Goal: Task Accomplishment & Management: Manage account settings

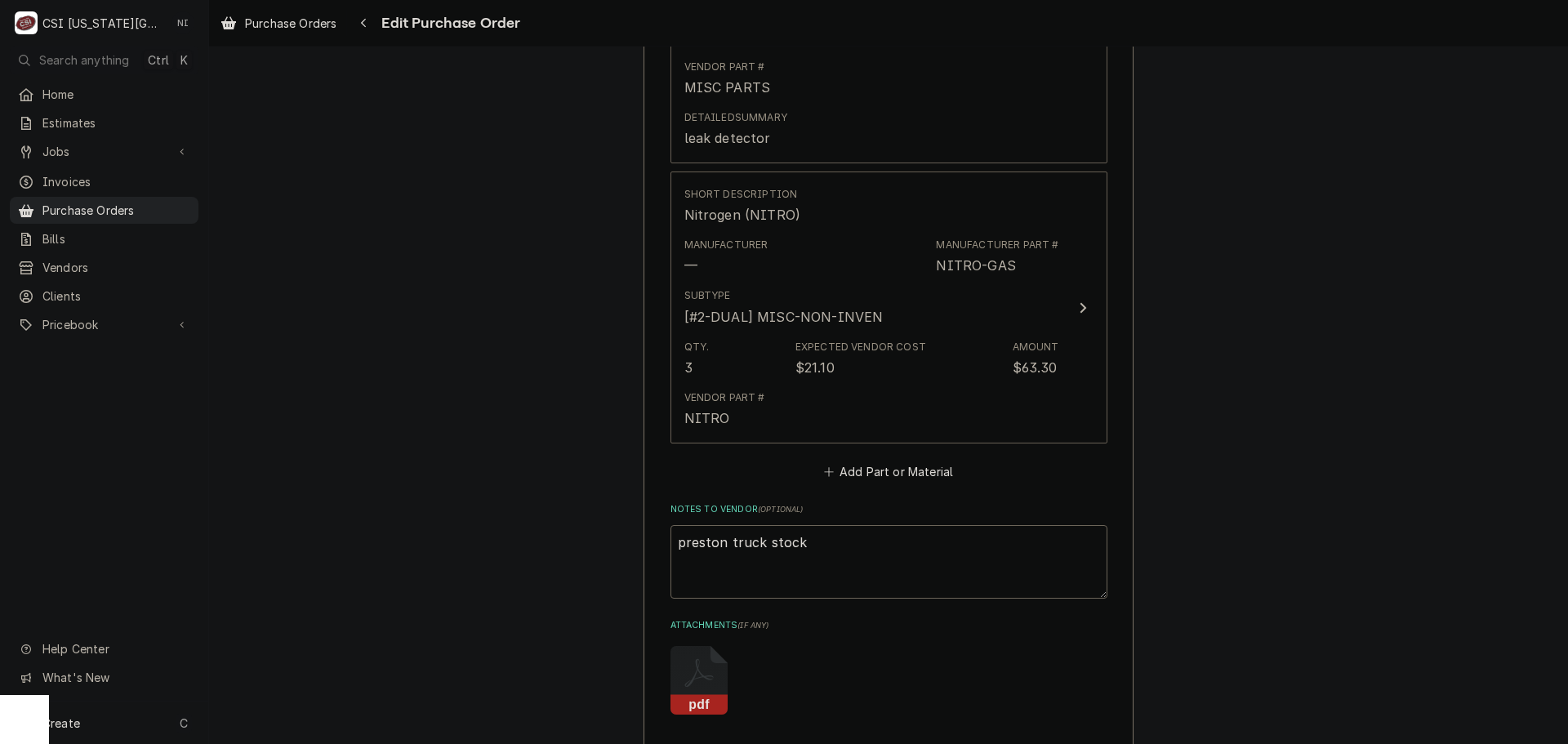
scroll to position [1590, 0]
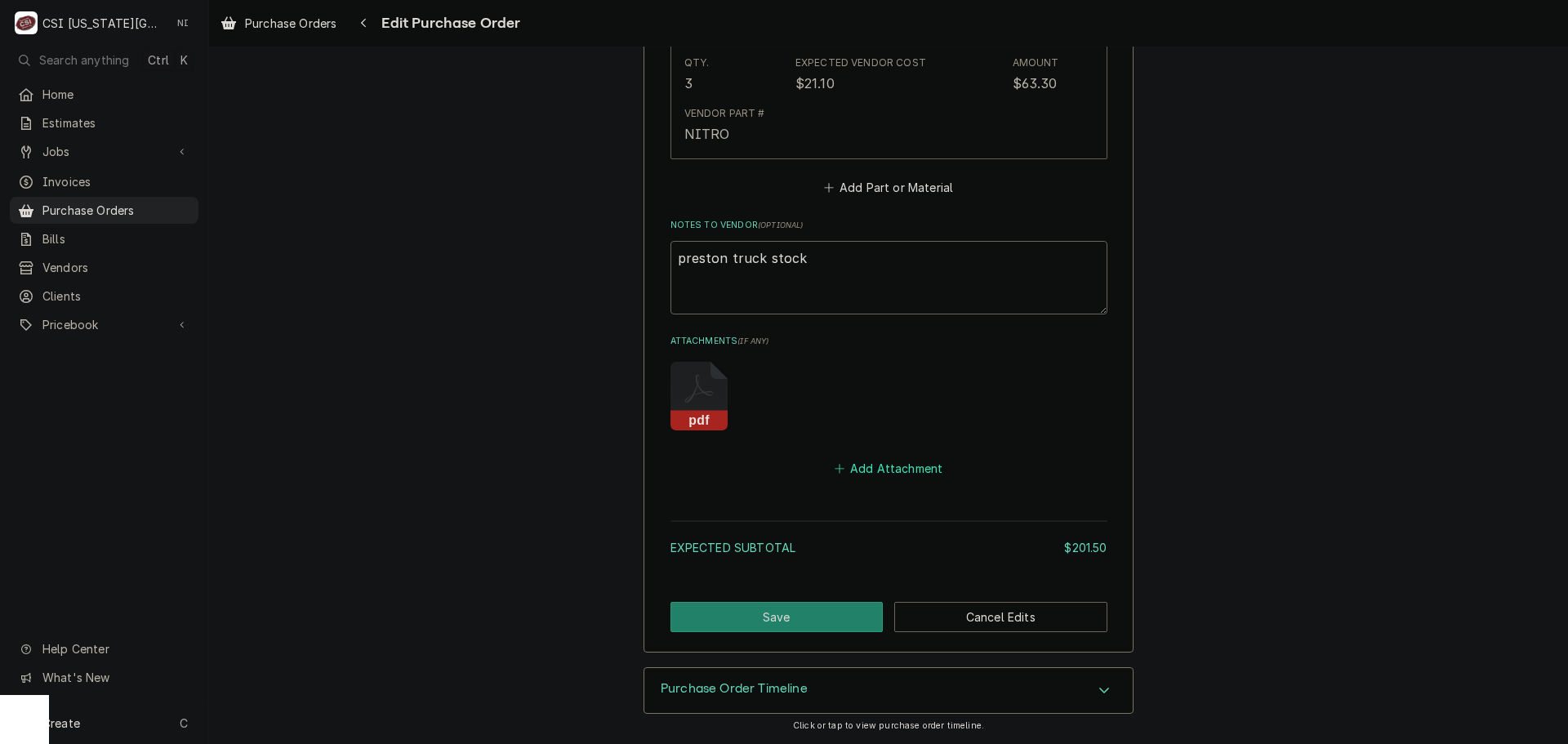
drag, startPoint x: 892, startPoint y: 460, endPoint x: 1544, endPoint y: 536, distance: 656.4
click at [894, 460] on button "Add Attachment" at bounding box center [888, 469] width 114 height 23
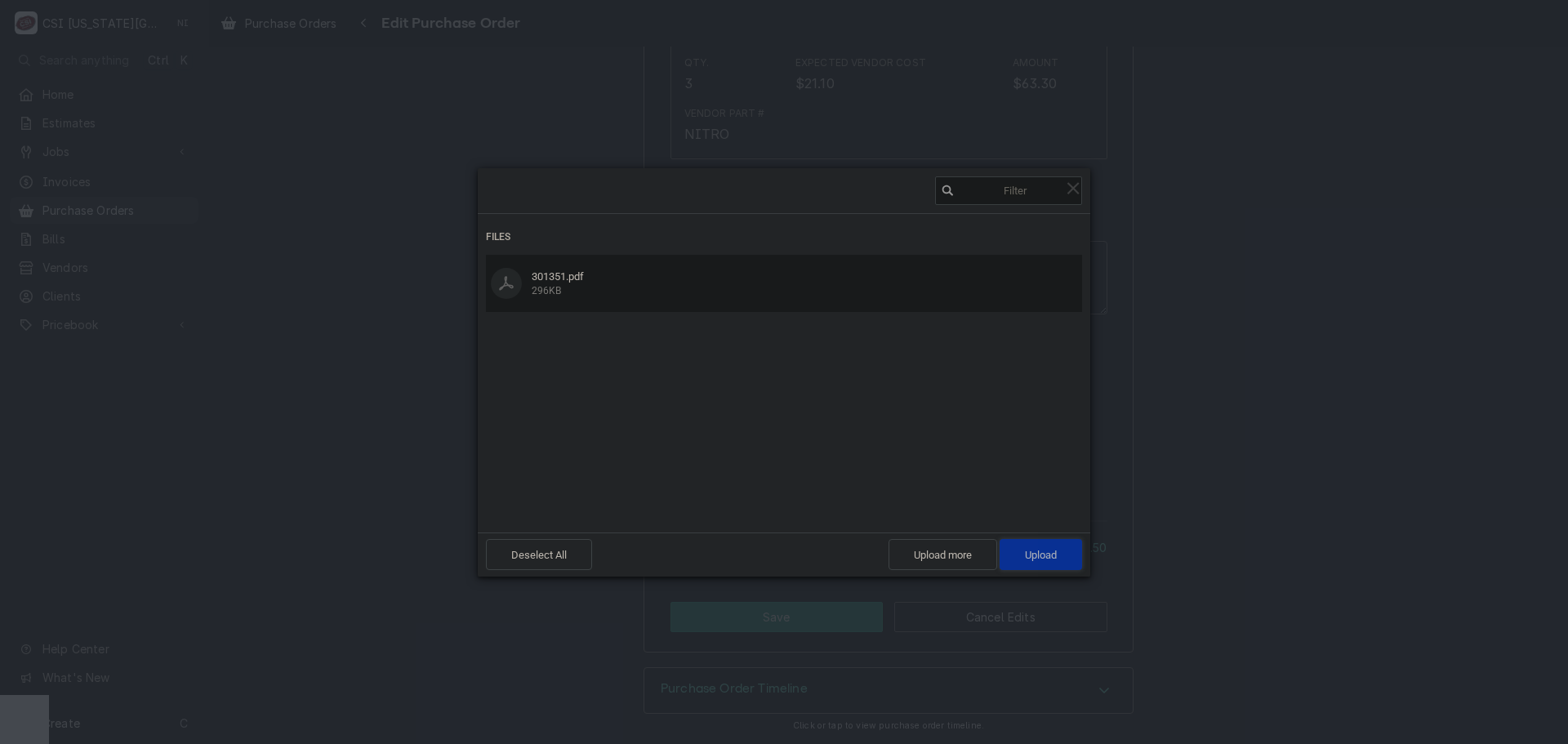
click at [1052, 557] on span "Upload 1" at bounding box center [1041, 554] width 32 height 12
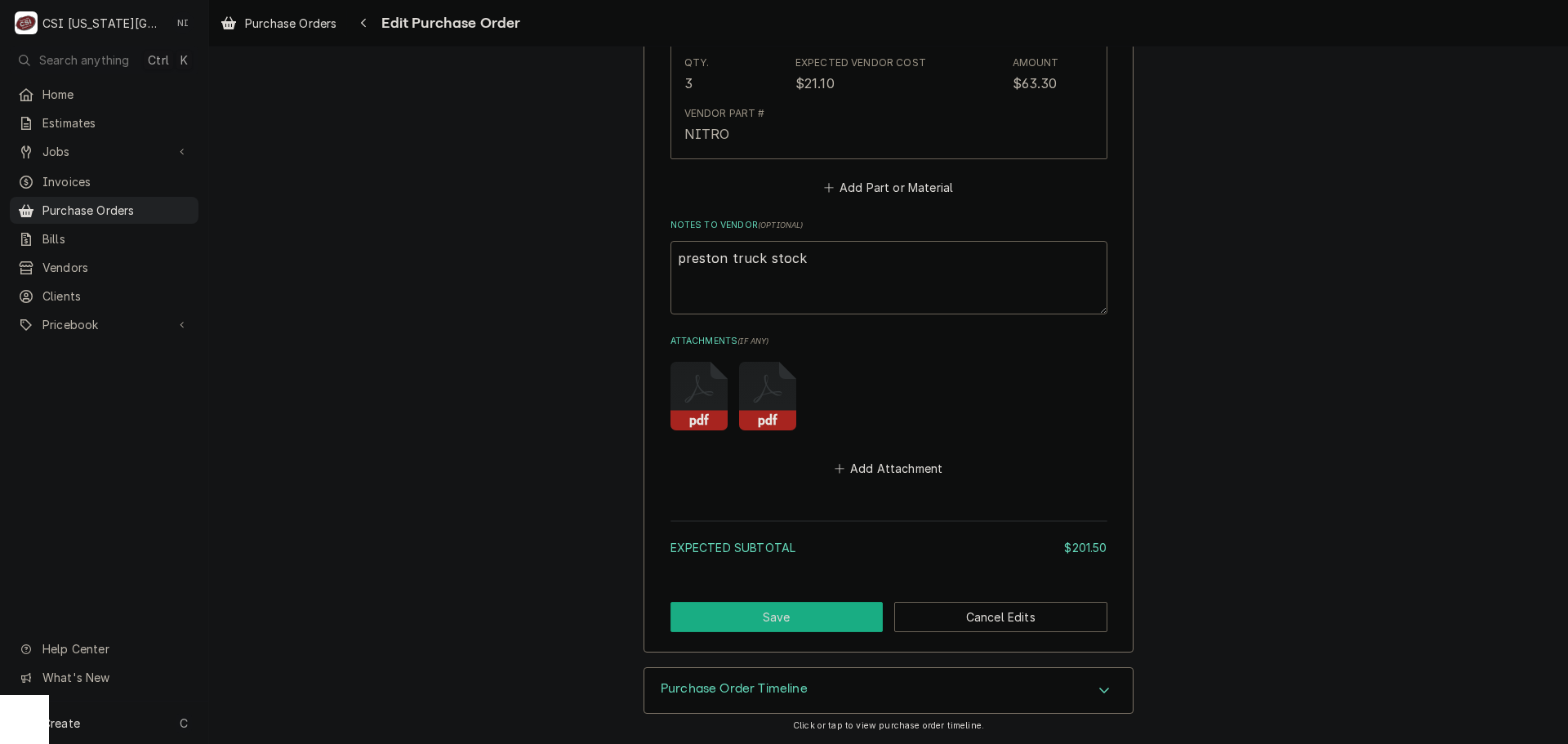
click at [762, 619] on button "Save" at bounding box center [777, 616] width 213 height 30
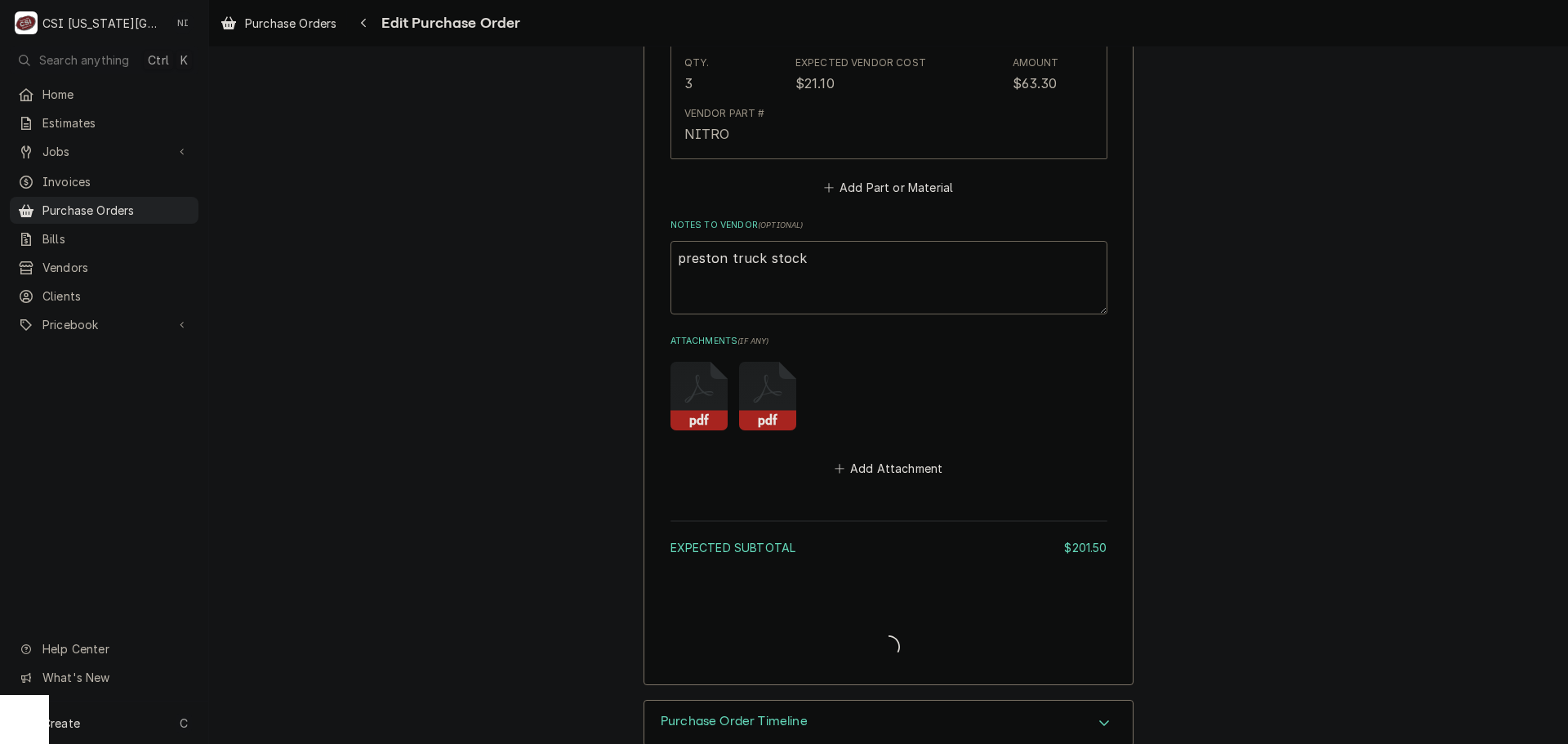
type textarea "x"
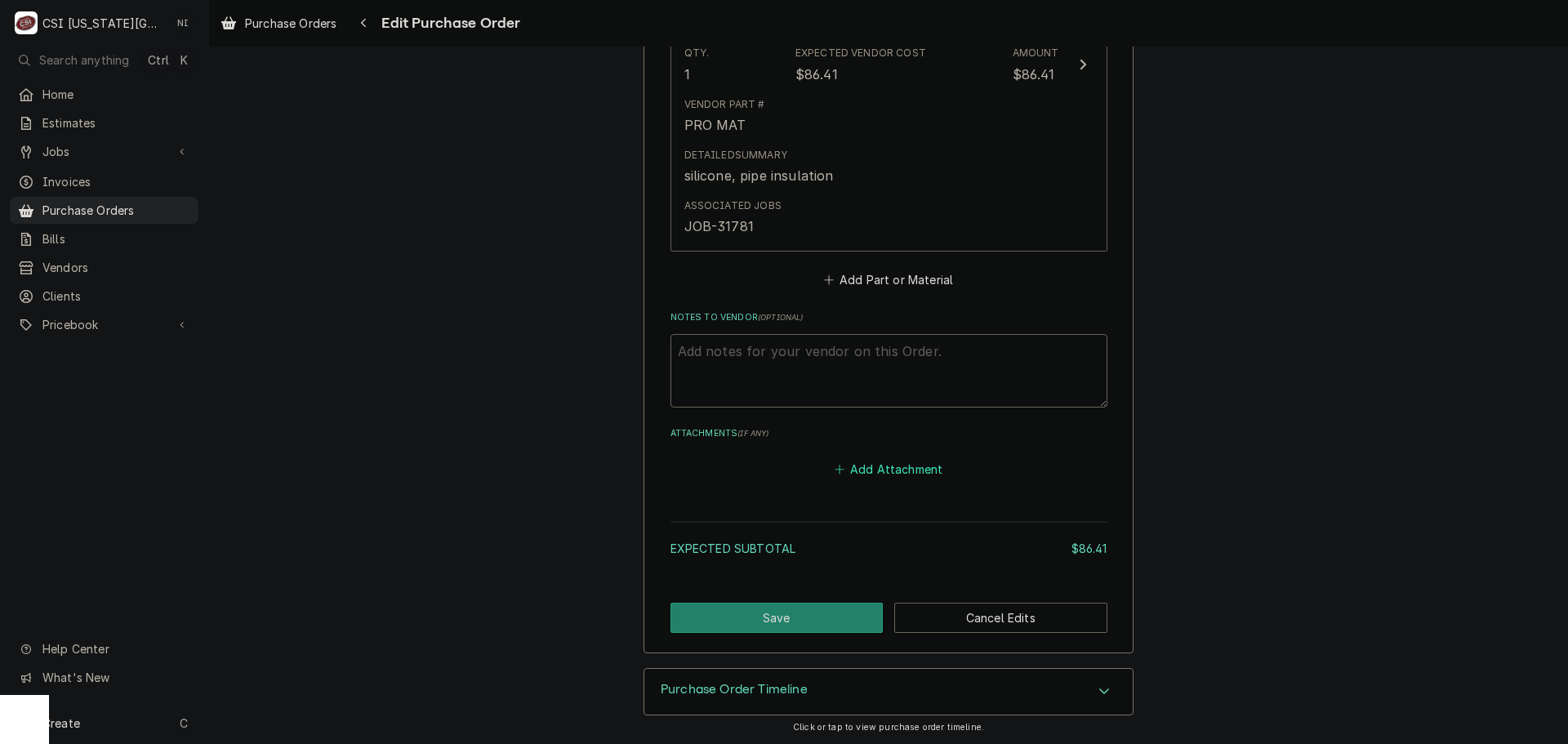
scroll to position [939, 0]
click at [869, 464] on button "Add Attachment" at bounding box center [888, 469] width 114 height 23
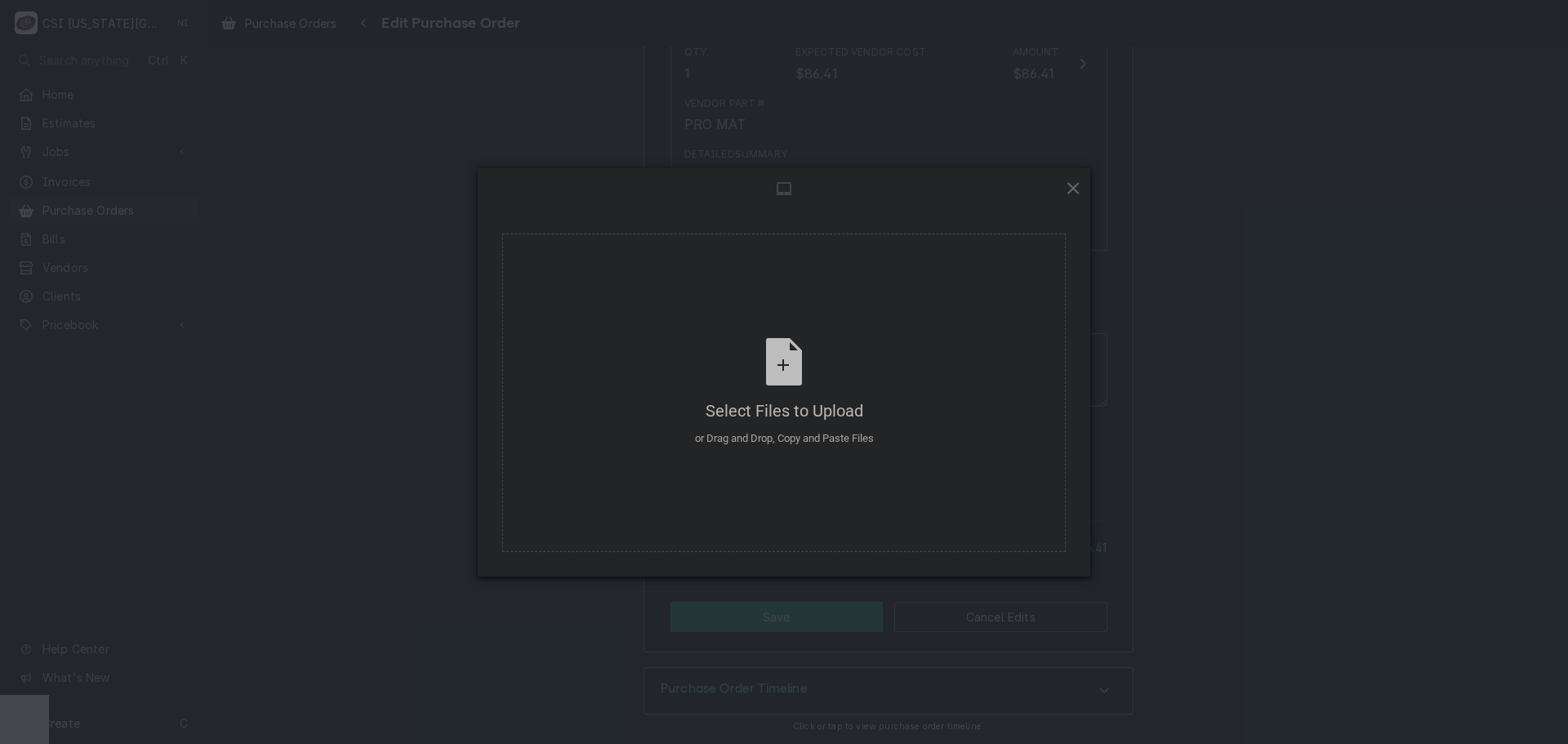
click at [1074, 183] on span at bounding box center [1073, 188] width 18 height 18
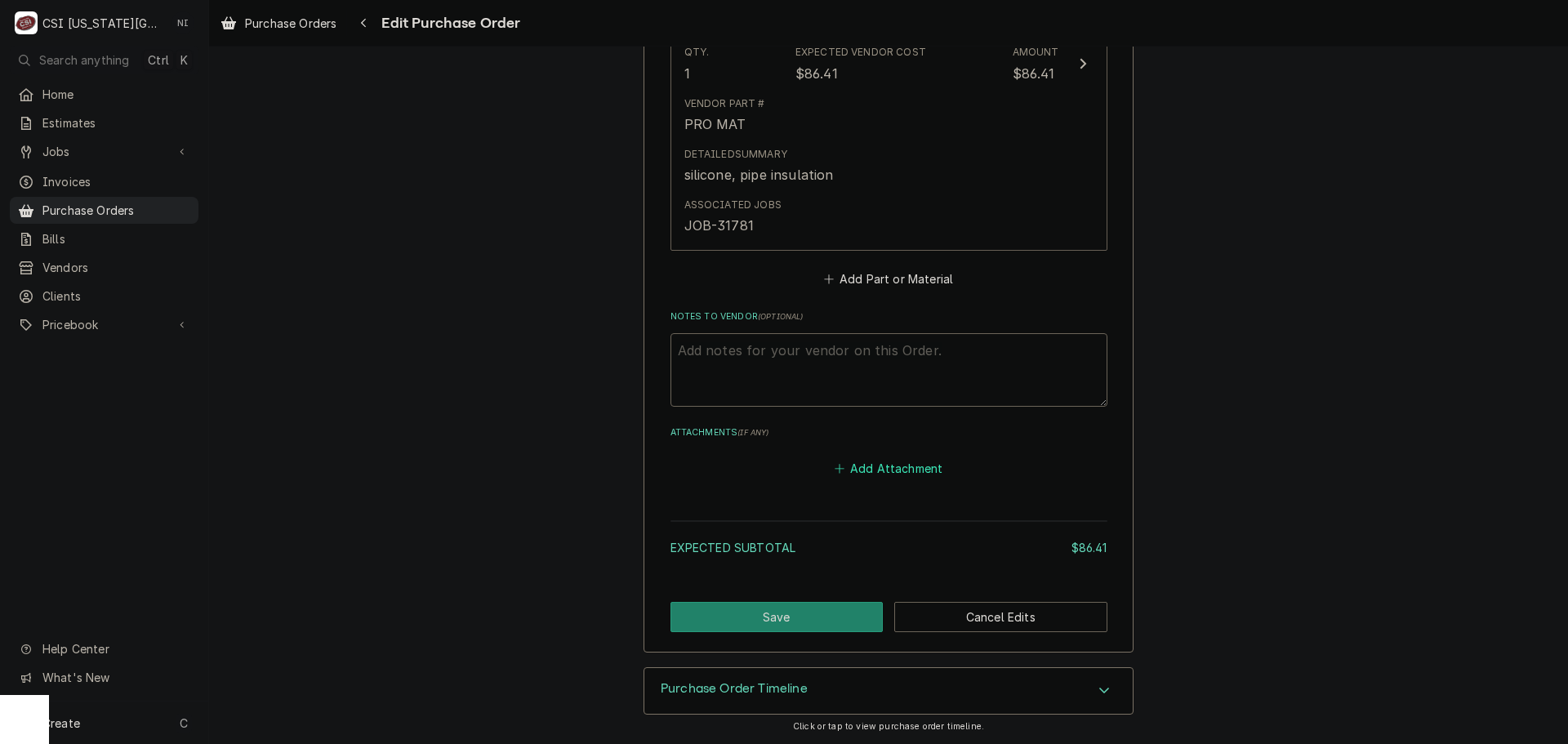
click at [901, 463] on button "Add Attachment" at bounding box center [888, 469] width 114 height 23
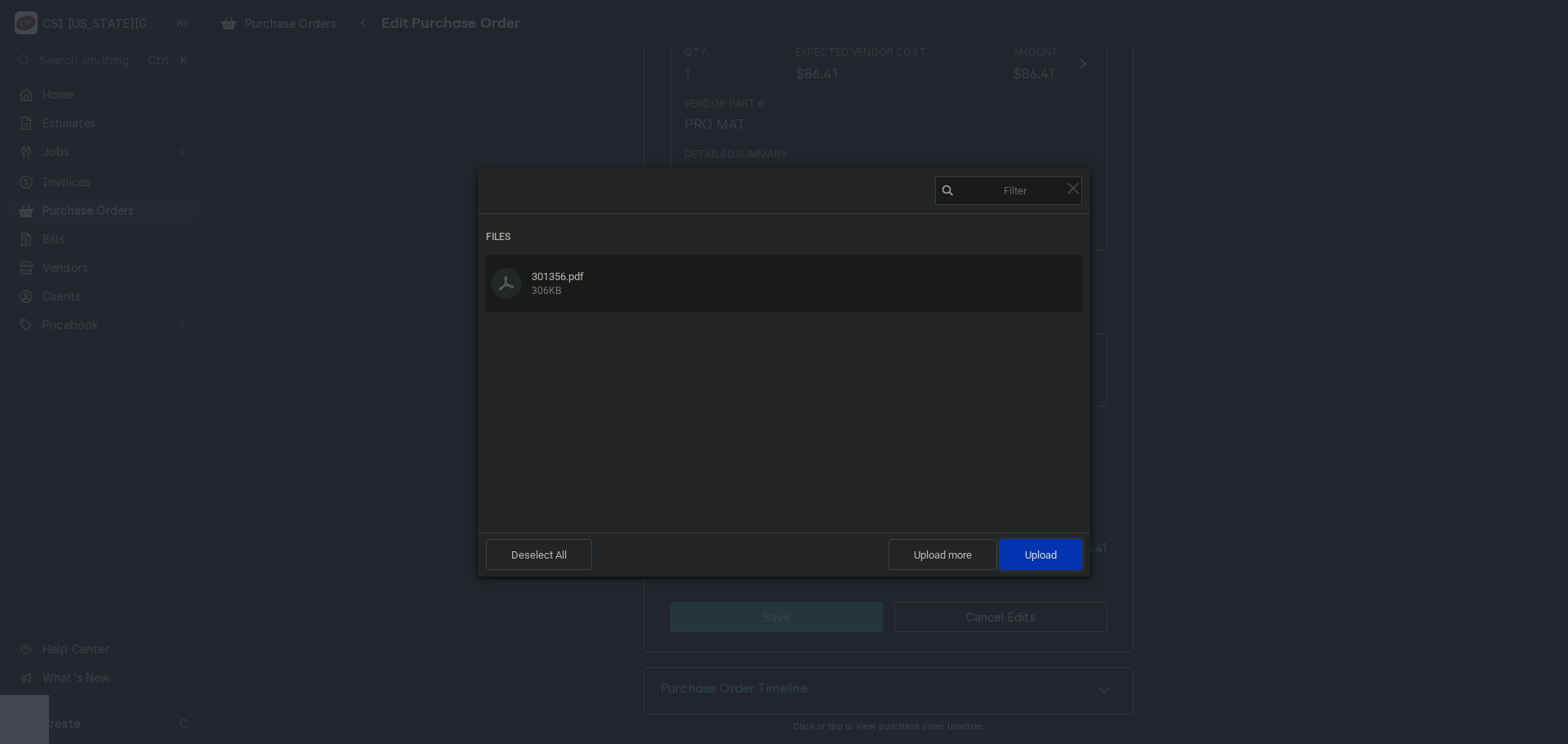
click at [1044, 548] on span "Upload 1" at bounding box center [1041, 554] width 32 height 12
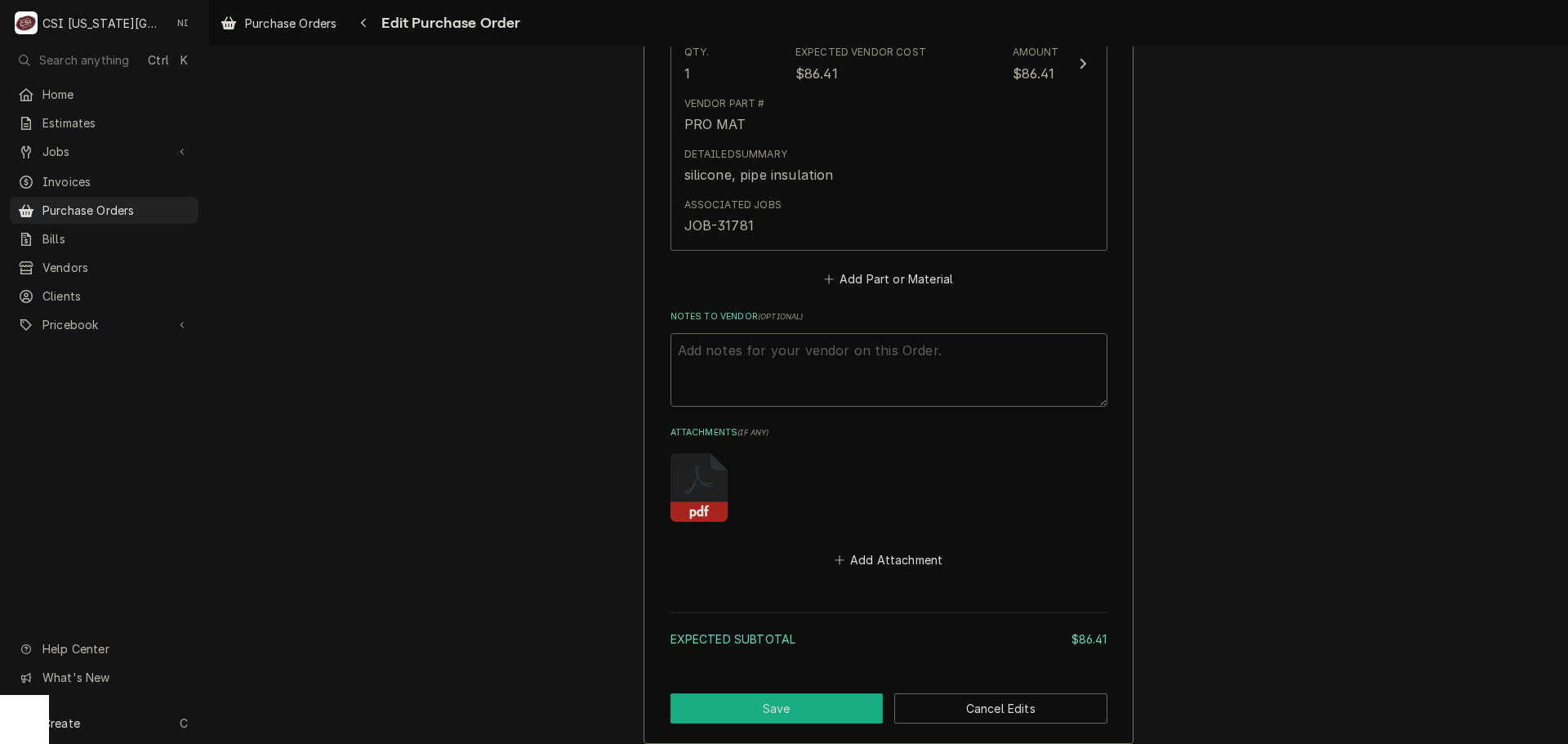
click at [839, 700] on button "Save" at bounding box center [777, 709] width 213 height 30
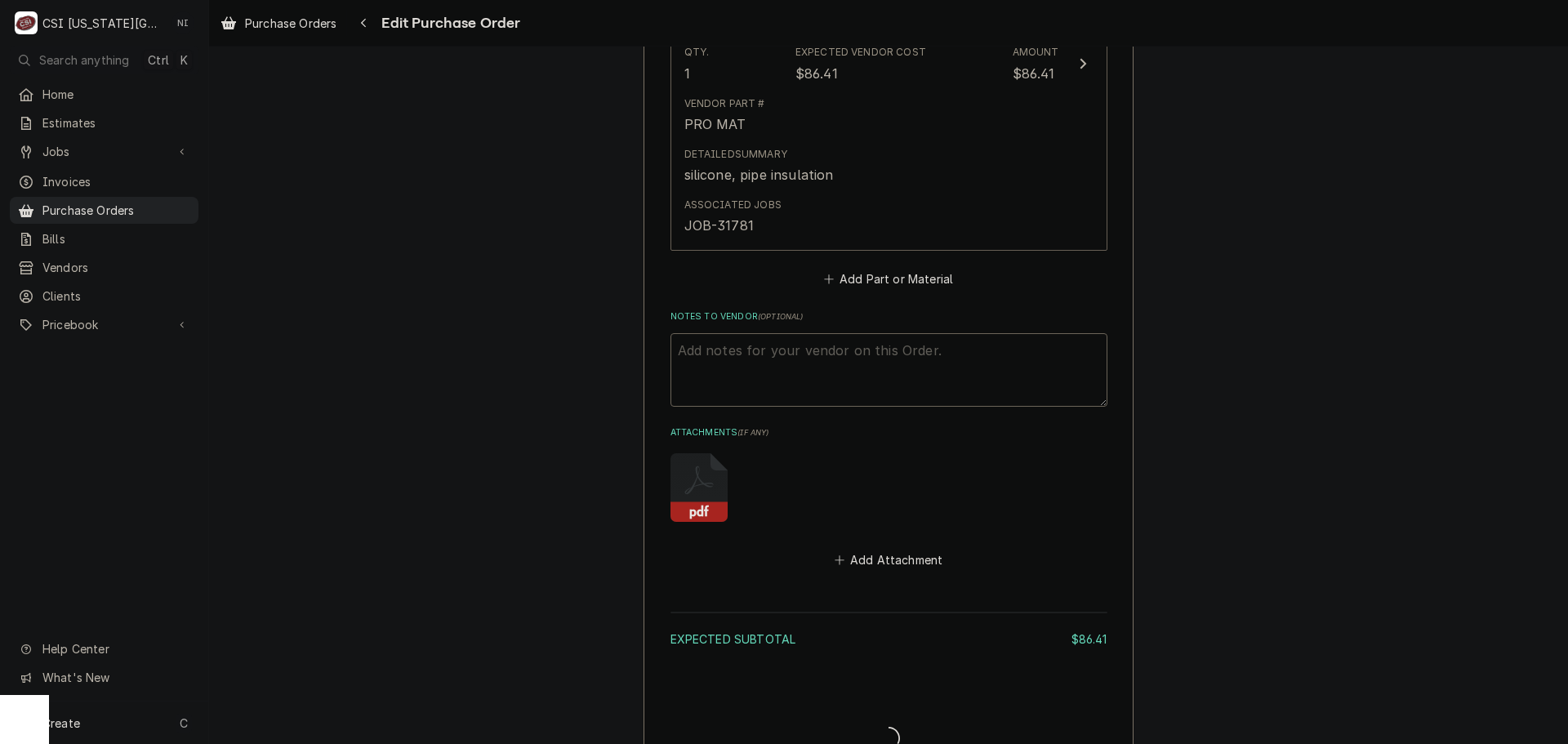
type textarea "x"
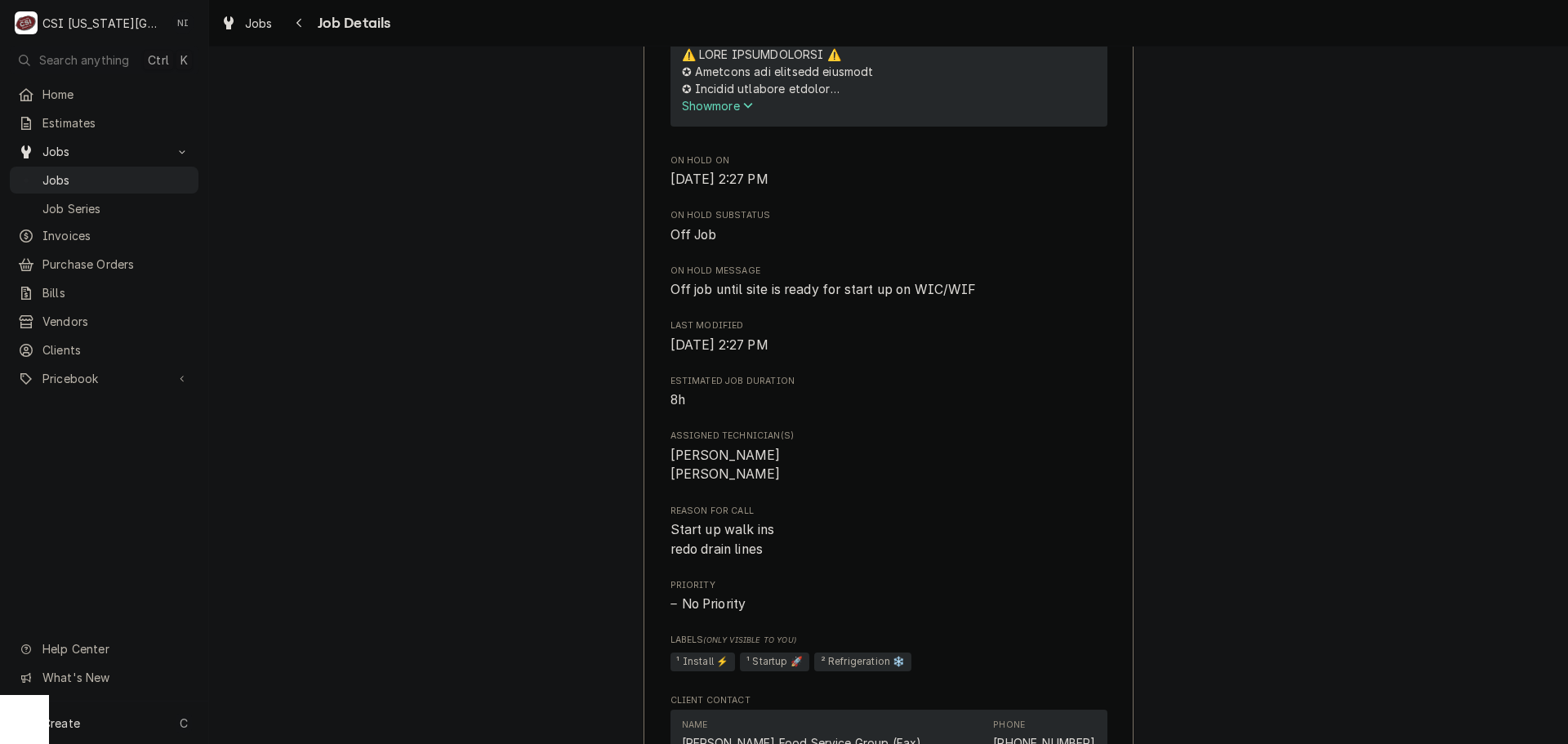
scroll to position [735, 0]
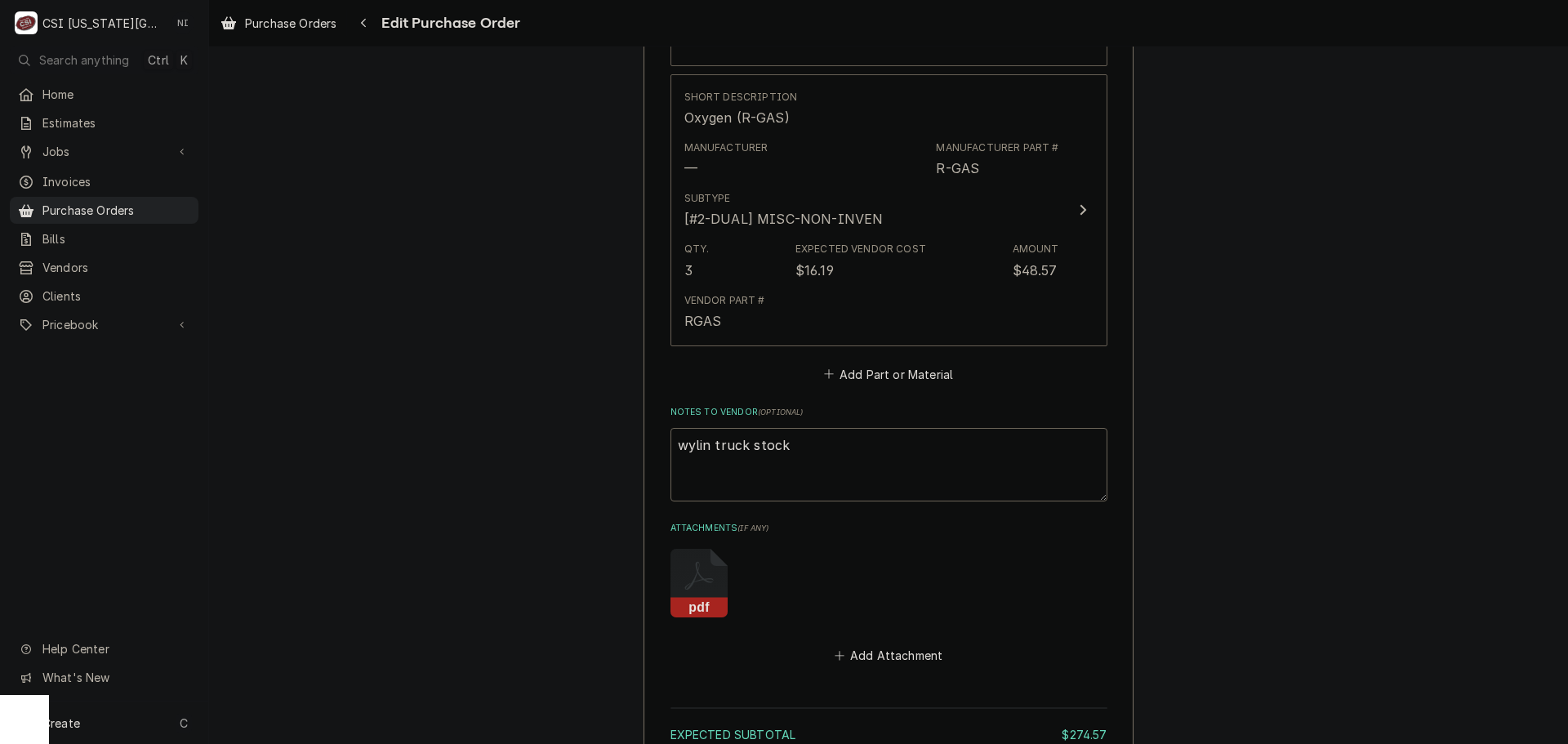
scroll to position [1819, 0]
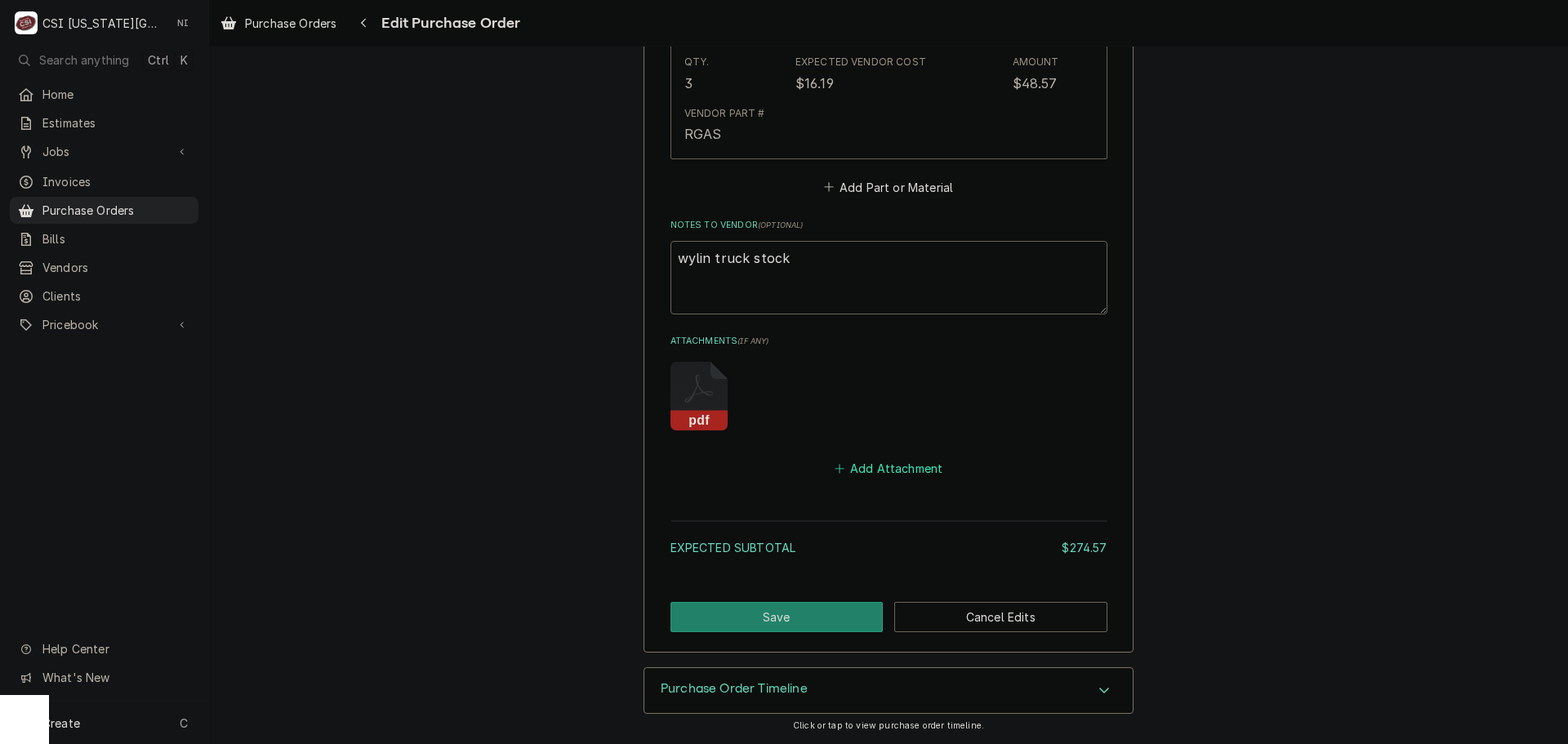
drag, startPoint x: 842, startPoint y: 464, endPoint x: 856, endPoint y: 464, distance: 14.0
click at [844, 464] on button "Add Attachment" at bounding box center [888, 469] width 114 height 23
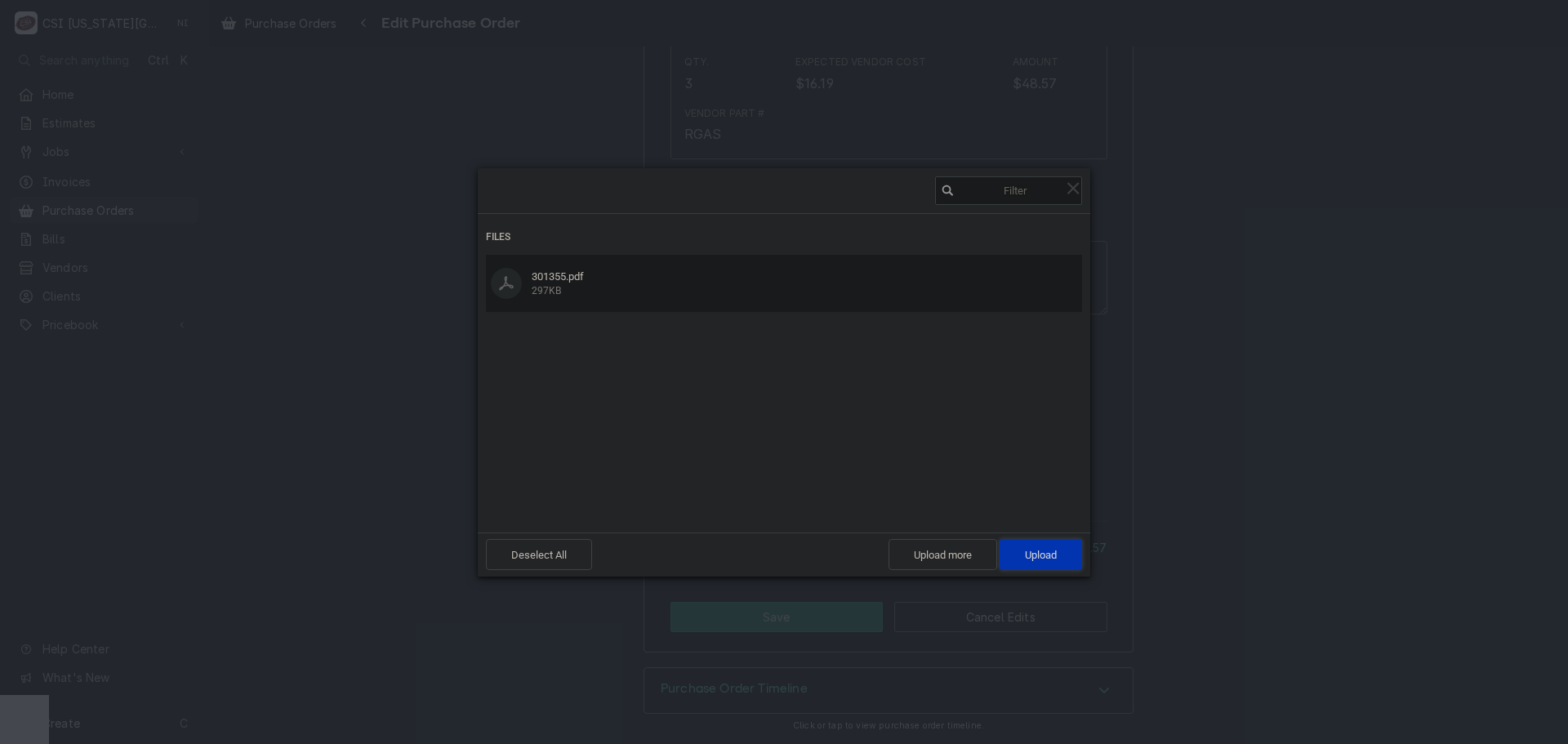
click at [1007, 547] on span "Upload 1" at bounding box center [1040, 554] width 82 height 31
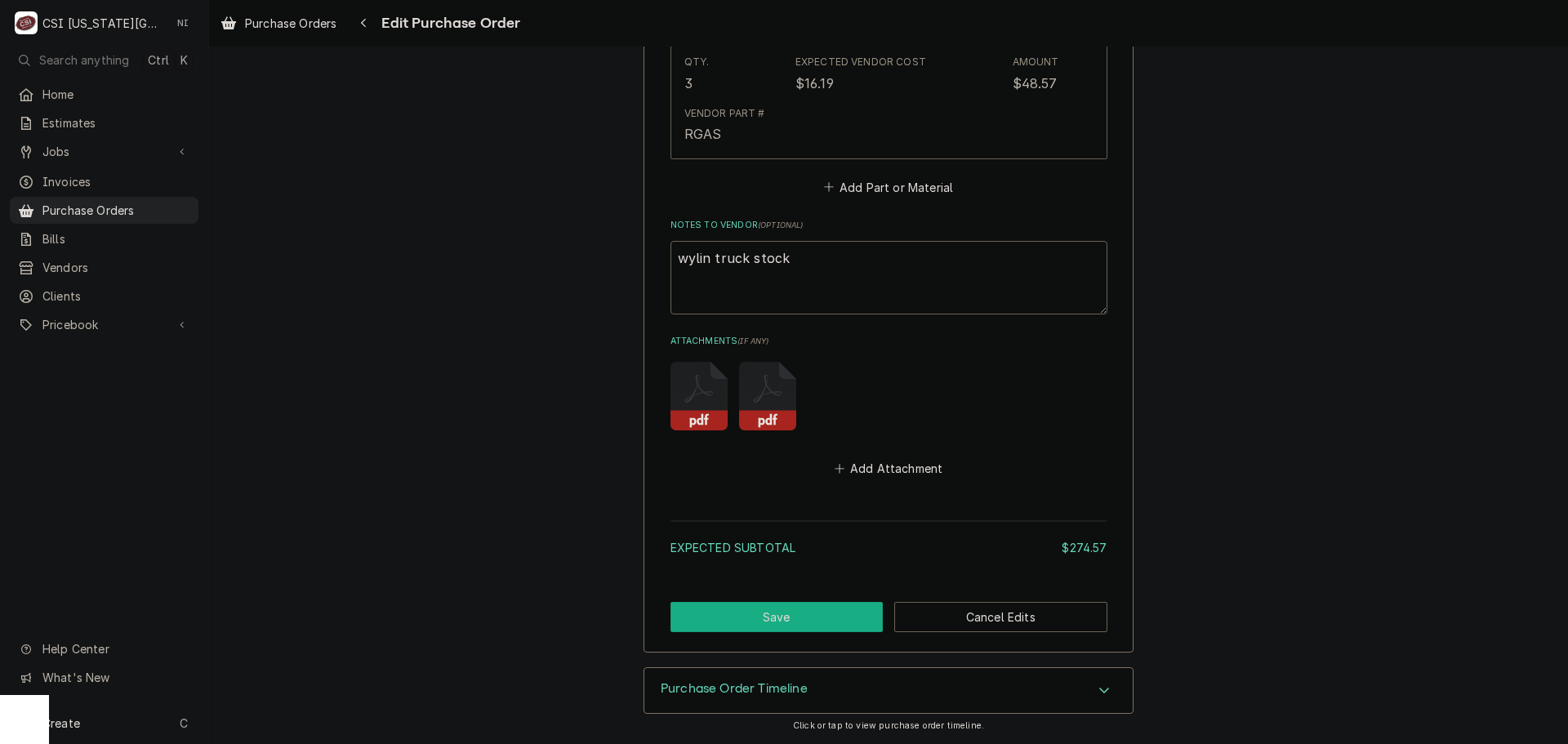
drag, startPoint x: 814, startPoint y: 609, endPoint x: 841, endPoint y: 589, distance: 33.6
click at [814, 610] on button "Save" at bounding box center [777, 616] width 213 height 30
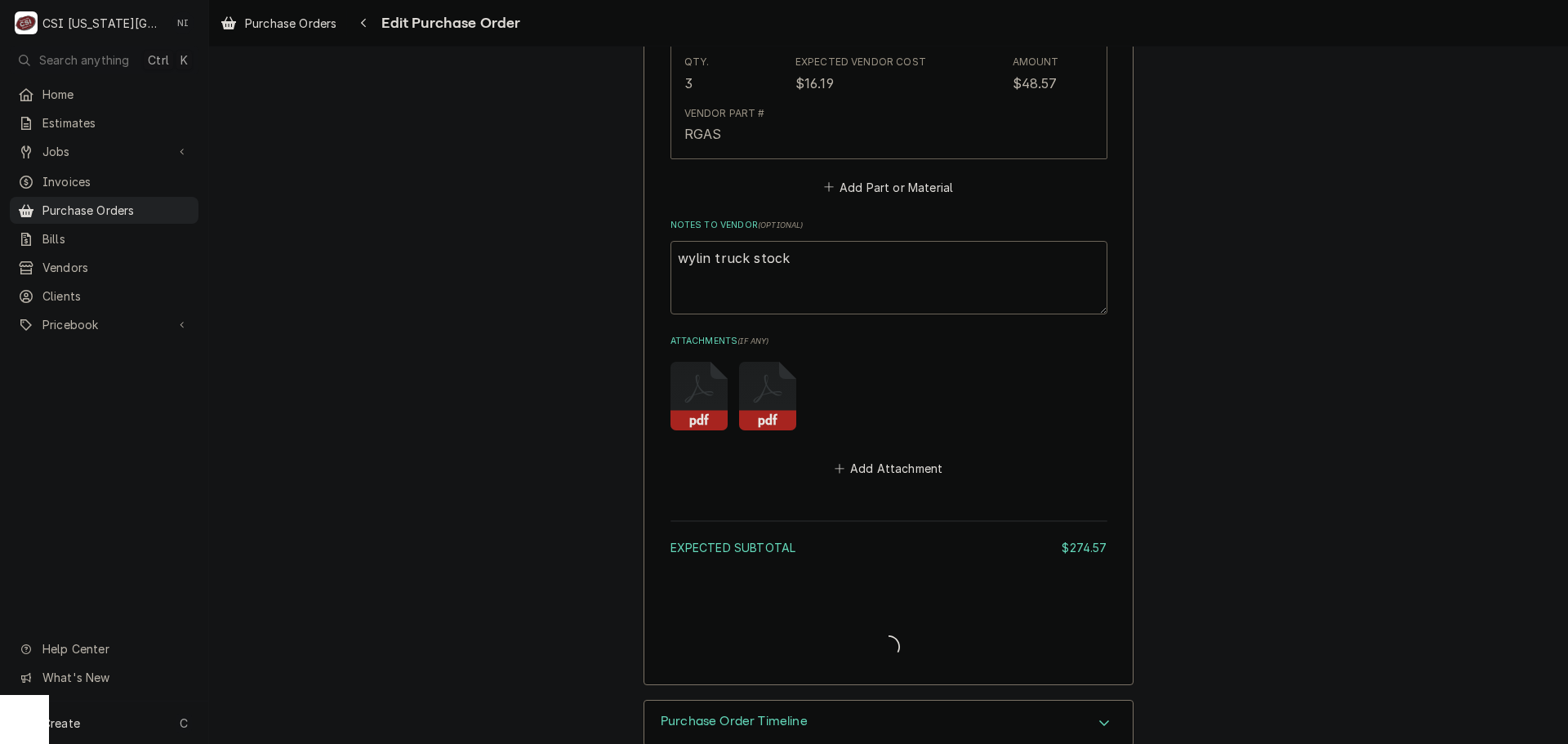
type textarea "x"
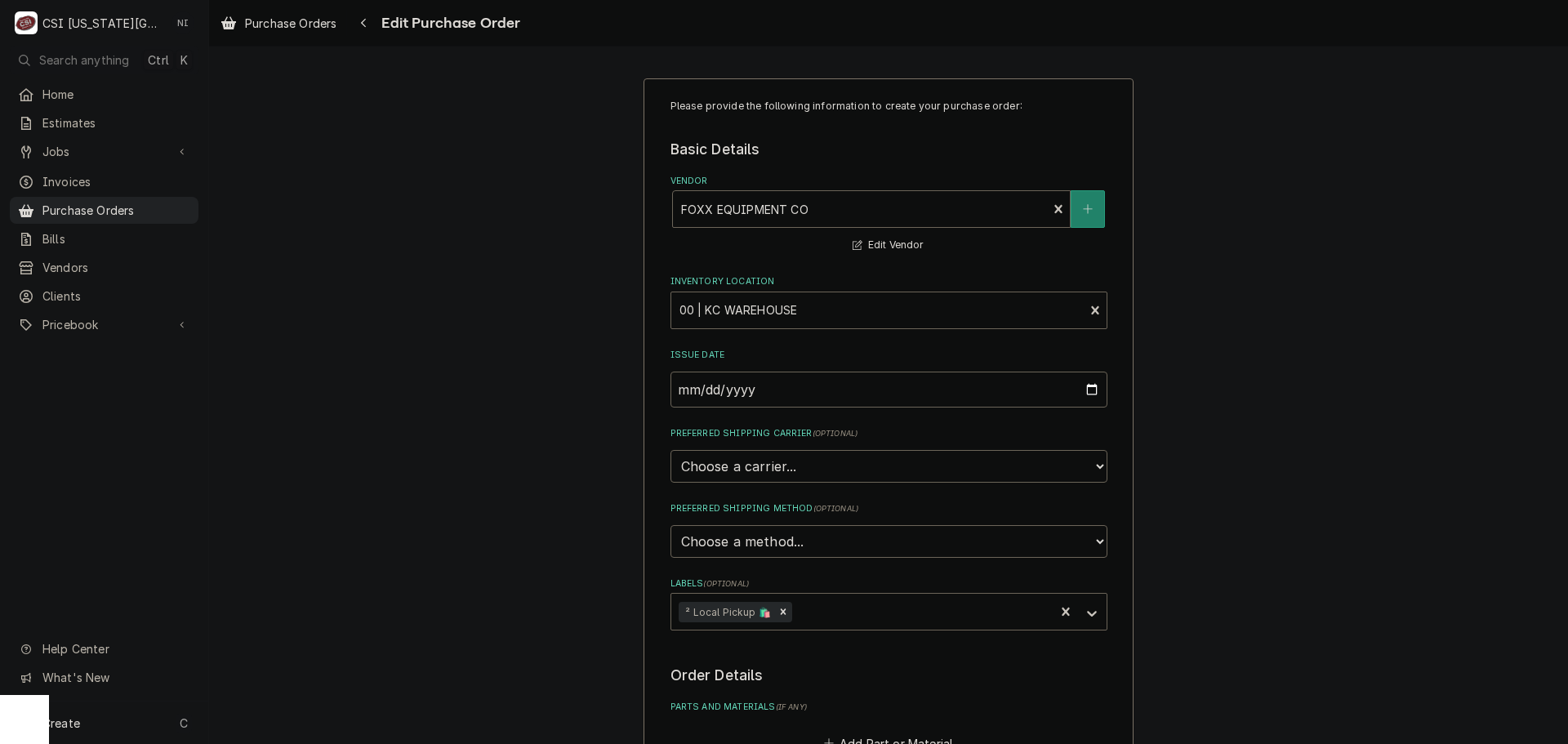
scroll to position [490, 0]
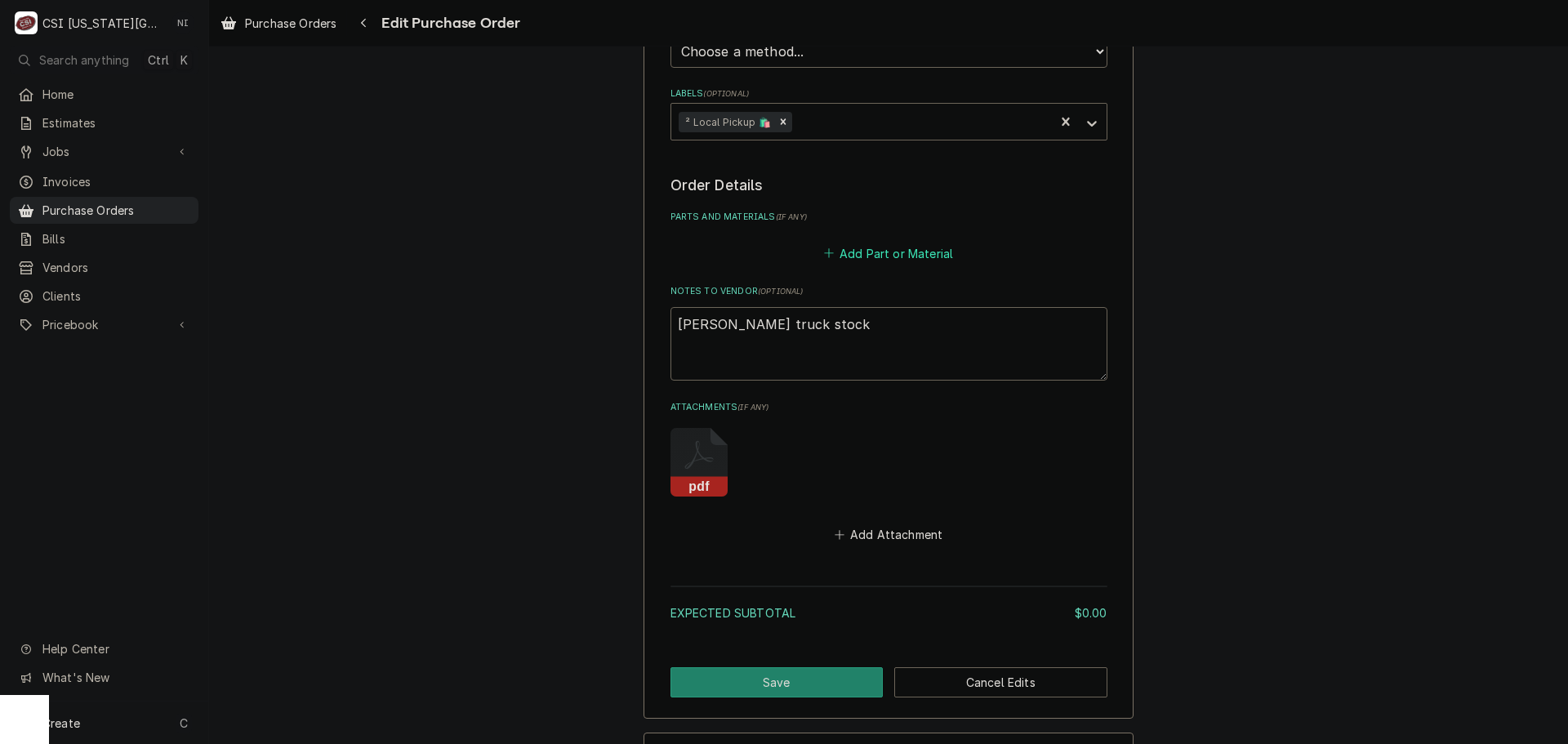
click at [875, 253] on button "Add Part or Material" at bounding box center [888, 253] width 135 height 23
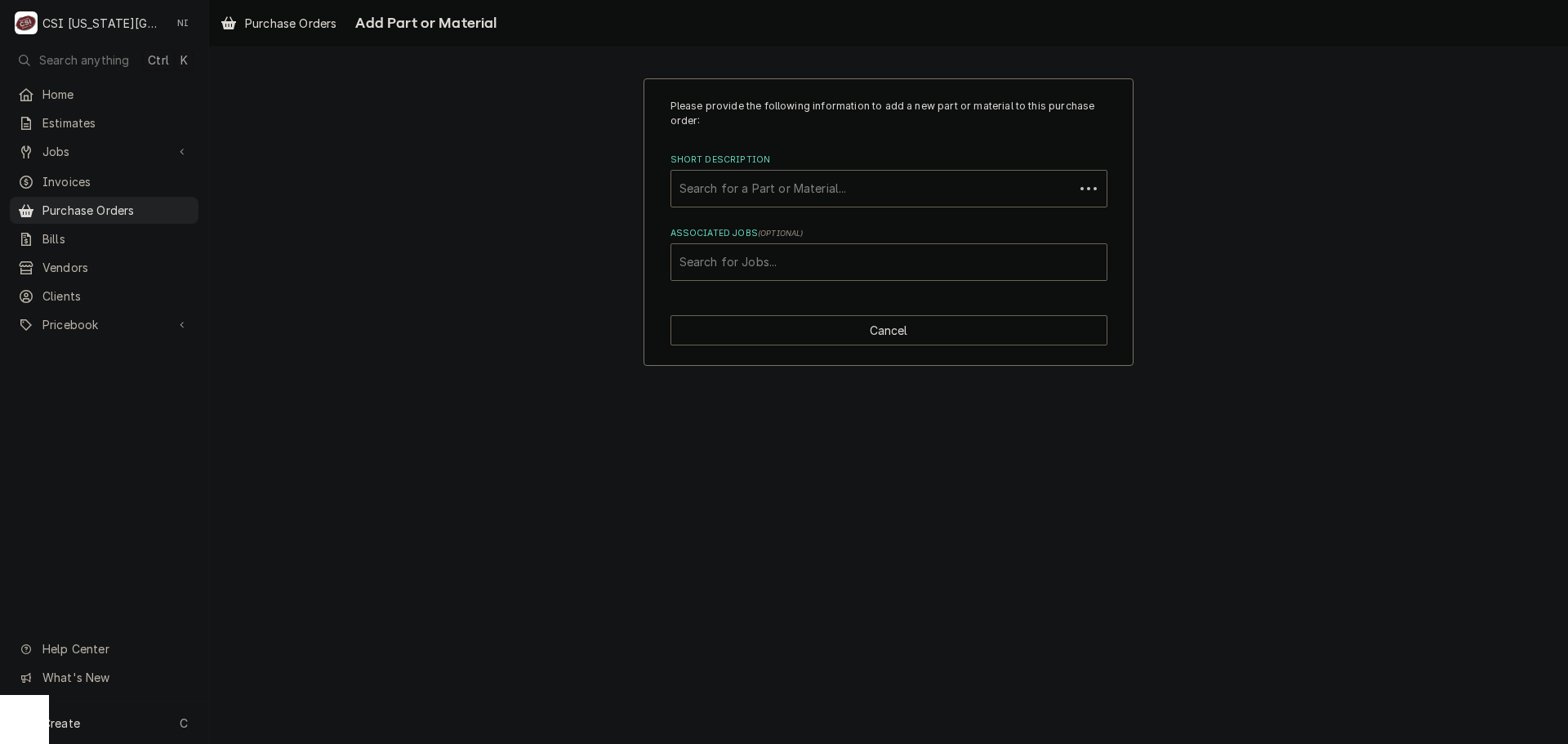
click at [824, 193] on div "Short Description" at bounding box center [873, 188] width 386 height 29
type input "misc bev"
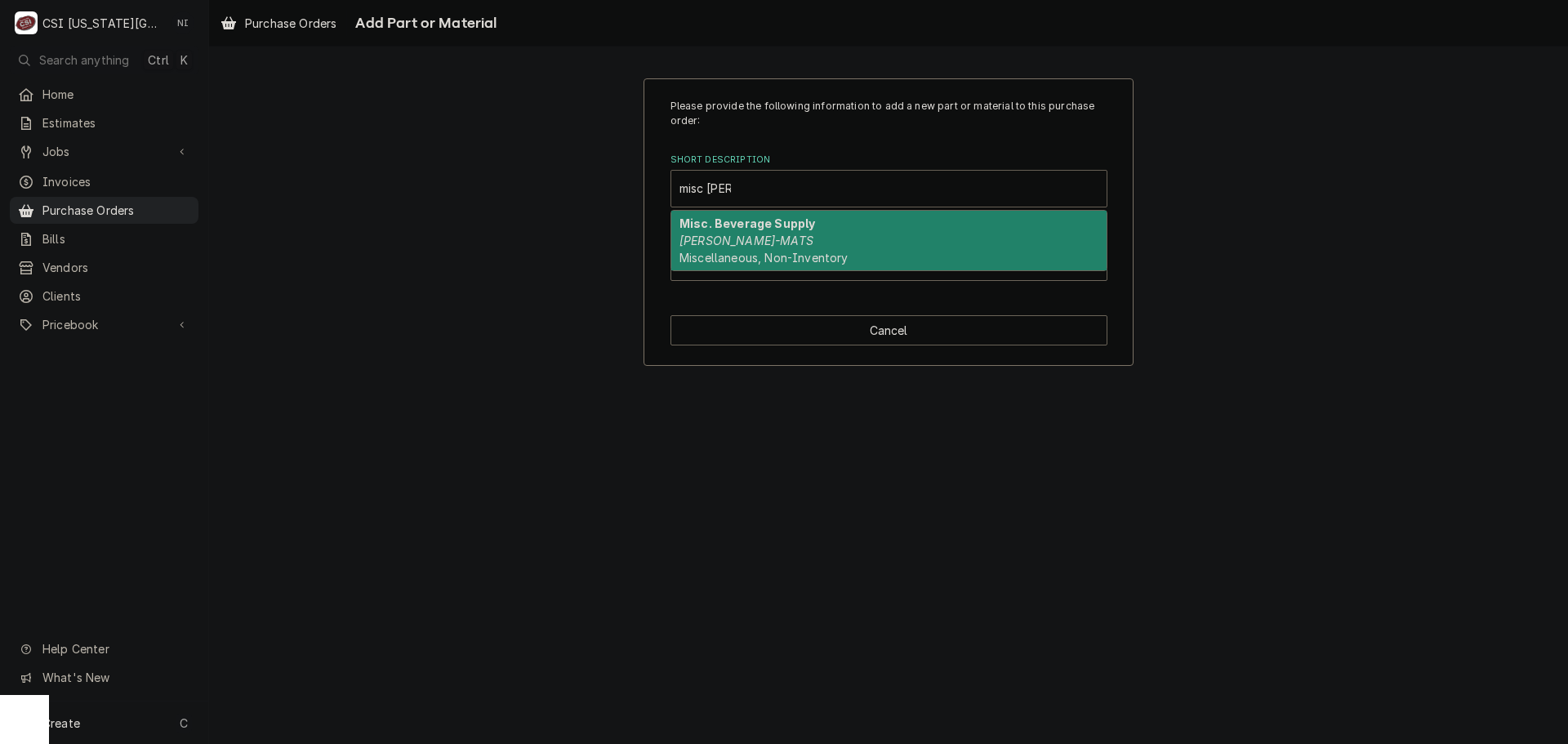
click at [794, 230] on strong "Misc. Beverage Supply" at bounding box center [747, 223] width 136 height 14
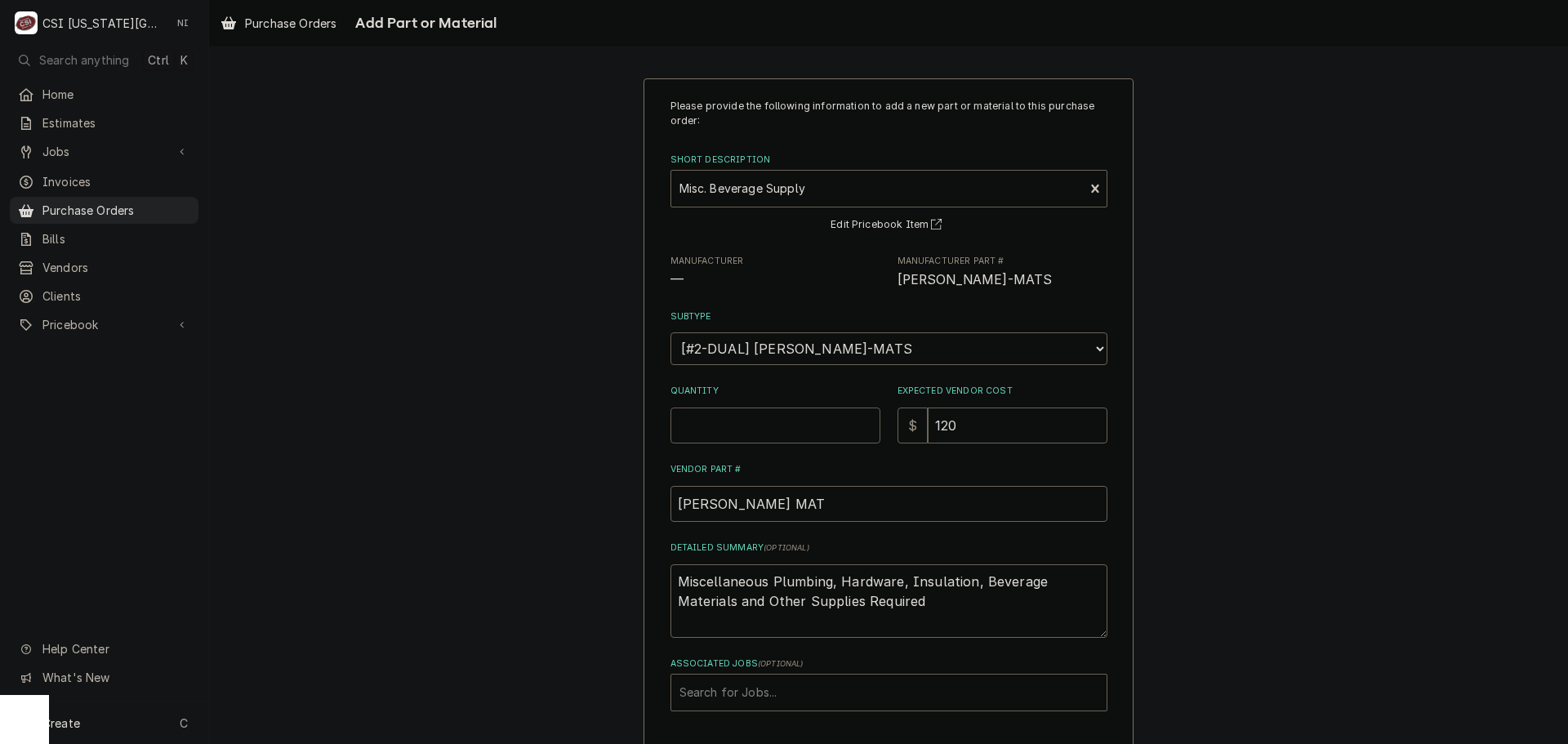
drag, startPoint x: 729, startPoint y: 420, endPoint x: 734, endPoint y: 428, distance: 9.4
click at [734, 422] on input "Quantity" at bounding box center [775, 425] width 210 height 36
type textarea "x"
type input "1"
click at [982, 426] on input "120" at bounding box center [1017, 425] width 180 height 36
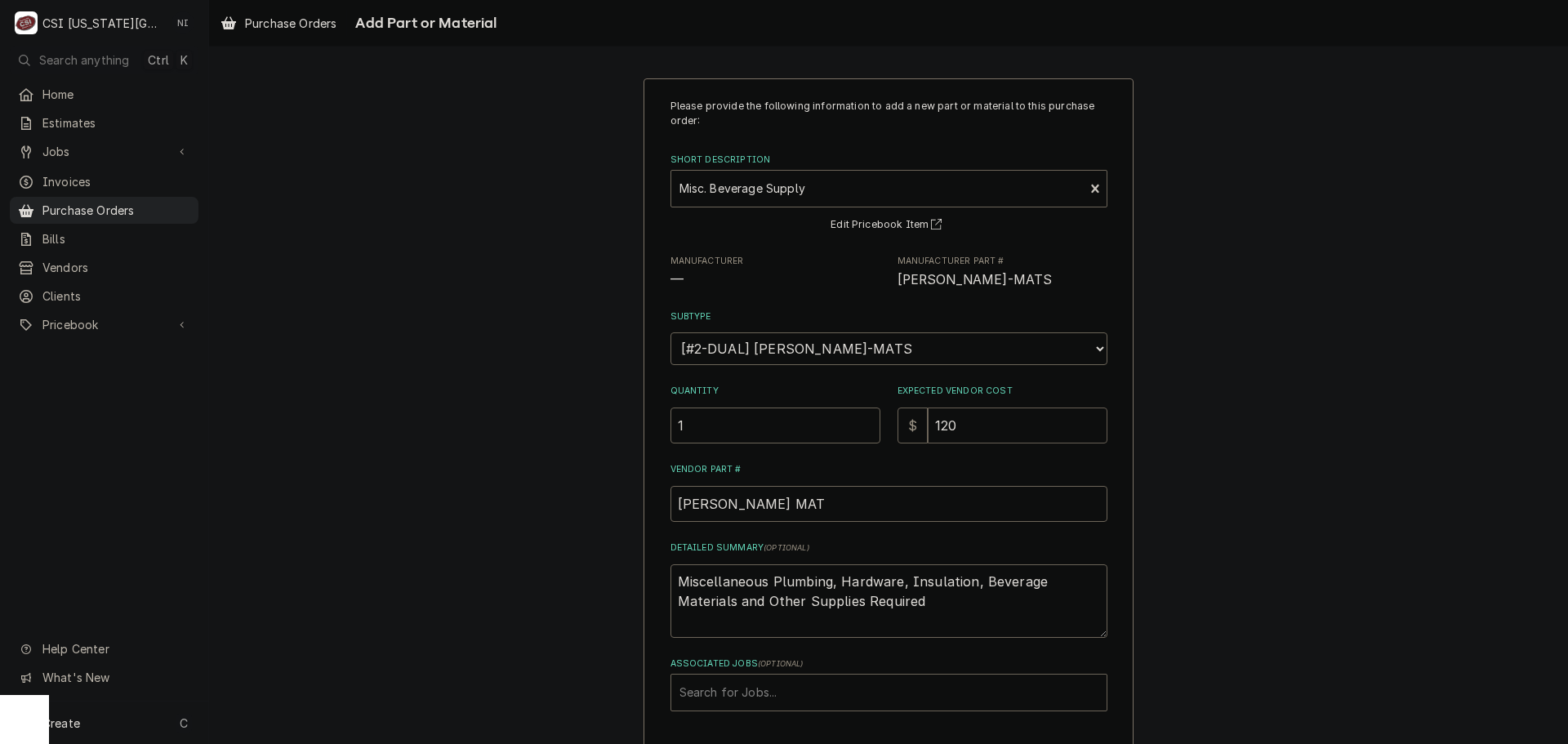
drag, startPoint x: 982, startPoint y: 426, endPoint x: 855, endPoint y: 425, distance: 127.0
click at [856, 425] on div "Quantity 1 Expected Vendor Cost $ 120" at bounding box center [889, 413] width 437 height 58
type textarea "x"
type input "2"
type textarea "x"
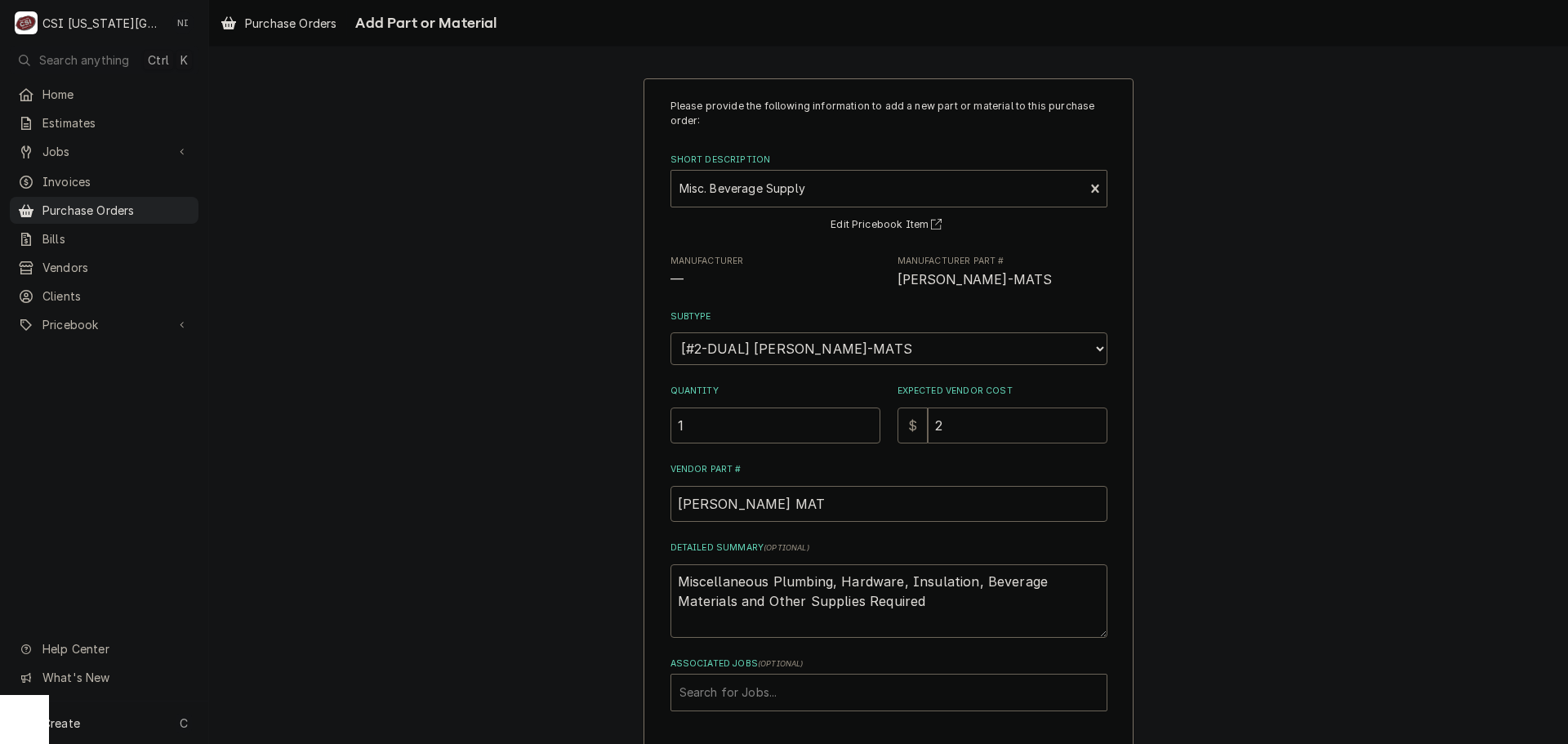
type input "24"
type textarea "x"
type input "241"
type textarea "x"
type input "241.0"
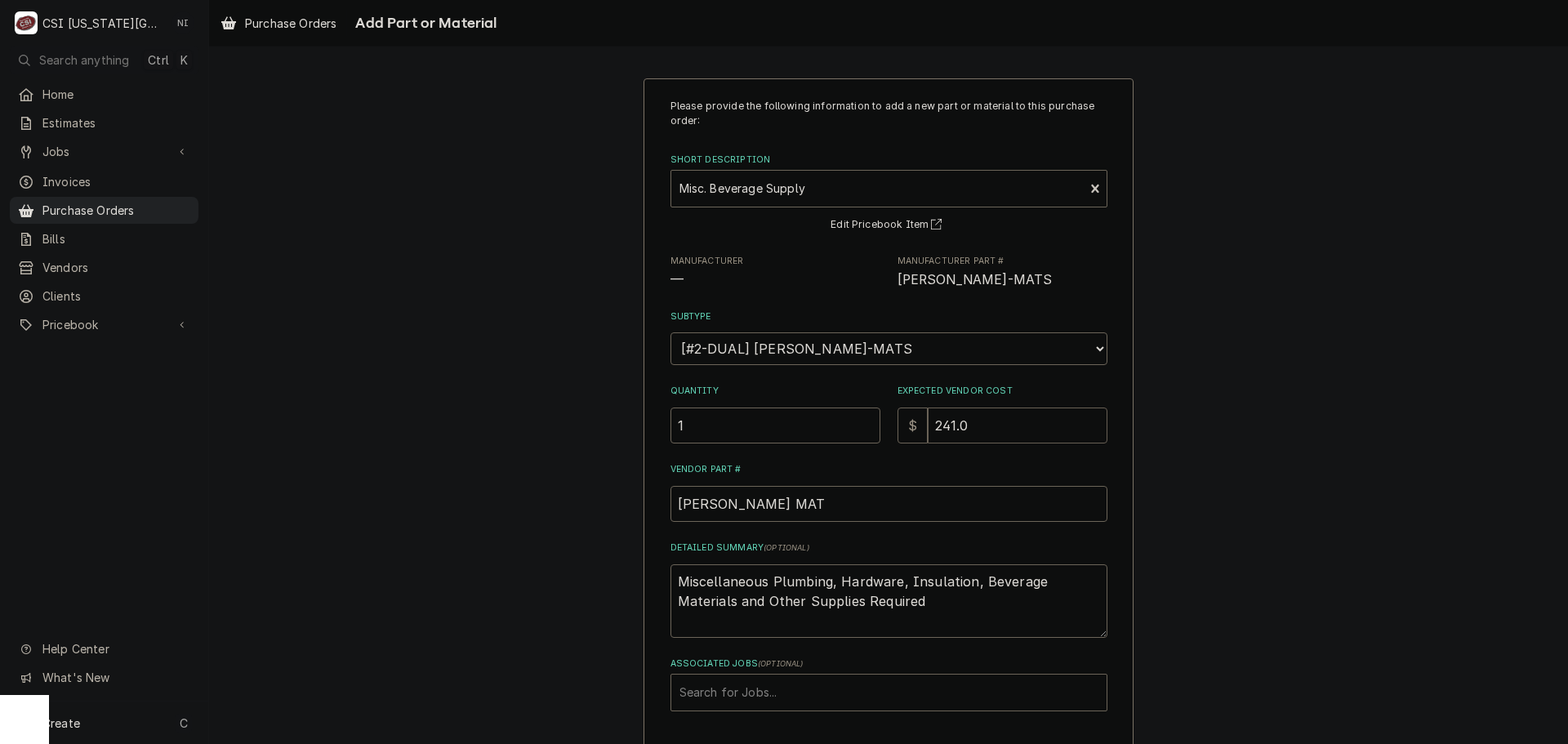
type textarea "x"
type input "241.05"
drag, startPoint x: 943, startPoint y: 603, endPoint x: 594, endPoint y: 566, distance: 351.0
click at [594, 569] on div "Please provide the following information to add a new part or material to this …" at bounding box center [889, 437] width 1359 height 747
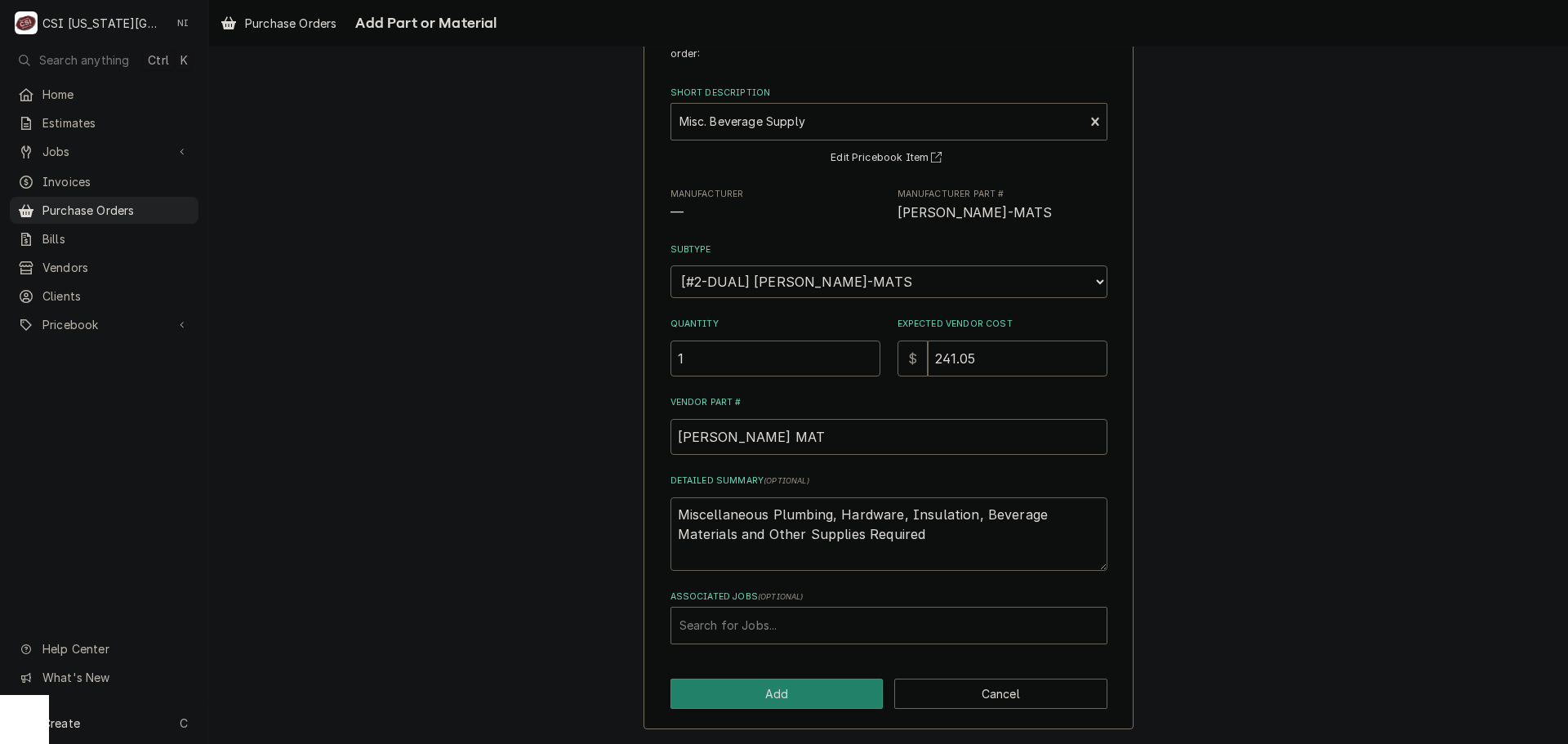
type textarea "x"
type textarea "c"
type textarea "x"
type textarea "col"
type textarea "x"
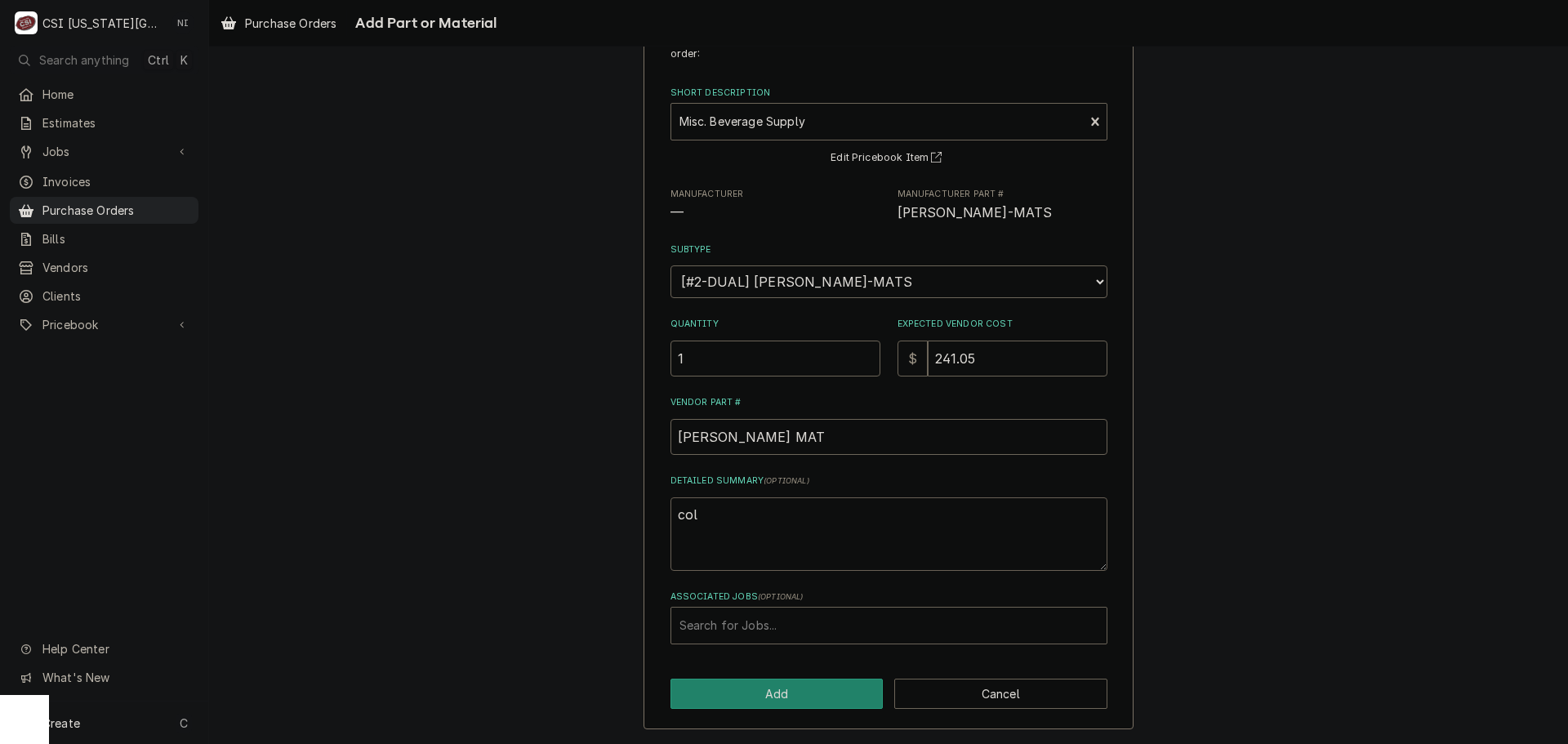
type textarea "cola"
type textarea "x"
type textarea "col"
type textarea "x"
type textarea "co"
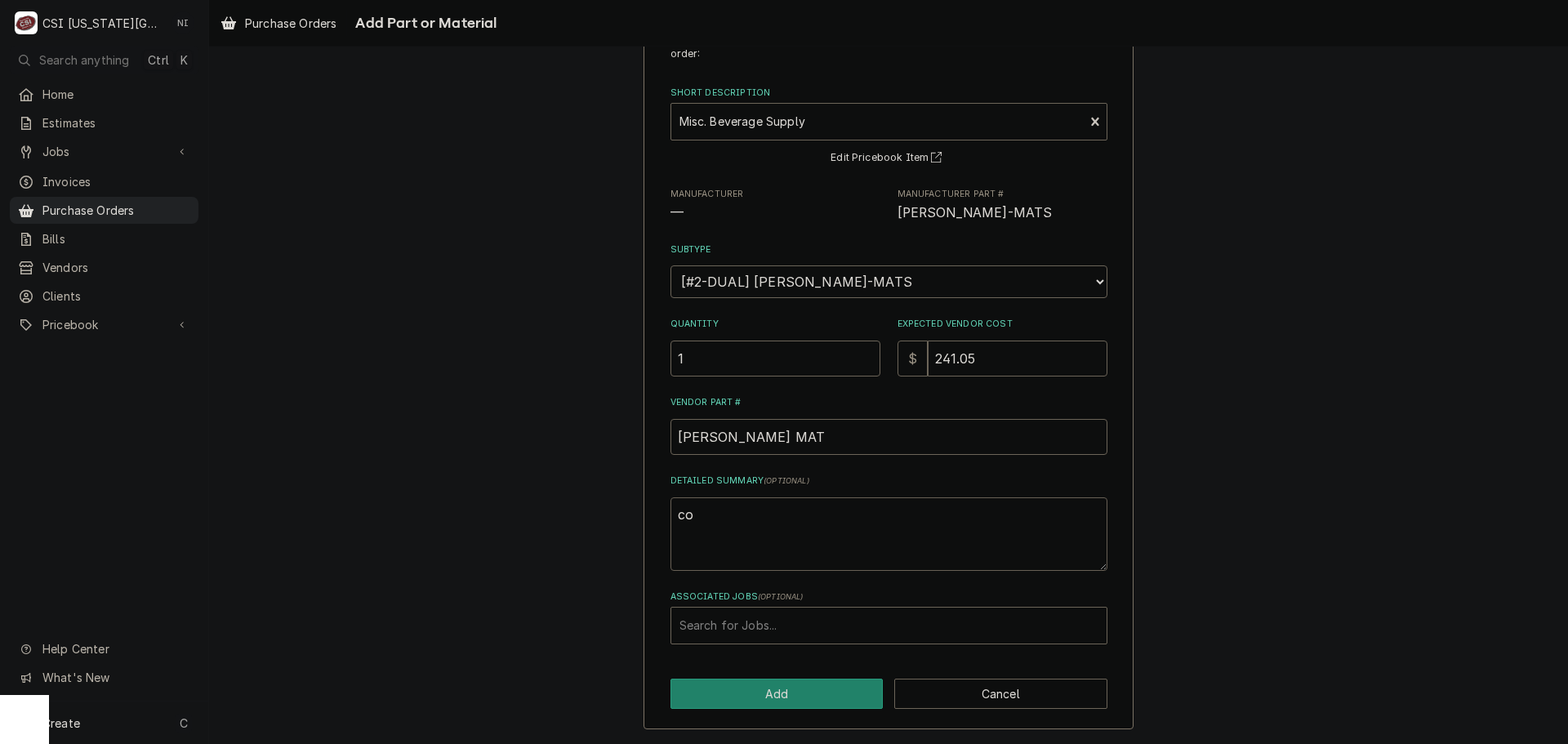
type textarea "x"
type textarea "c"
type textarea "x"
type textarea "cl"
type textarea "x"
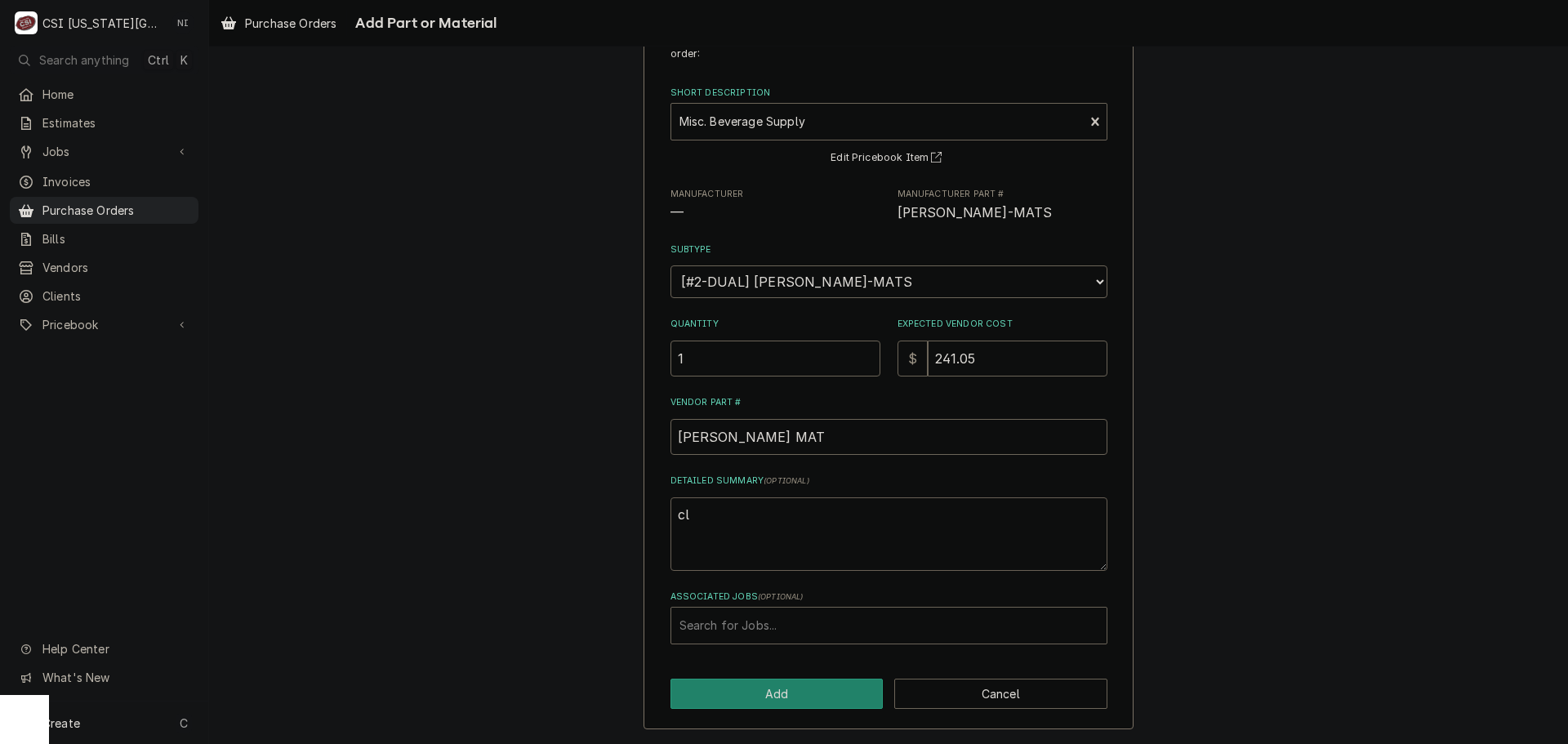
type textarea "cla"
type textarea "x"
type textarea "clam"
type textarea "x"
type textarea "clamp"
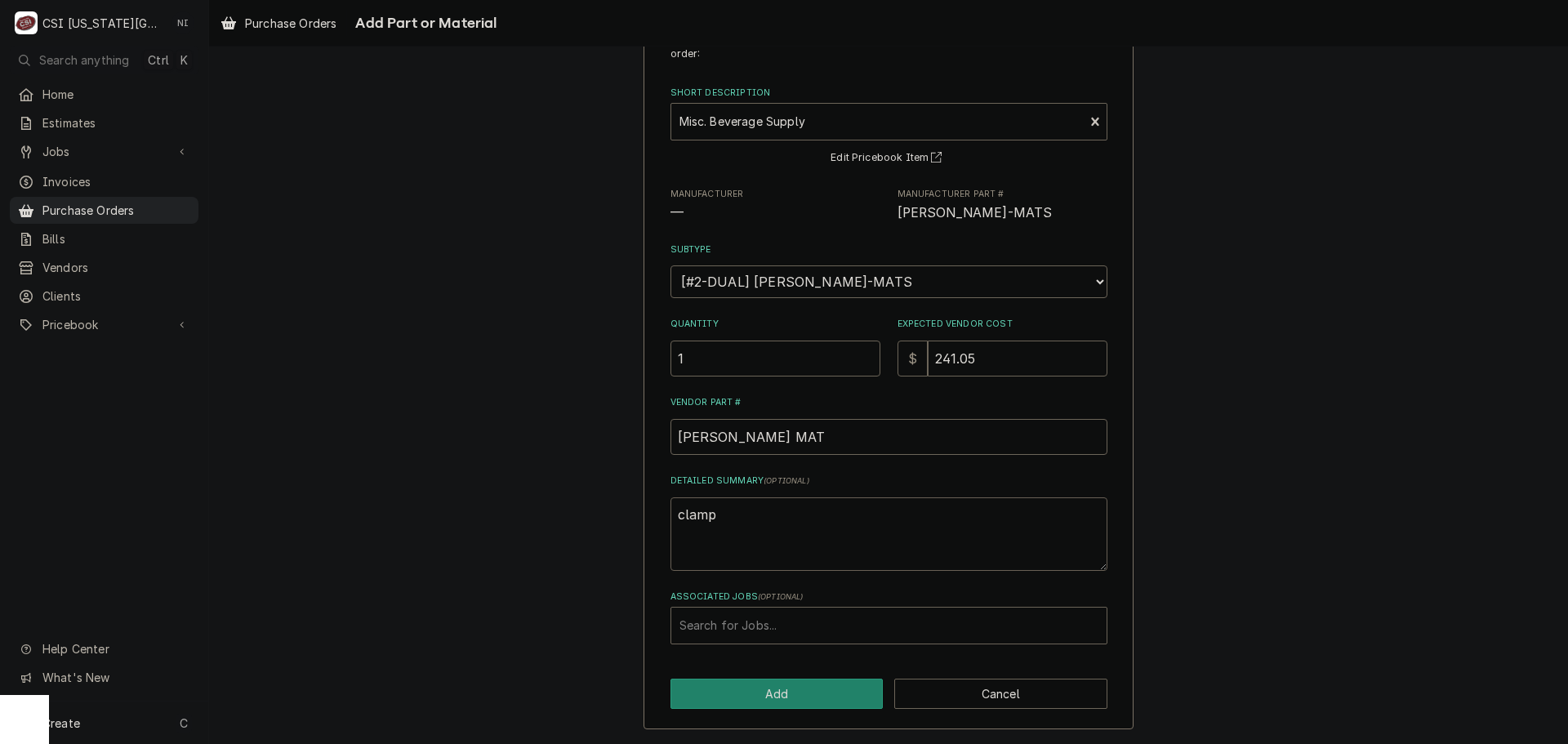
type textarea "x"
type textarea "clamps"
type textarea "x"
type textarea "clamps,"
type textarea "x"
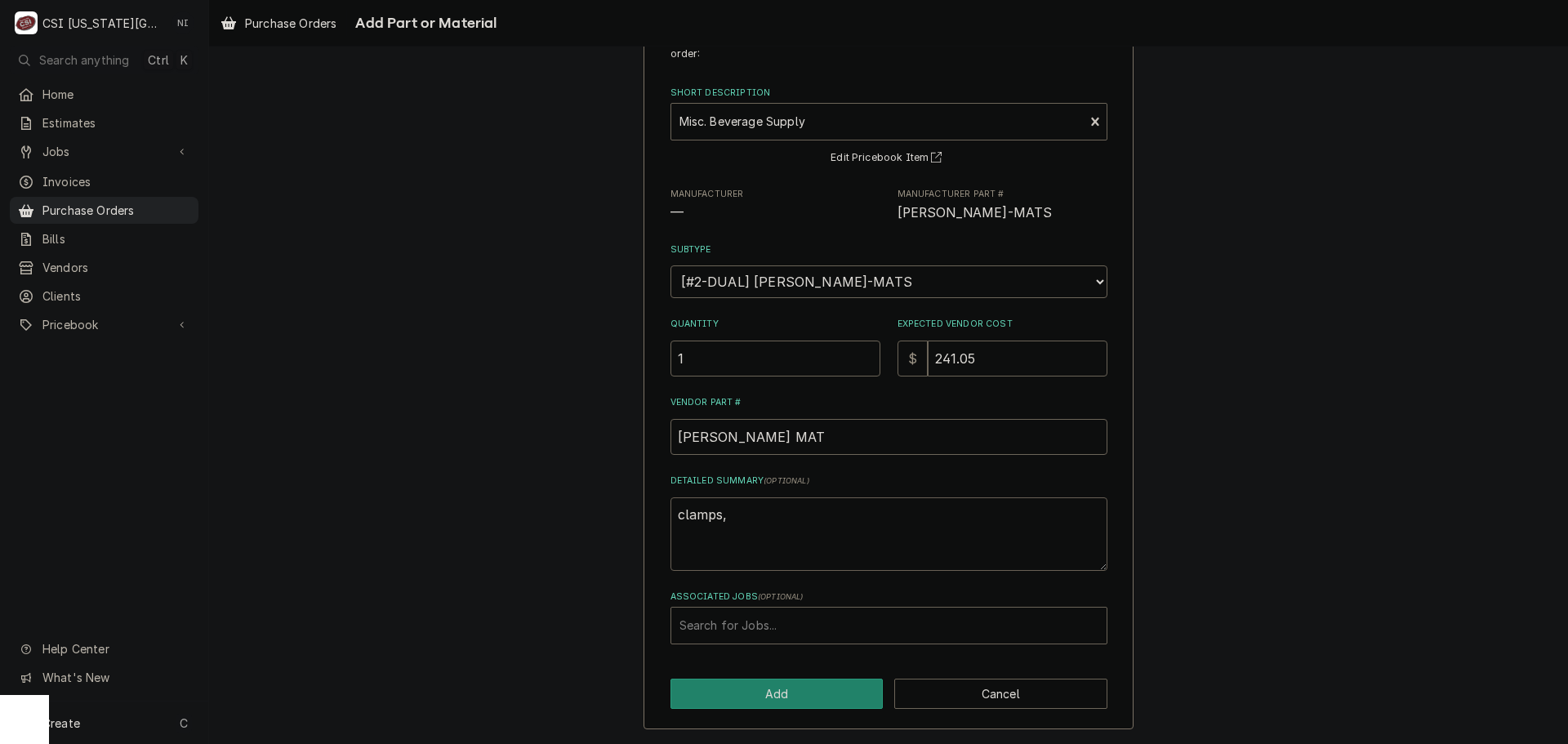
type textarea "clamps,"
type textarea "x"
type textarea "clamps, w"
type textarea "x"
type textarea "clamps, wa"
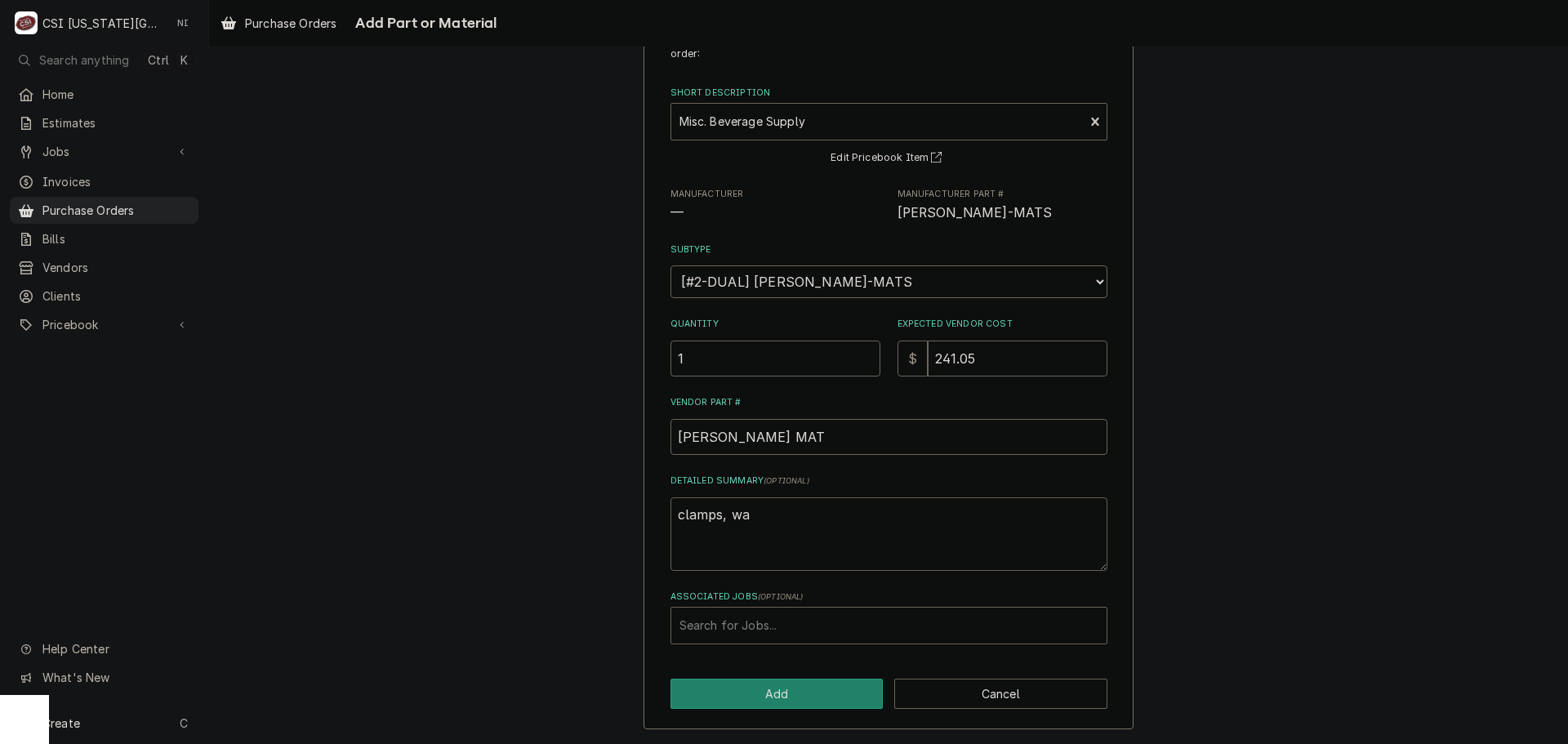
type textarea "x"
type textarea "clamps, was"
type textarea "x"
type textarea "clamps, wash"
type textarea "x"
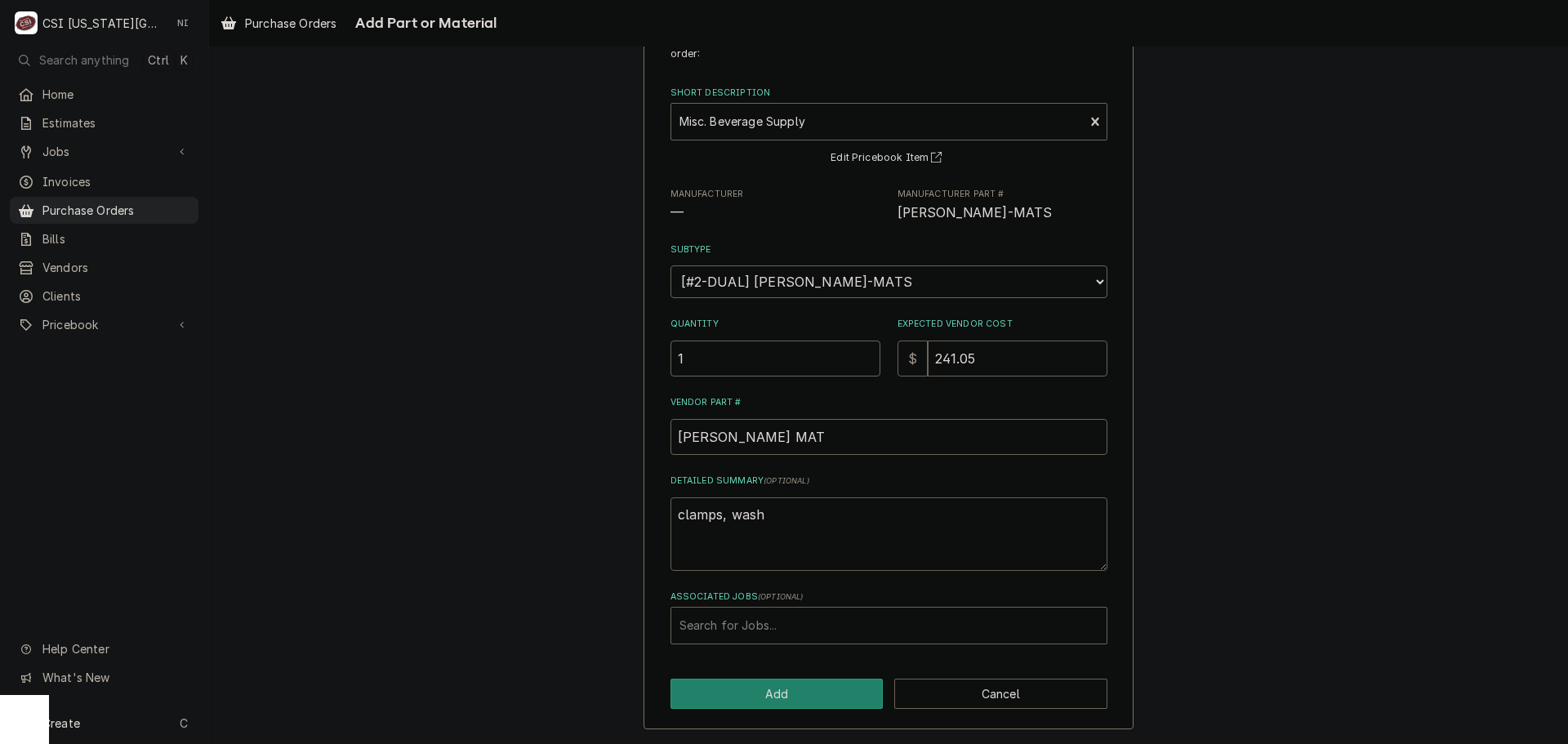
type textarea "clamps, washe"
type textarea "x"
type textarea "clamps, washer"
type textarea "x"
type textarea "clamps, washers"
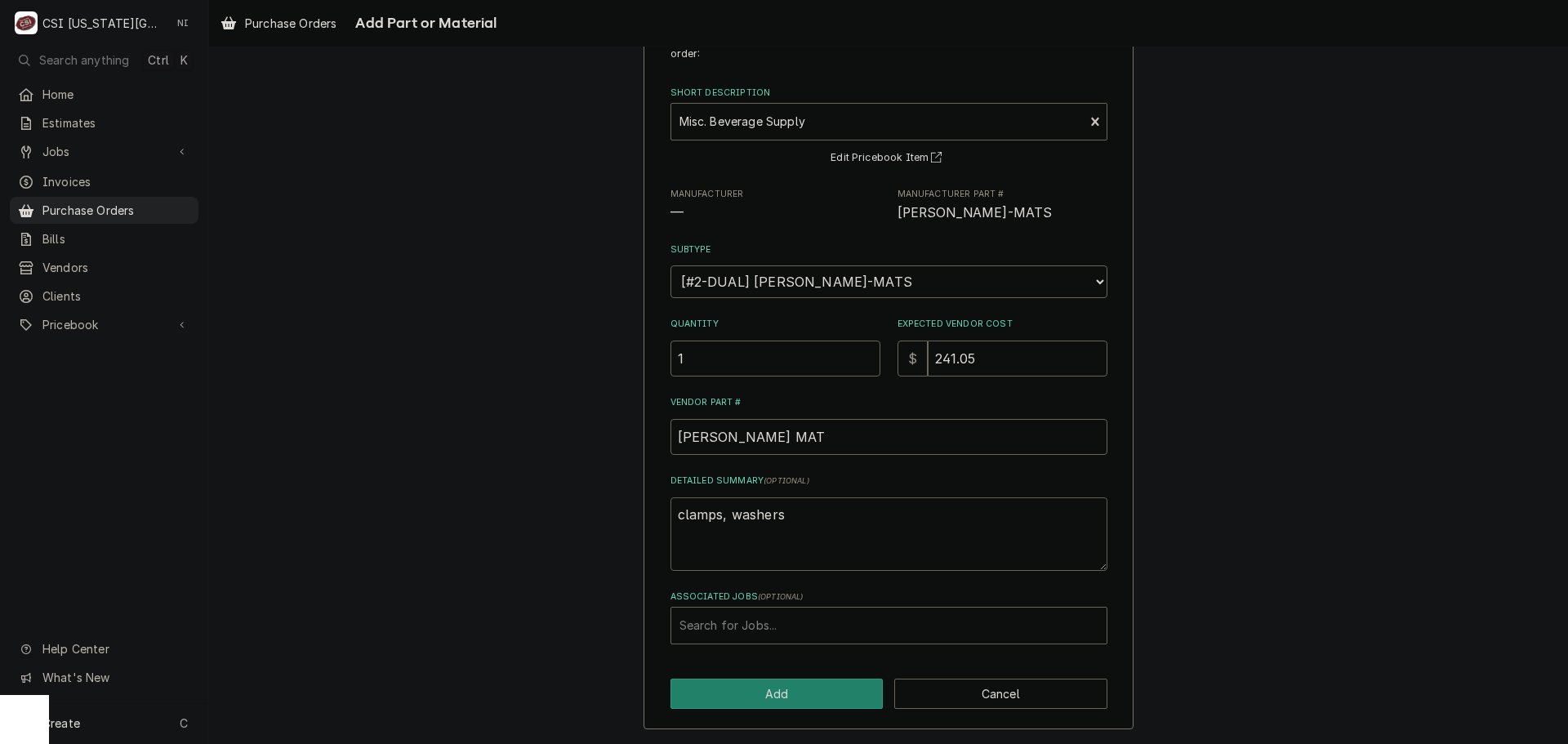
type textarea "x"
type textarea "clamps, washers,"
type textarea "x"
type textarea "clamps, washers,"
type textarea "x"
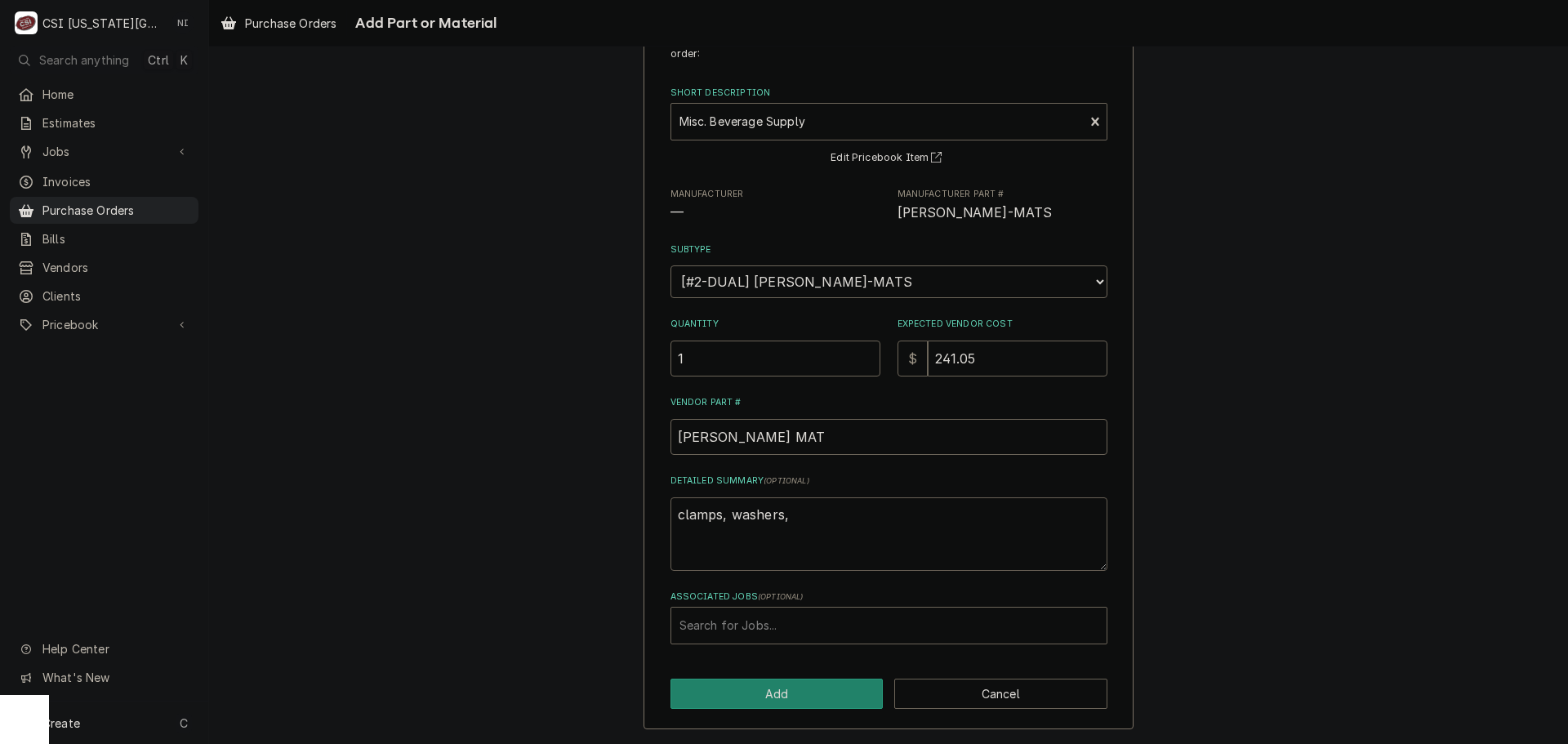
type textarea "clamps, washers, t"
type textarea "x"
type textarea "clamps, washers, ta"
type textarea "x"
type textarea "clamps, washers, tap"
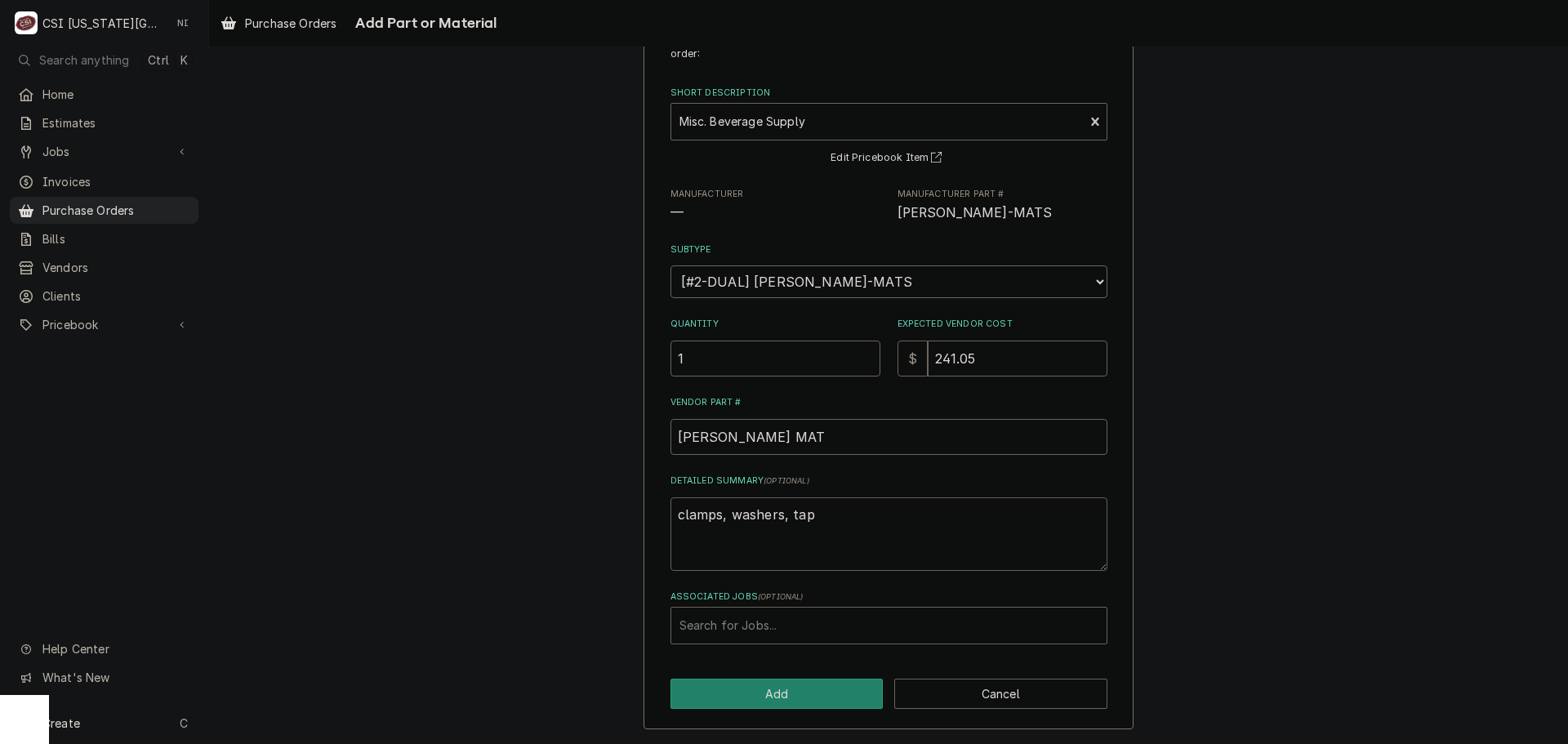
type textarea "x"
type textarea "clamps, washers, tape"
type textarea "x"
type textarea "clamps, washers, tape,"
type textarea "x"
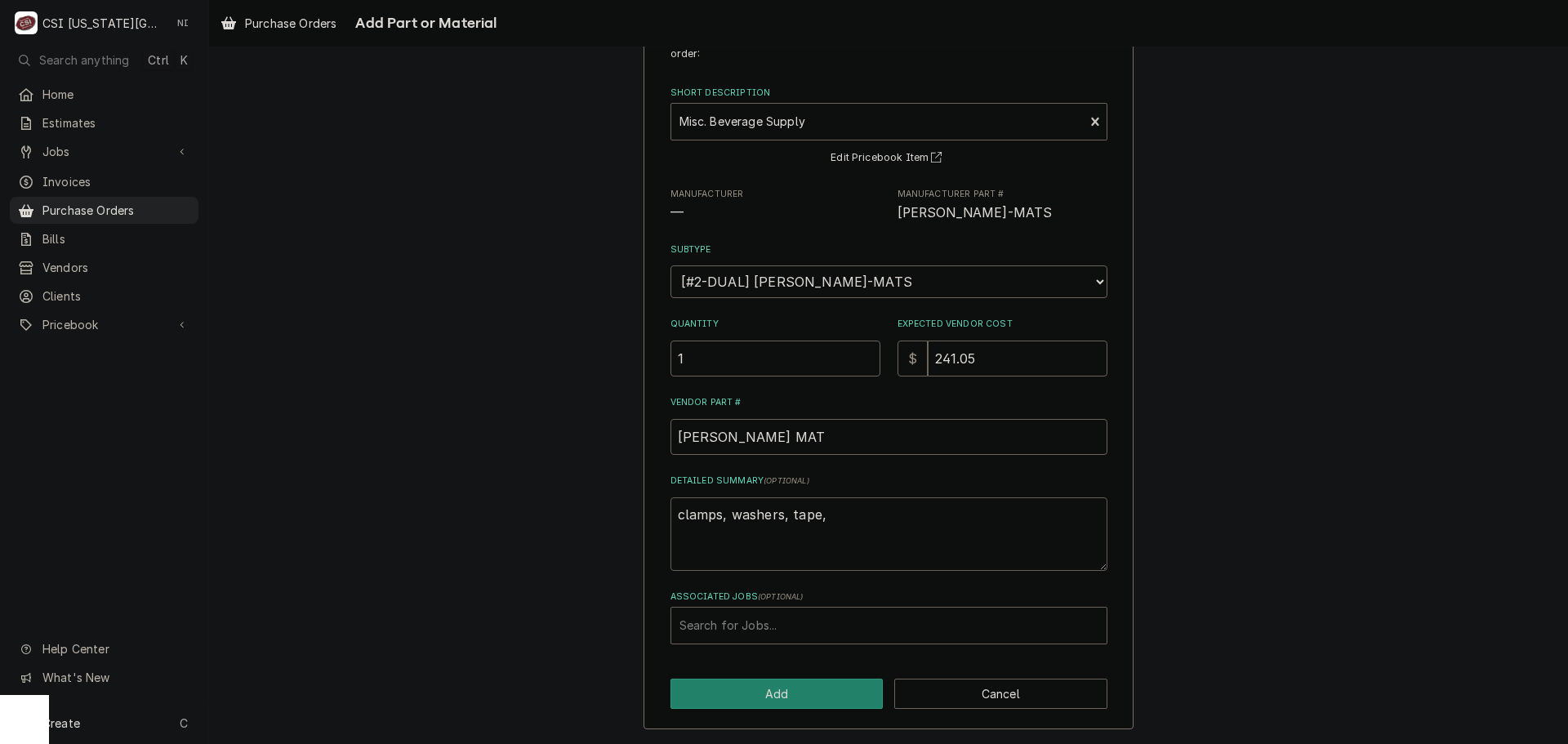
type textarea "clamps, washers, tape,"
type textarea "x"
type textarea "clamps, washers, tape, s"
type textarea "x"
type textarea "clamps, washers, tape, sp"
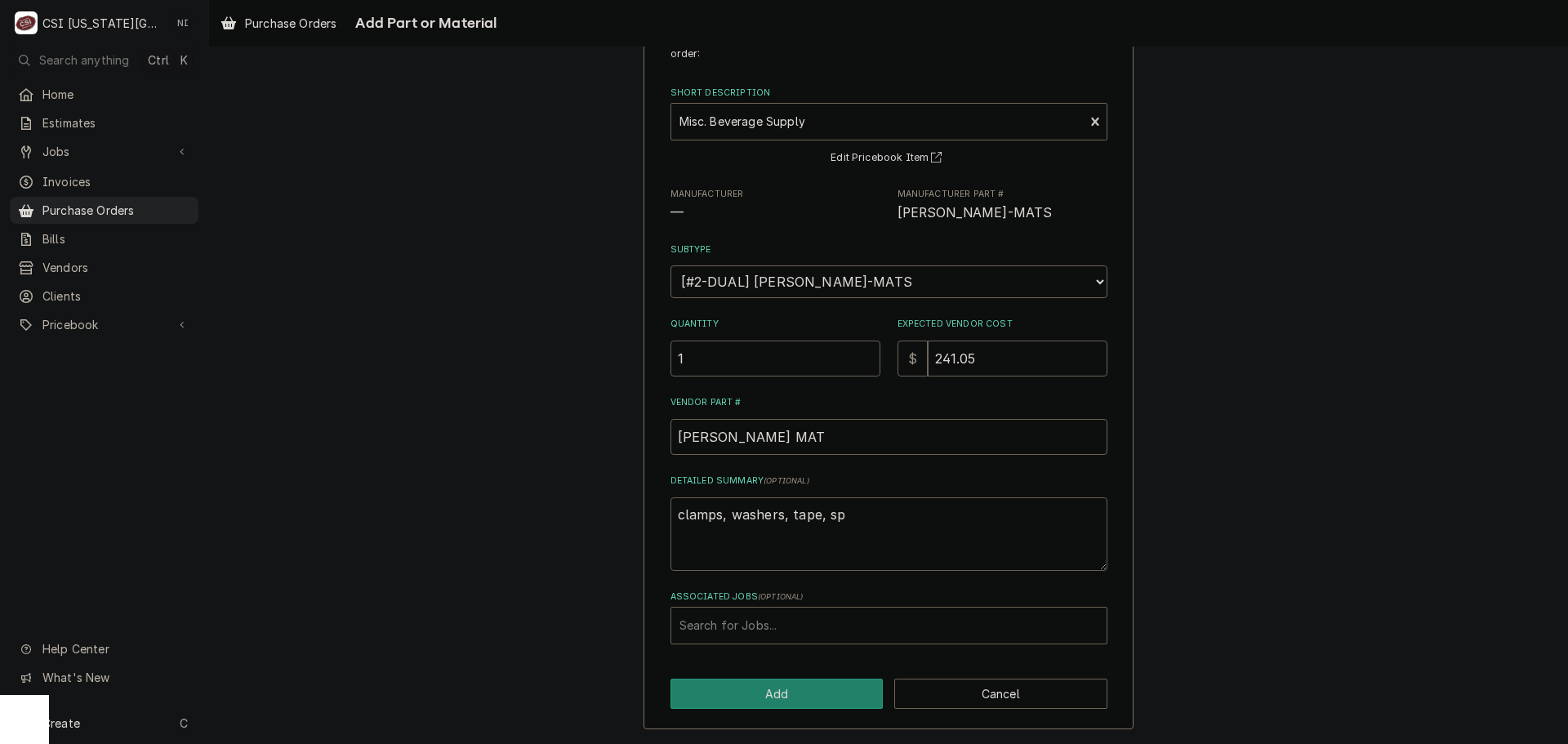
type textarea "x"
type textarea "clamps, washers, tape, spl"
type textarea "x"
type textarea "clamps, washers, tape, spli"
type textarea "x"
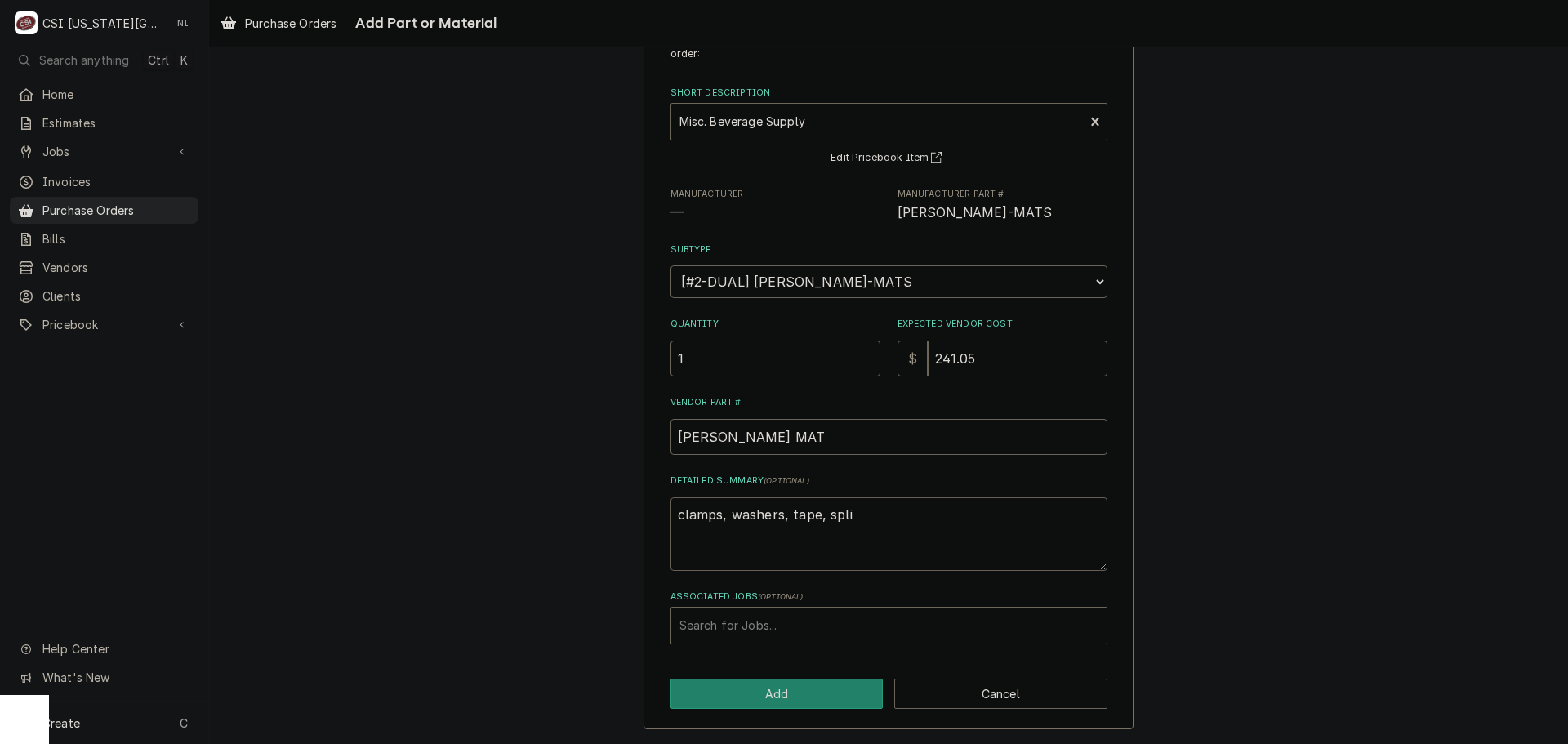
type textarea "clamps, washers, tape, splic"
type textarea "x"
type textarea "clamps, washers, tape, splice"
type textarea "x"
type textarea "clamps, washers, tape, splicer"
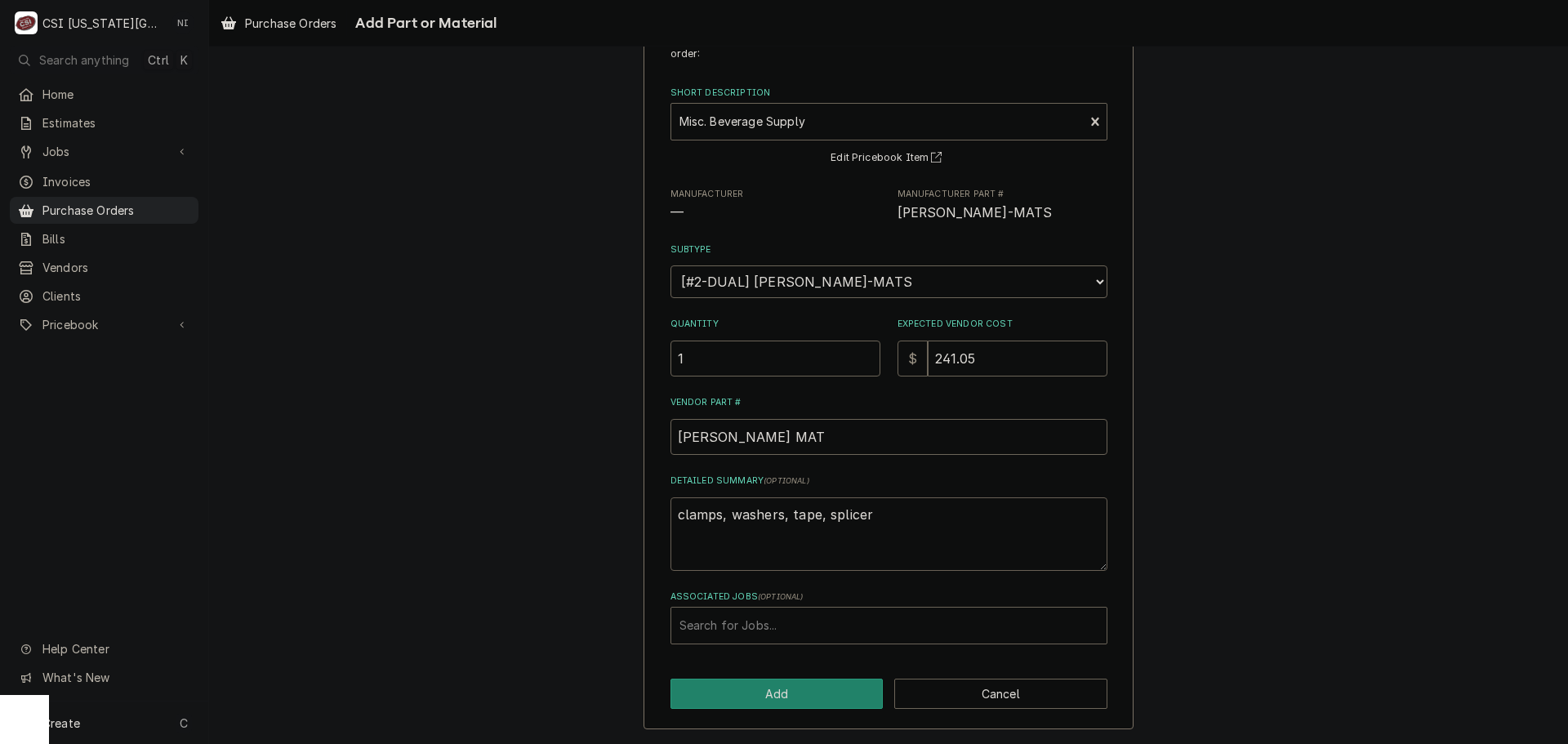
type textarea "x"
type textarea "clamps, washers, tape, splicers"
type textarea "x"
type textarea "clamps, washers, tape, splicers,"
type textarea "x"
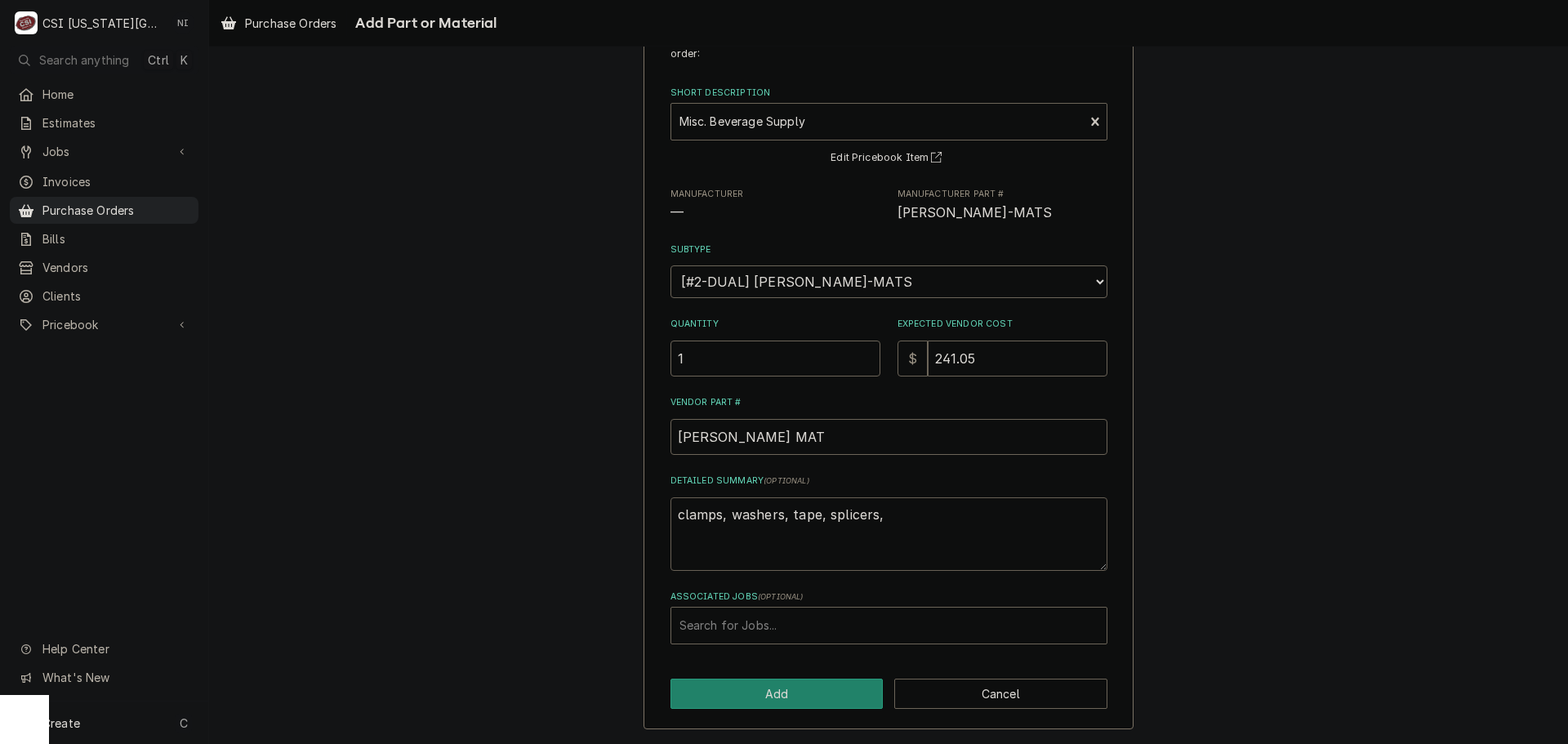
type textarea "clamps, washers, tape, splicers,"
type textarea "x"
type textarea "clamps, washers, tape, splicers,"
type textarea "x"
type textarea "clamps, washers, tape, splicers"
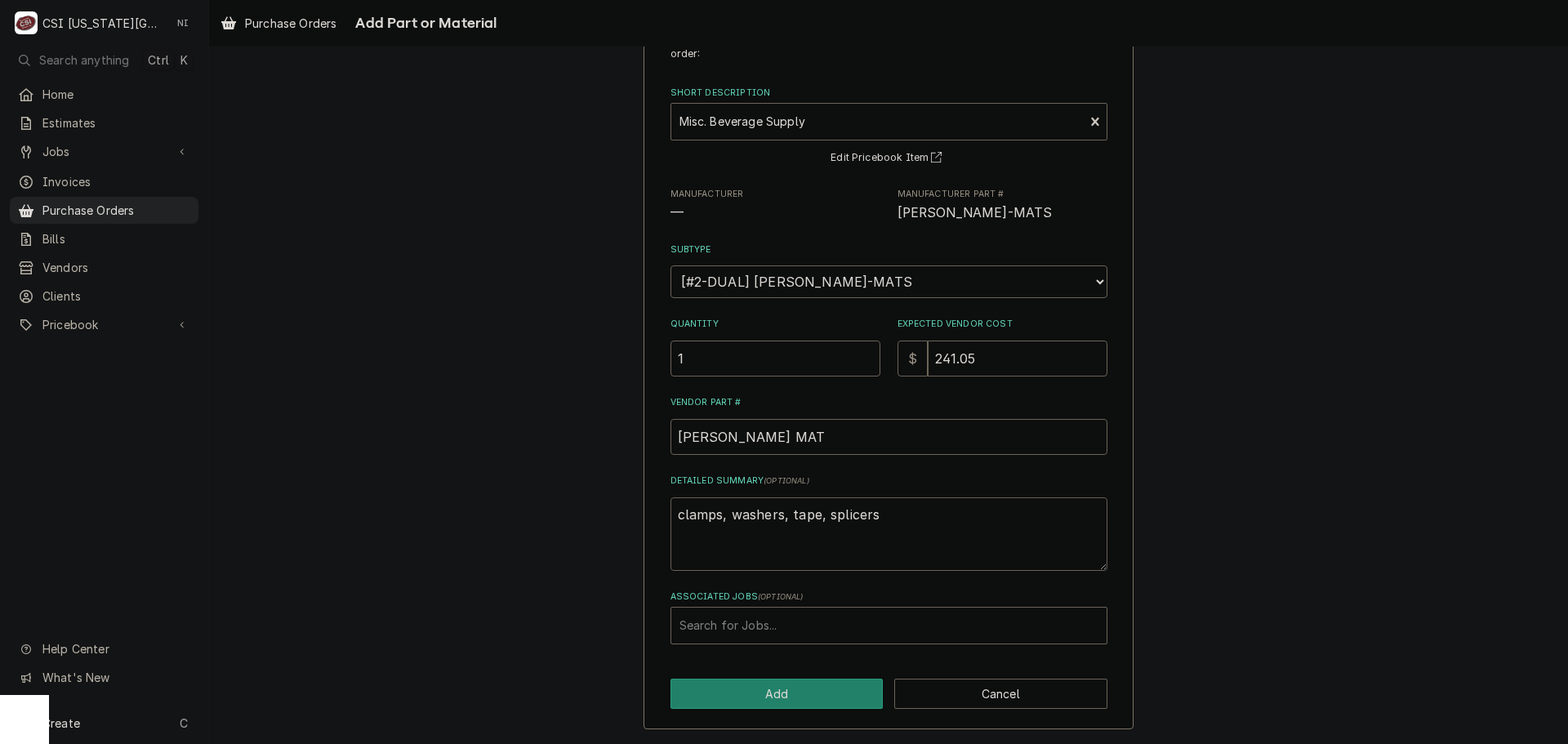
type textarea "x"
type textarea "clamps, washers, tape, splicers,"
type textarea "x"
type textarea "clamps, washers, tape, splicers,"
type textarea "x"
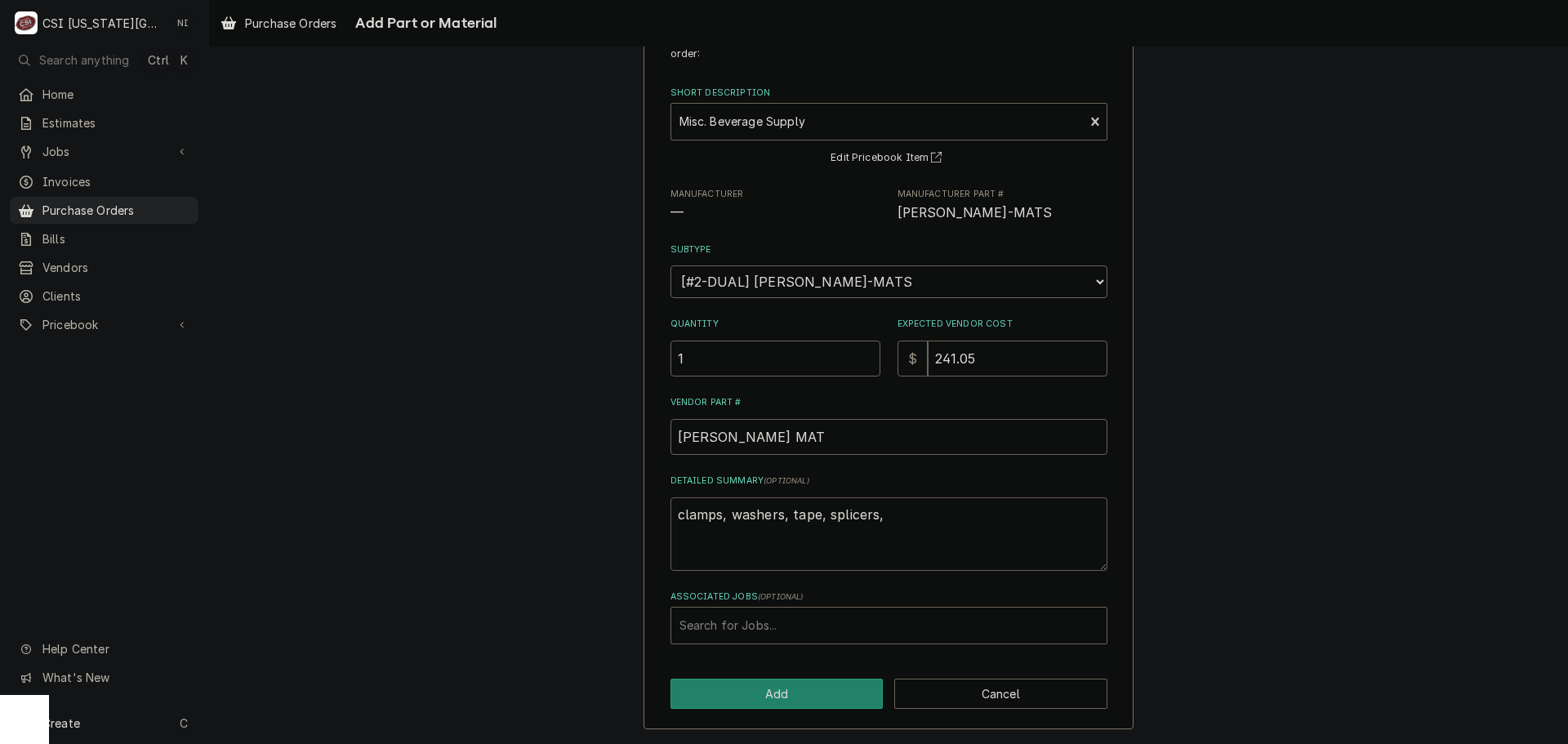
type textarea "clamps, washers, tape, splicers, f"
type textarea "x"
type textarea "clamps, washers, tape, splicers, fi"
type textarea "x"
type textarea "clamps, washers, tape, splicers, fit"
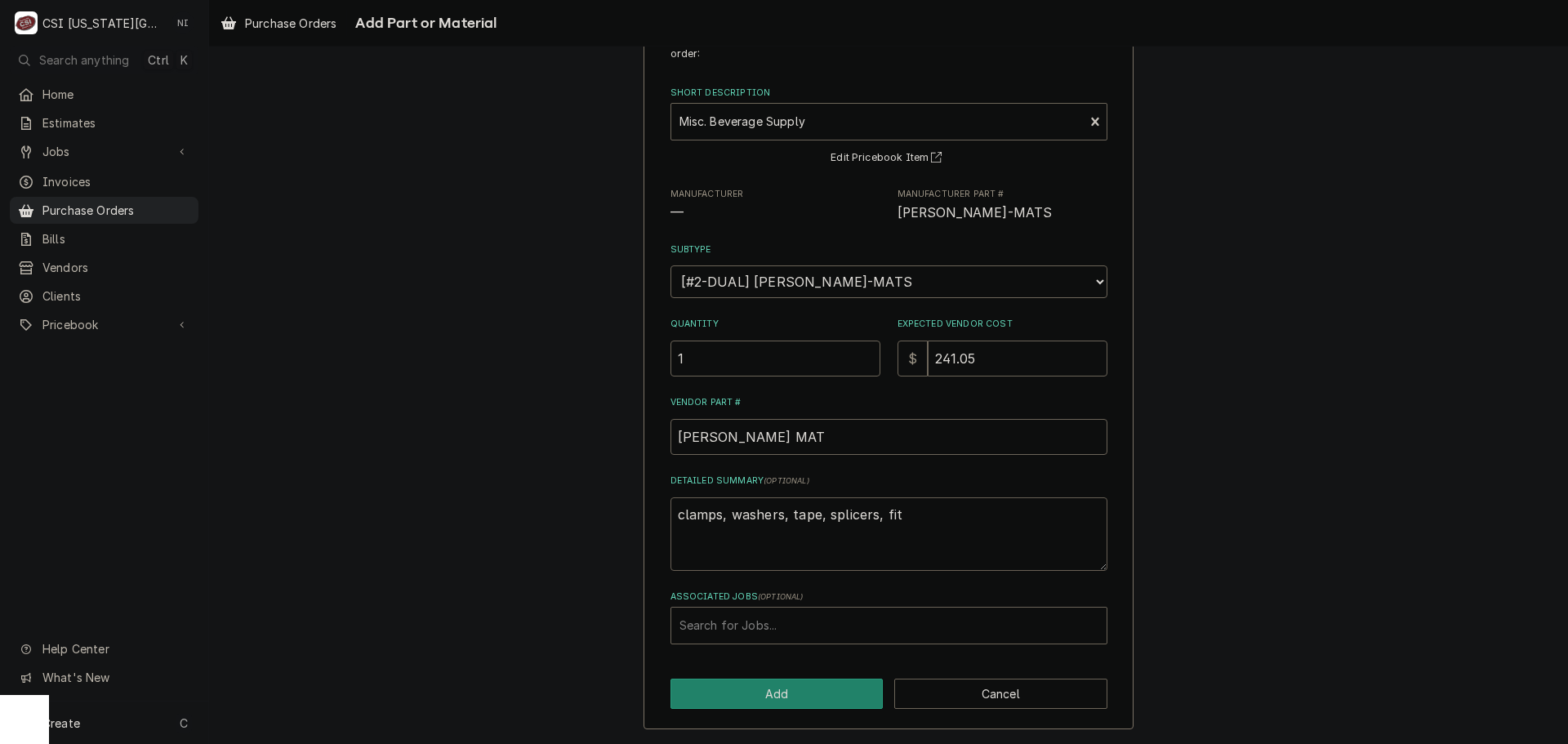
type textarea "x"
type textarea "clamps, washers, tape, splicers, fitt"
type textarea "x"
type textarea "clamps, washers, tape, splicers, fitti"
type textarea "x"
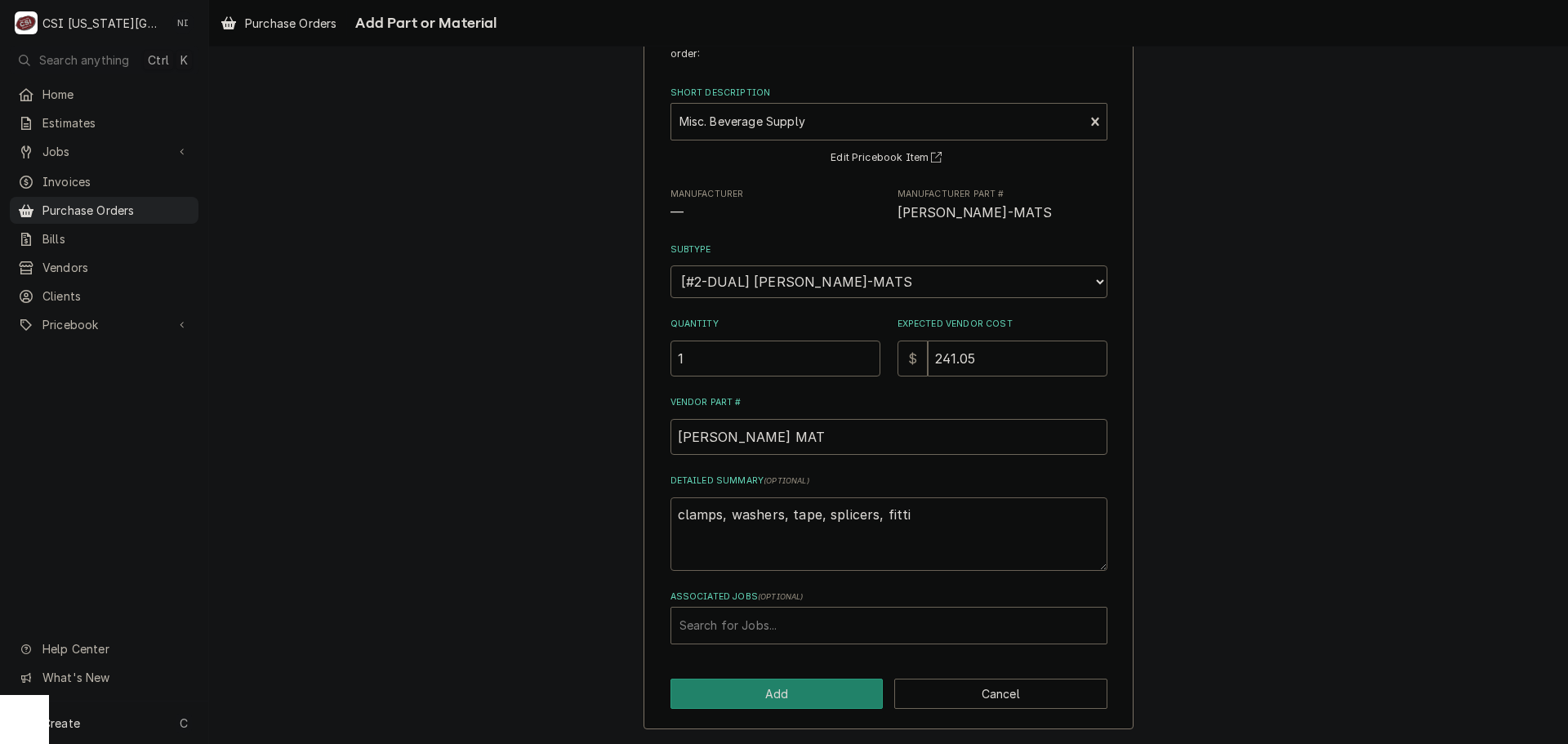
type textarea "clamps, washers, tape, splicers, fittin"
type textarea "x"
type textarea "clamps, washers, tape, splicers, fitting"
type textarea "x"
type textarea "clamps, washers, tape, splicers, fittings"
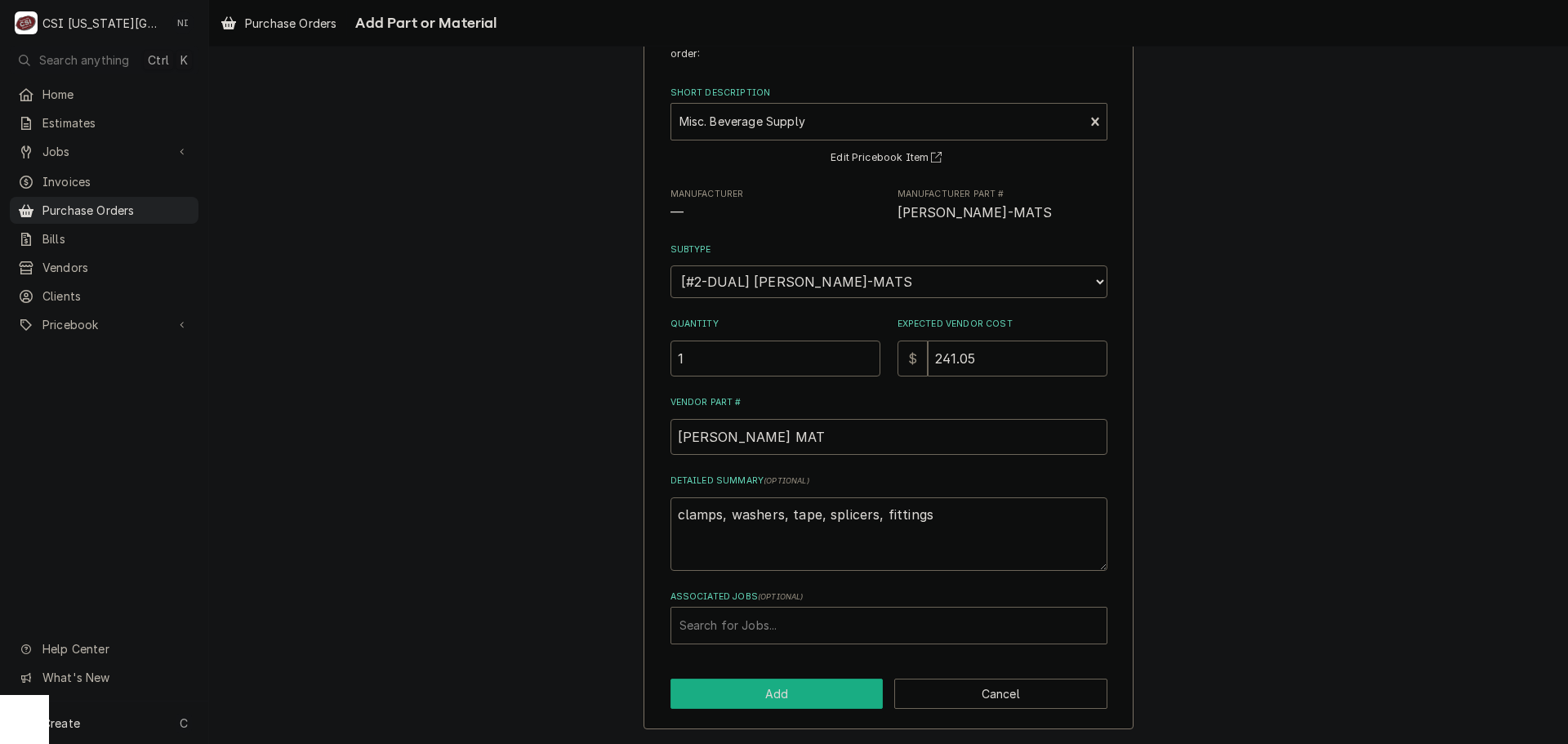
click at [788, 684] on button "Add" at bounding box center [777, 694] width 213 height 30
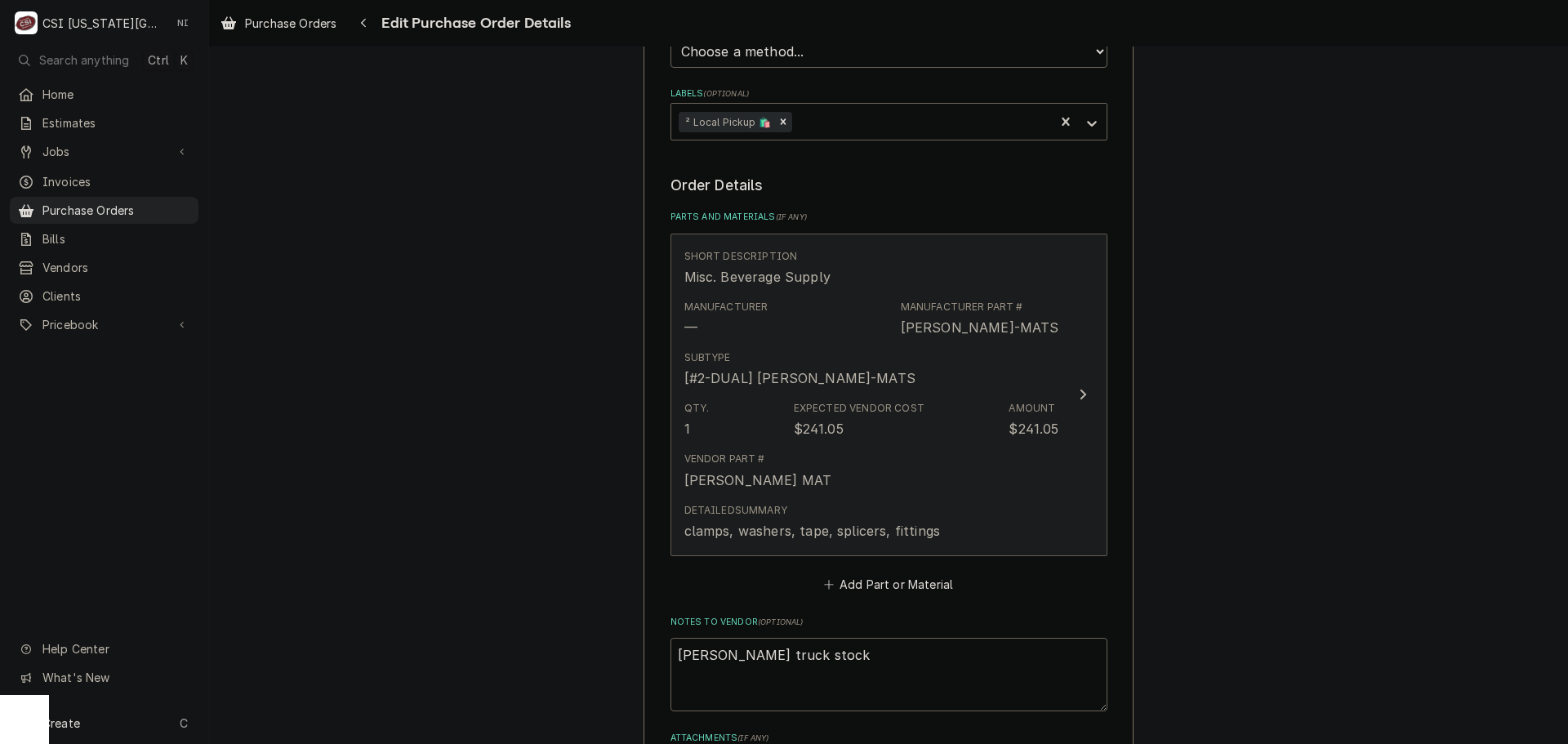
type textarea "x"
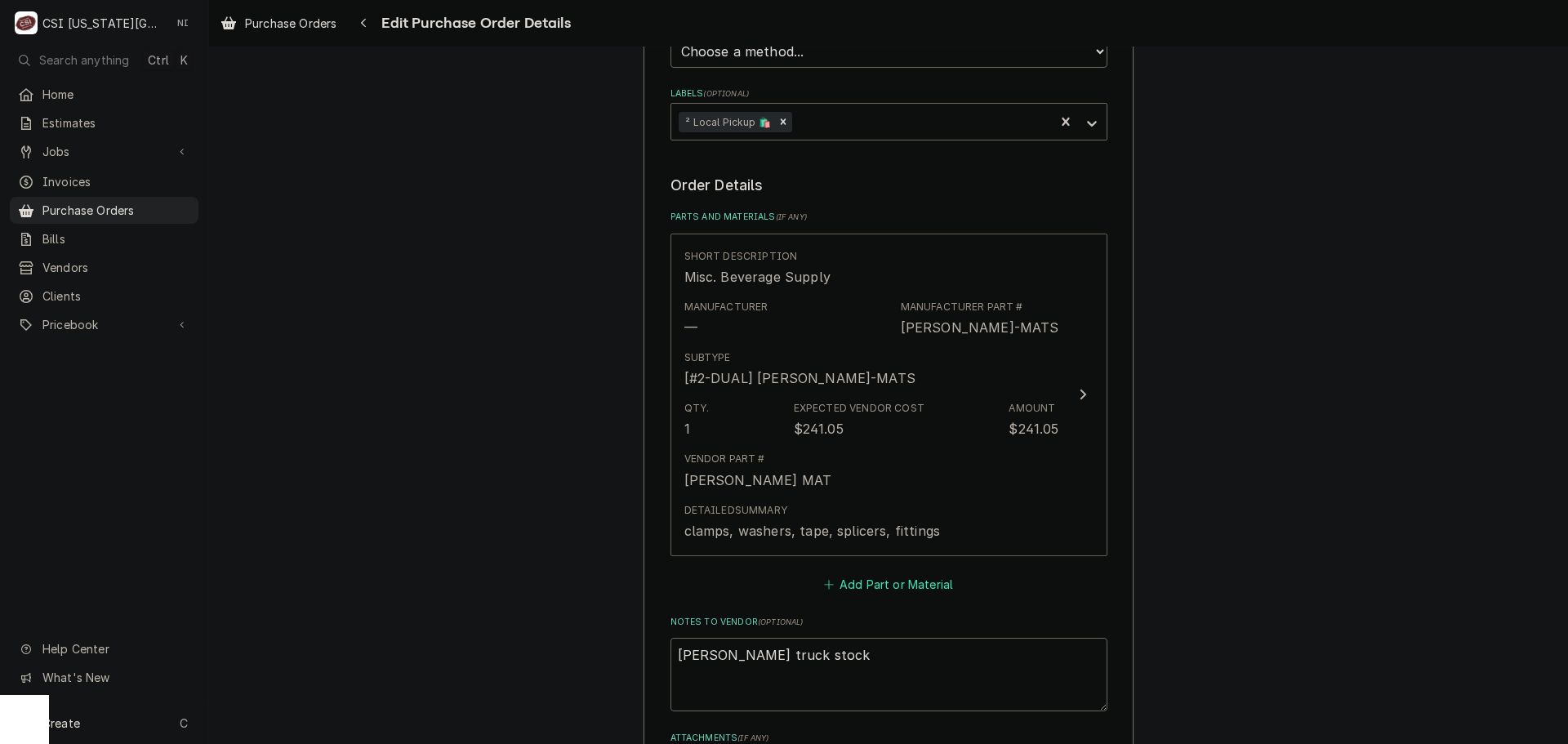
click at [870, 578] on button "Add Part or Material" at bounding box center [888, 584] width 135 height 23
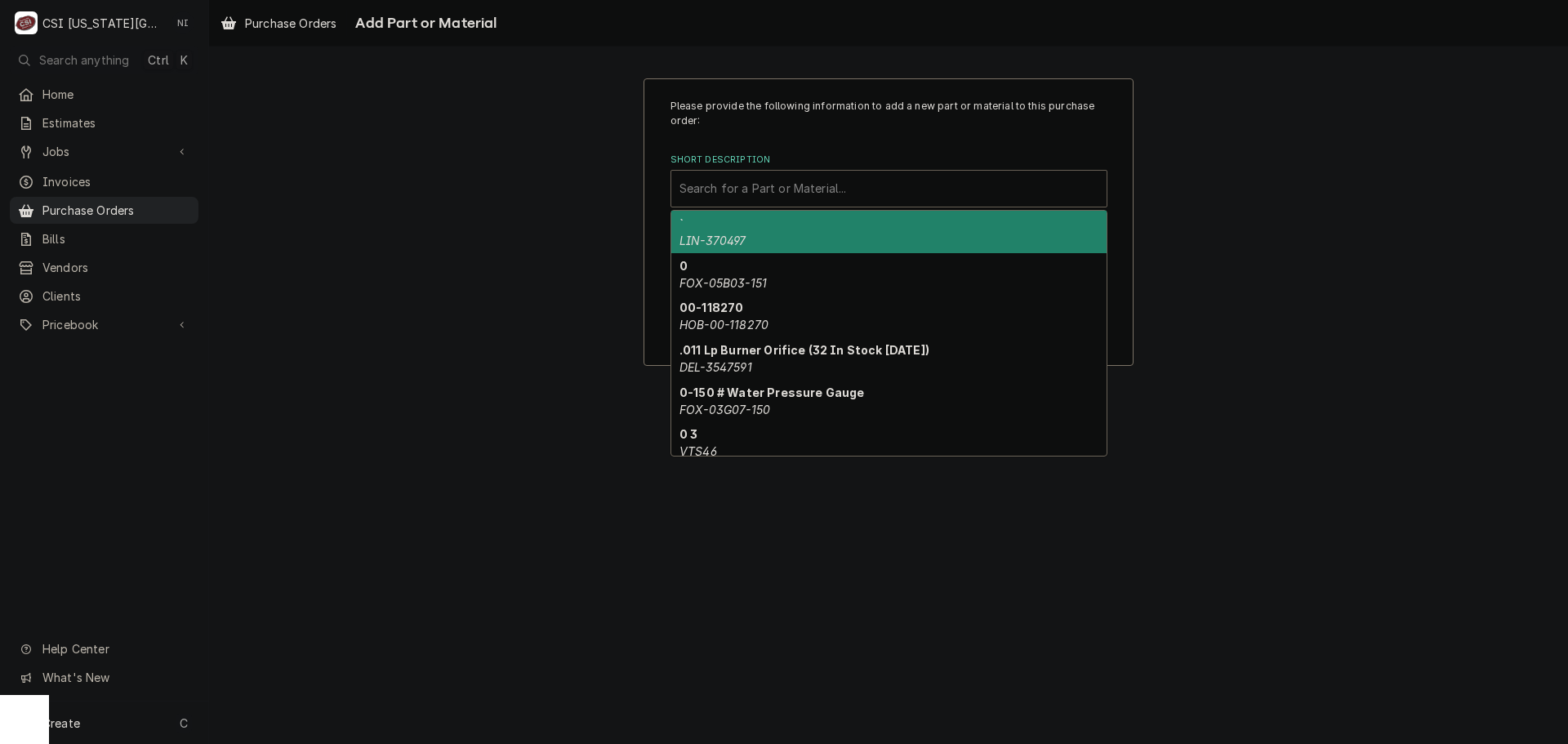
click at [823, 189] on div "Short Description" at bounding box center [889, 188] width 419 height 29
paste input "12K02100"
type input "12K02100"
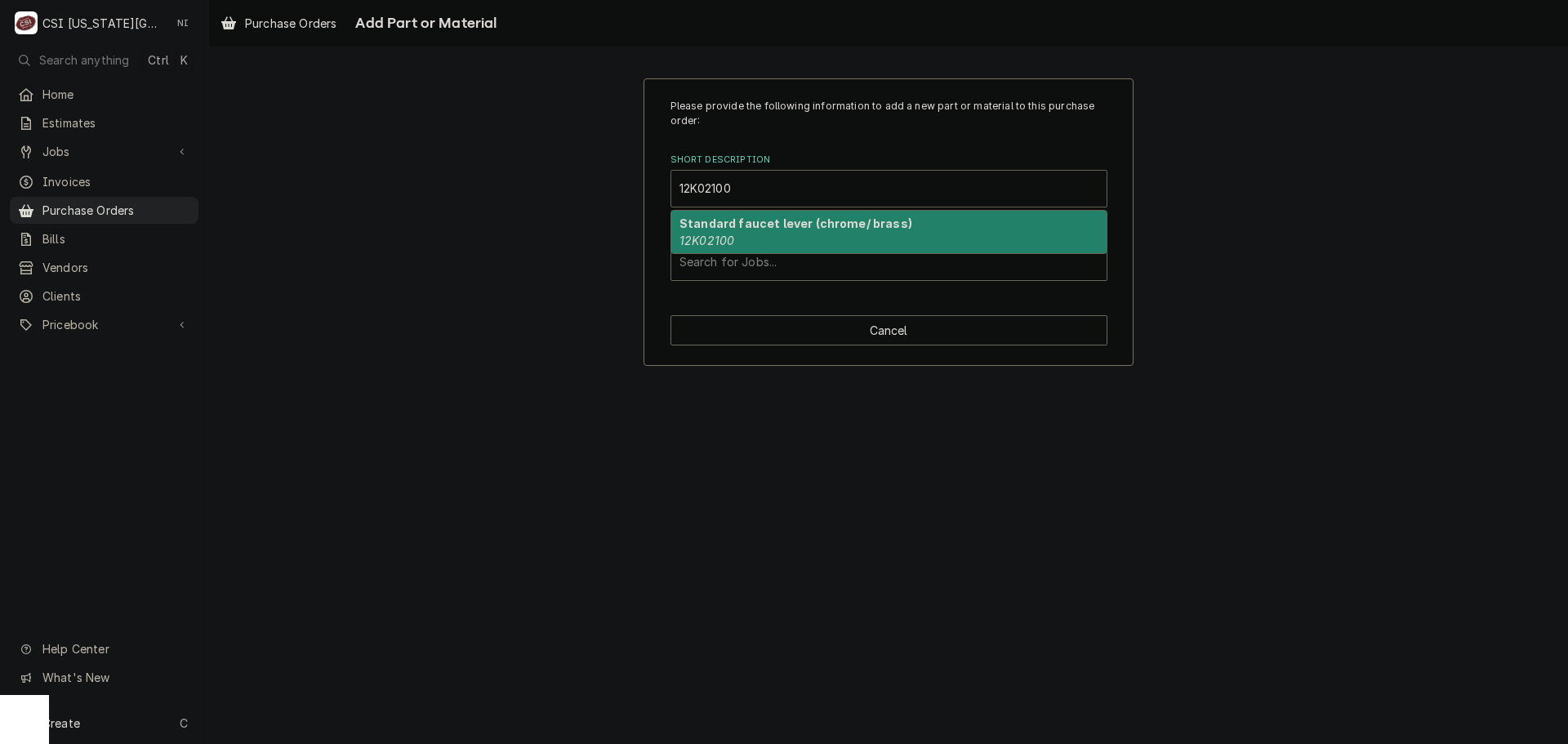
click at [725, 232] on div "Standard faucet lever (chrome/ brass) 12K02100" at bounding box center [889, 232] width 435 height 43
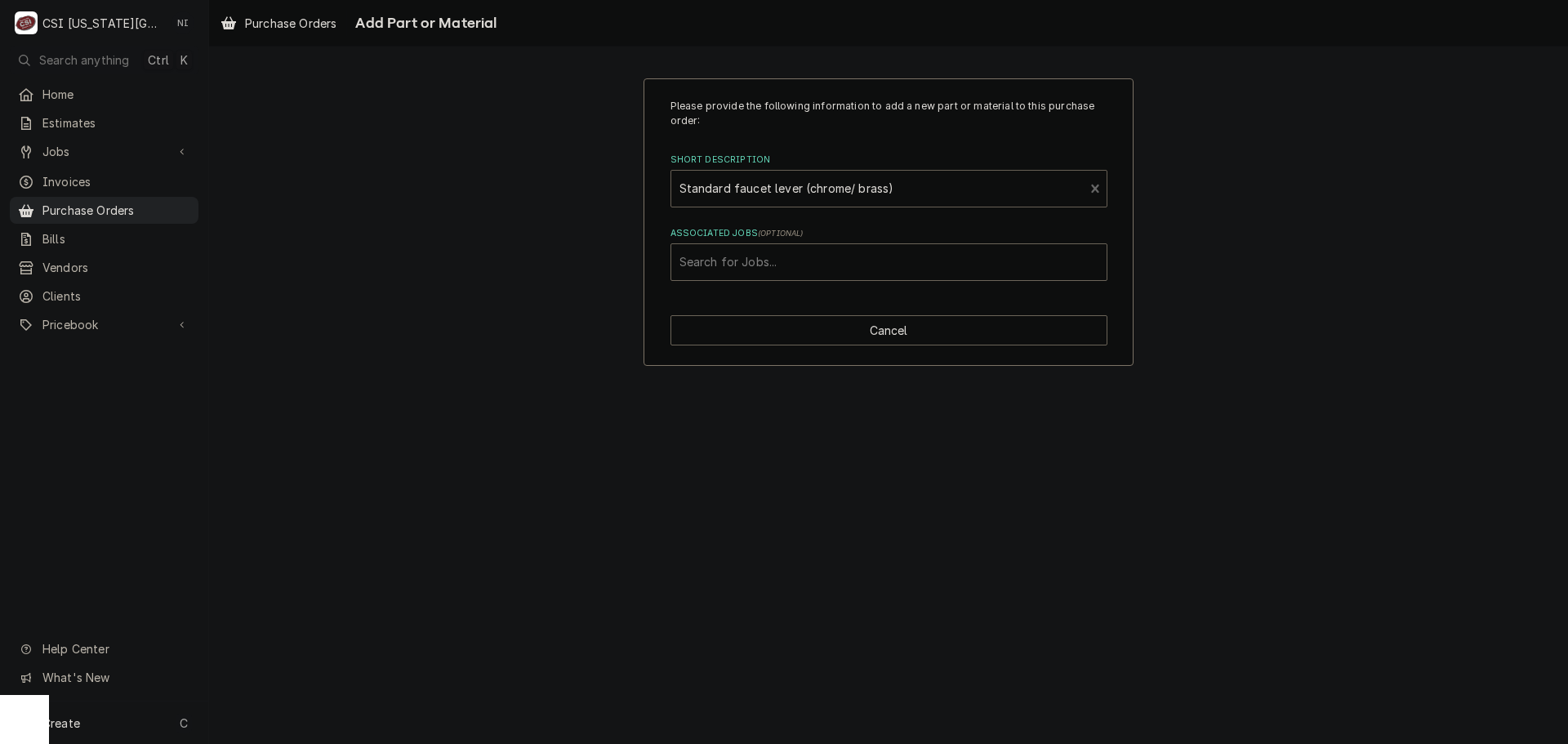
type textarea "x"
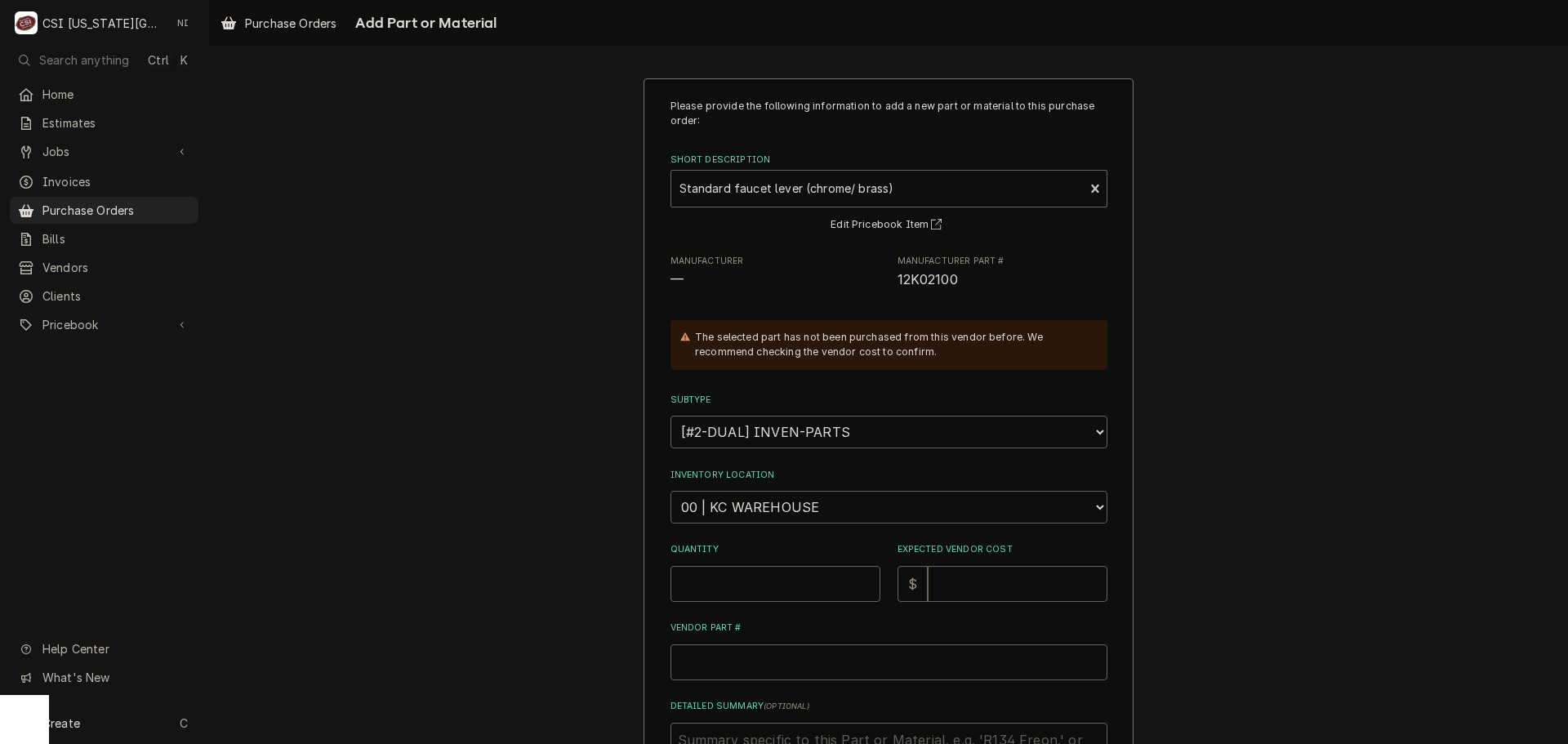
click at [793, 519] on select "Choose a location... 00 | KC WAREHOUSE 00 | MAIN WAREHOUSE 01 | BRIAN BREAZIER …" at bounding box center [889, 507] width 437 height 33
select select "2798"
click at [671, 491] on select "Choose a location... 00 | KC WAREHOUSE 00 | MAIN WAREHOUSE 01 | BRIAN BREAZIER …" at bounding box center [889, 507] width 437 height 33
click at [755, 576] on input "Quantity" at bounding box center [775, 584] width 210 height 36
type textarea "x"
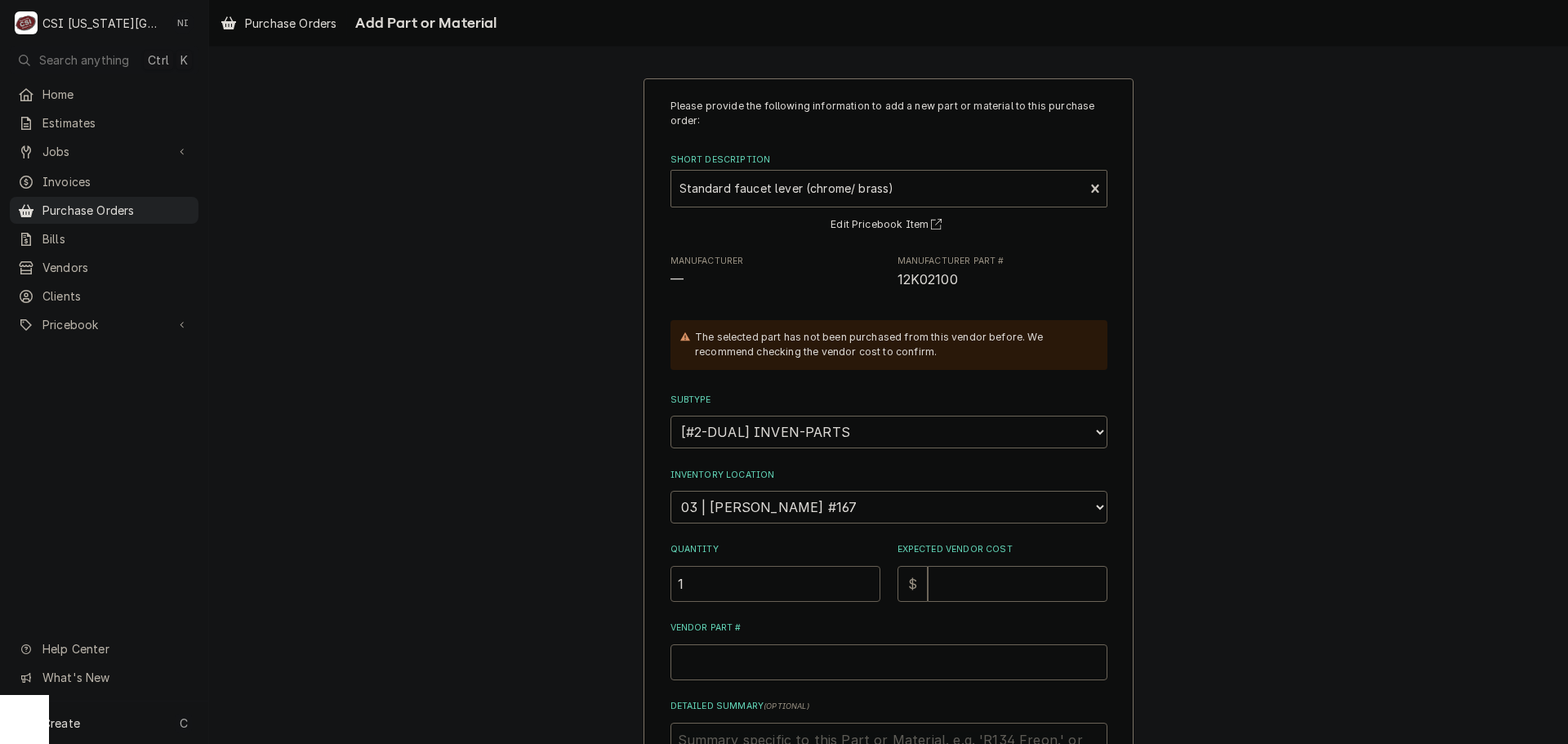
type input "1"
type textarea "x"
type input "1"
type textarea "x"
type input "12"
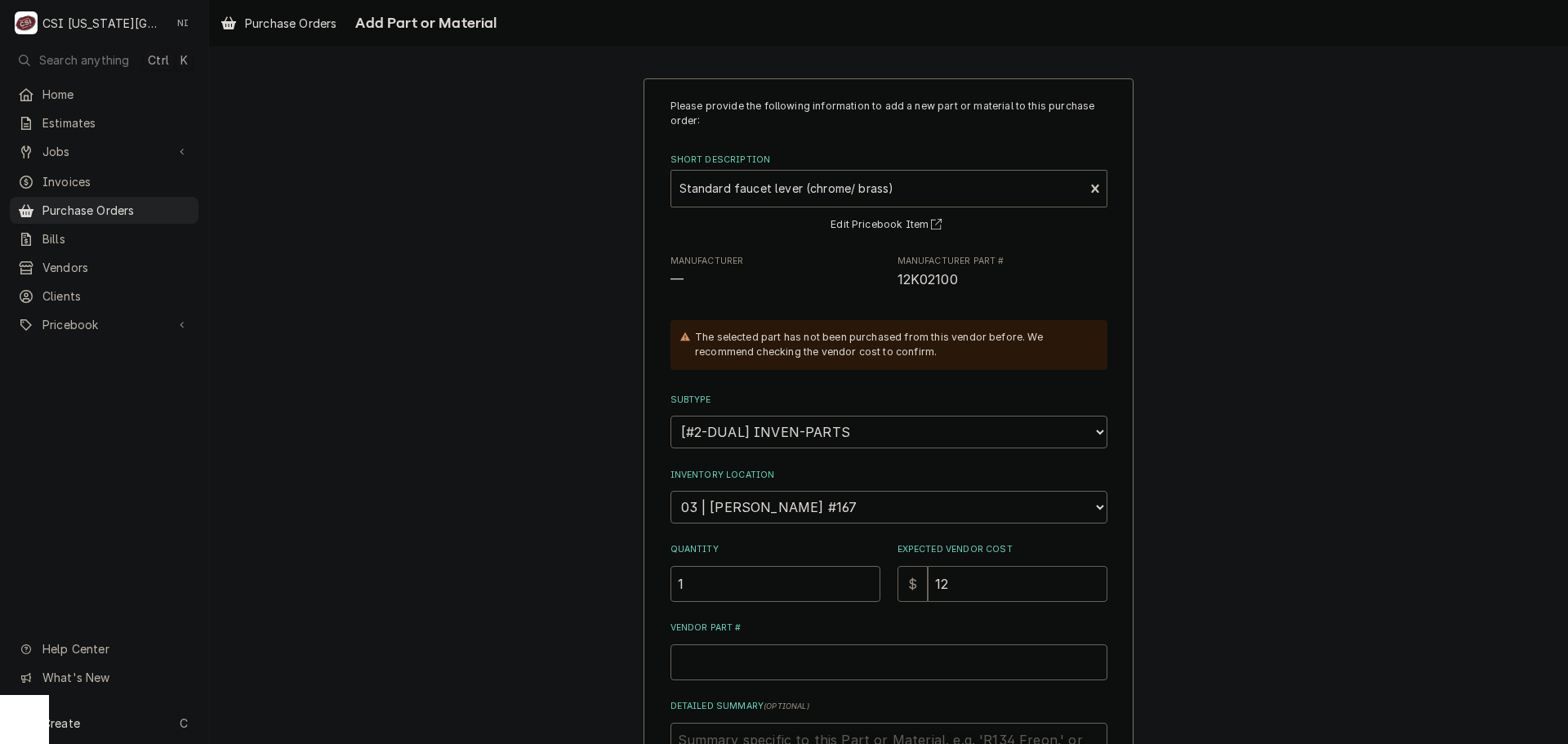
type textarea "x"
type input "12.0"
type textarea "x"
type input "12.06"
drag, startPoint x: 712, startPoint y: 576, endPoint x: 594, endPoint y: 578, distance: 118.0
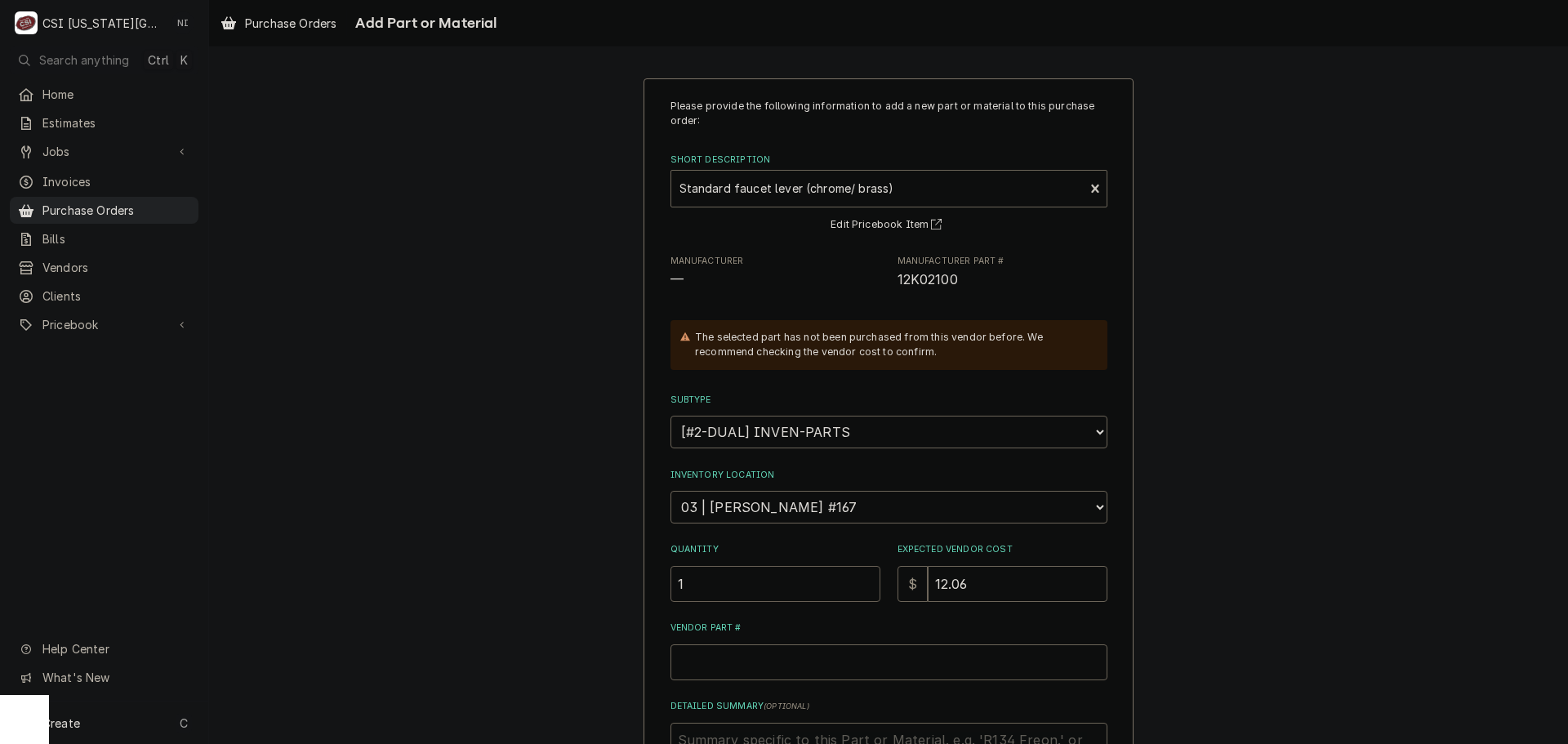
click at [594, 578] on div "Please provide the following information to add a new part or material to this …" at bounding box center [889, 516] width 1359 height 905
type textarea "x"
type input "3"
click at [737, 664] on input "Vendor Part #" at bounding box center [889, 662] width 437 height 36
paste input "12K02100"
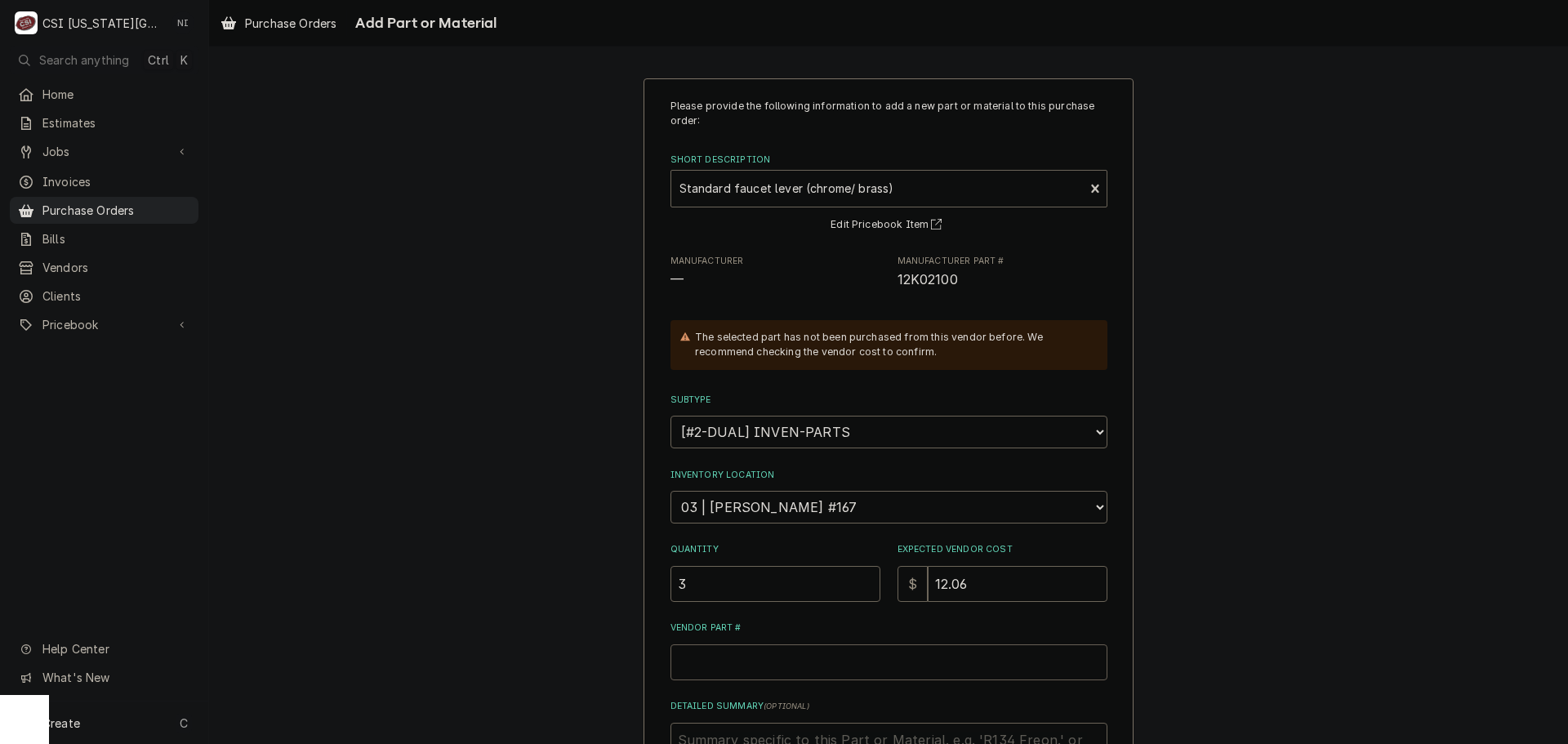
type textarea "x"
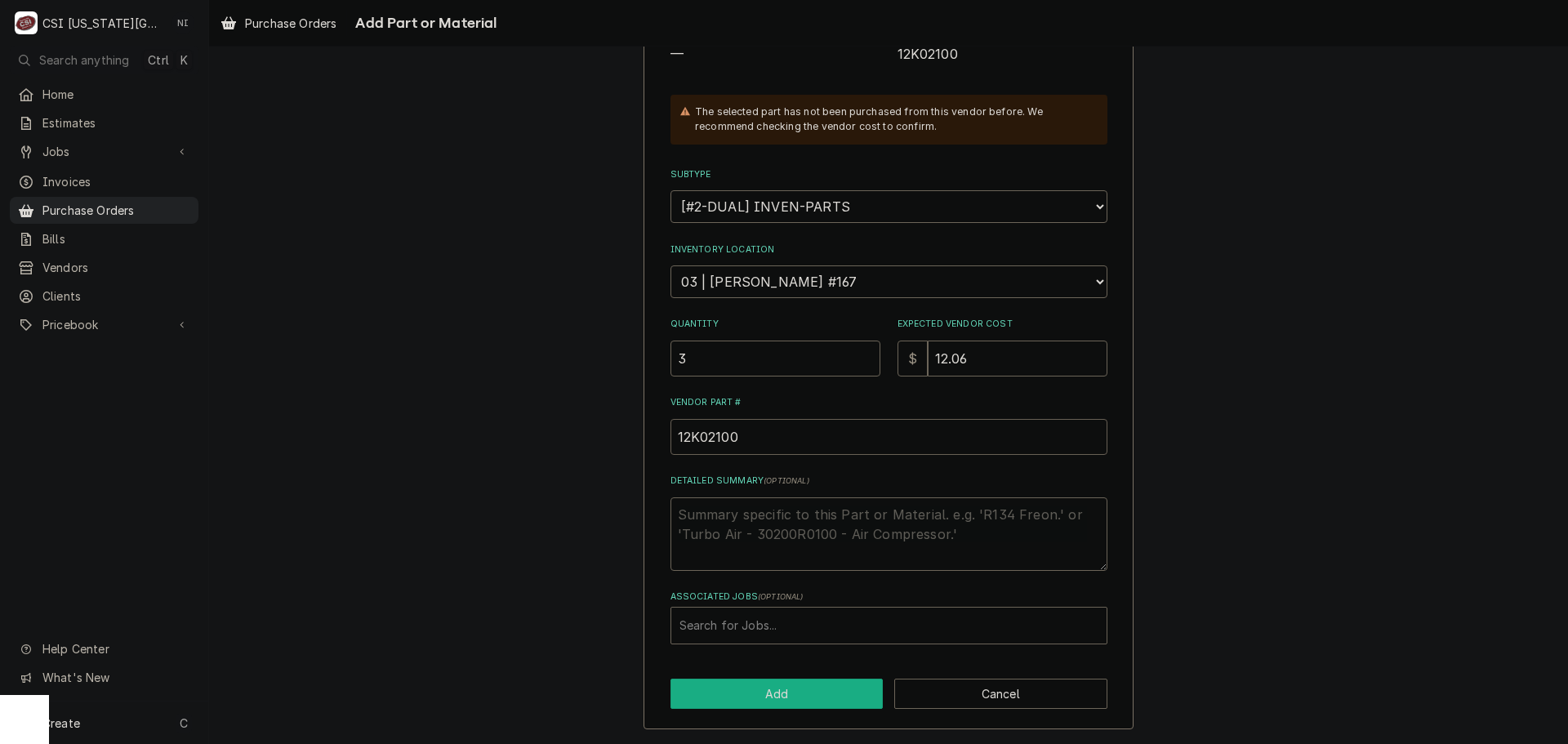
type input "12K02100"
click at [749, 690] on button "Add" at bounding box center [777, 694] width 213 height 30
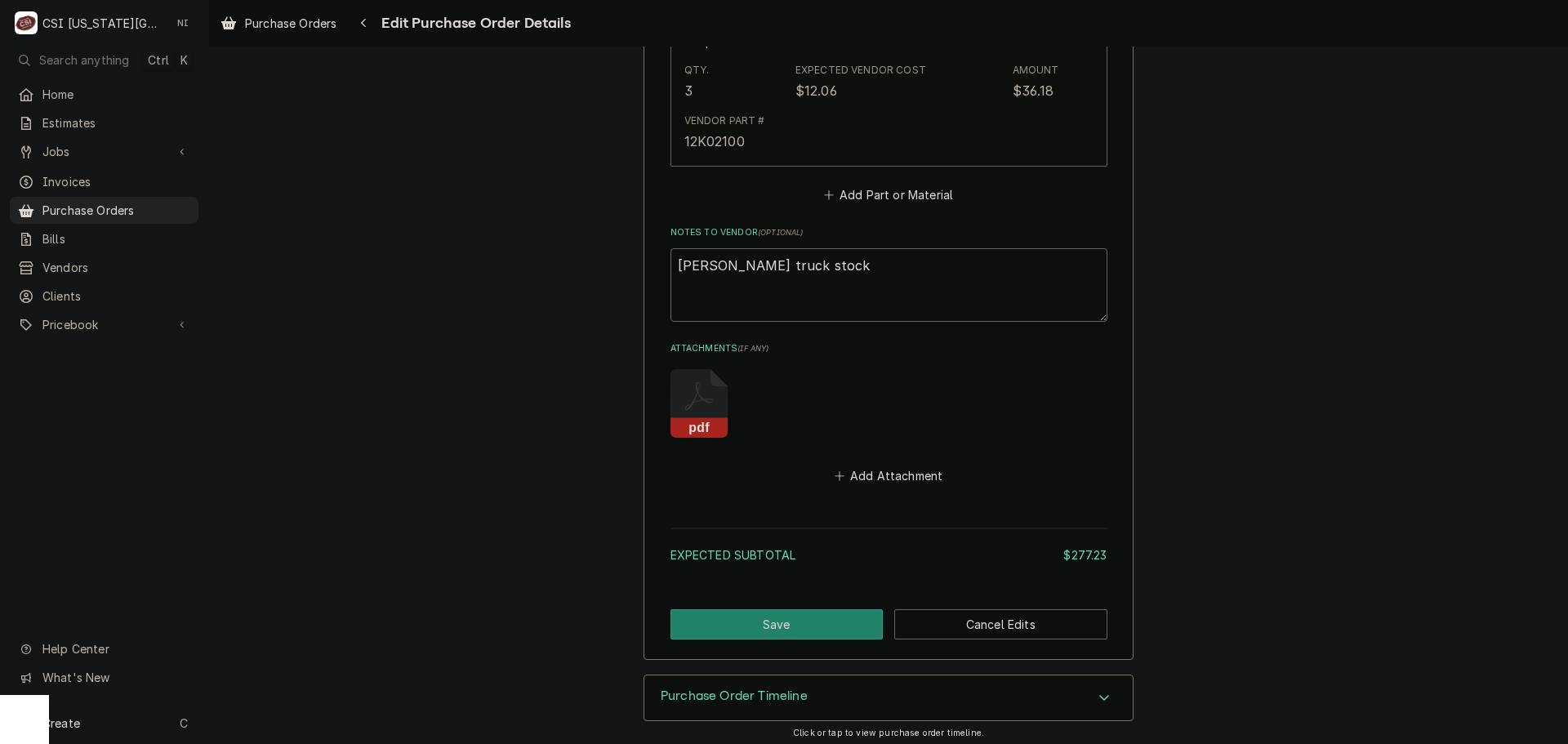
scroll to position [1217, 0]
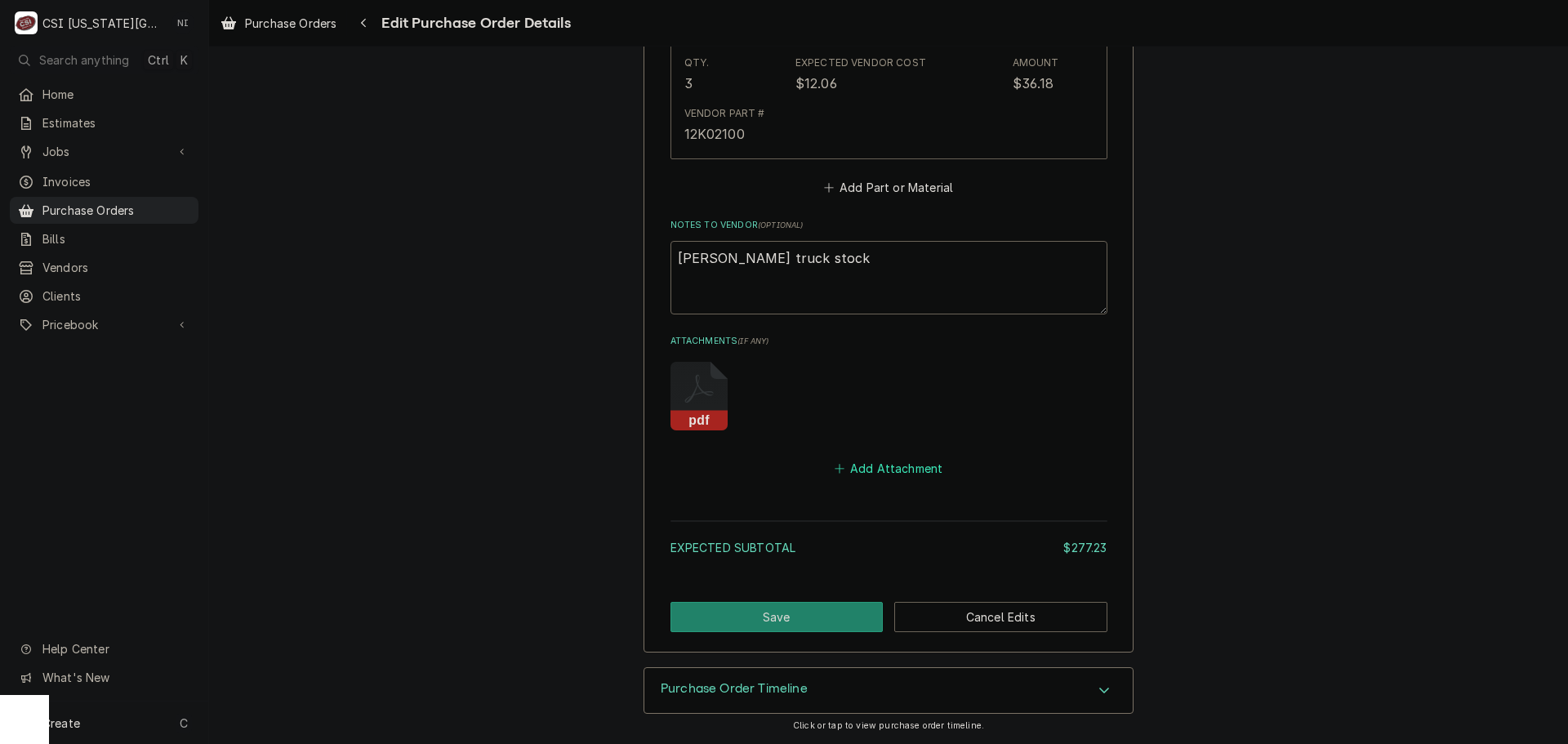
drag, startPoint x: 904, startPoint y: 464, endPoint x: 1559, endPoint y: 627, distance: 675.0
click at [903, 465] on button "Add Attachment" at bounding box center [888, 469] width 114 height 23
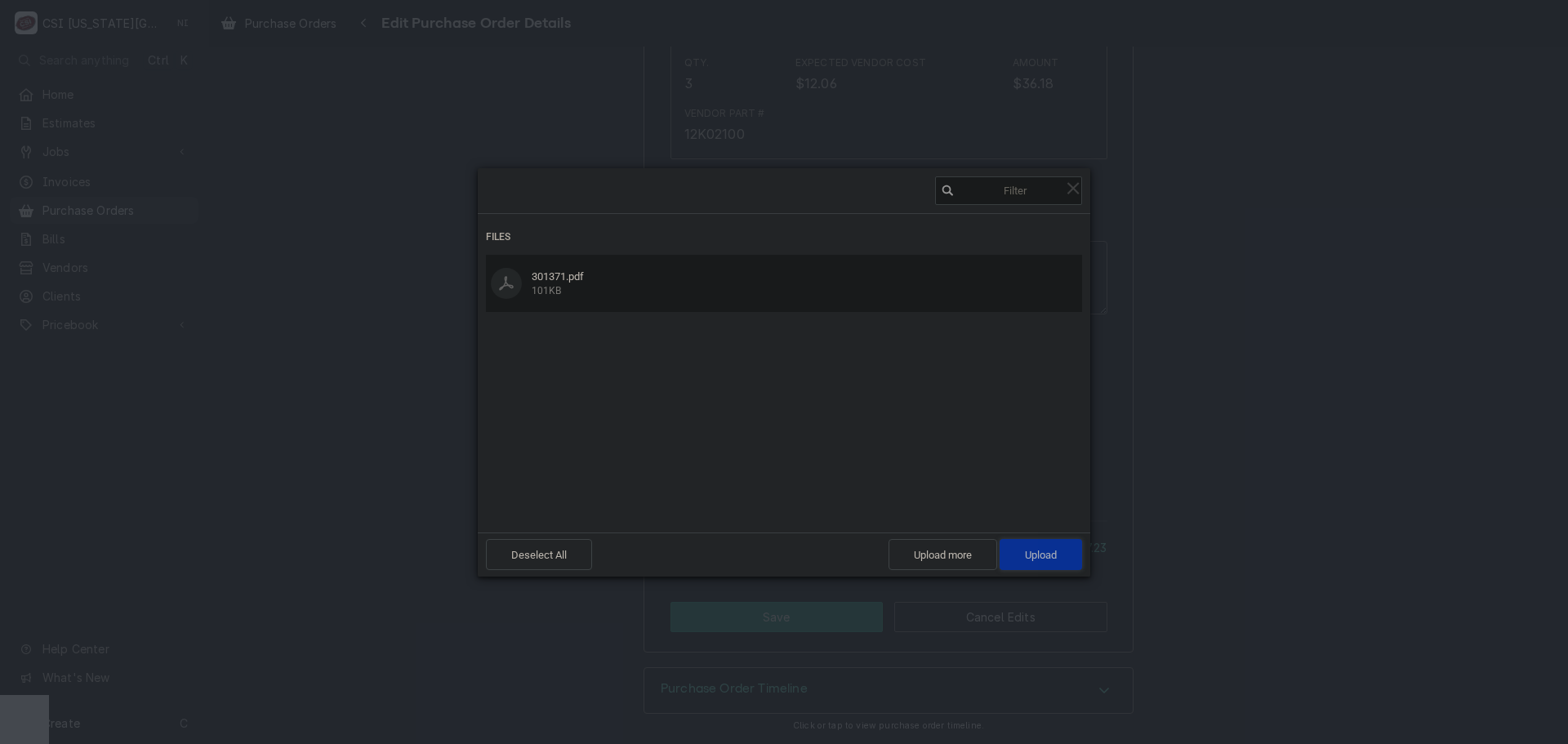
click at [1025, 556] on span "Upload 1" at bounding box center [1041, 554] width 32 height 12
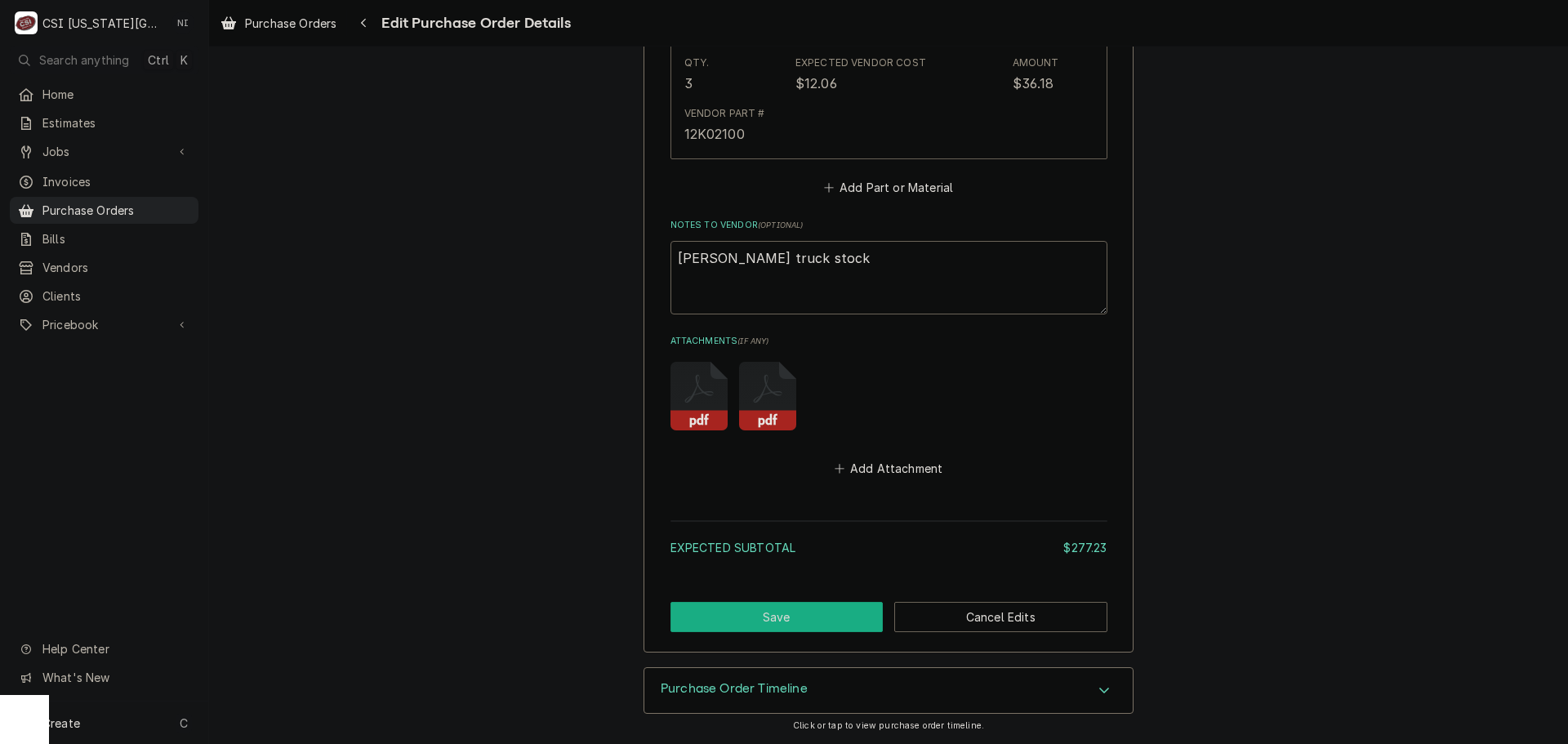
click at [829, 611] on button "Save" at bounding box center [777, 616] width 213 height 30
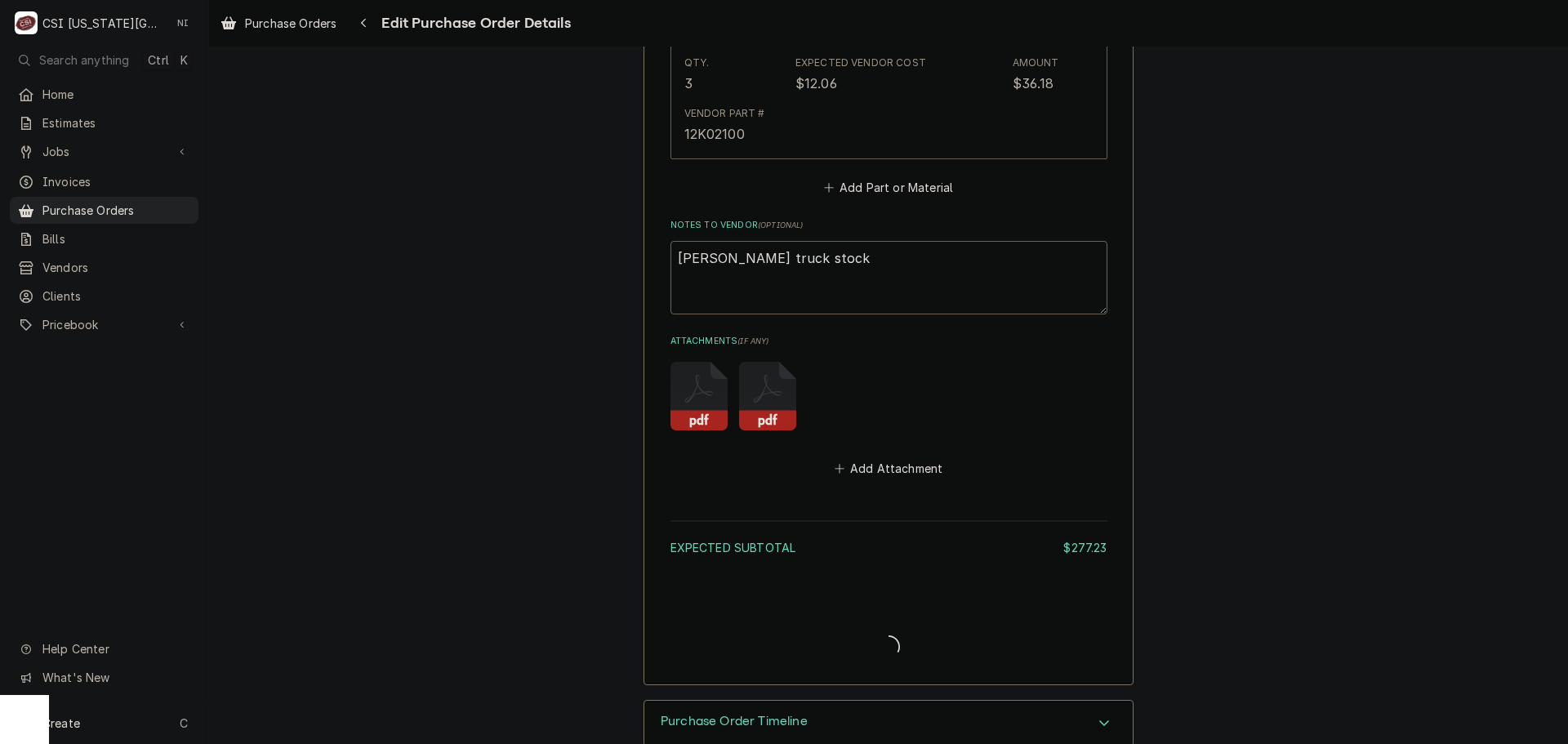
type textarea "x"
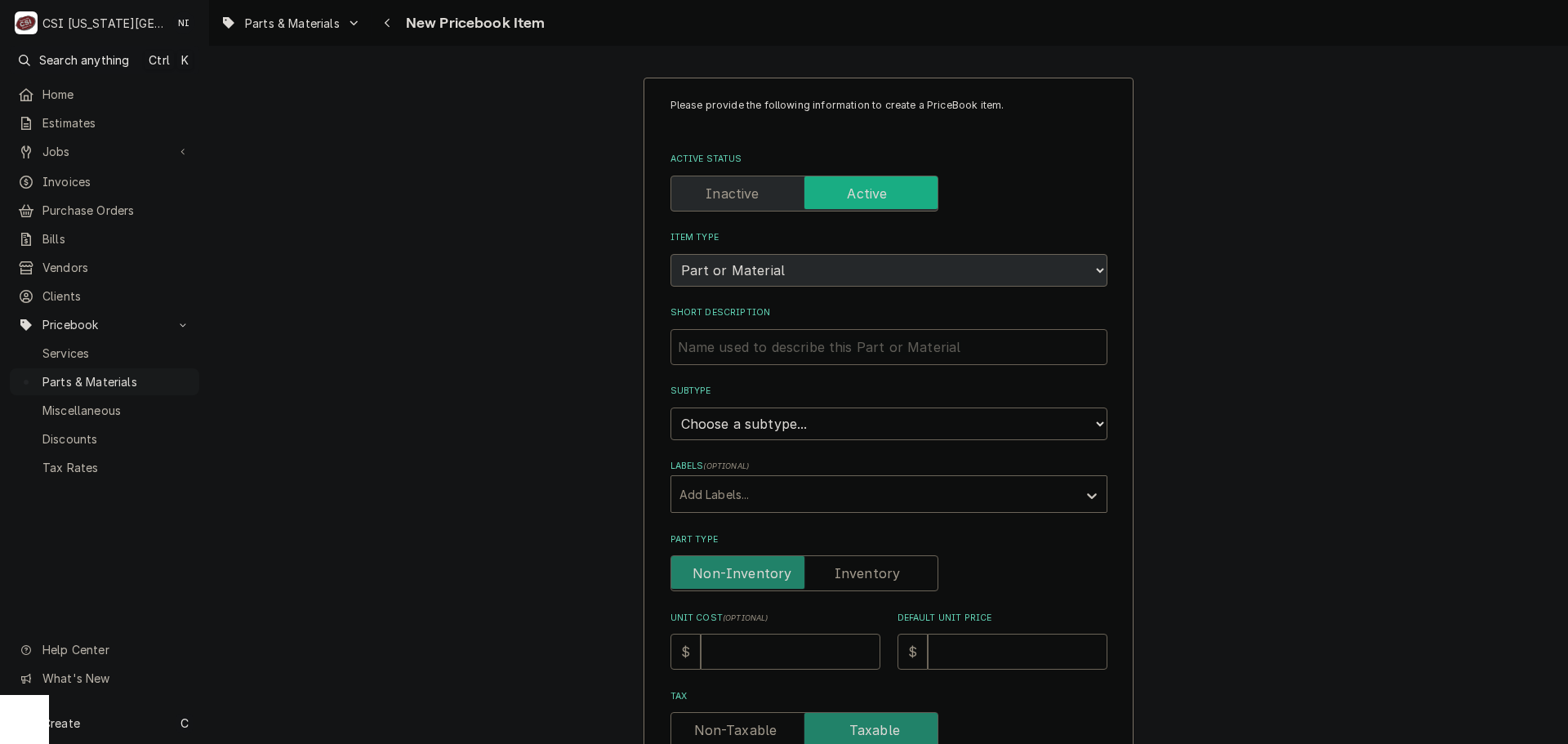
click at [788, 350] on input "Short Description" at bounding box center [889, 346] width 437 height 36
type textarea "x"
type input "S"
type textarea "x"
type input "St"
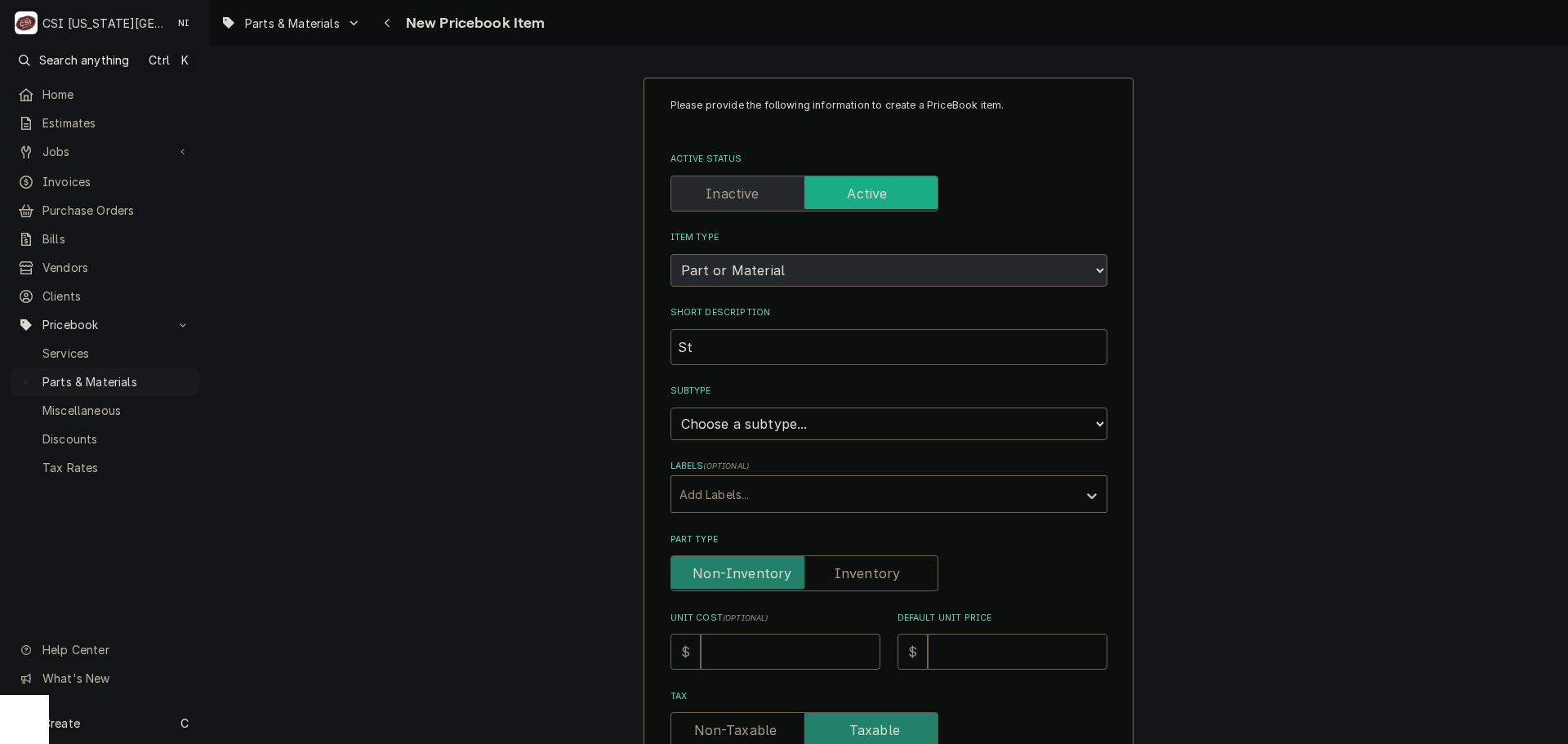
type textarea "x"
type input "Sttas"
type textarea "x"
type input "Sttasn"
type textarea "x"
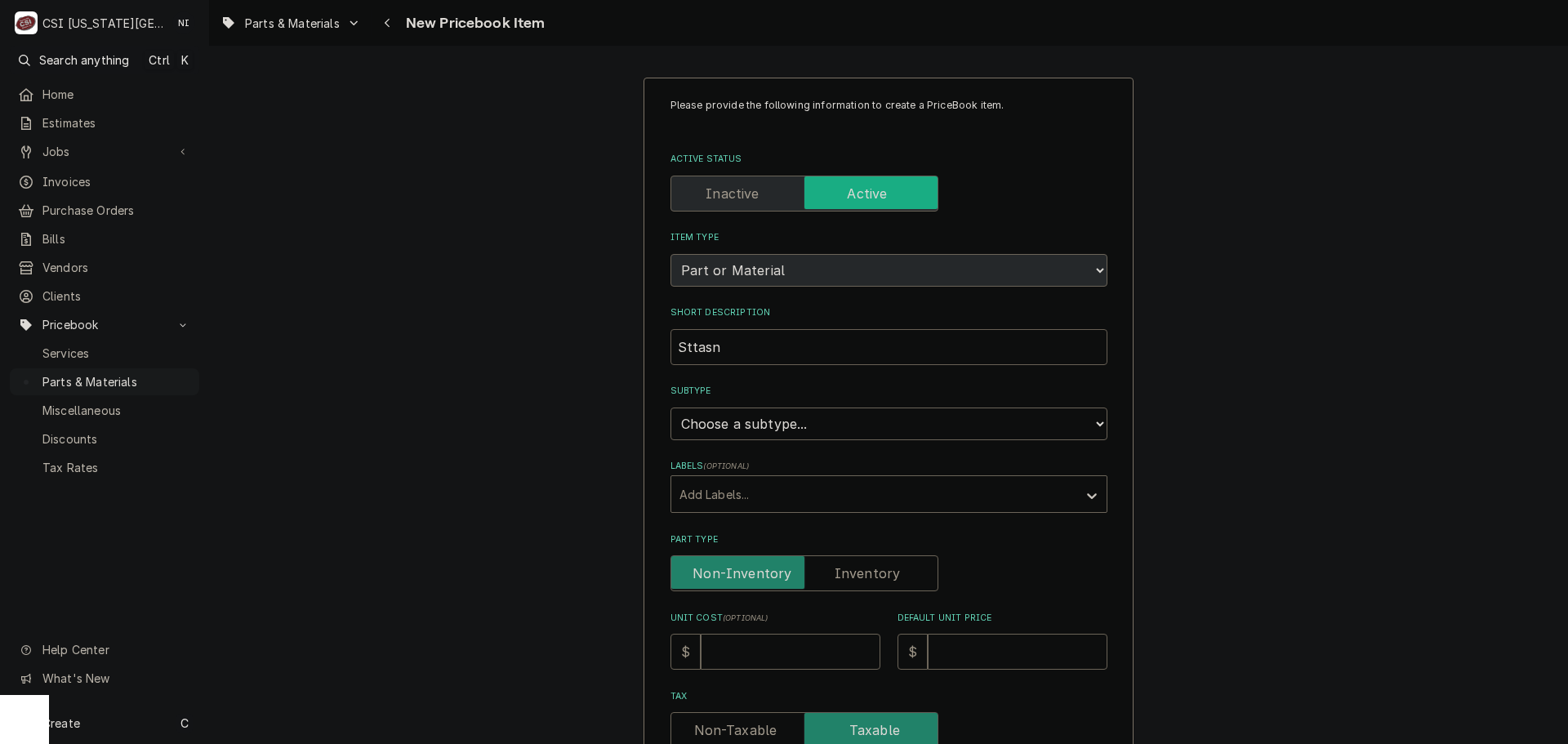
type input "Sttas"
type textarea "x"
type input "Stta"
type textarea "x"
type input "Stt"
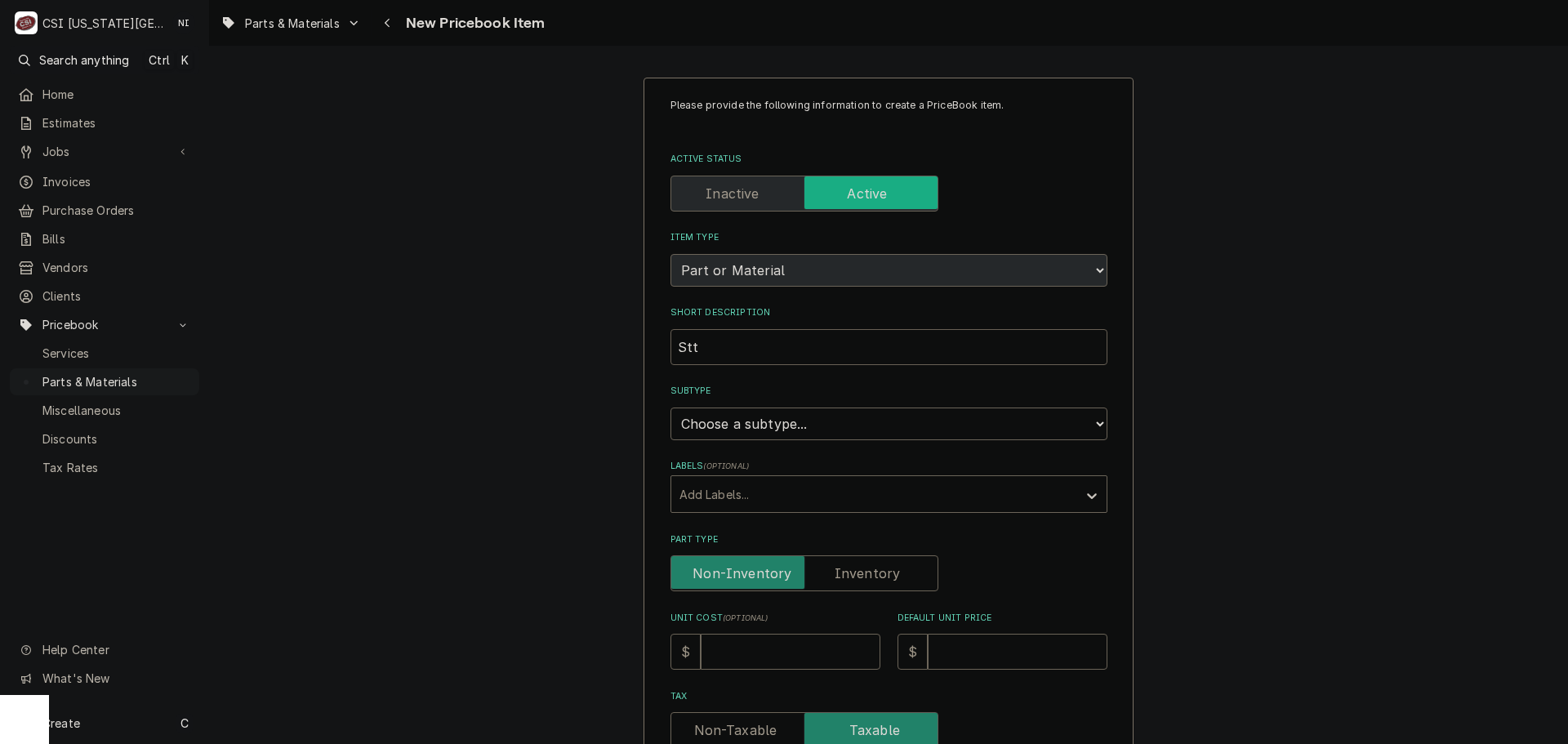
type textarea "x"
type input "St"
type textarea "x"
type input "Sta"
type textarea "x"
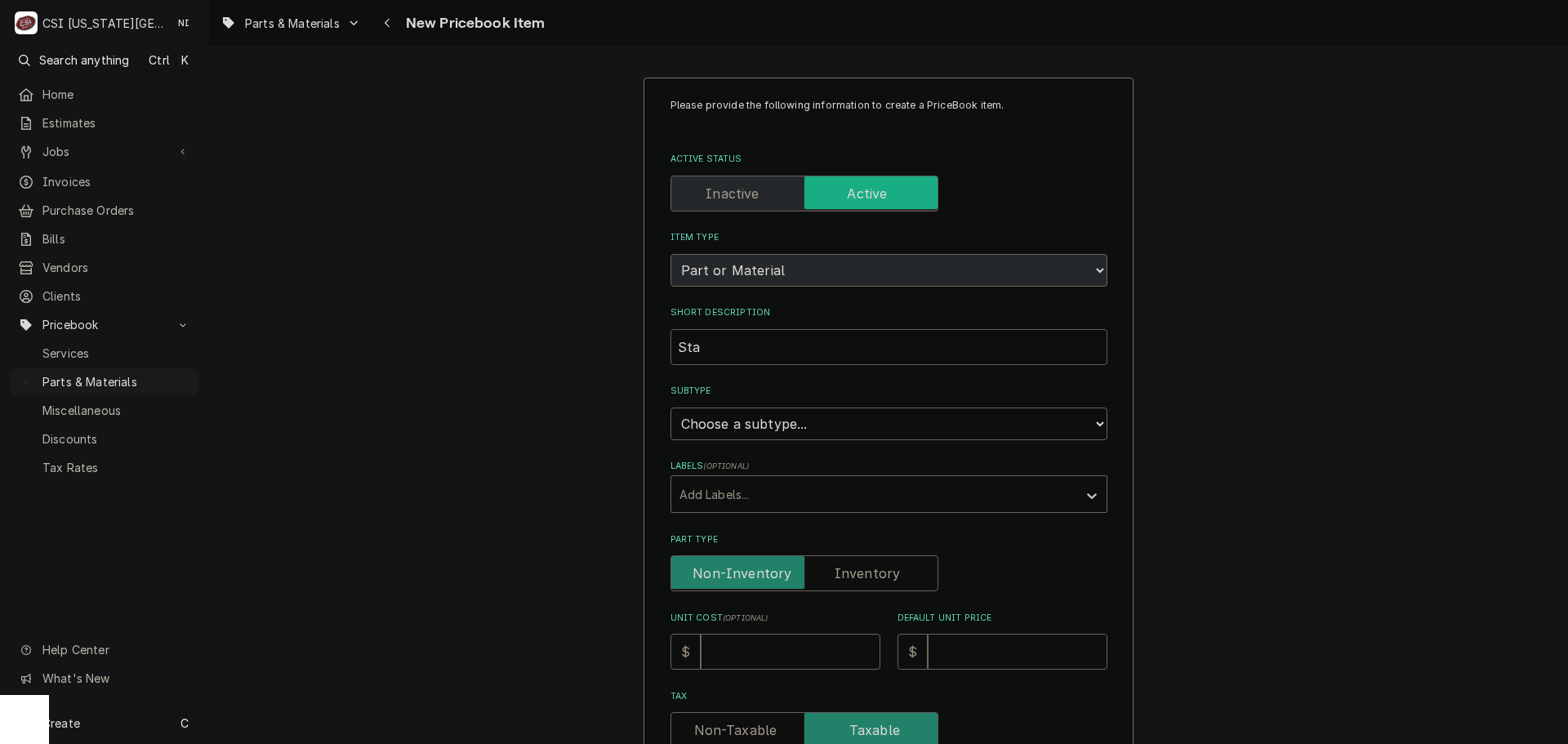
type input "Stan"
type textarea "x"
type input "Stand"
type textarea "x"
type input "Standa"
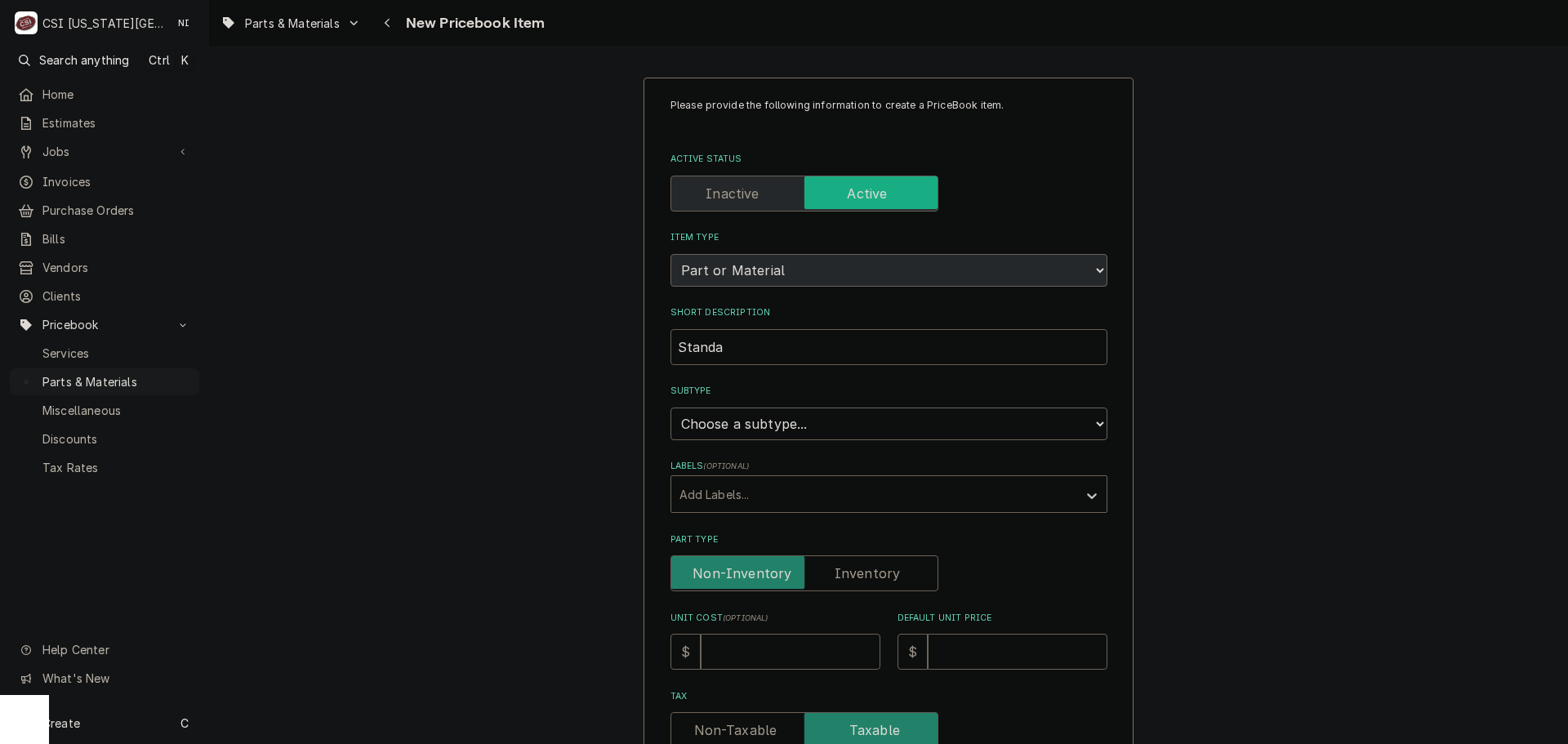
type textarea "x"
type input "Standar"
type textarea "x"
type input "Standard"
type textarea "x"
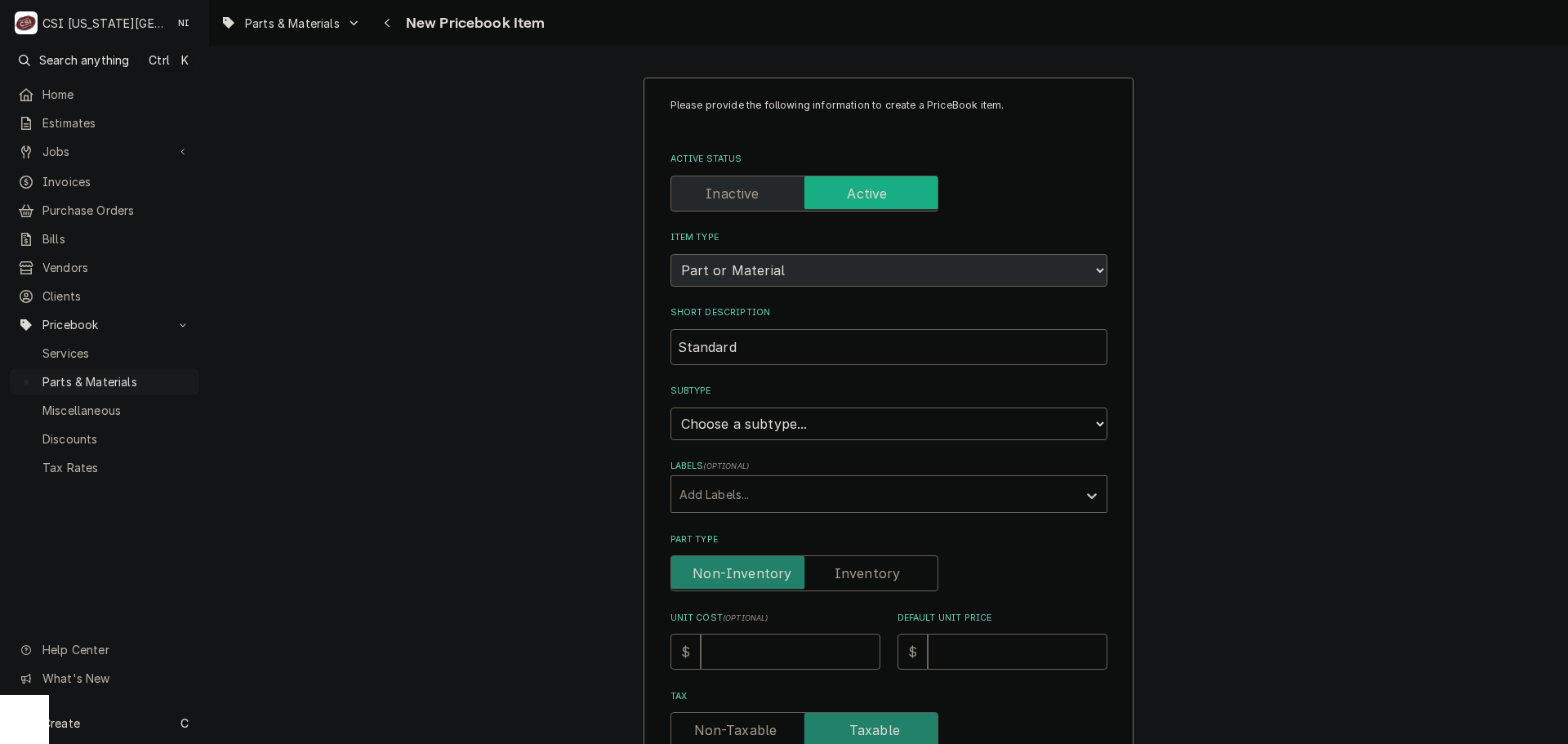
type input "Standard"
type textarea "x"
type input "Standard f"
type textarea "x"
type input "Standard fa"
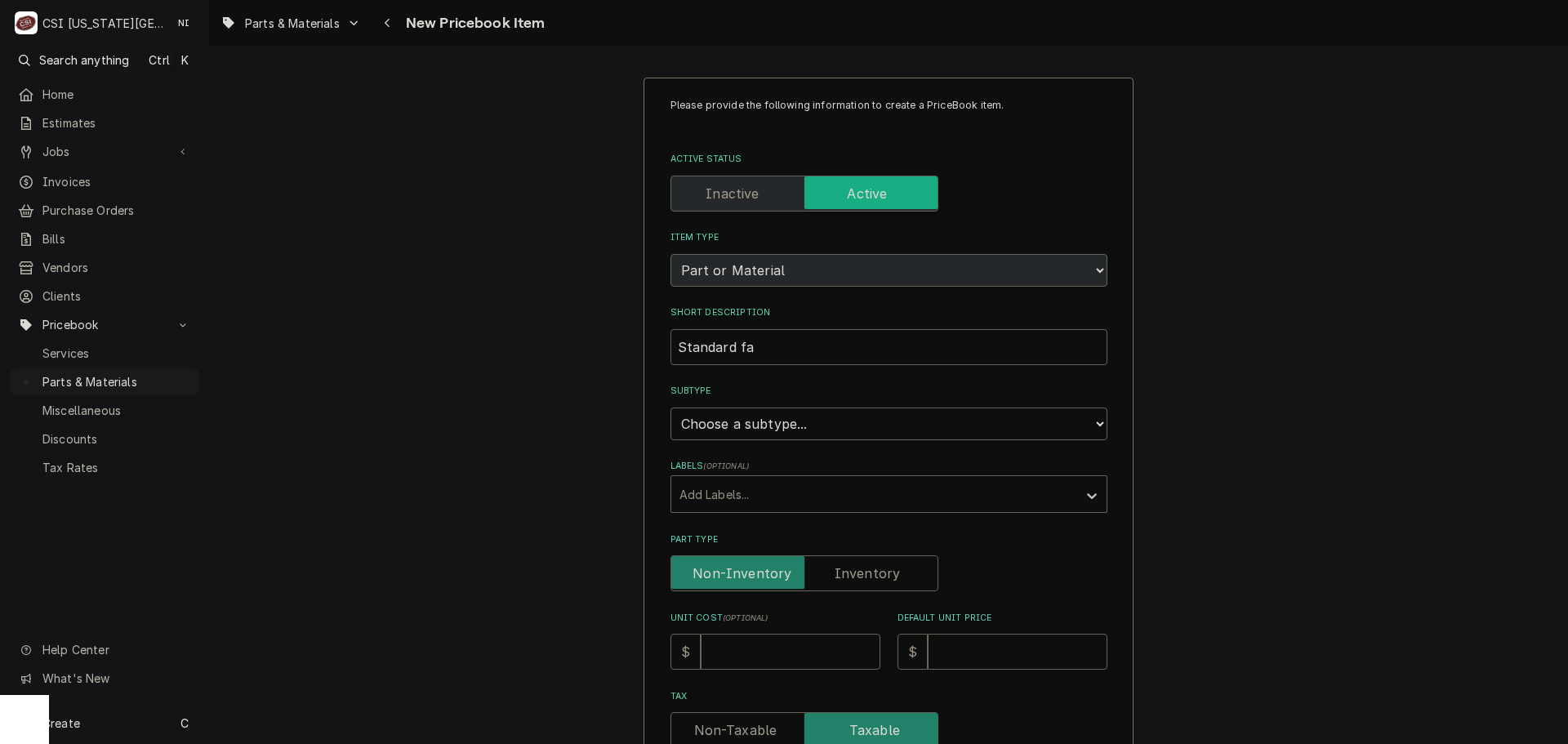
type textarea "x"
type input "Standard fau"
type textarea "x"
type input "Standard fauc"
type textarea "x"
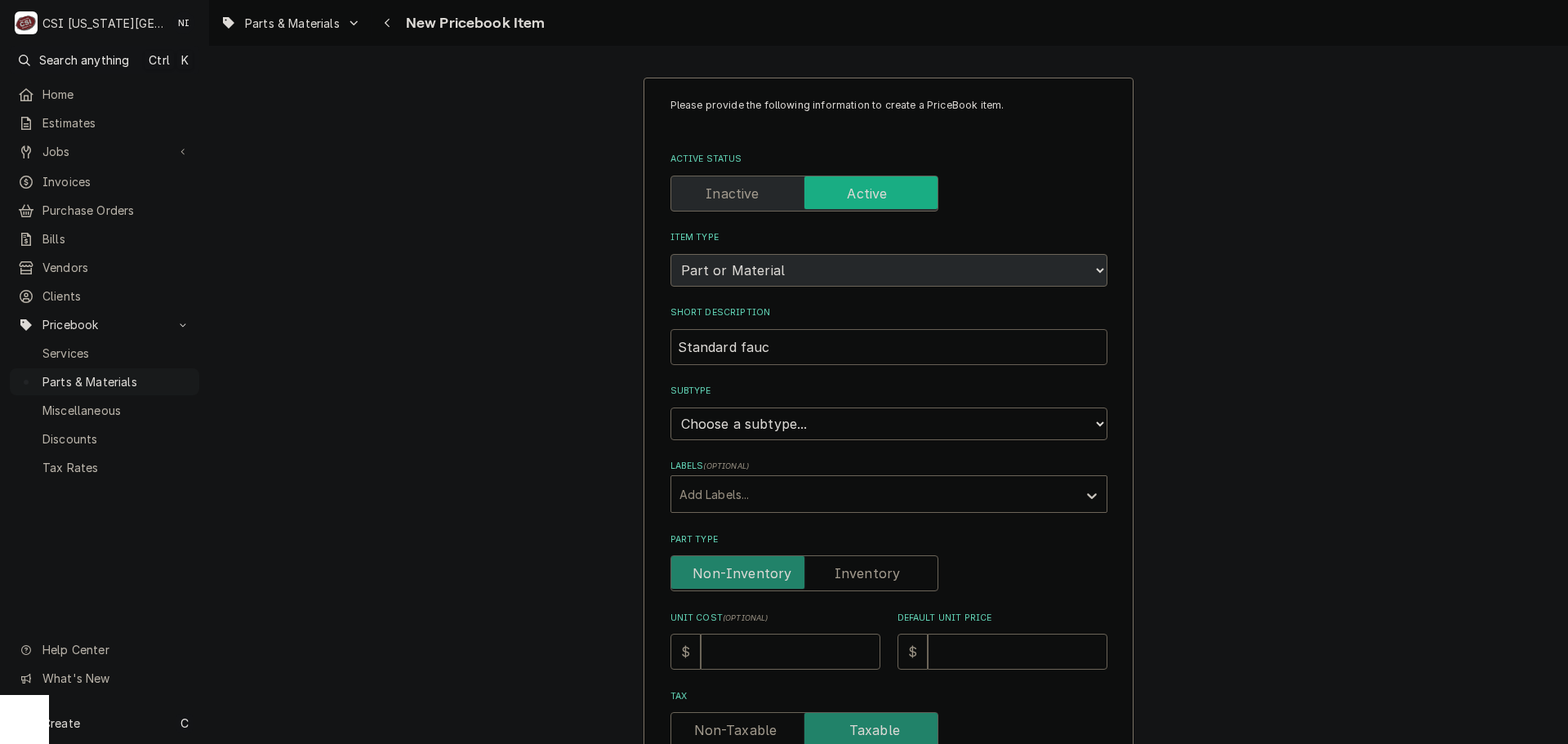
type input "Standard fauct"
type textarea "x"
type input "Standard fauc"
type textarea "x"
type input "Standard fauce"
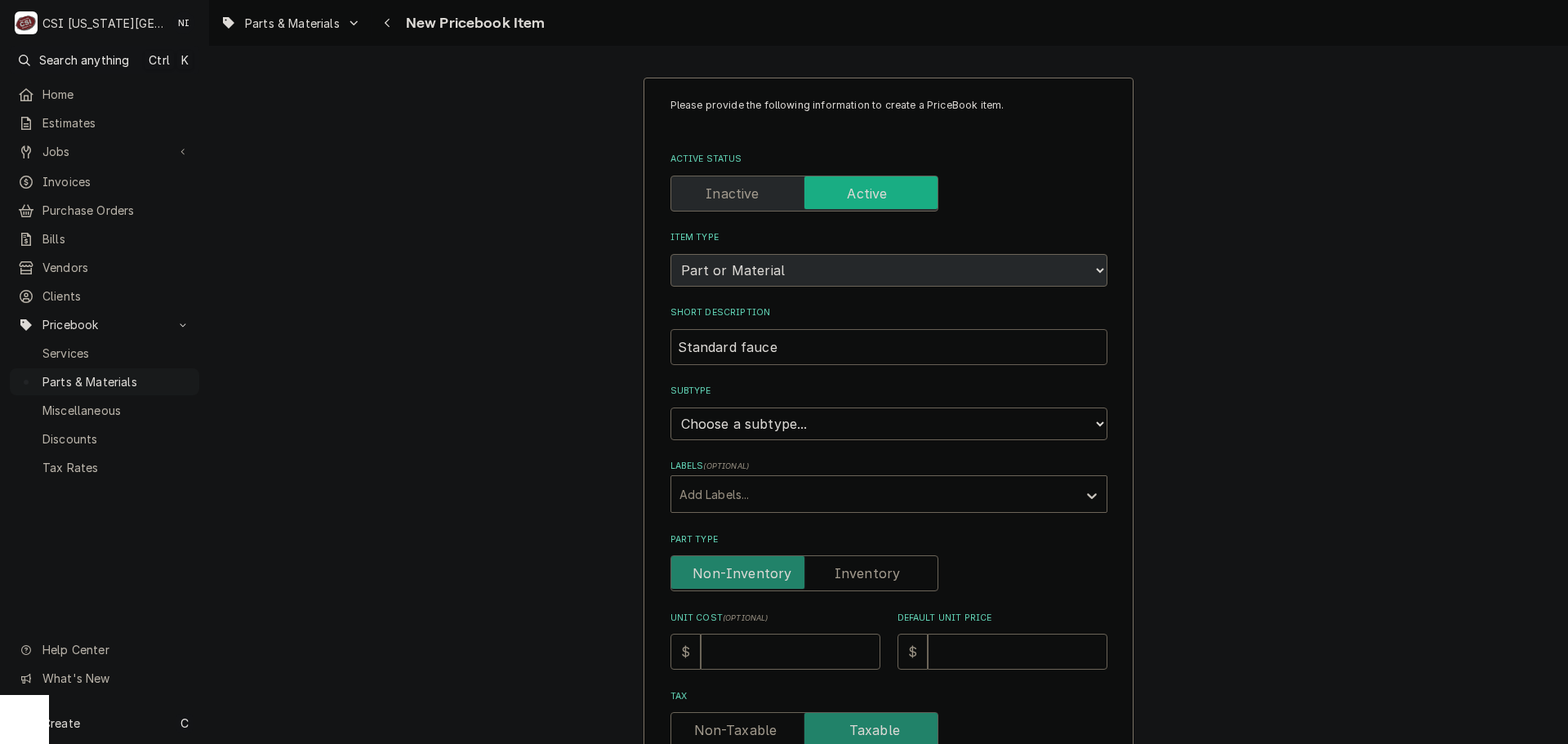
type textarea "x"
type input "Standard faucet"
type textarea "x"
type input "Standard faucet"
type textarea "x"
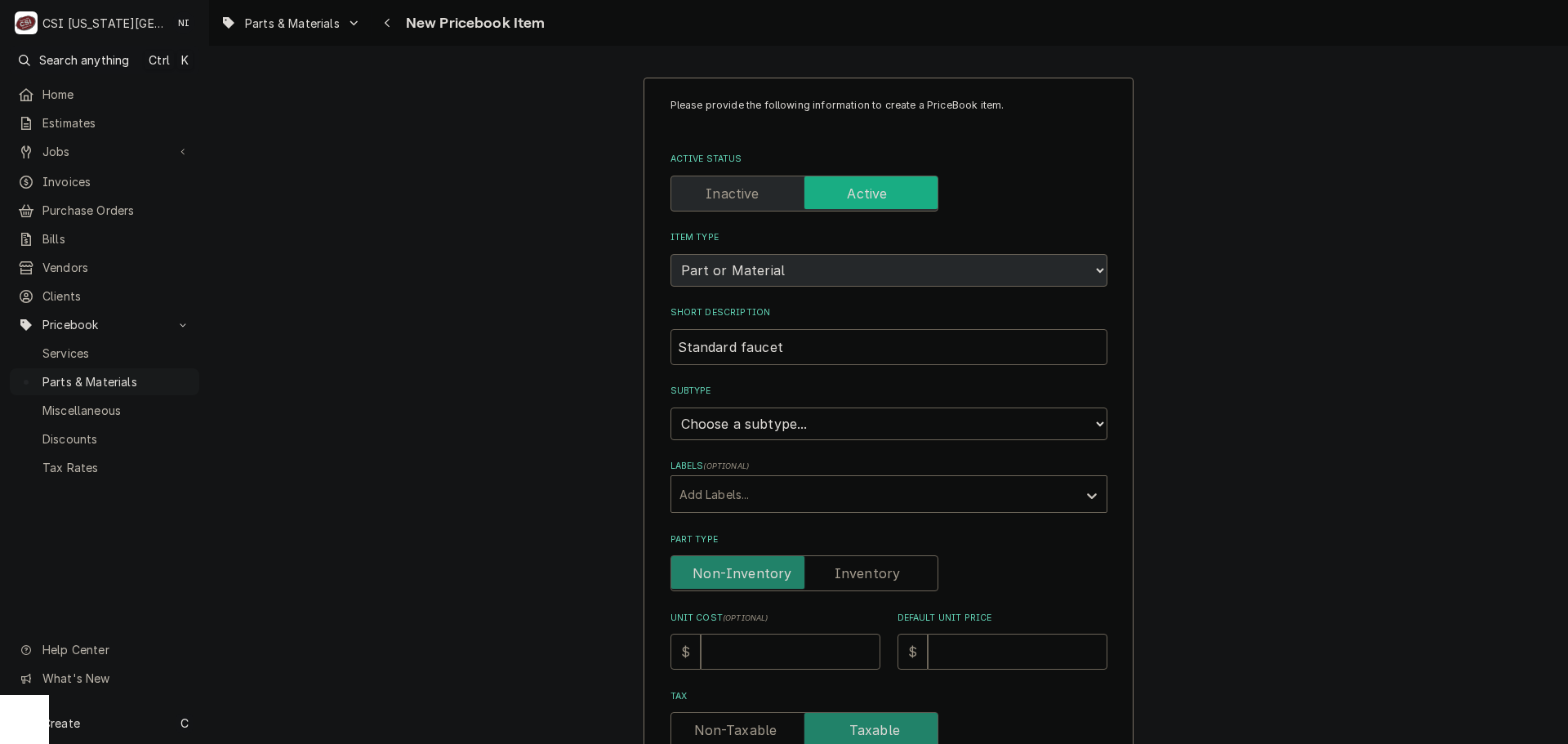
type input "Standard faucet l"
type textarea "x"
type input "Standard faucet le"
type textarea "x"
type input "Standard faucet lev"
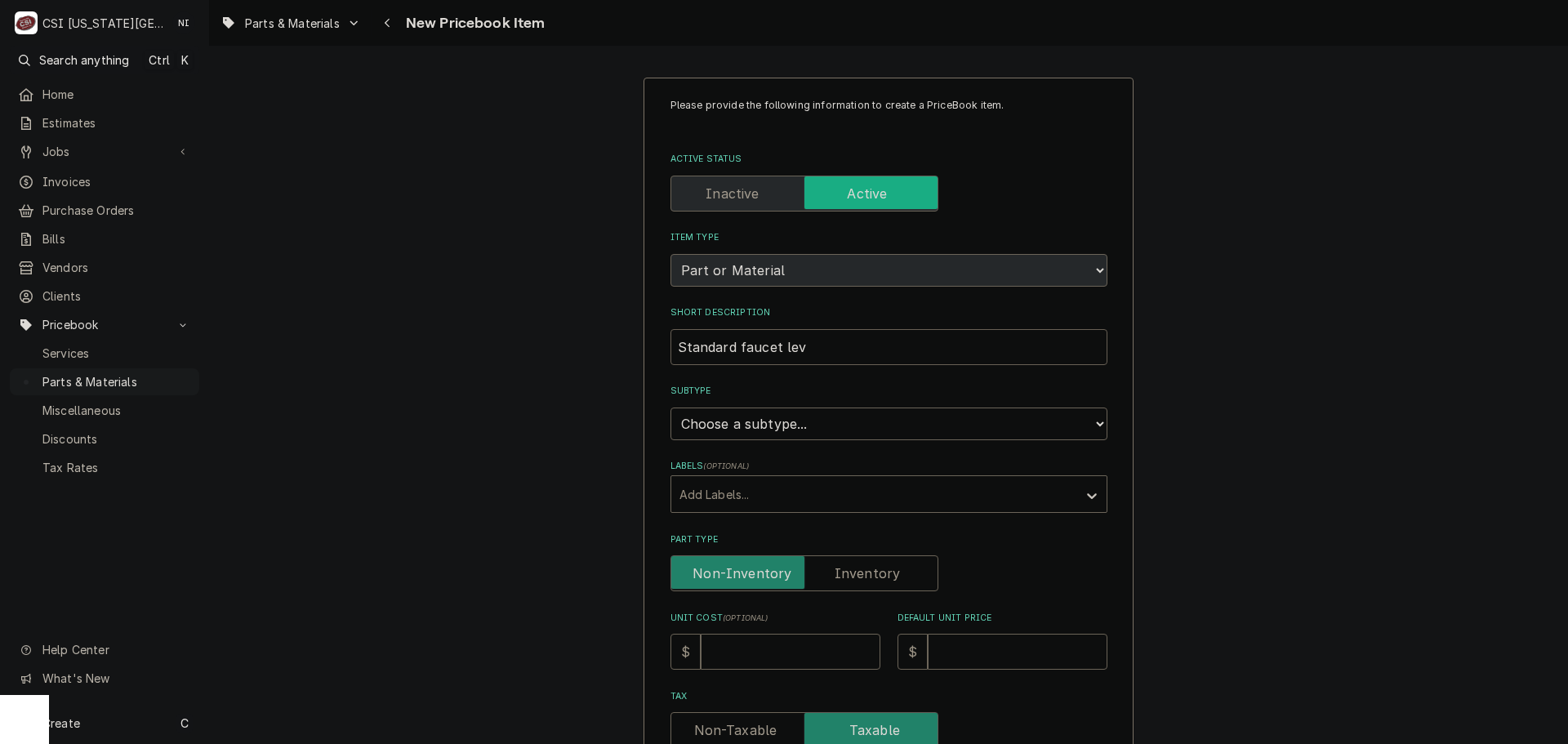
type textarea "x"
type input "Standard faucet leve"
type textarea "x"
type input "Standard faucet lever"
type textarea "x"
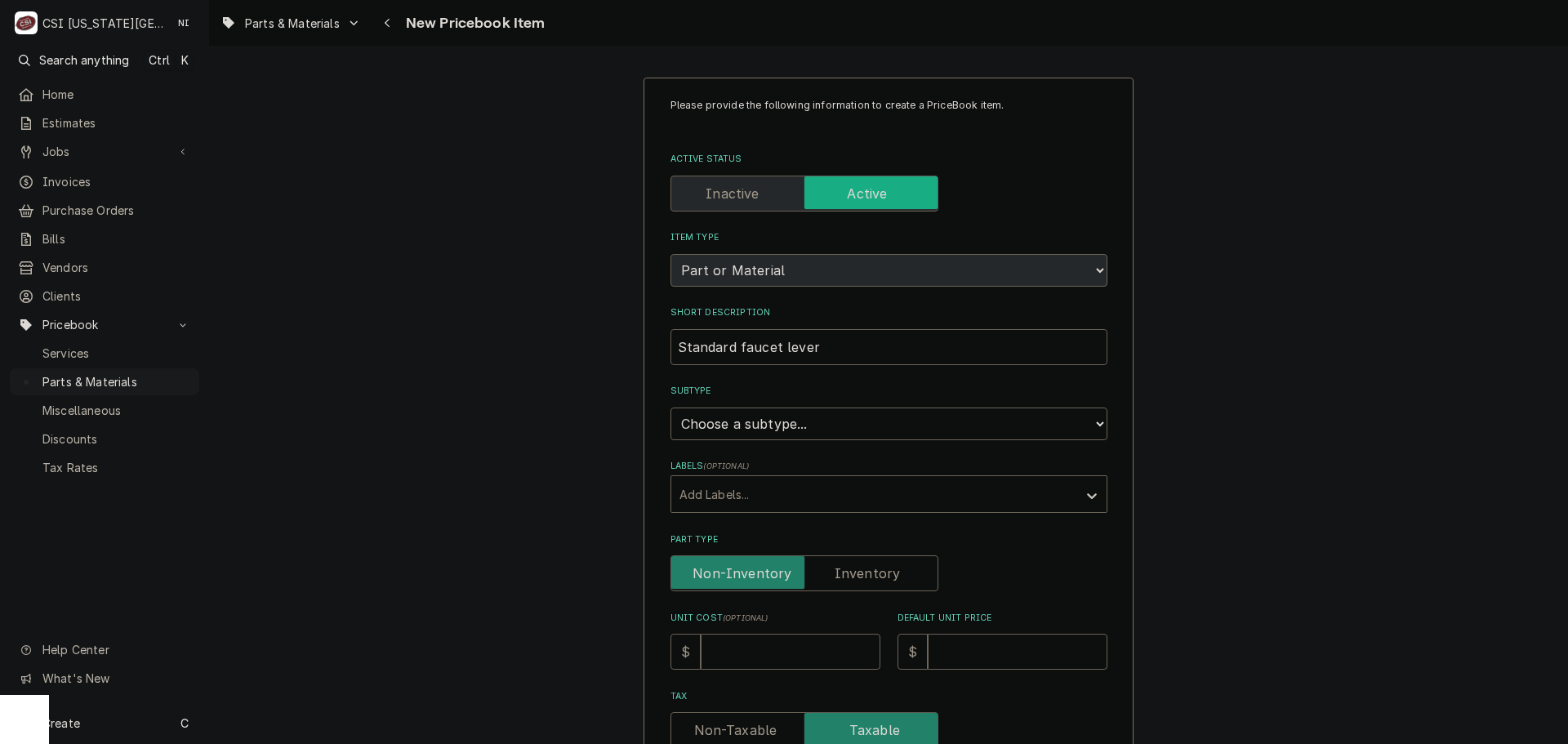
type input "Standard faucet lever"
type textarea "x"
type input "Standard faucet lever c"
type textarea "x"
type input "Standard faucet lever ch"
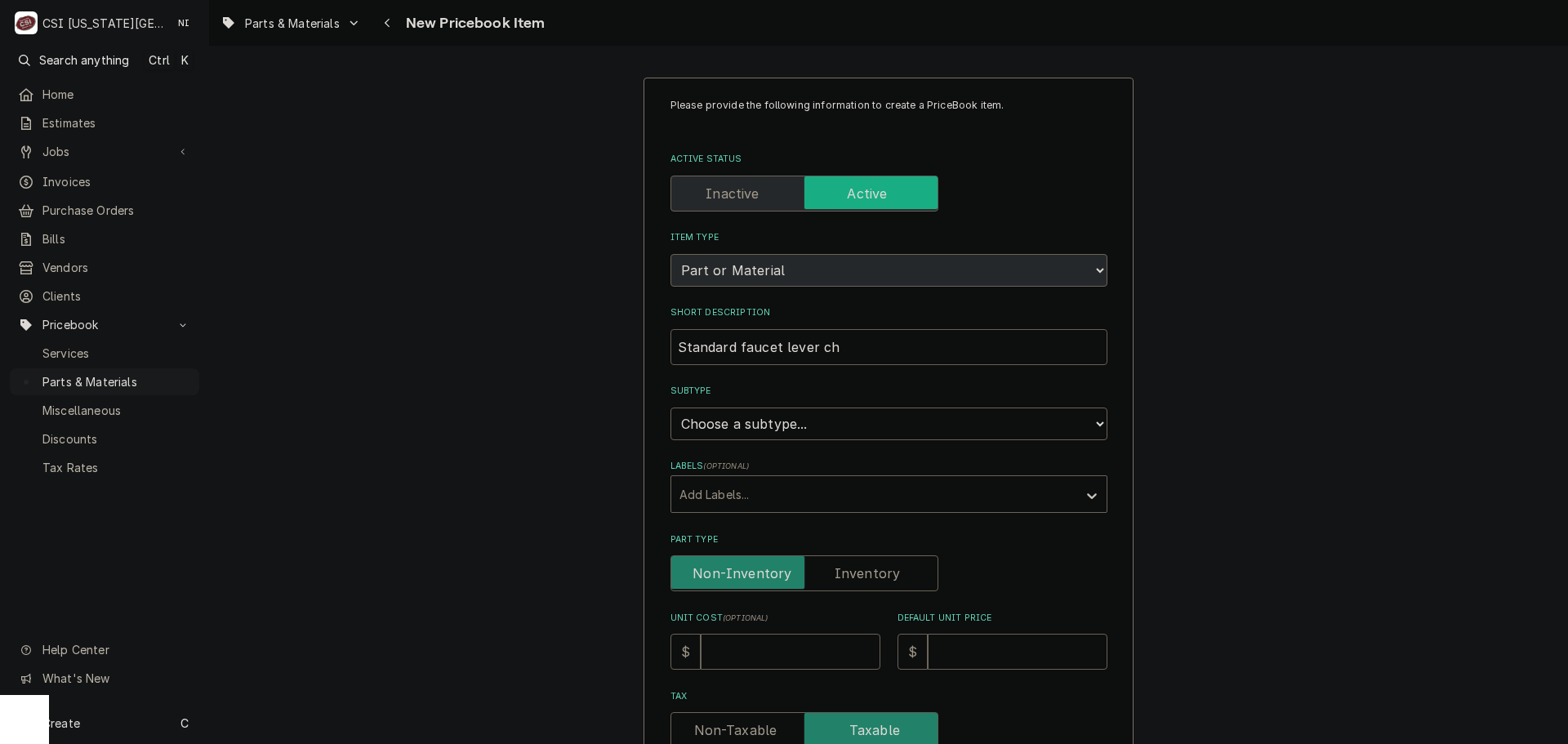
type textarea "x"
type input "Standard faucet lever chr"
type textarea "x"
type input "Standard faucet lever ch"
type textarea "x"
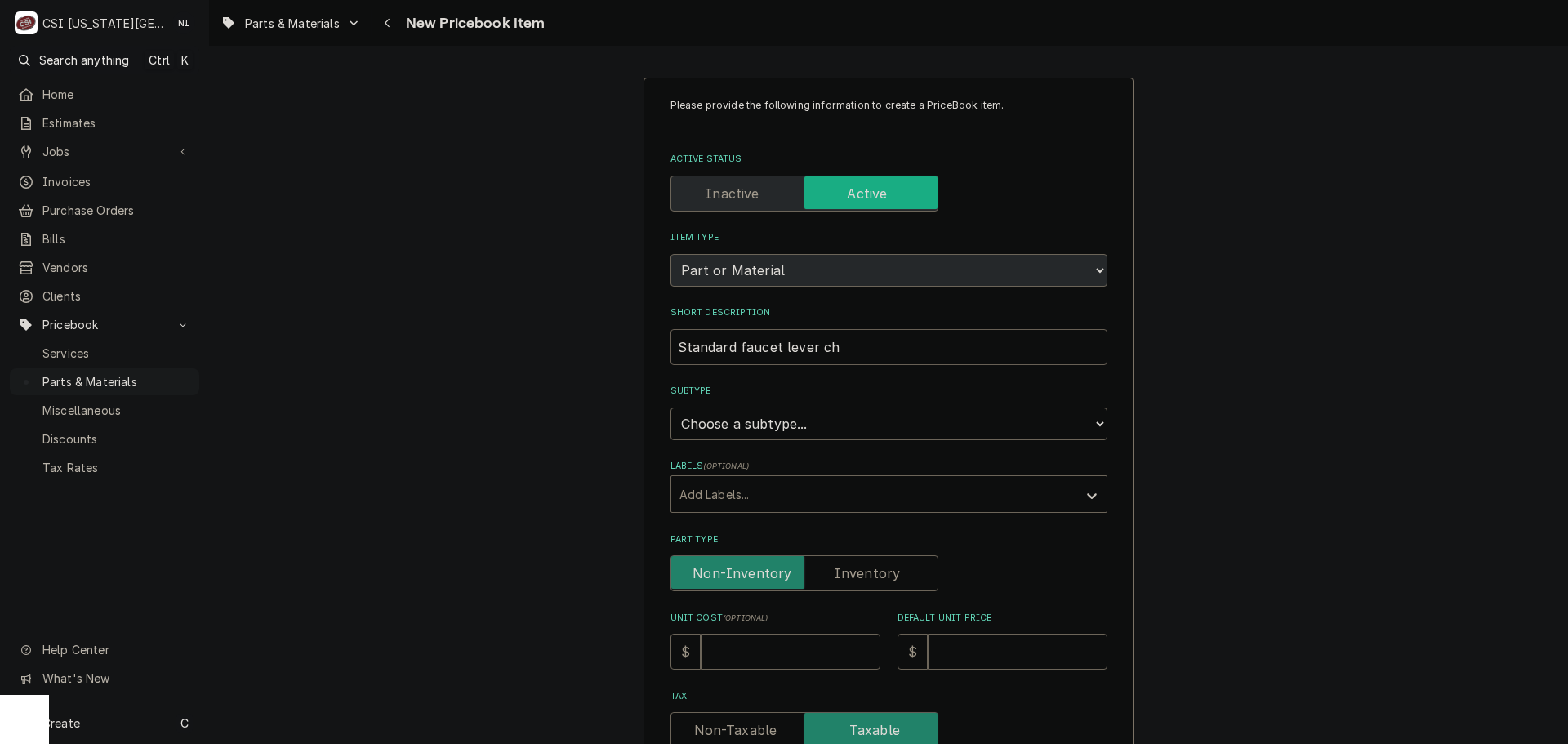
type input "Standard faucet lever c"
type textarea "x"
type input "Standard faucet lever"
type textarea "x"
type input "Standard faucet lever"
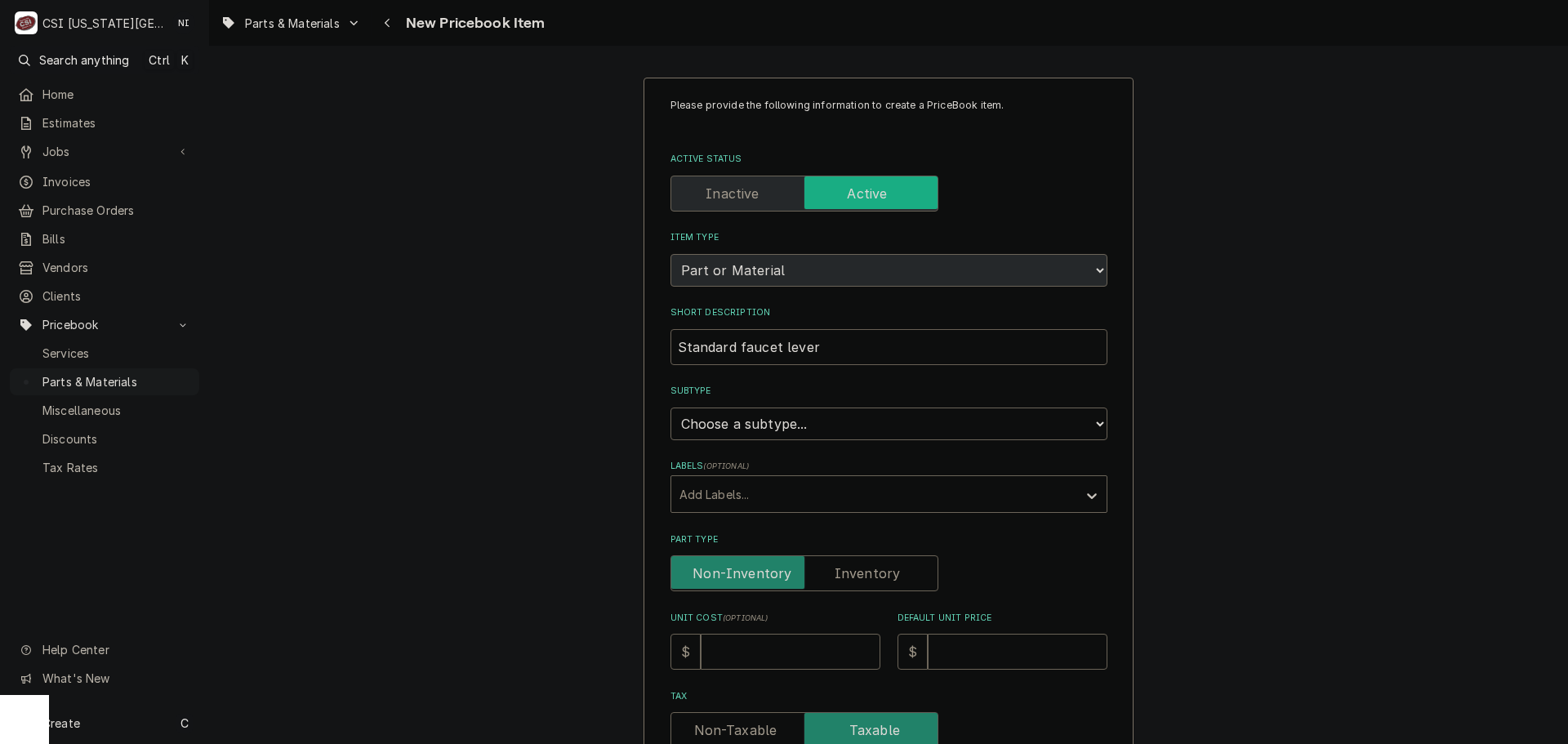
type textarea "x"
type input "Standard faucet lever"
type textarea "x"
type input "Standard faucet lever"
type textarea "x"
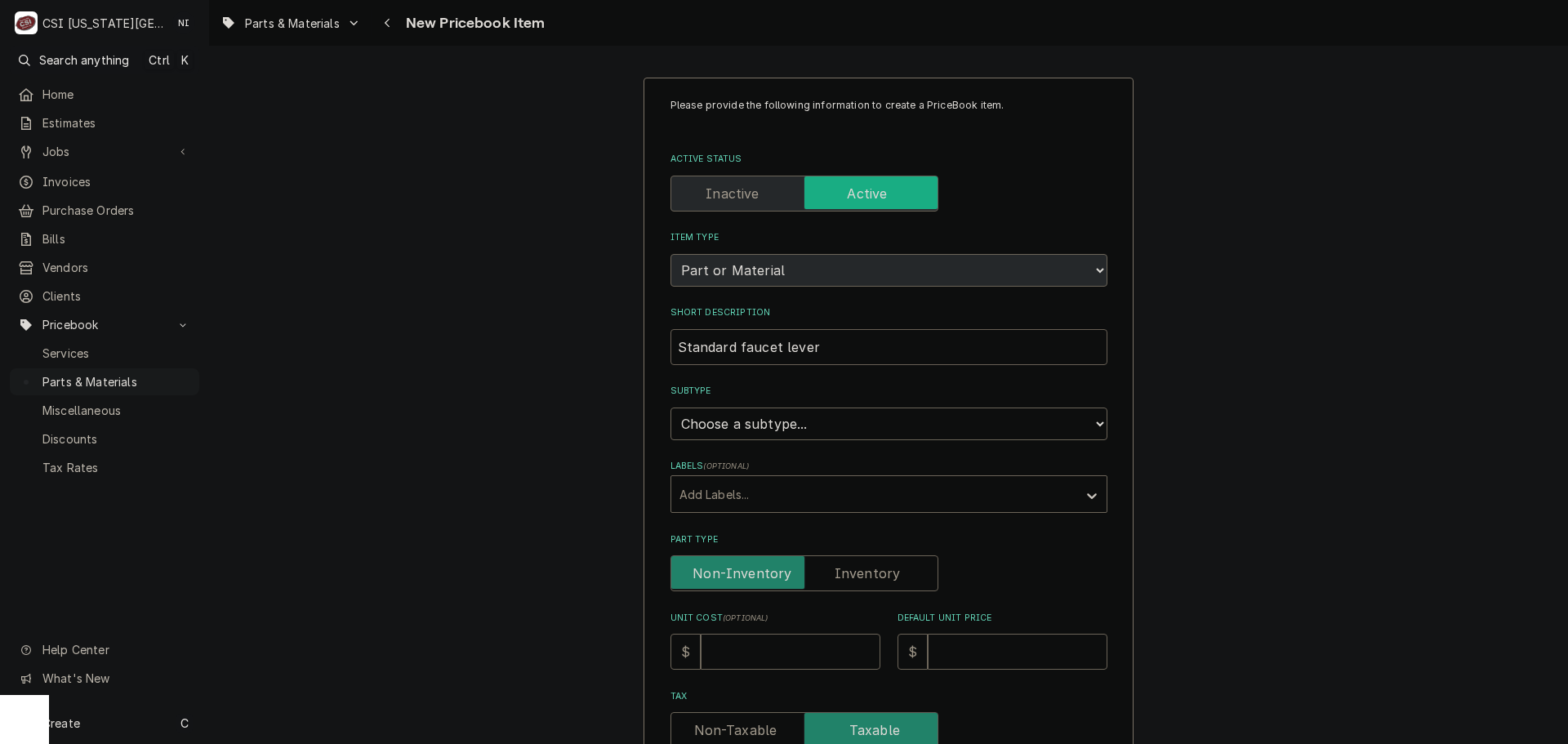
type input "Standard faucet lever"
type textarea "x"
type input "Standard faucet lever ("
type textarea "x"
type input "Standard faucet lever (c"
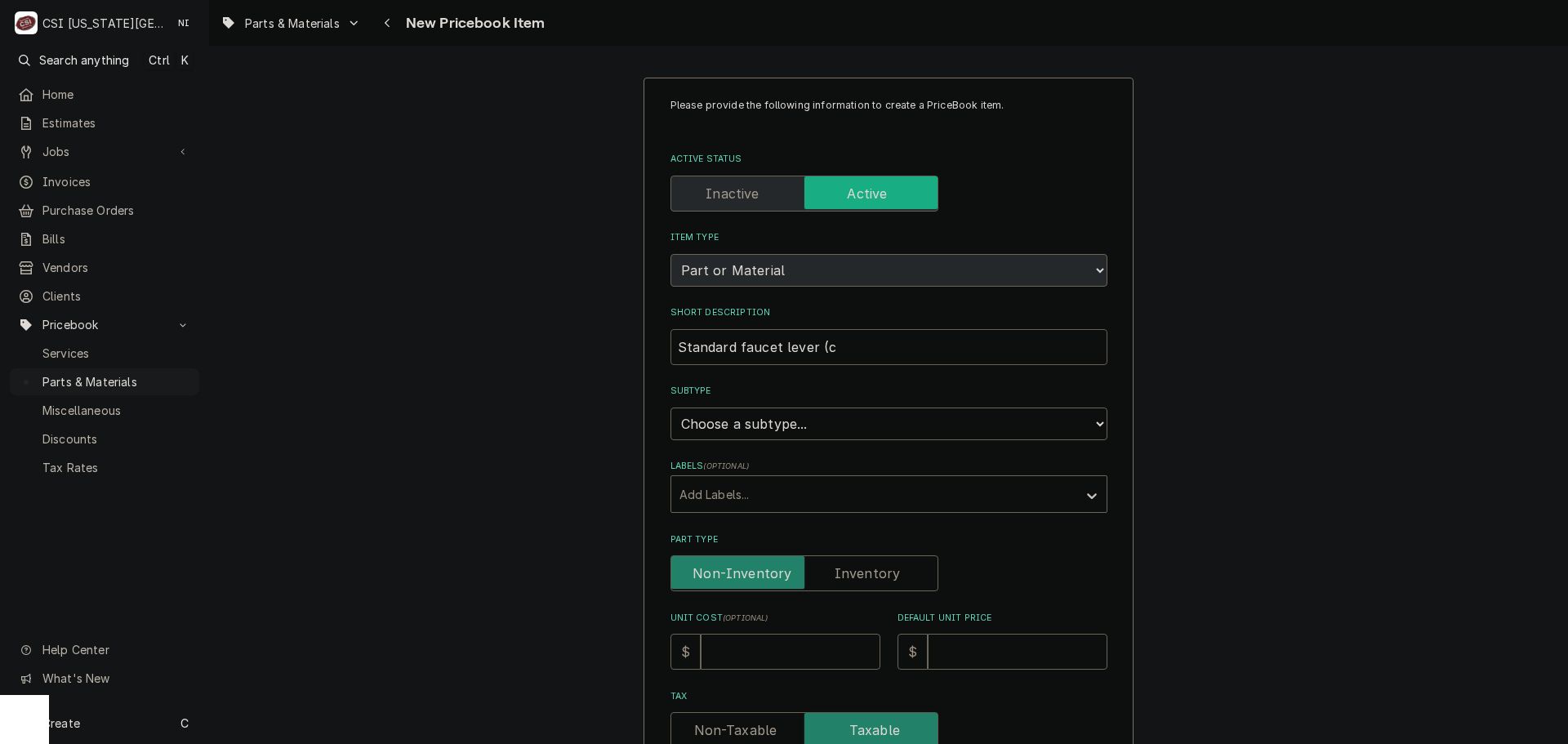
type textarea "x"
type input "Standard faucet lever (ch"
type textarea "x"
type input "Standard faucet lever (chr"
type textarea "x"
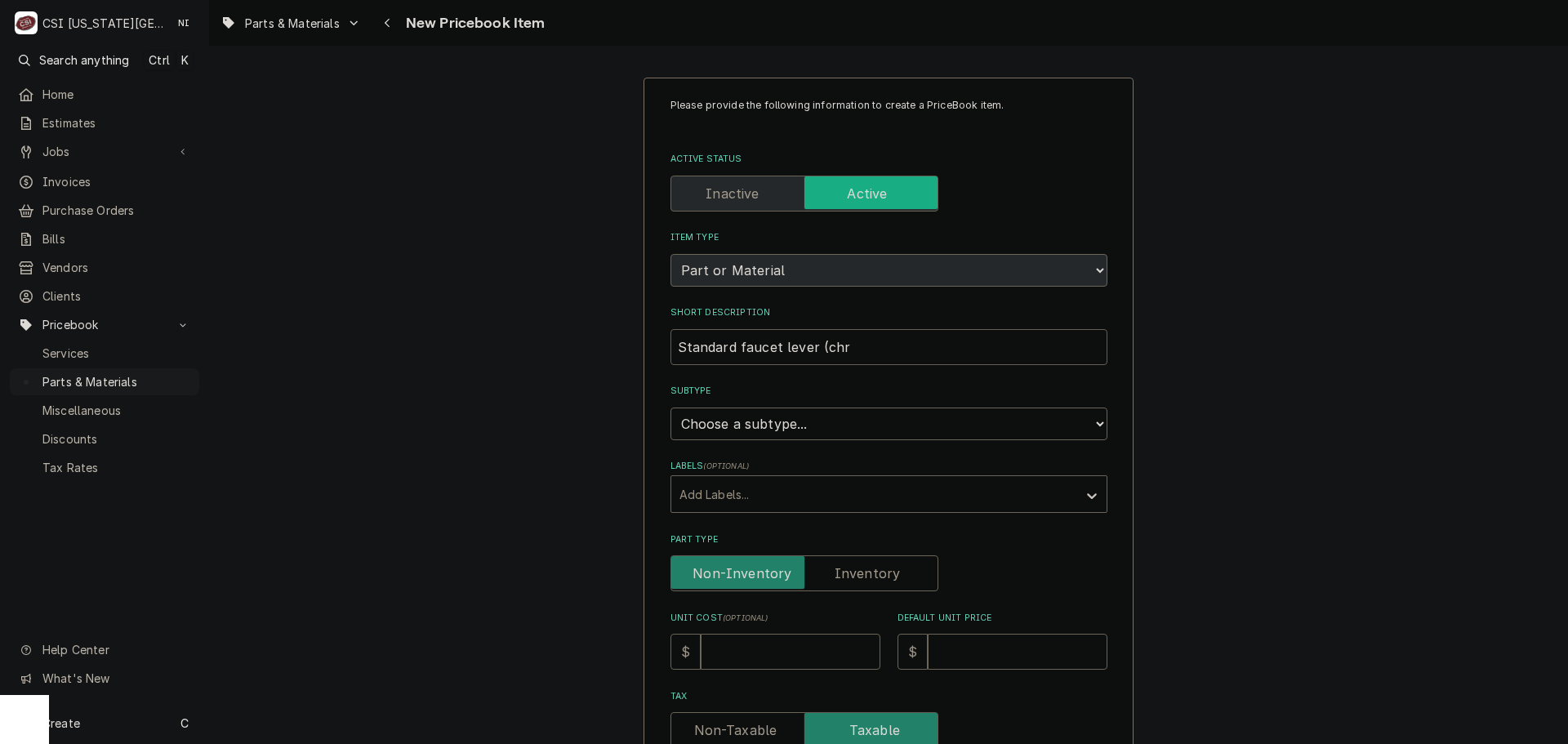
type input "Standard faucet lever (chri"
type textarea "x"
type input "Standard faucet lever (chrim"
type textarea "x"
type input "Standard faucet lever (chri"
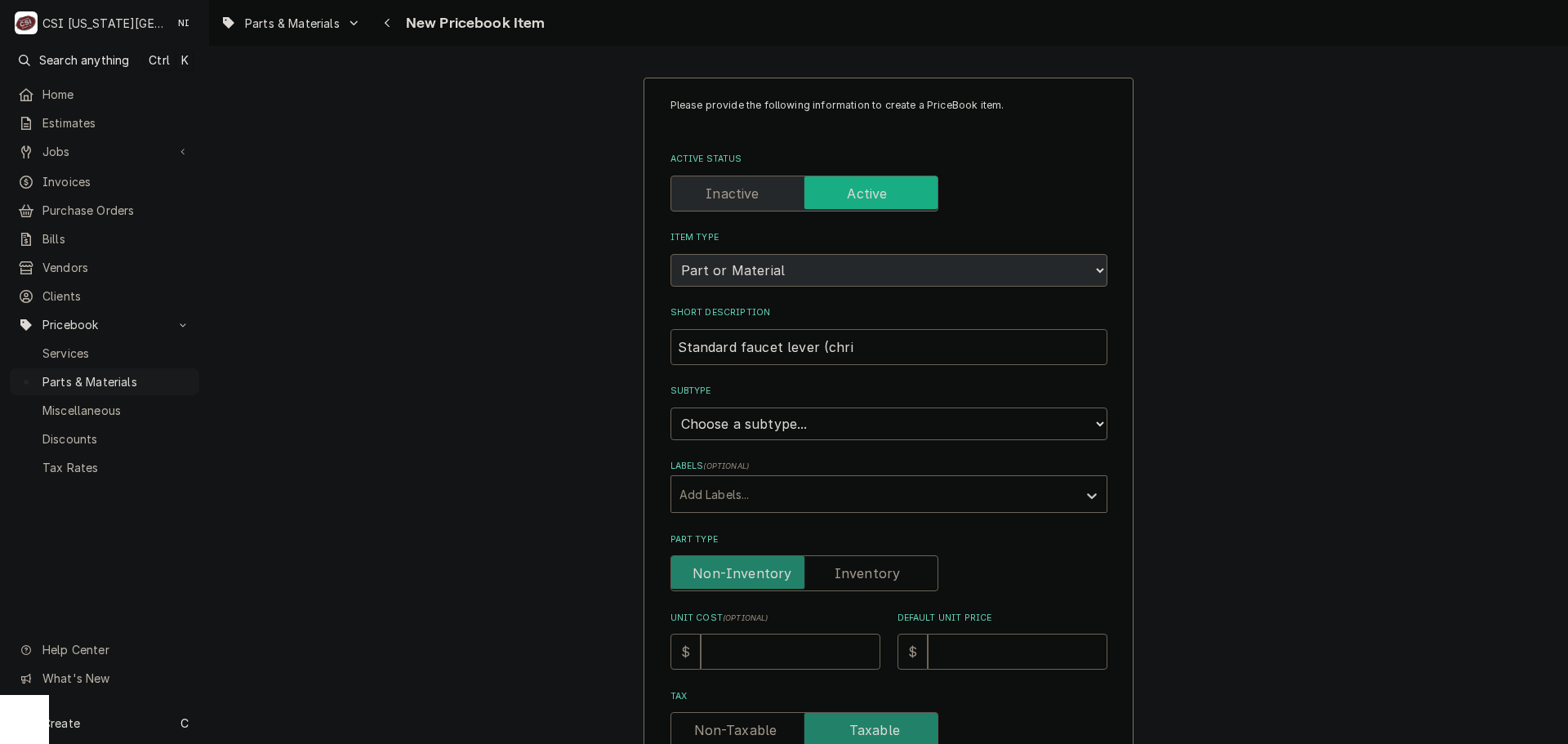
type textarea "x"
type input "Standard faucet lever (chr"
type textarea "x"
type input "Standard faucet lever (chri"
type textarea "x"
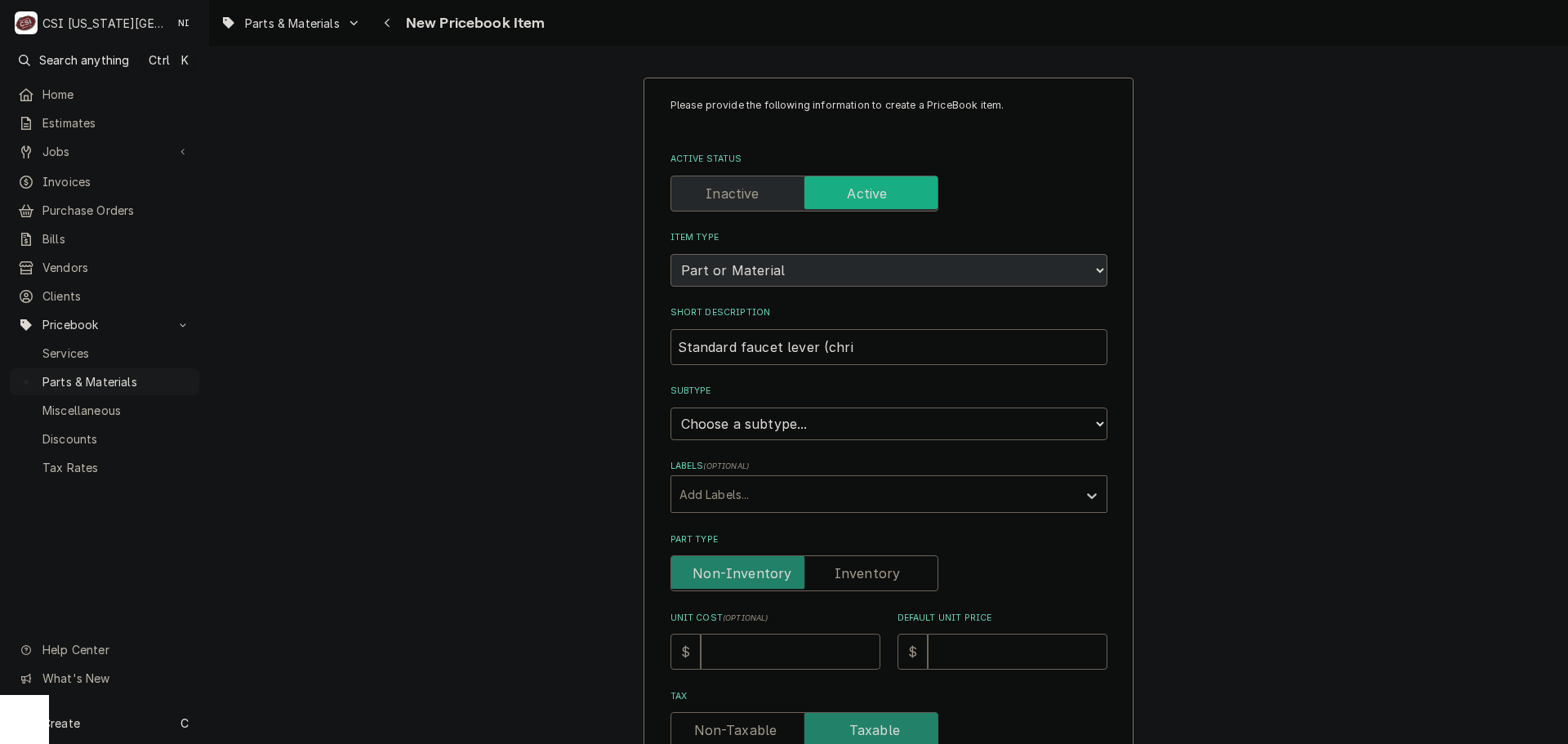
type input "Standard faucet lever (chrio"
type textarea "x"
type input "Standard faucet lever (chriom"
type textarea "x"
type input "Standard faucet lever (chriome"
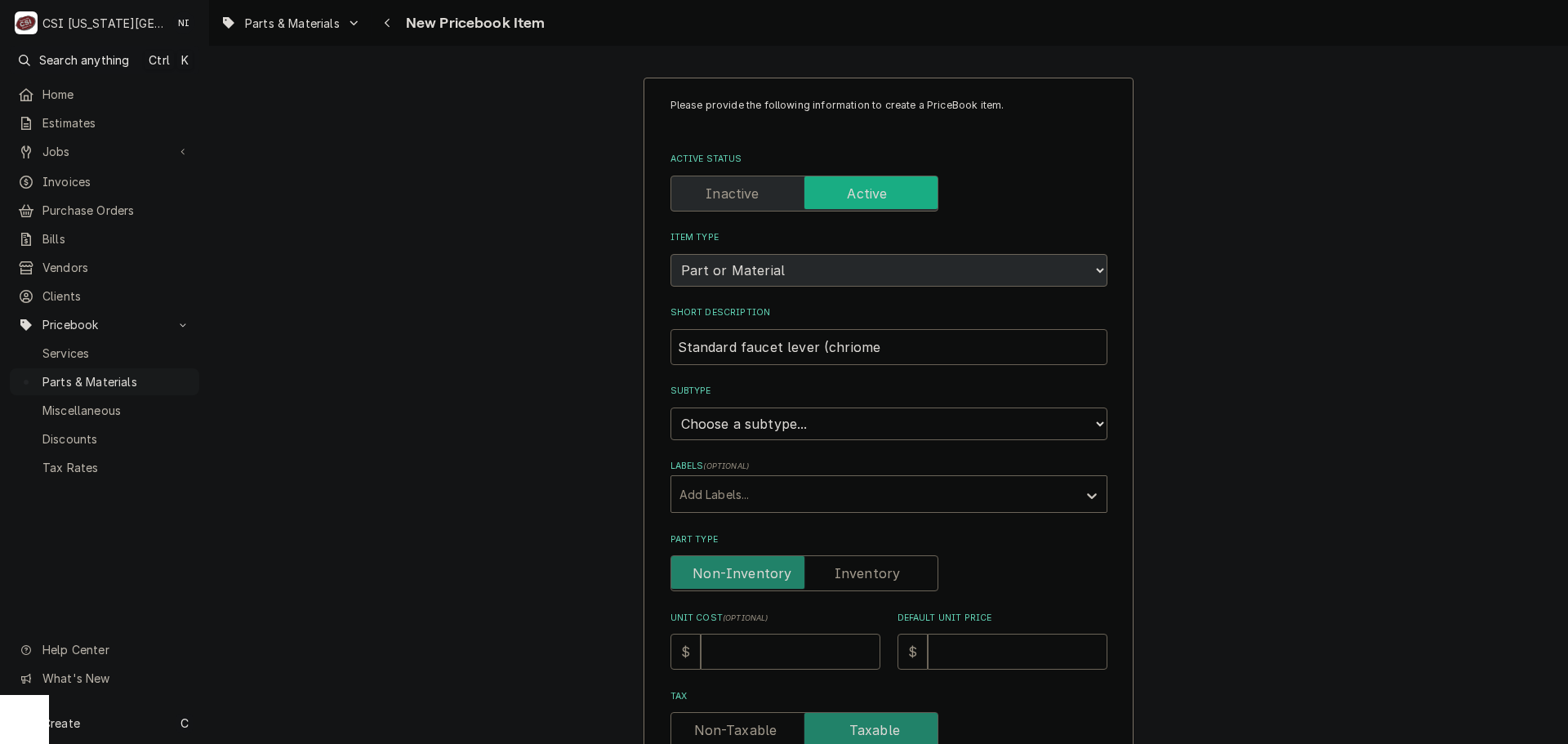
type textarea "x"
type input "Standard faucet lever (chriom"
type textarea "x"
type input "Standard faucet lever (chrio"
type textarea "x"
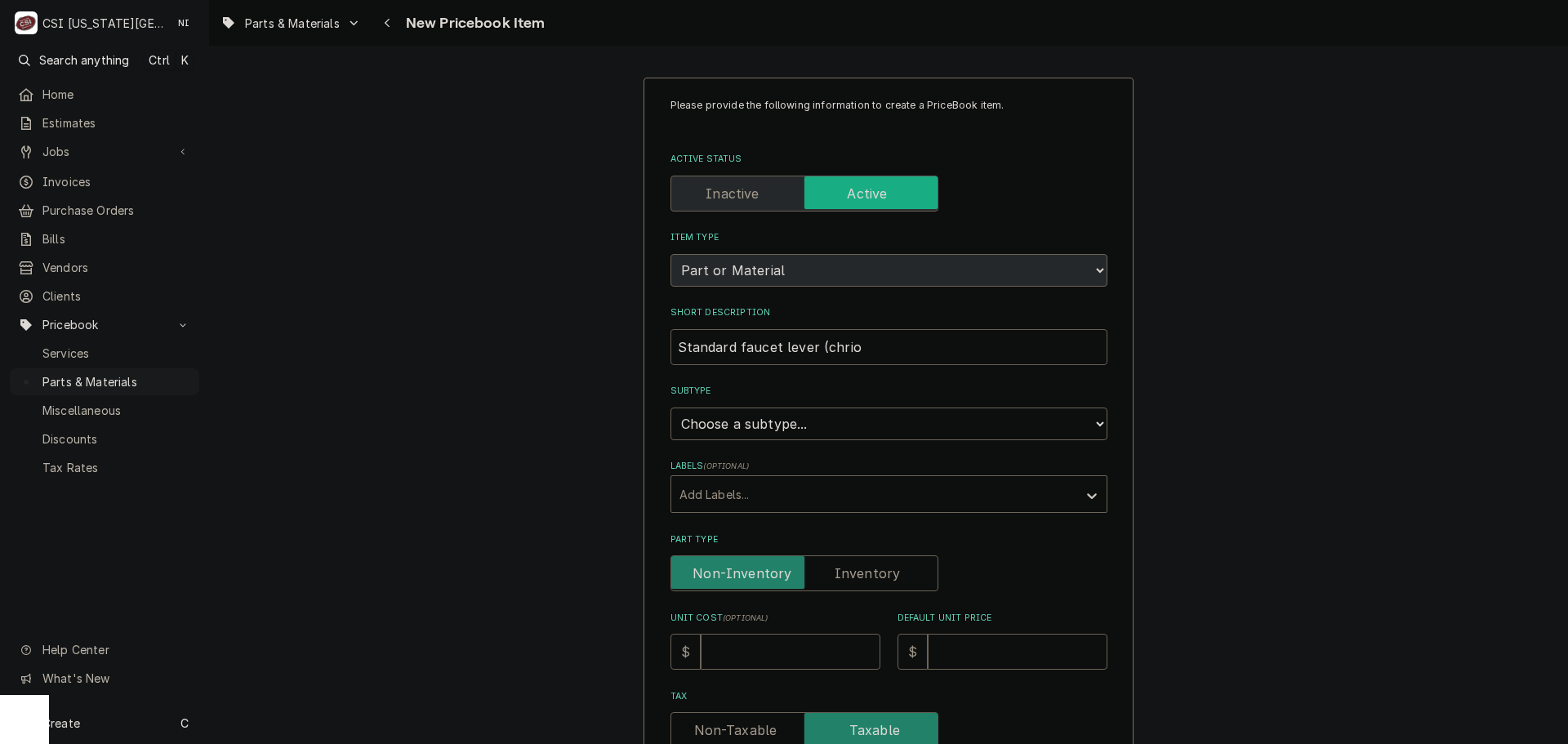
type input "Standard faucet lever (chri"
type textarea "x"
type input "Standard faucet lever (chr"
type textarea "x"
type input "Standard faucet lever (chro"
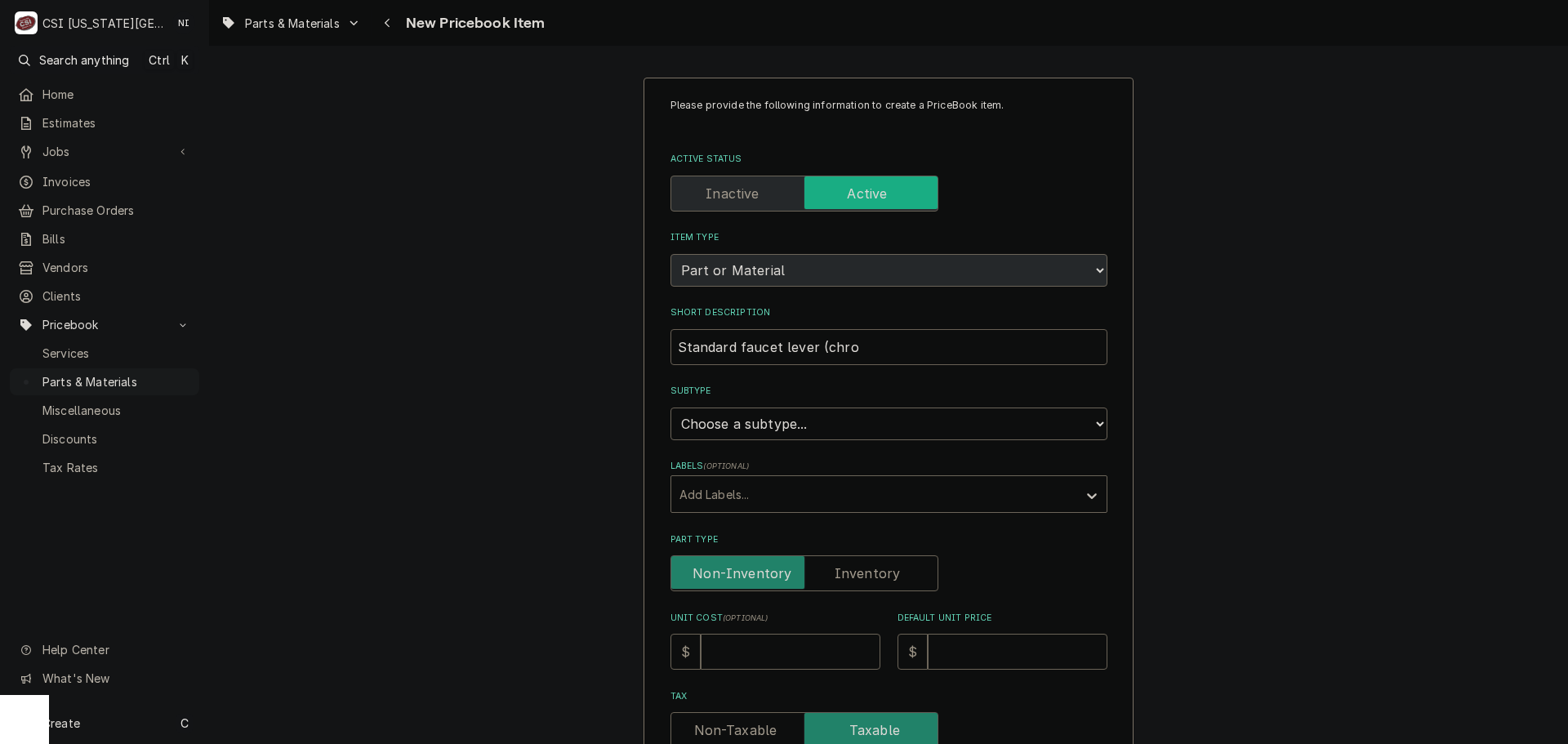
type textarea "x"
type input "Standard faucet lever (chroi"
type textarea "x"
type input "Standard faucet lever (chroim"
type textarea "x"
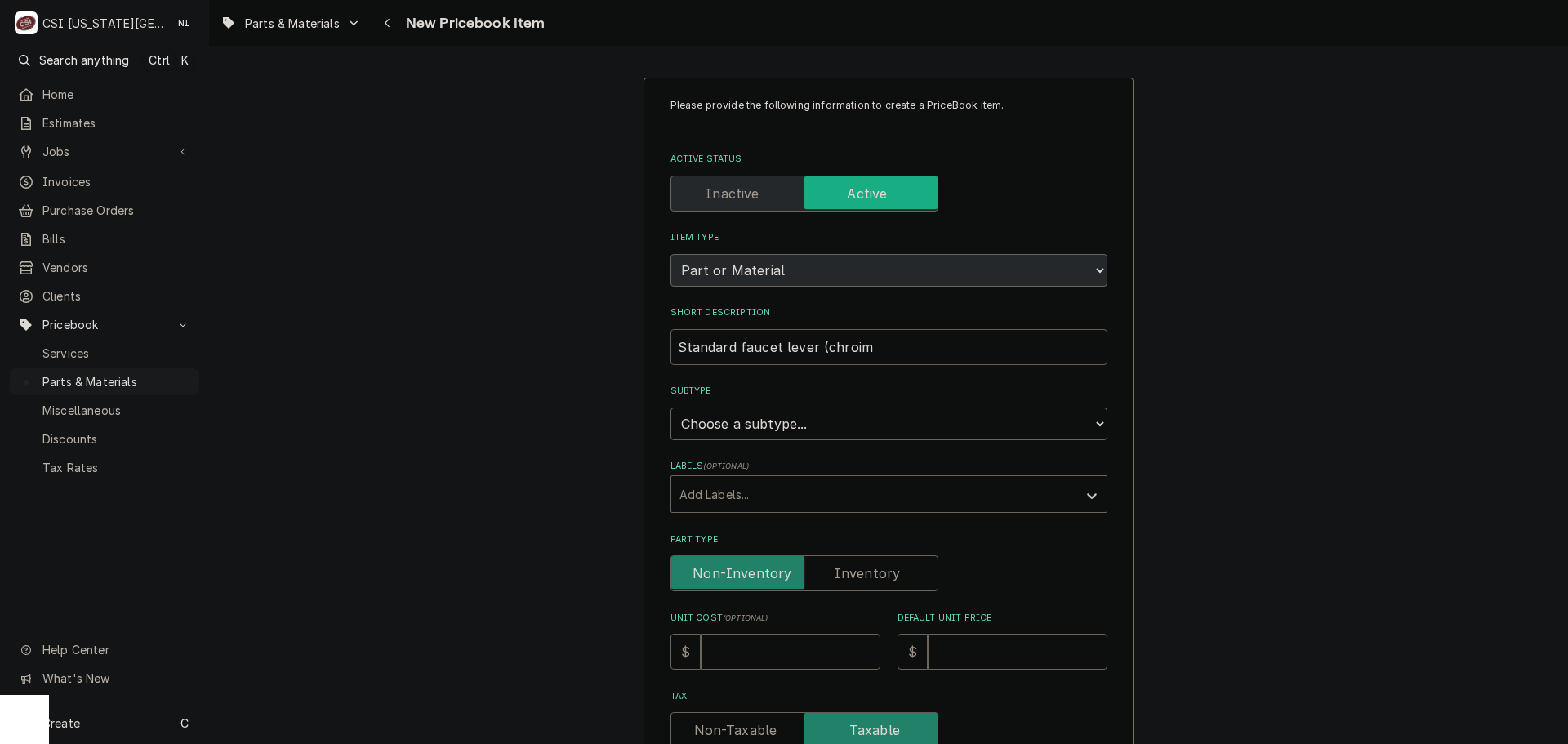
type input "Standard faucet lever (chroimn"
type textarea "x"
type input "Standard faucet lever (chroimne"
type textarea "x"
type input "Standard faucet lever (chroimn"
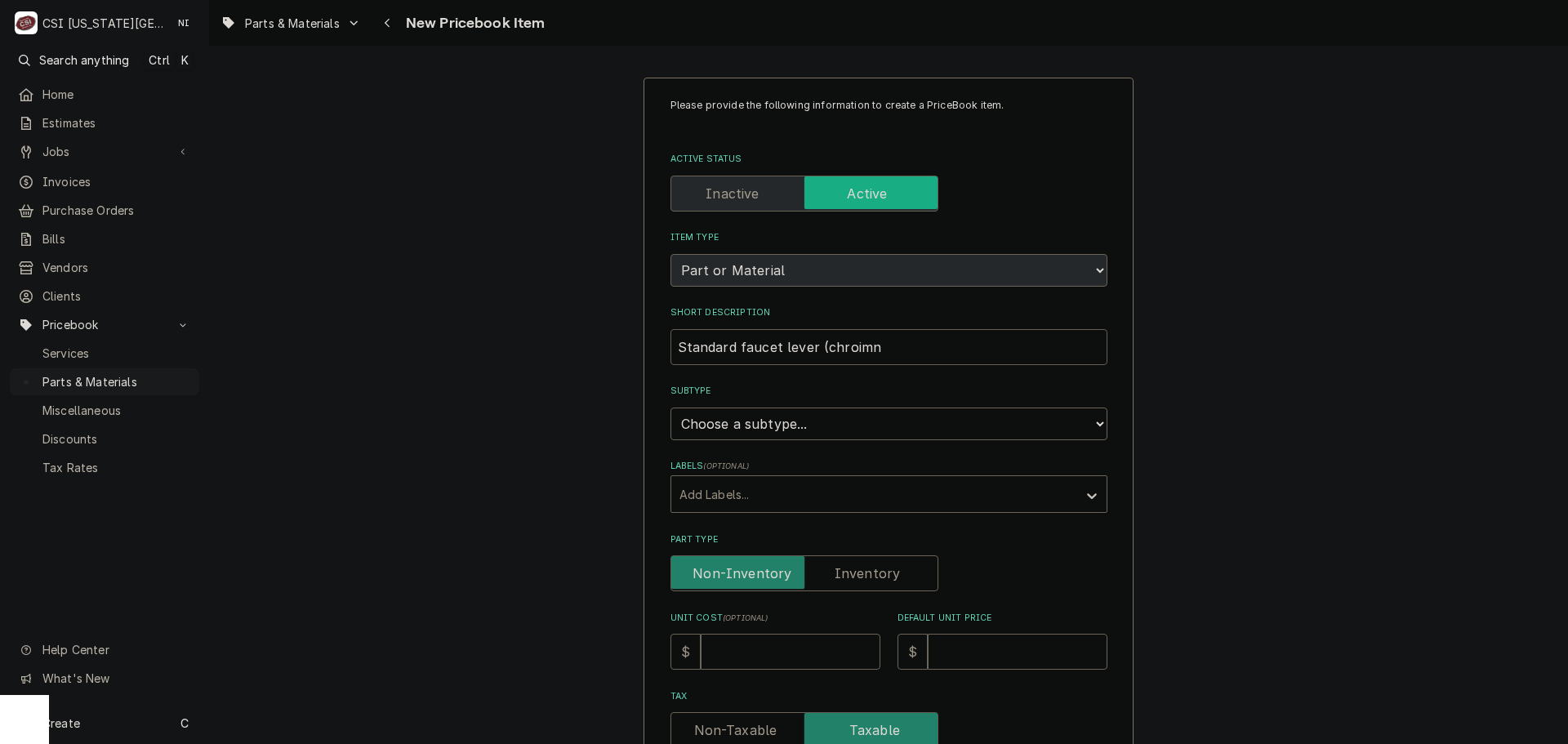
type textarea "x"
type input "Standard faucet lever (chroim"
type textarea "x"
type input "Standard faucet lever (chroi"
type textarea "x"
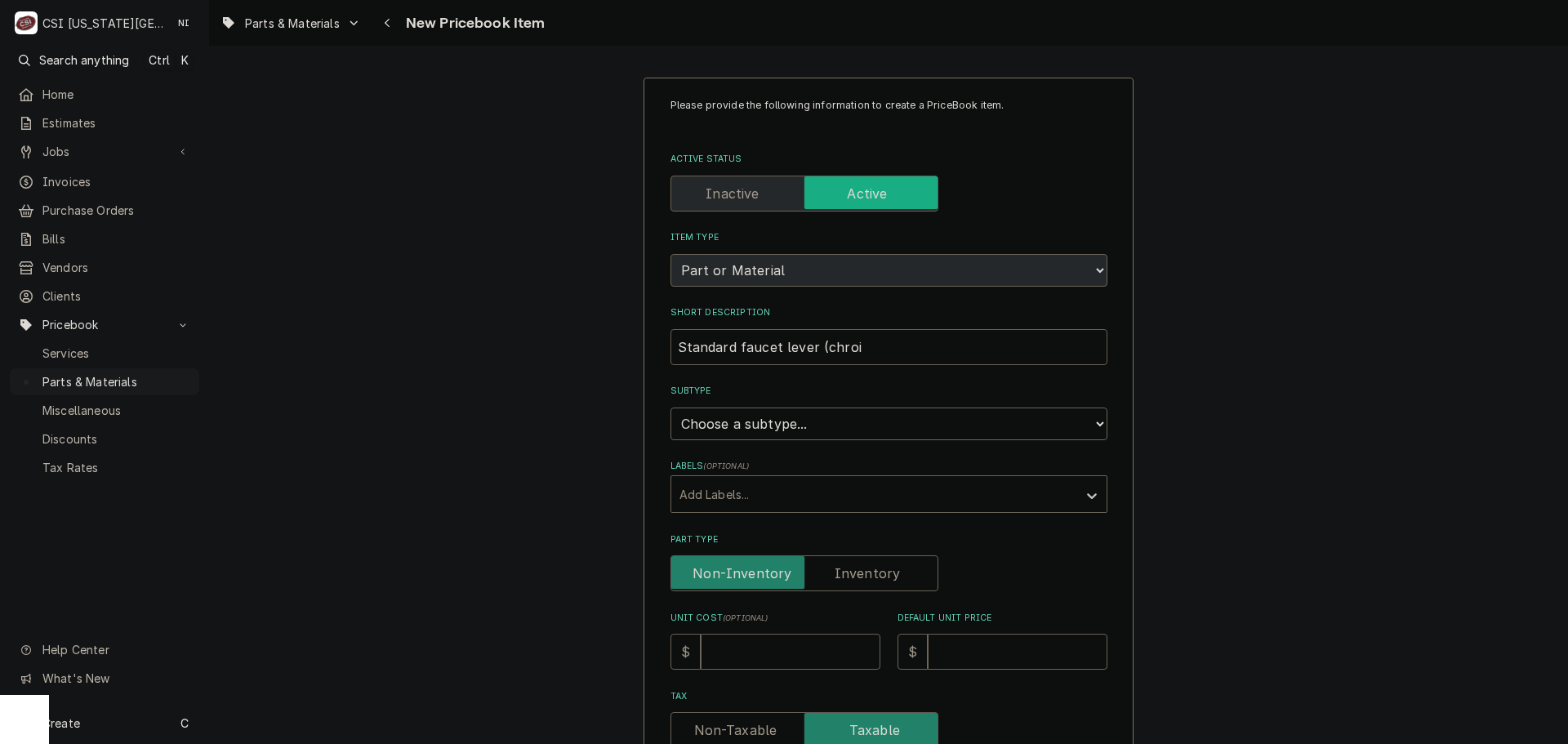
type input "Standard faucet lever (chro"
type textarea "x"
type input "Standard faucet lever (chr"
type textarea "x"
type input "Standard faucet lever (chro"
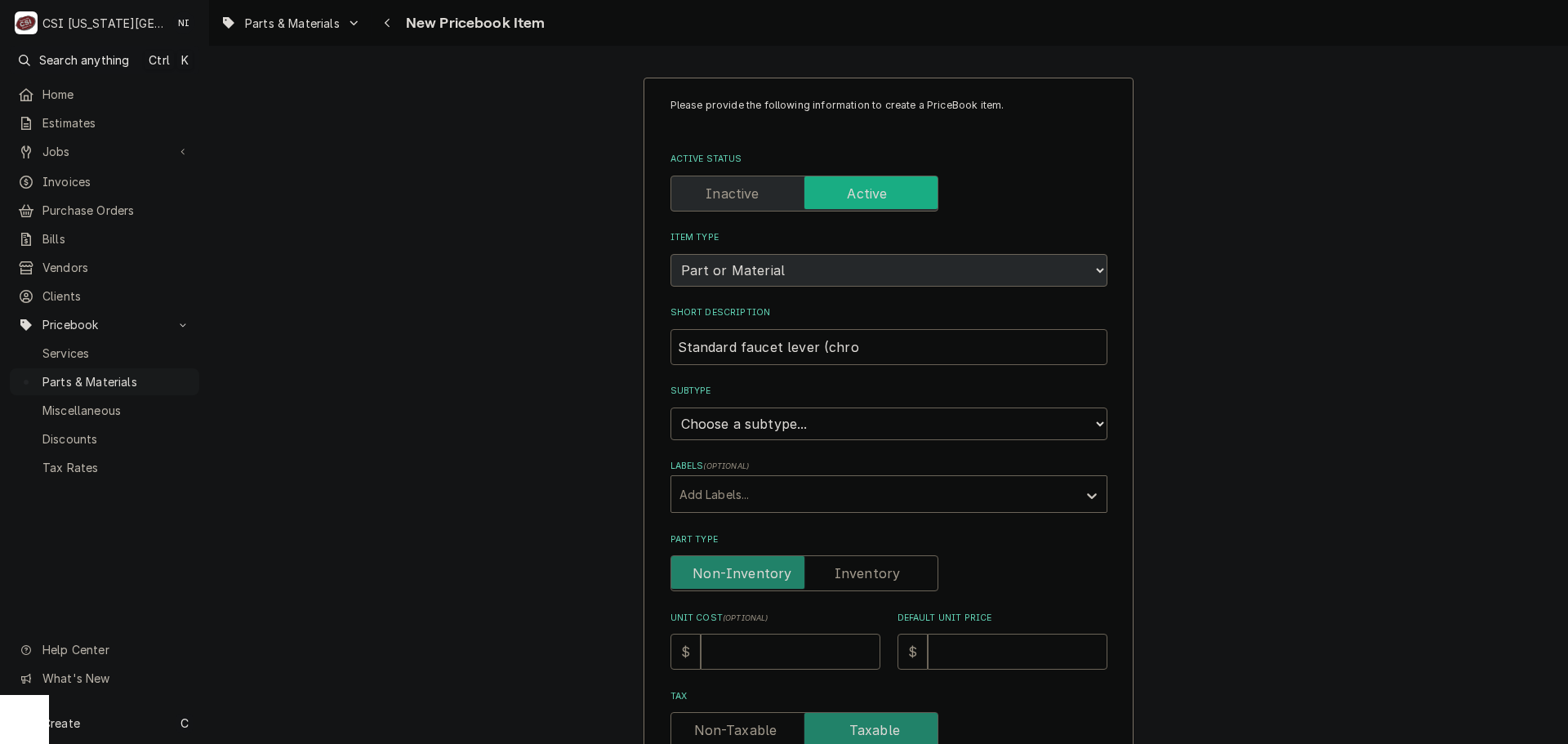
type textarea "x"
type input "Standard faucet lever (chrom"
type textarea "x"
type input "Standard faucet lever (chrome"
type textarea "x"
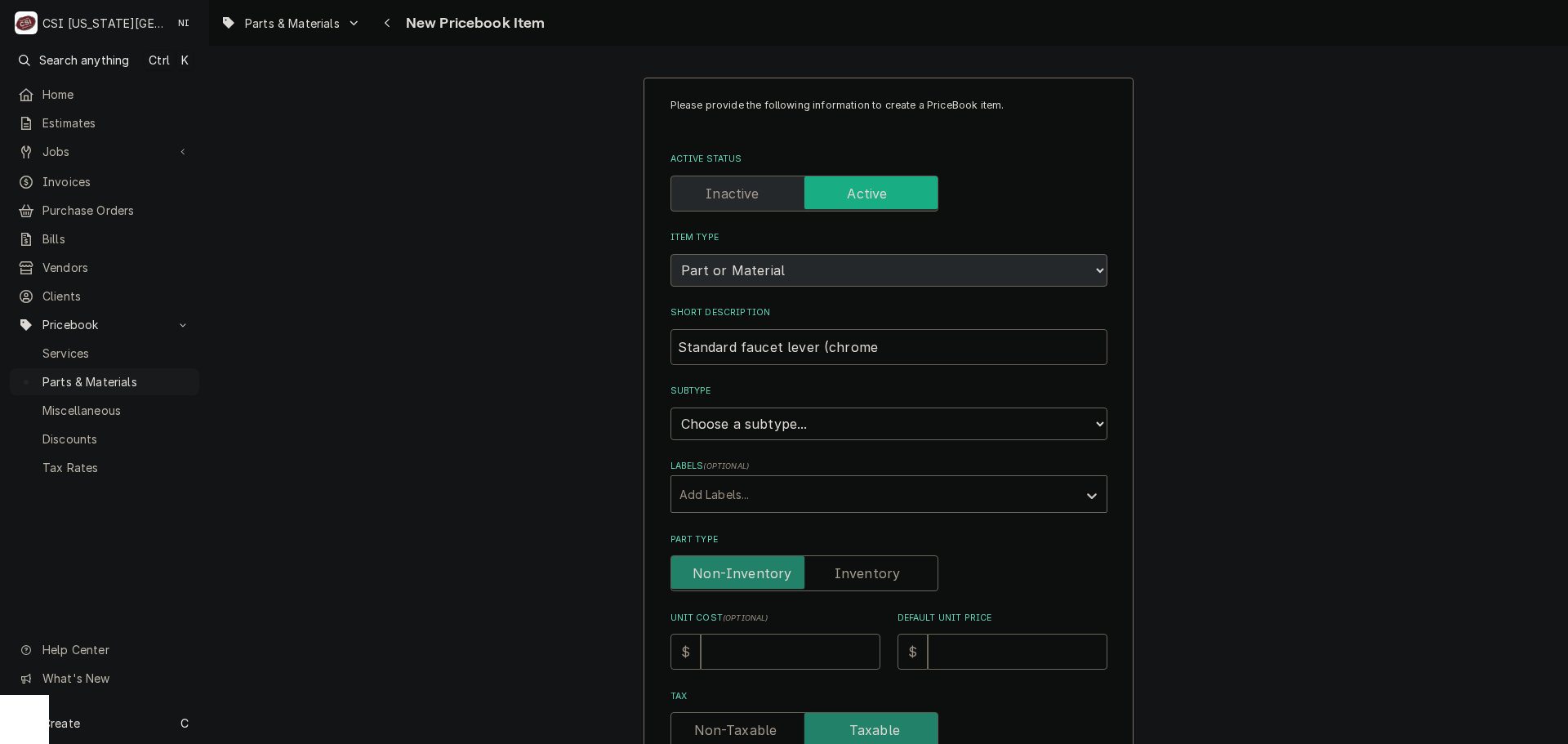
type input "Standard faucet lever (chrome/"
type textarea "x"
type input "Standard faucet lever (chrome/"
type textarea "x"
type input "Standard faucet lever (chrome/ b"
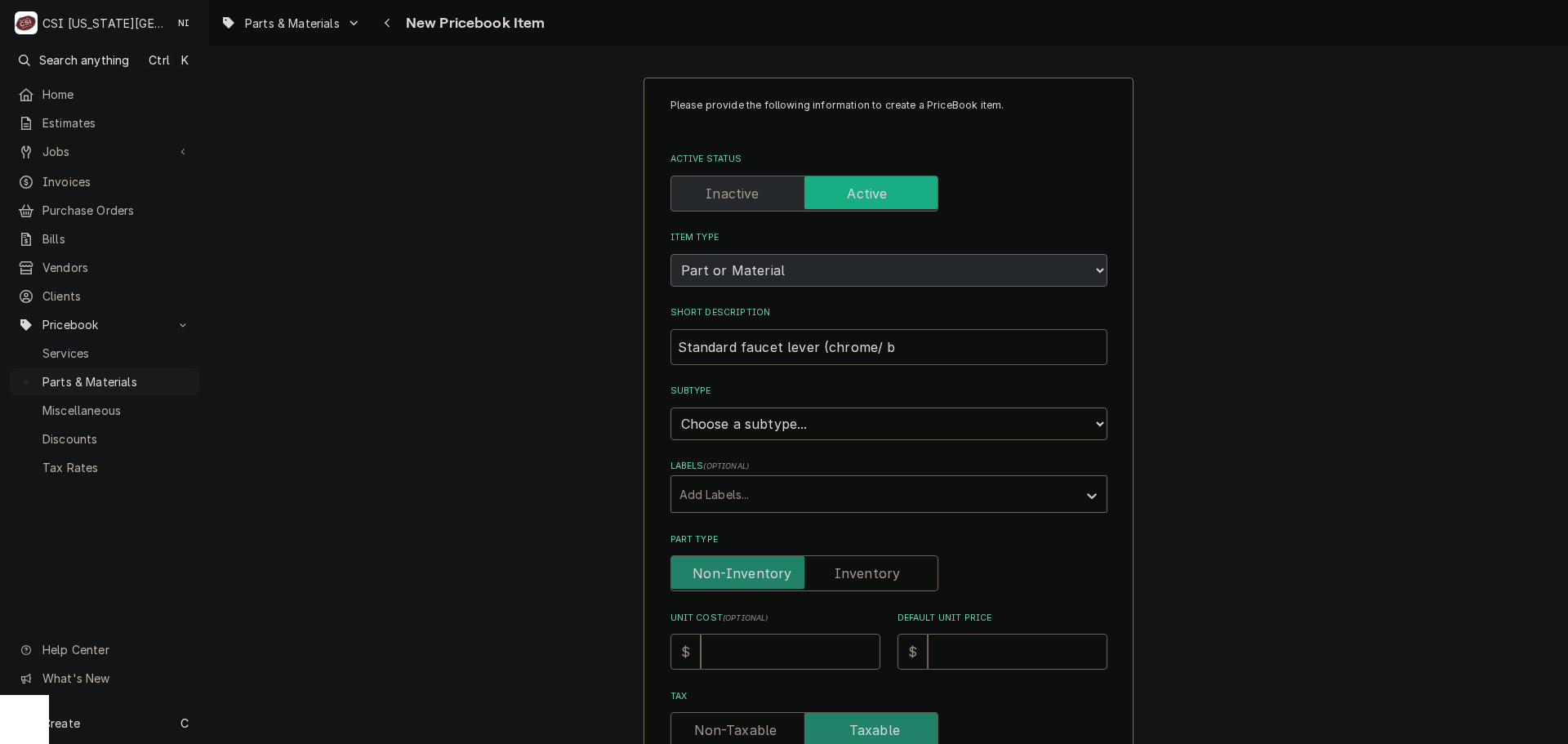
type textarea "x"
type input "Standard faucet lever (chrome/ br"
type textarea "x"
type input "Standard faucet lever (chrome/ bra"
type textarea "x"
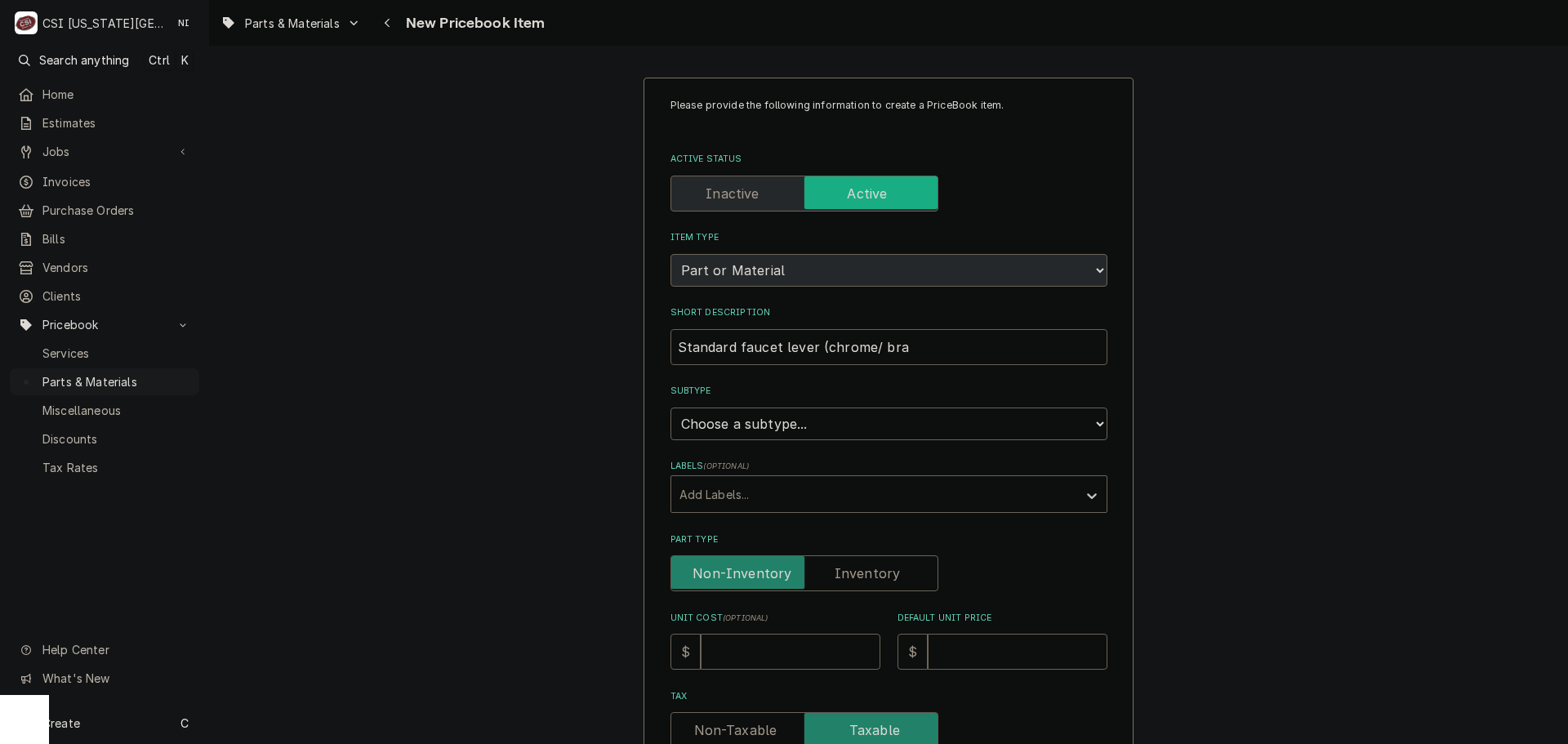
type input "Standard faucet lever (chrome/ bras"
type textarea "x"
type input "Standard faucet lever (chrome/ brass"
type textarea "x"
type input "Standard faucet lever (chrome/ brass)"
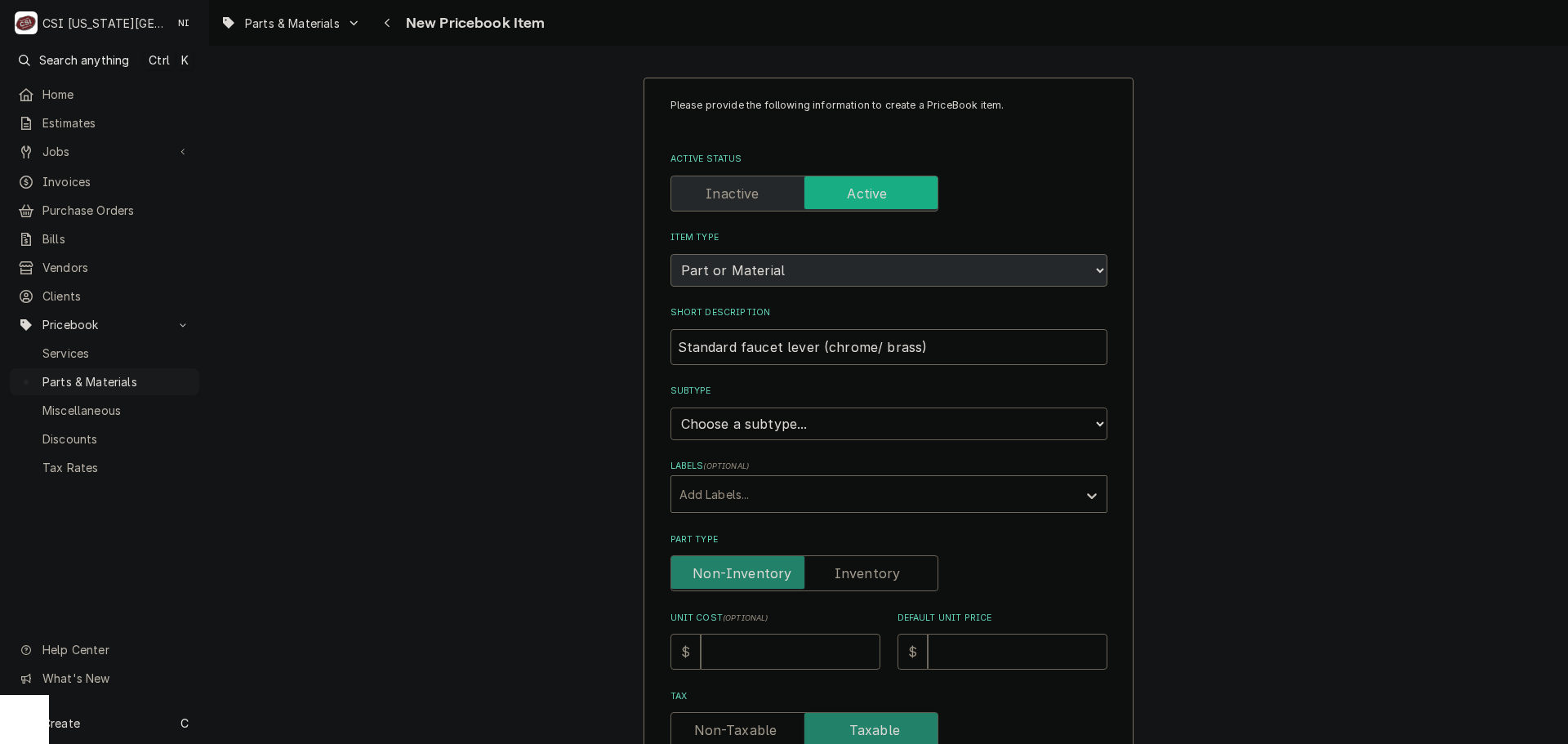
click at [811, 422] on select "Choose a subtype... [#2-DUAL] AFTERHRS-WH-CHG-2 [#2-DUAL] BEV-EQUIP [#2-DUAL] B…" at bounding box center [889, 423] width 437 height 33
select select "45"
click at [671, 407] on select "Choose a subtype... [#2-DUAL] AFTERHRS-WH-CHG-2 [#2-DUAL] BEV-EQUIP [#2-DUAL] B…" at bounding box center [889, 423] width 437 height 33
type textarea "x"
click at [838, 563] on input "Part Type" at bounding box center [804, 573] width 253 height 36
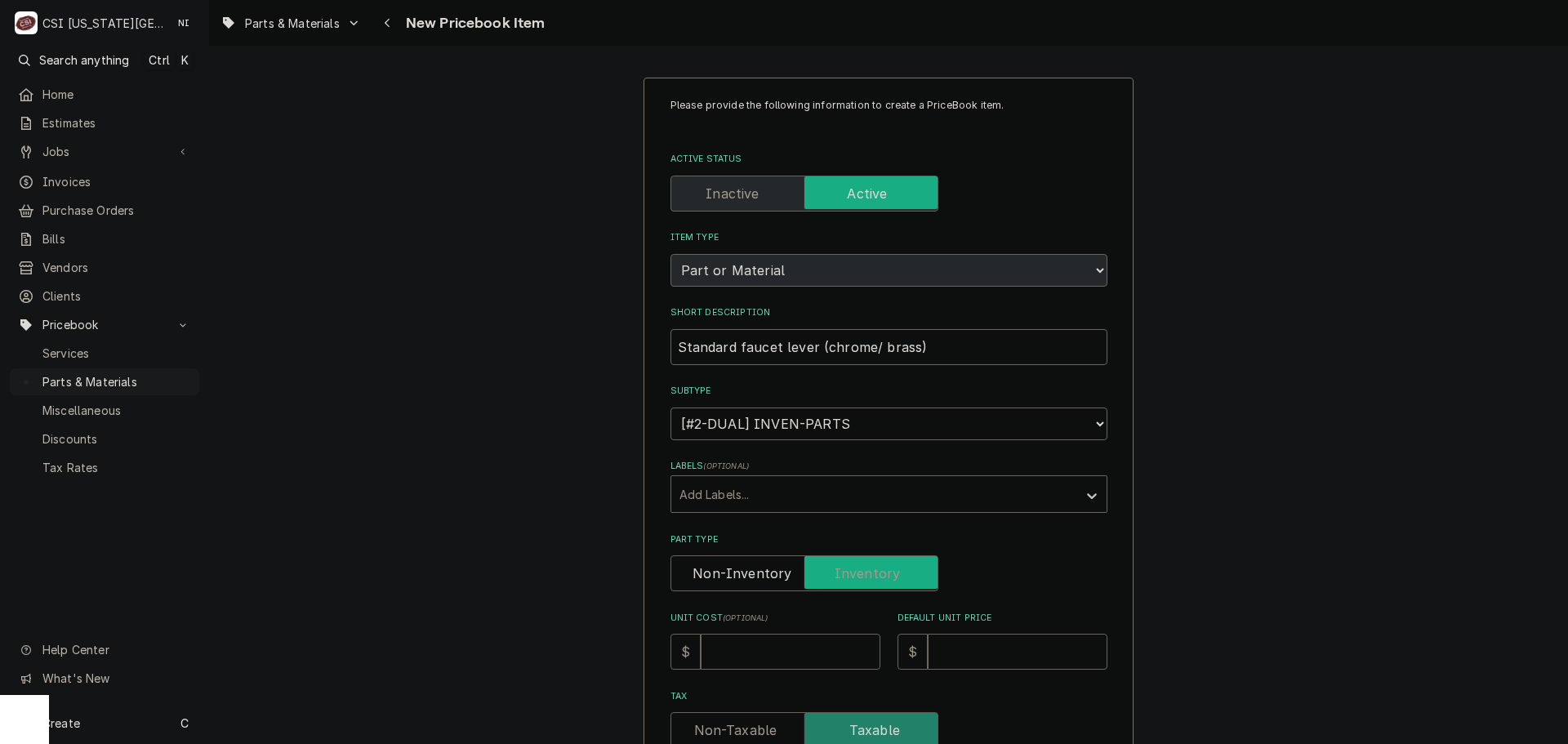
checkbox input "true"
click at [806, 628] on div "Unit Cost ( optional ) $" at bounding box center [775, 639] width 210 height 58
click at [805, 646] on input "Unit Cost ( optional )" at bounding box center [790, 651] width 180 height 36
type textarea "x"
type input "1"
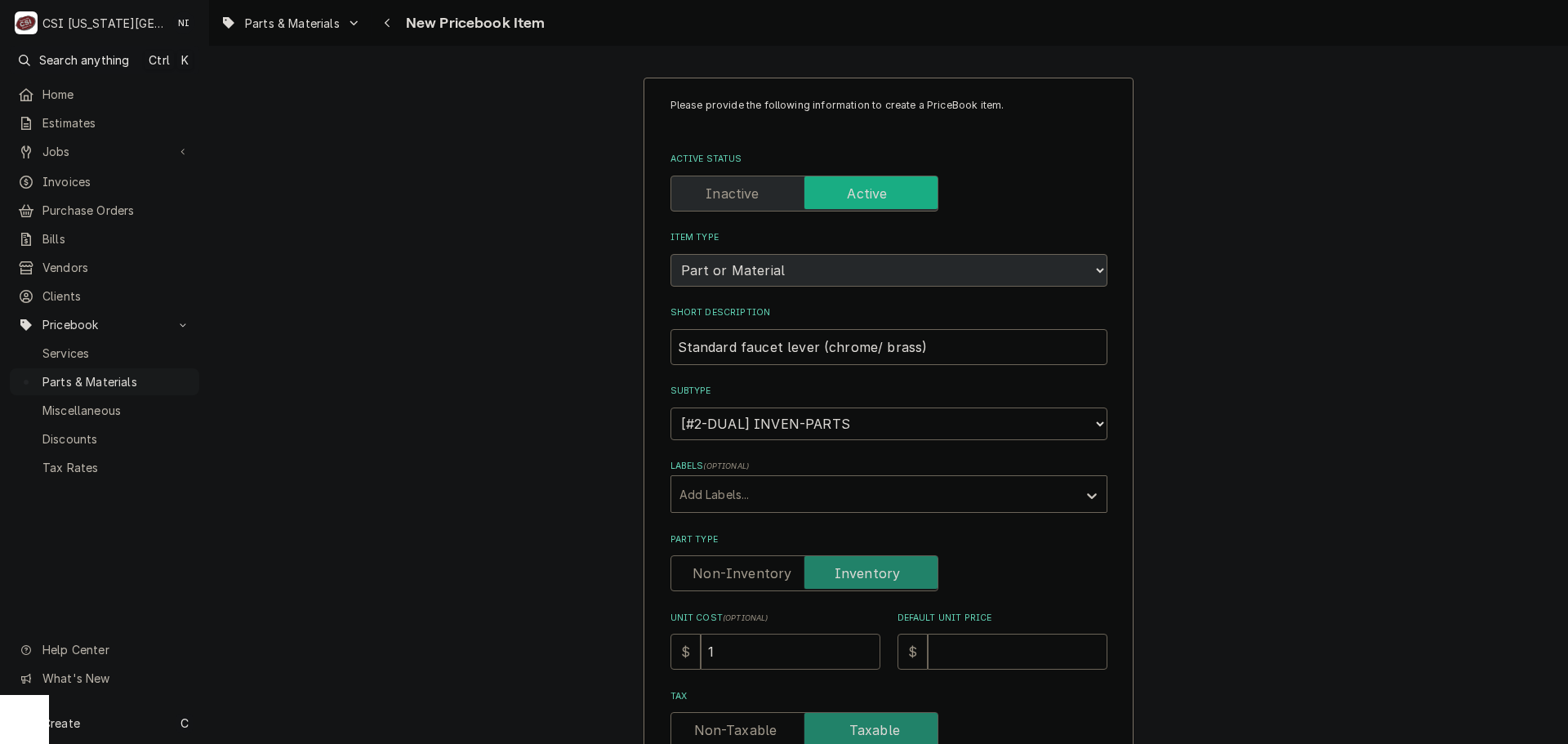
type textarea "x"
type input "12.0"
type textarea "x"
type input "12.06"
type textarea "x"
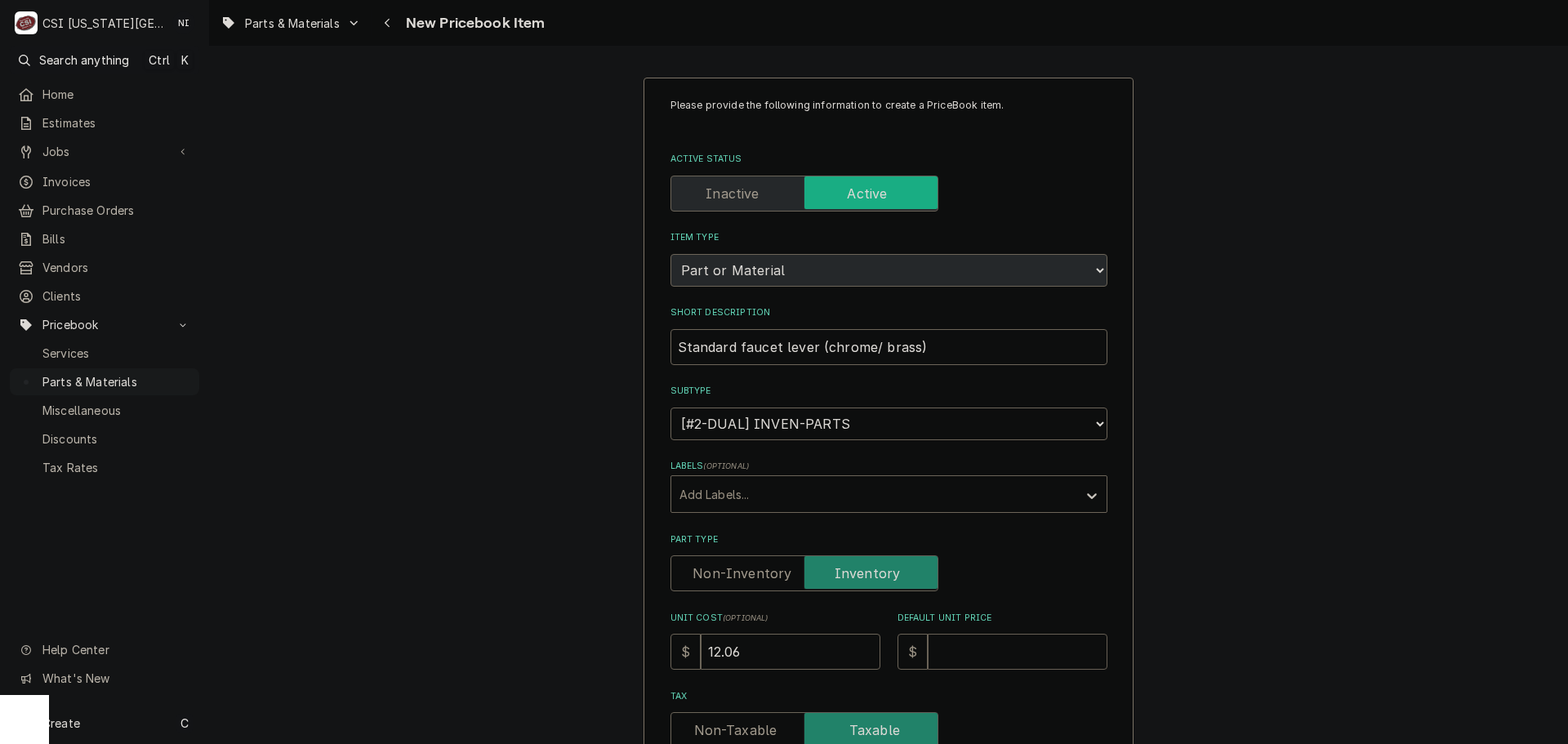
type input "2"
type textarea "x"
type input "24"
type textarea "x"
type input "24.1"
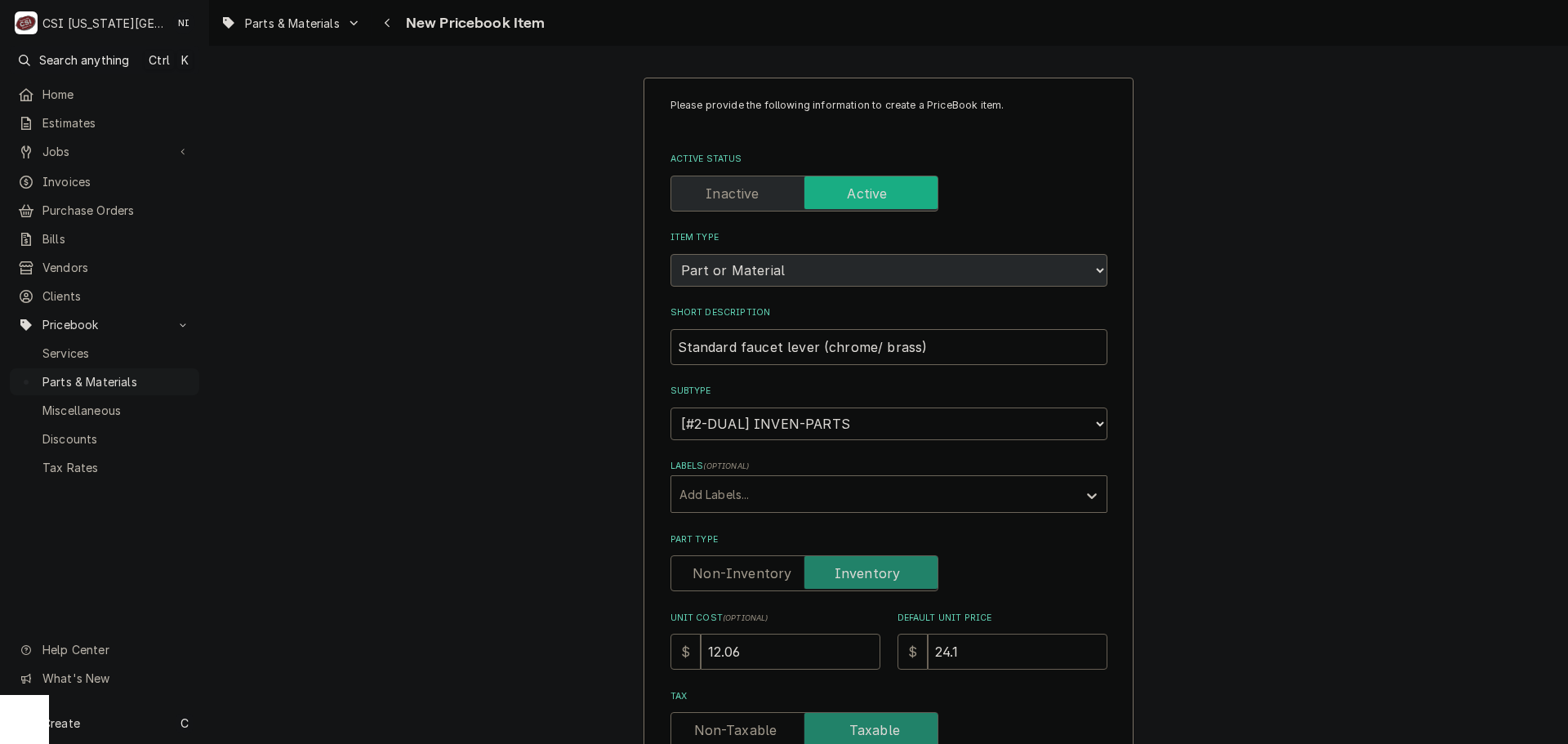
type textarea "x"
type input "24.12"
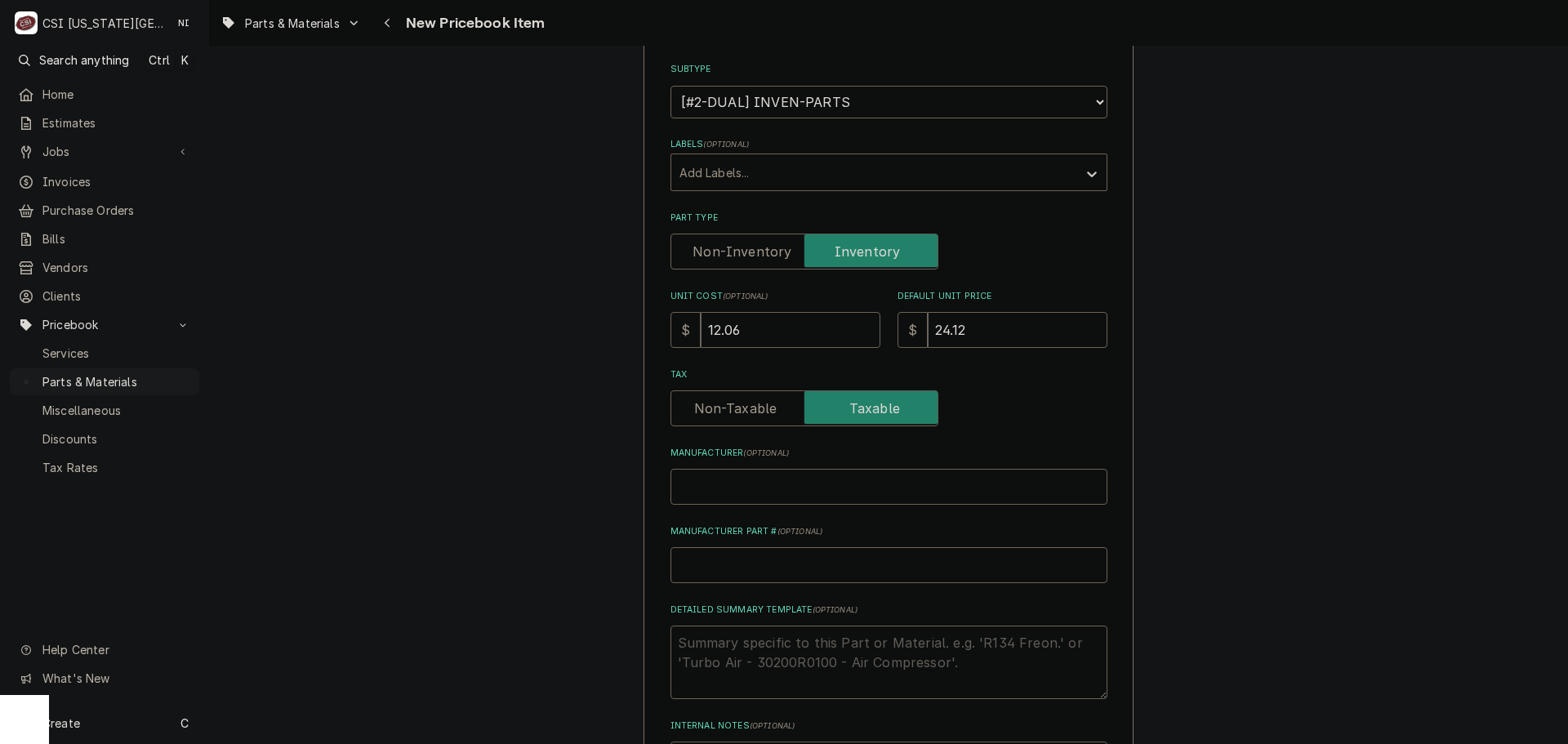
scroll to position [327, 0]
click at [751, 554] on input "Manufacturer Part # ( optional )" at bounding box center [889, 560] width 437 height 36
paste input "12K02100"
type textarea "x"
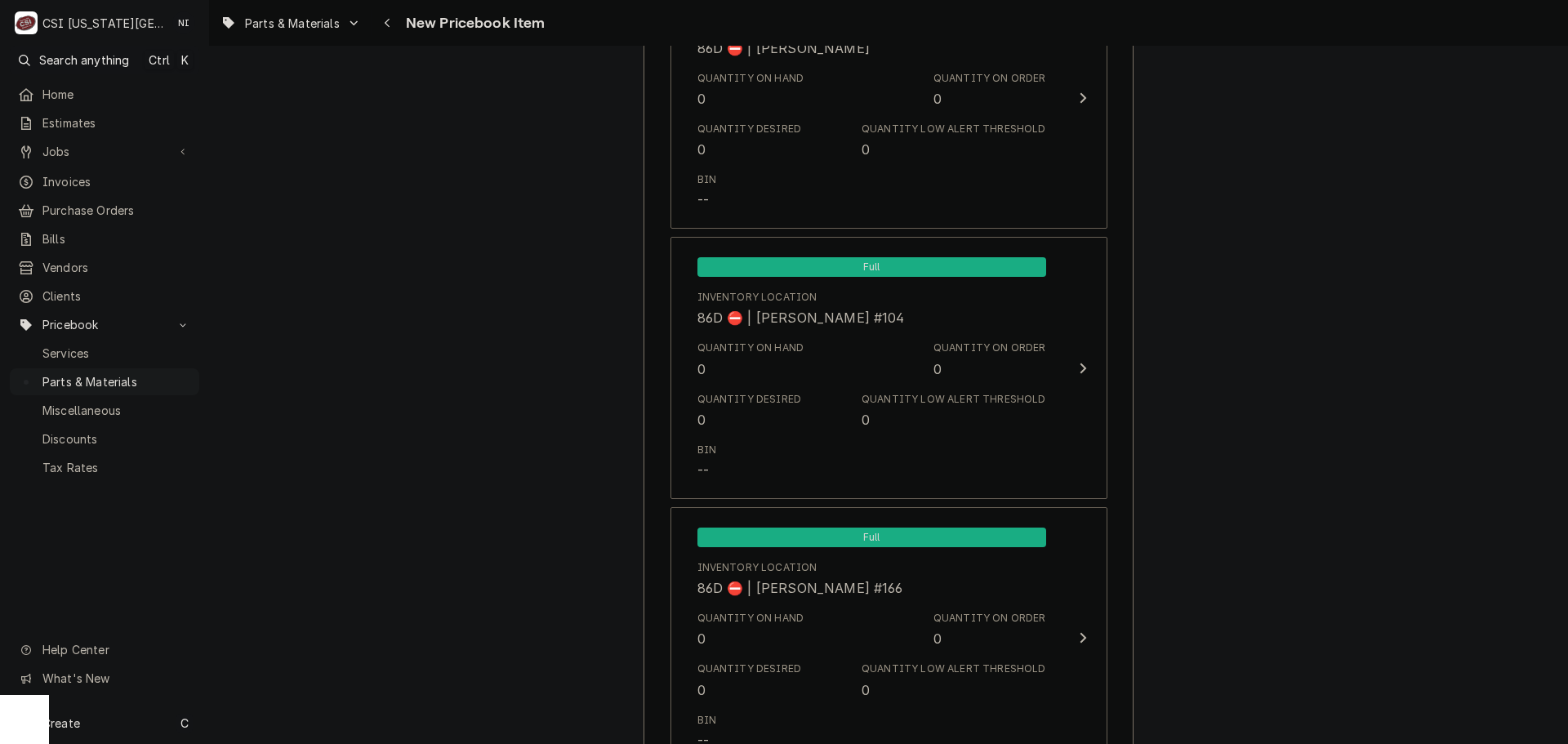
scroll to position [15460, 0]
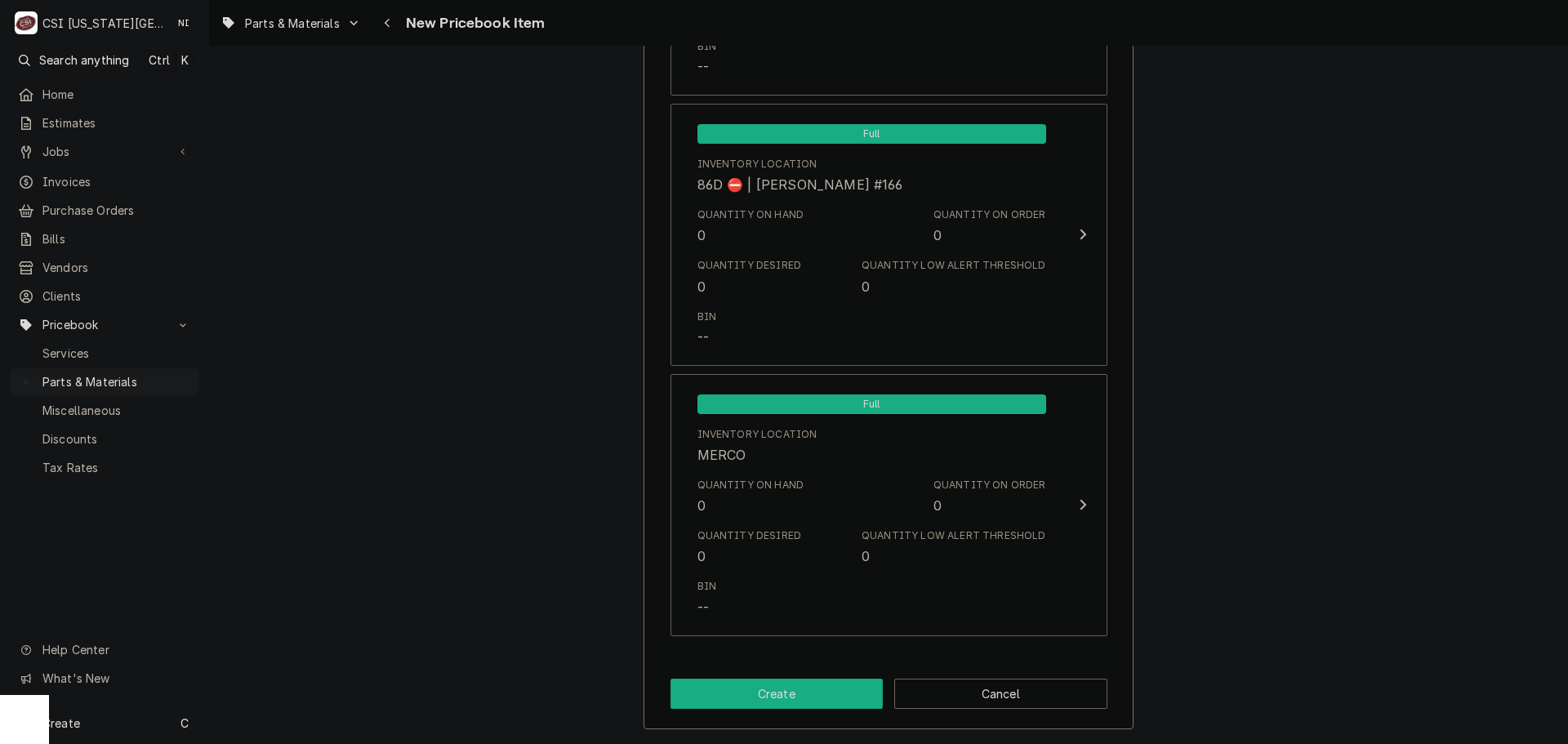
type input "12K02100"
click at [824, 686] on button "Create" at bounding box center [777, 694] width 213 height 30
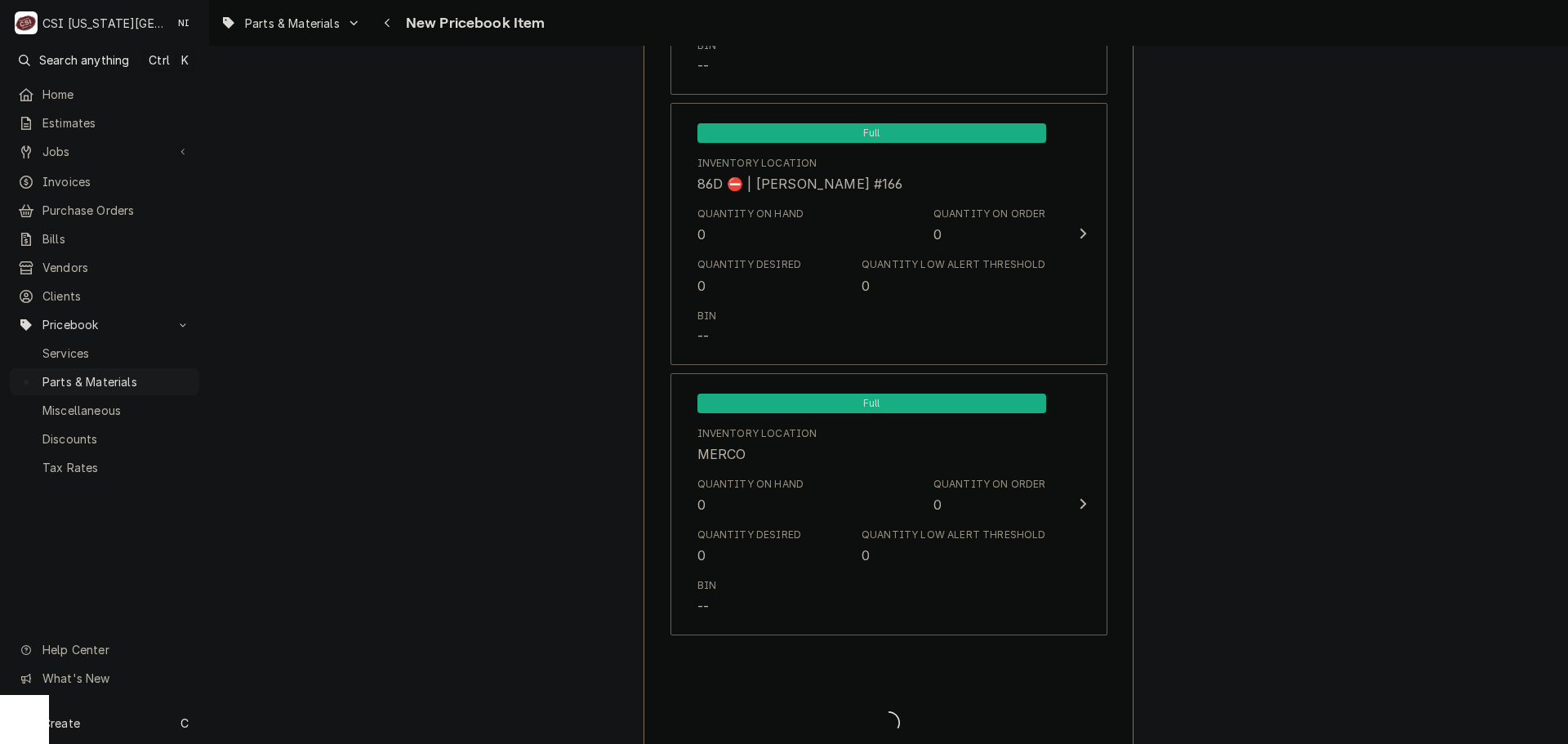
type textarea "x"
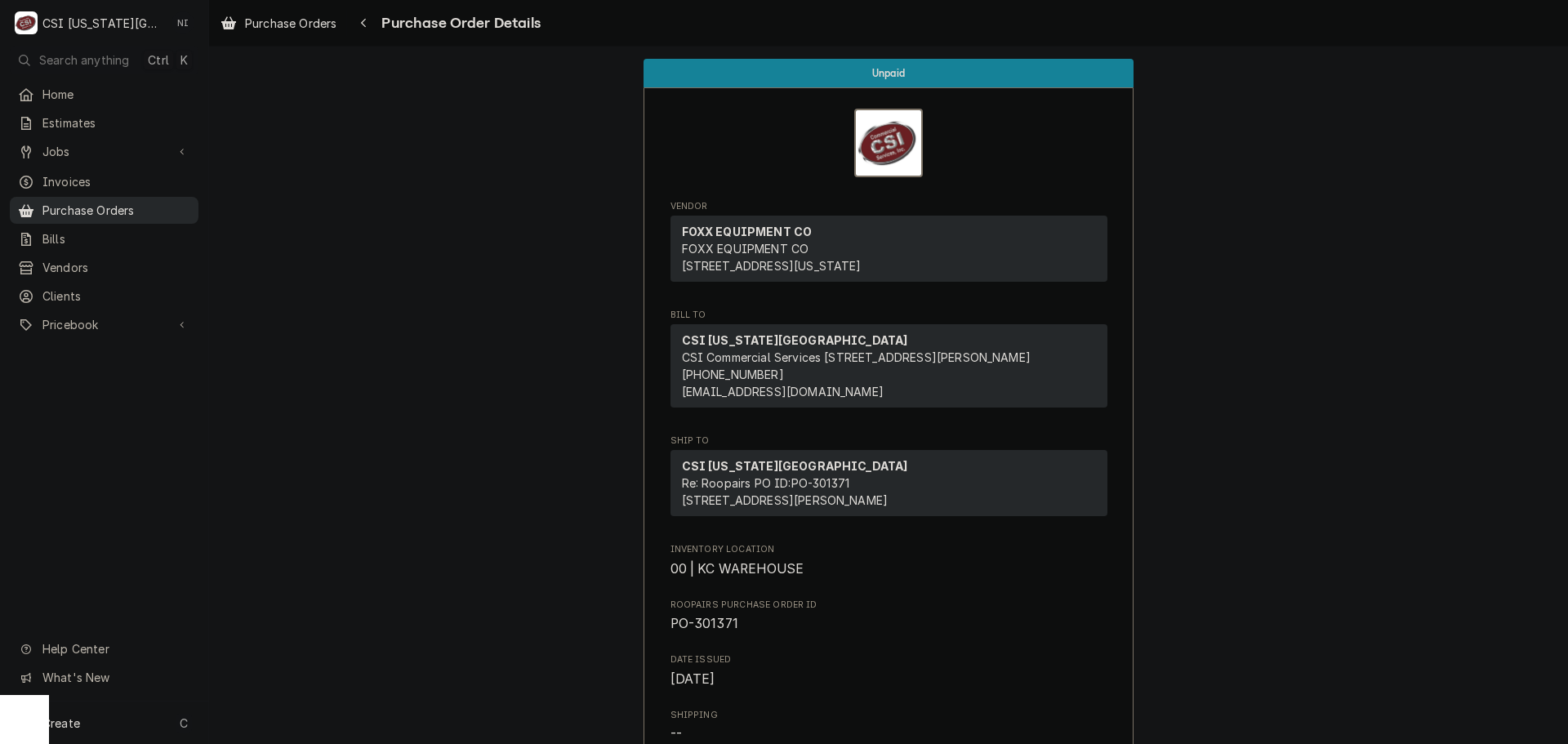
drag, startPoint x: 172, startPoint y: 204, endPoint x: 193, endPoint y: 210, distance: 21.8
click at [172, 204] on span "Purchase Orders" at bounding box center [116, 210] width 148 height 17
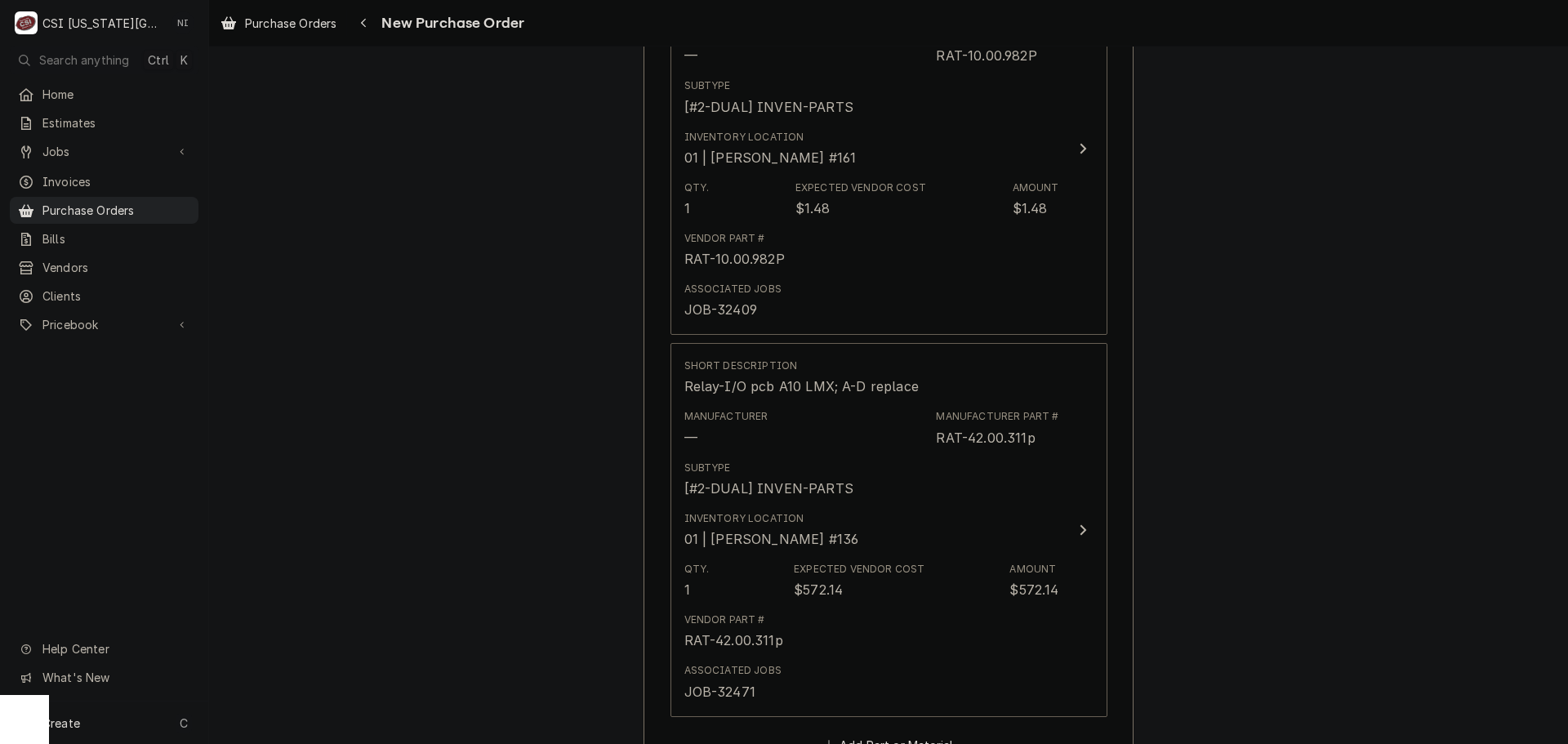
scroll to position [1366, 0]
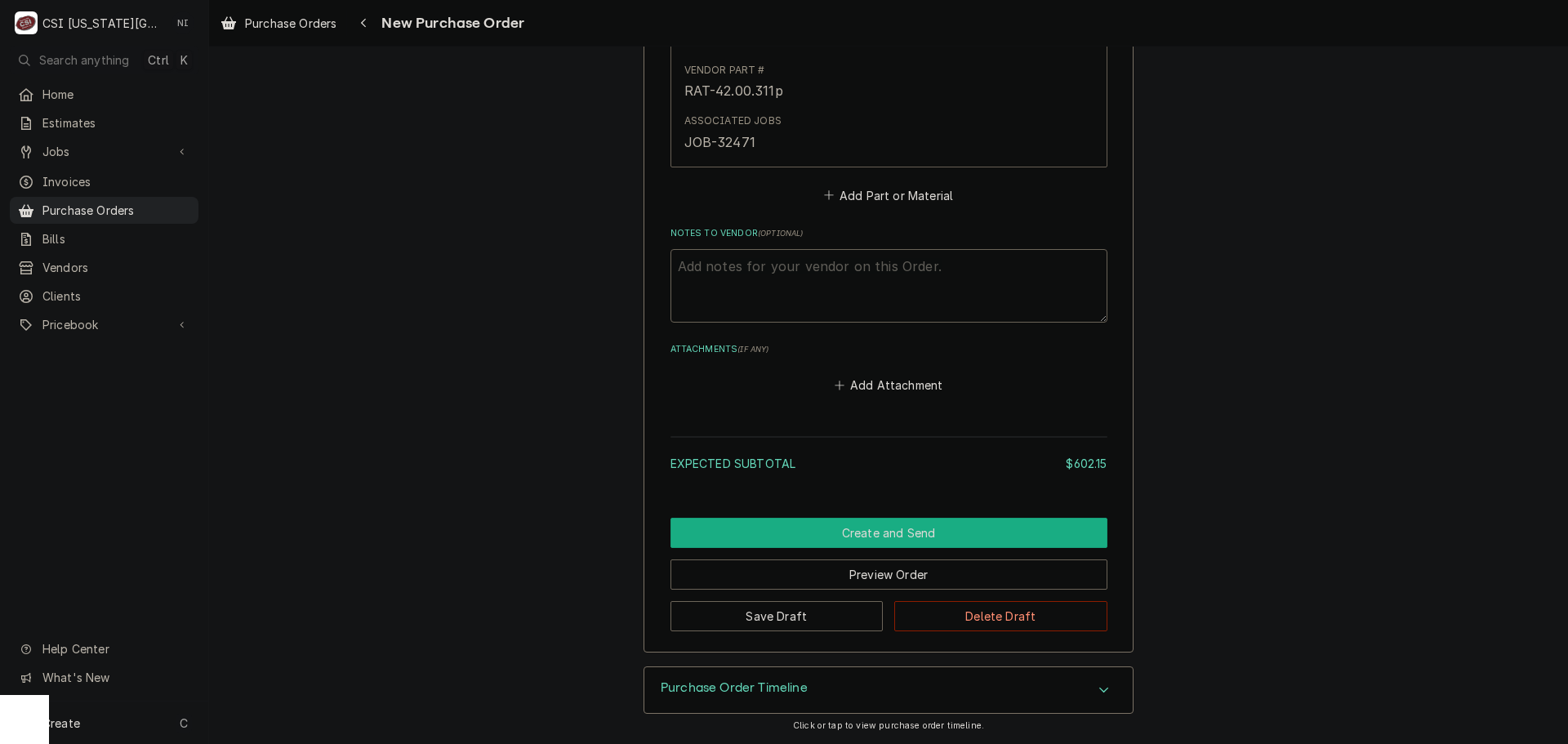
click at [963, 537] on button "Create and Send" at bounding box center [889, 532] width 437 height 30
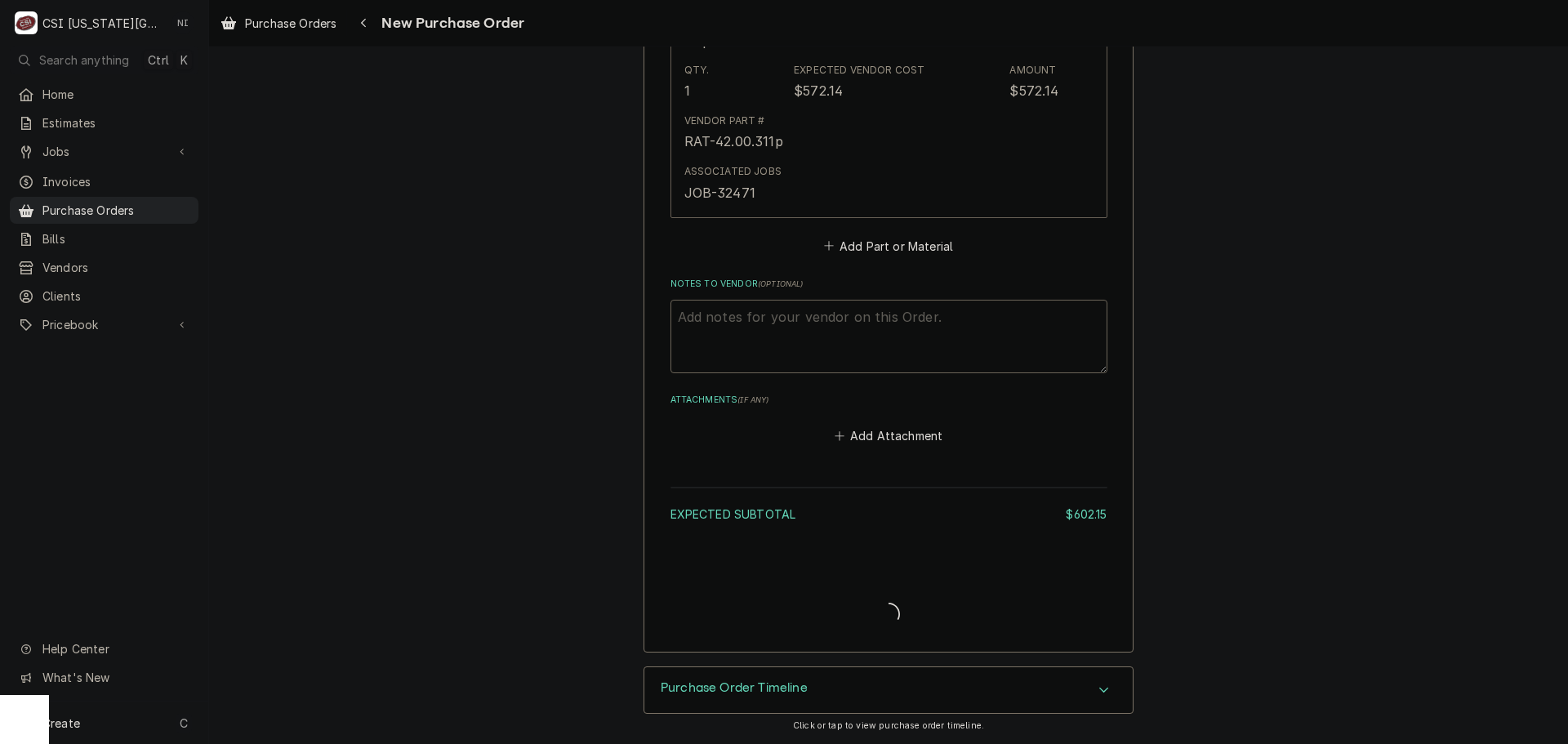
scroll to position [1642, 0]
type textarea "x"
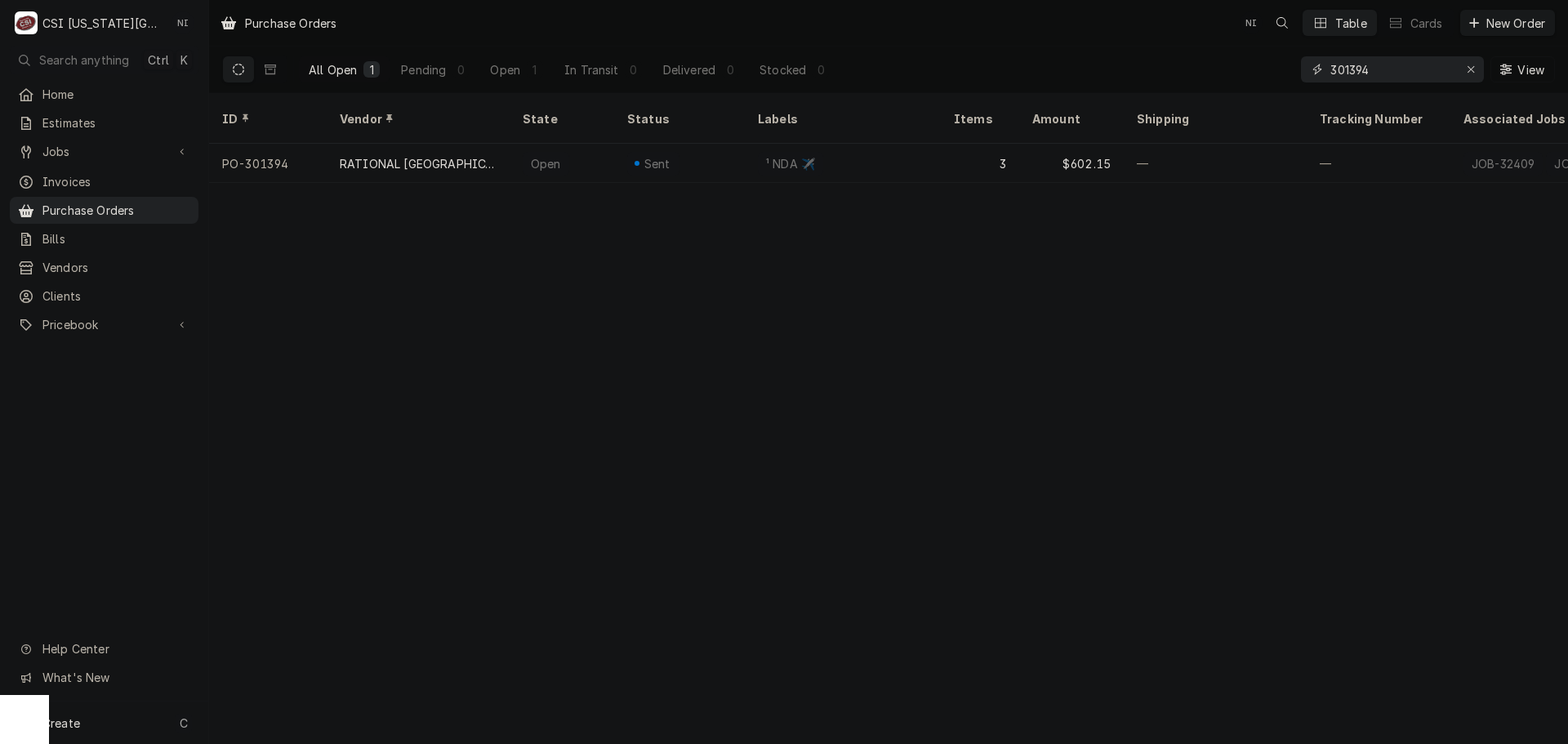
click at [1380, 69] on input "301394" at bounding box center [1391, 69] width 122 height 26
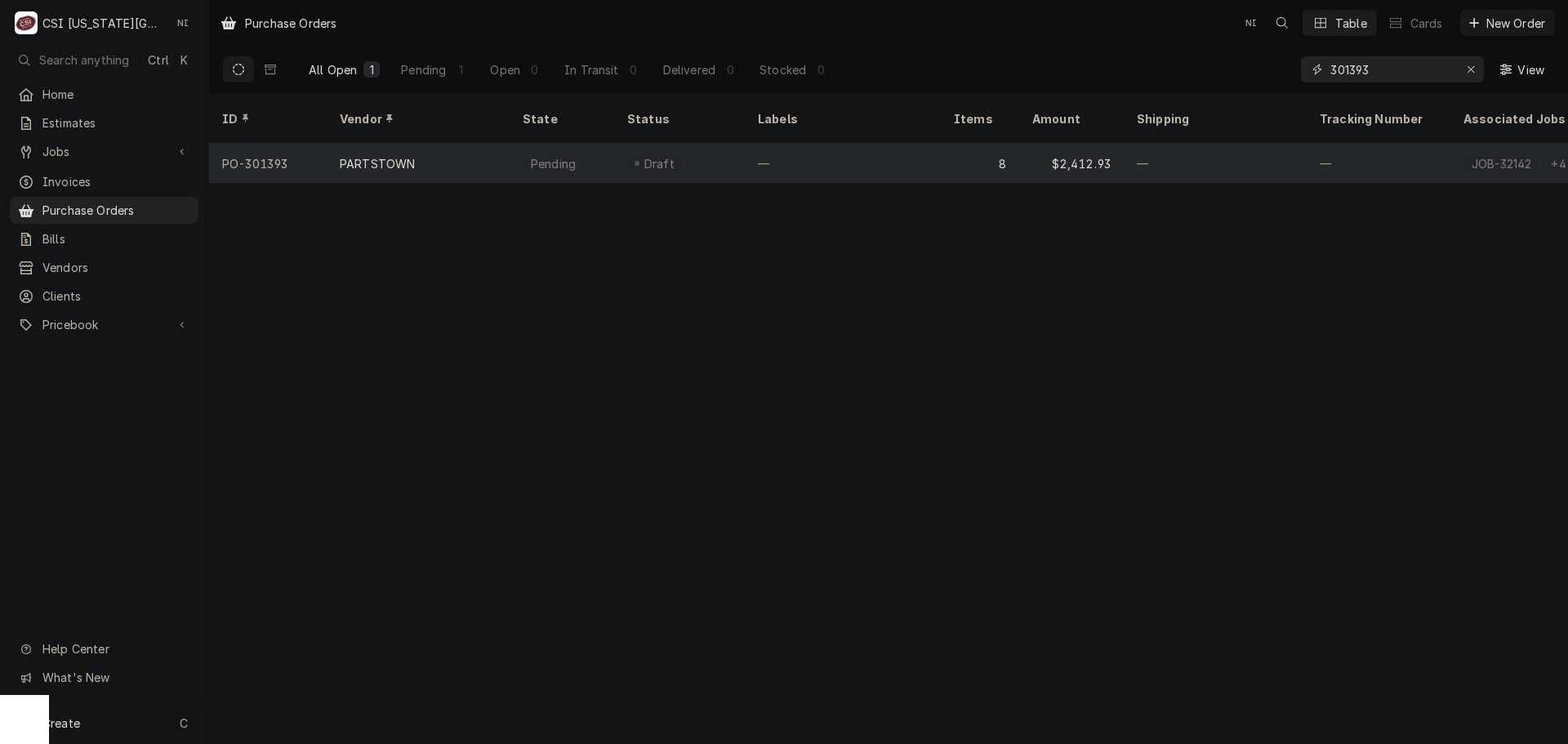
type input "301393"
click at [986, 146] on div "8" at bounding box center [980, 163] width 78 height 39
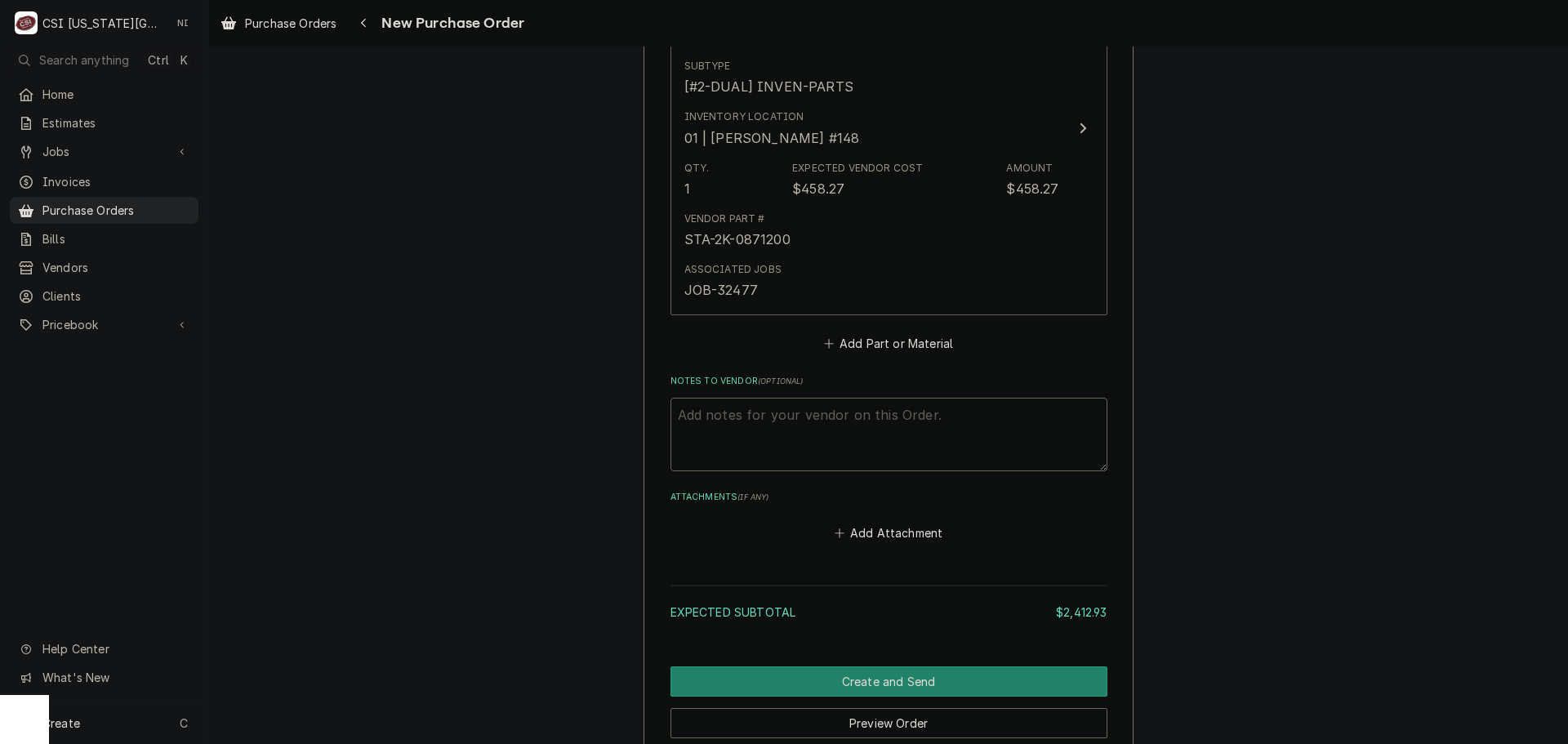
scroll to position [3452, 0]
click at [999, 669] on button "Create and Send" at bounding box center [889, 681] width 437 height 30
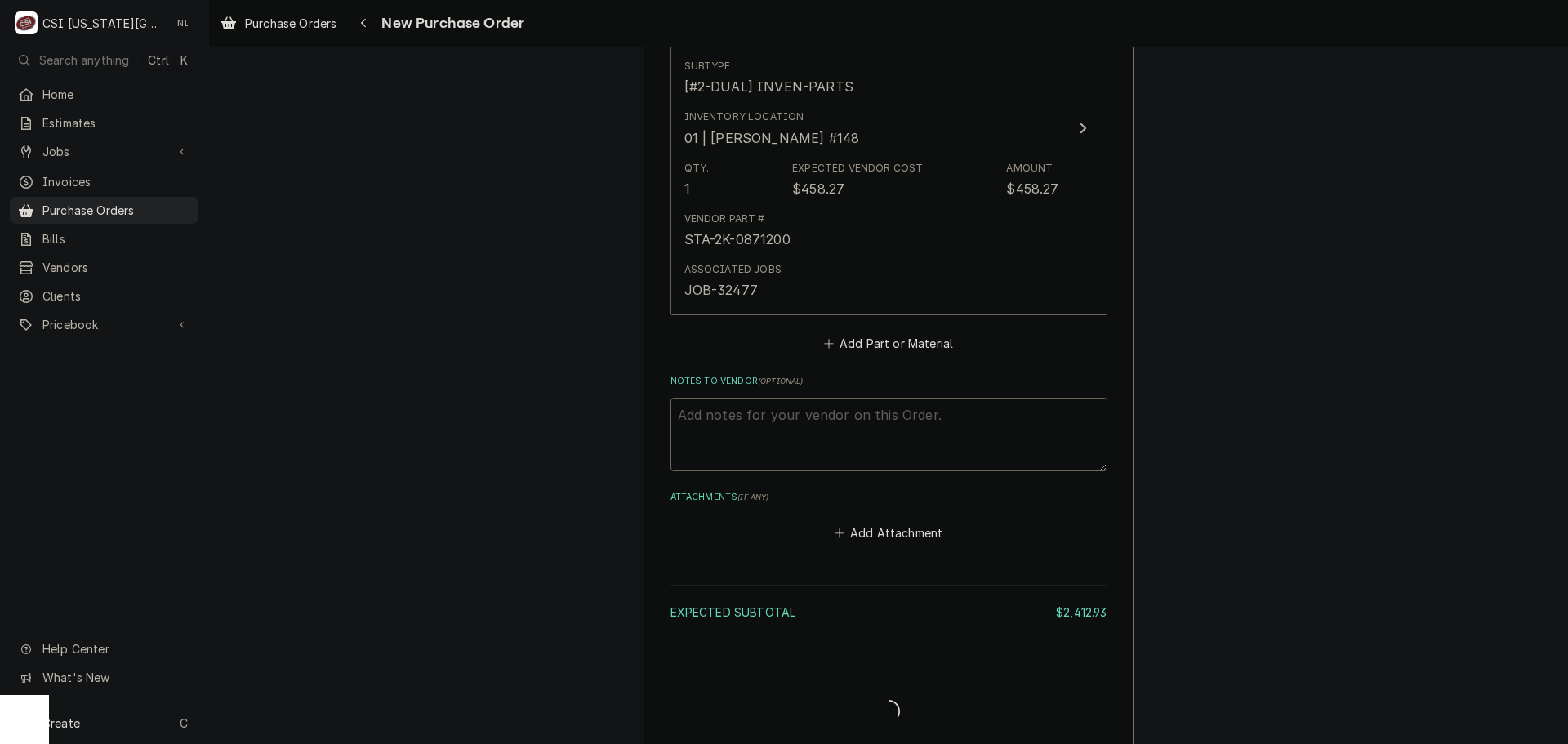
type textarea "x"
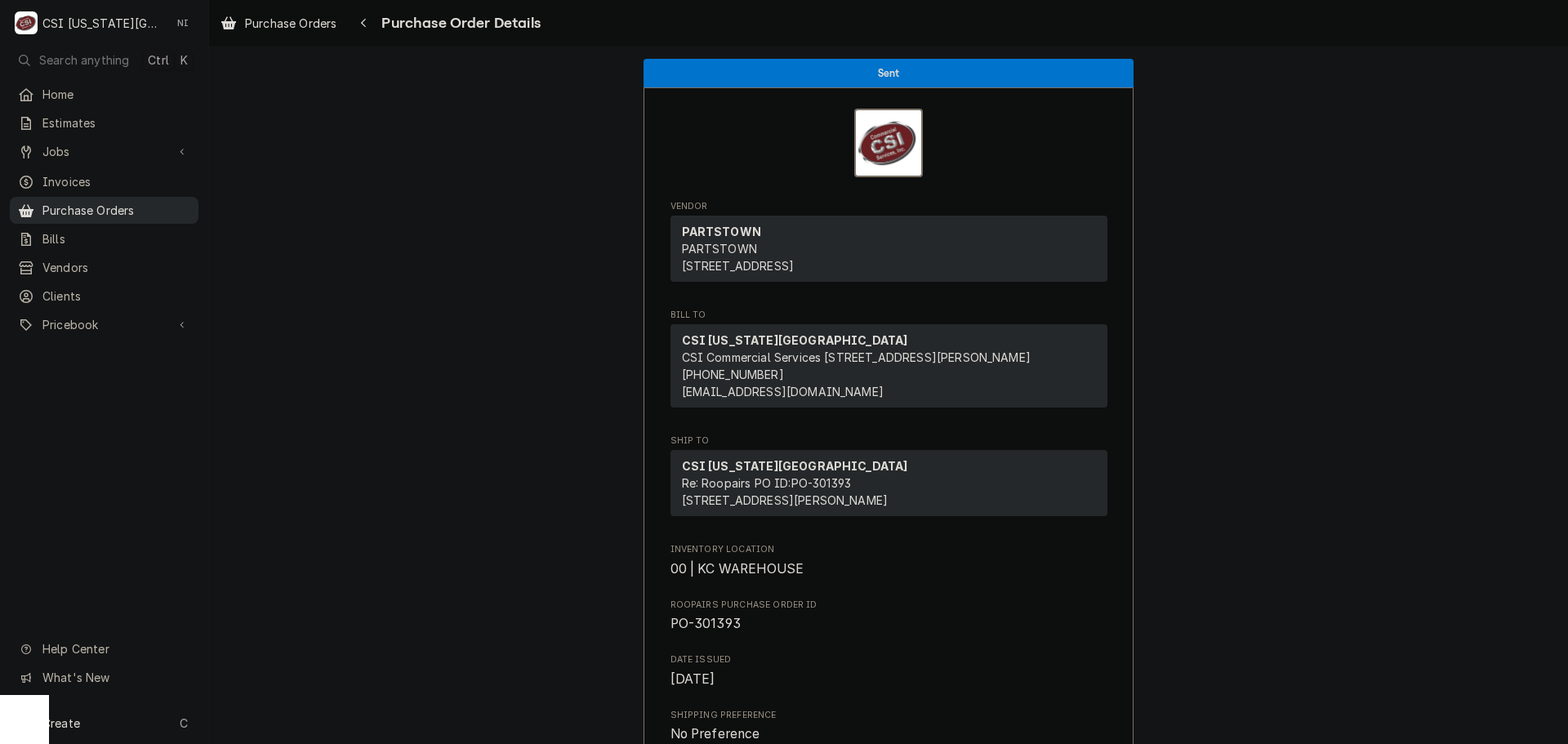
click at [171, 202] on span "Purchase Orders" at bounding box center [116, 210] width 148 height 17
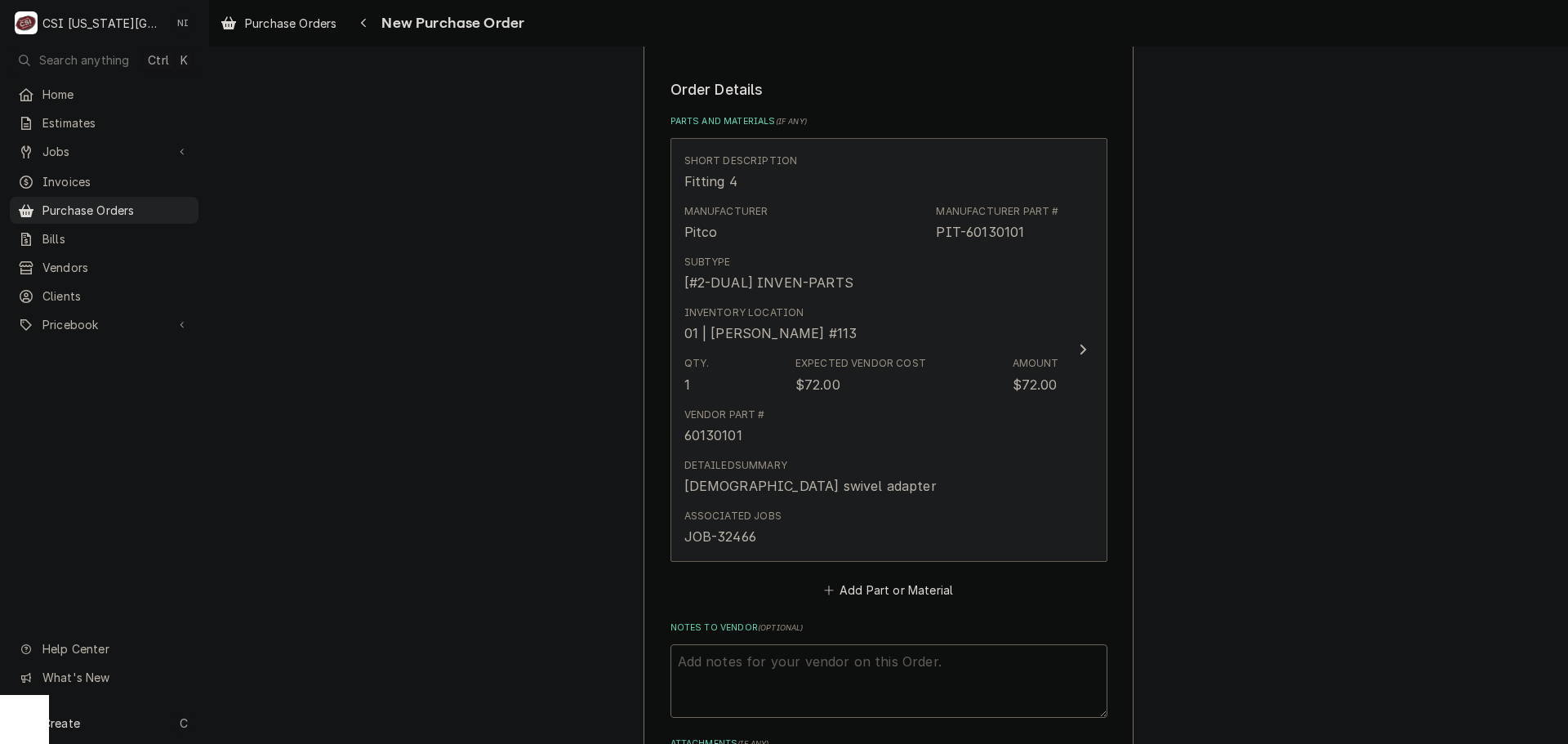
scroll to position [571, 0]
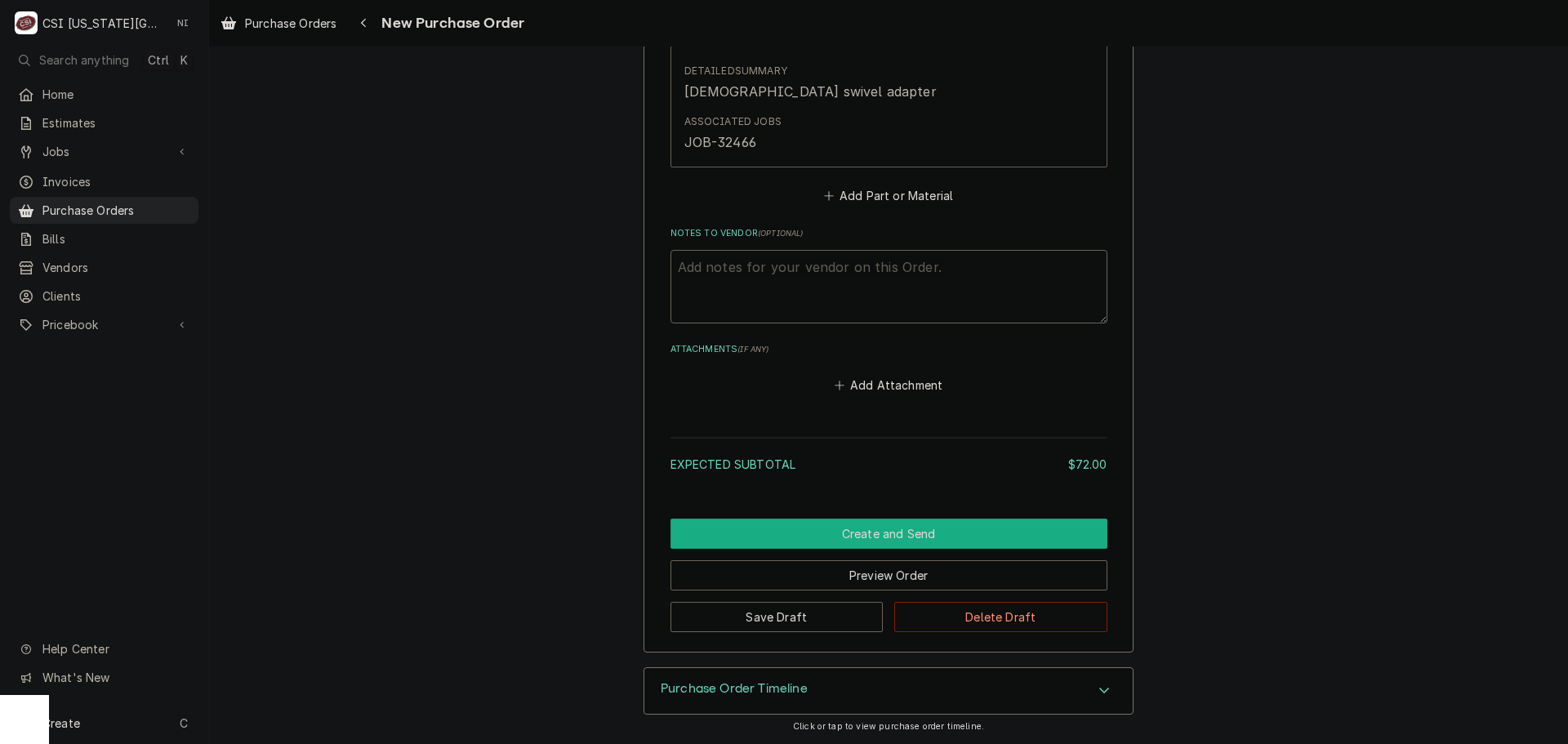
click at [952, 531] on button "Create and Send" at bounding box center [889, 533] width 437 height 30
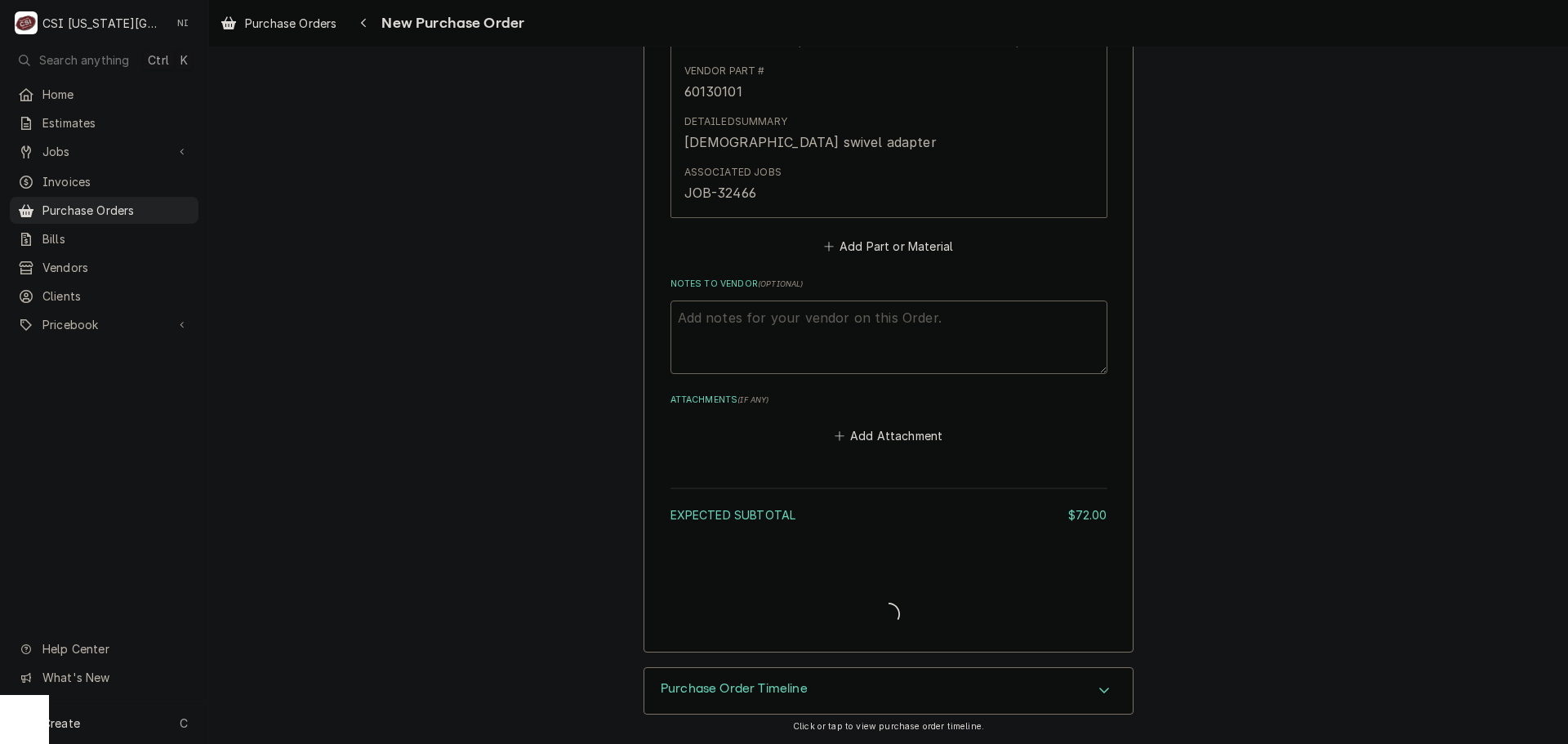
scroll to position [929, 0]
type textarea "x"
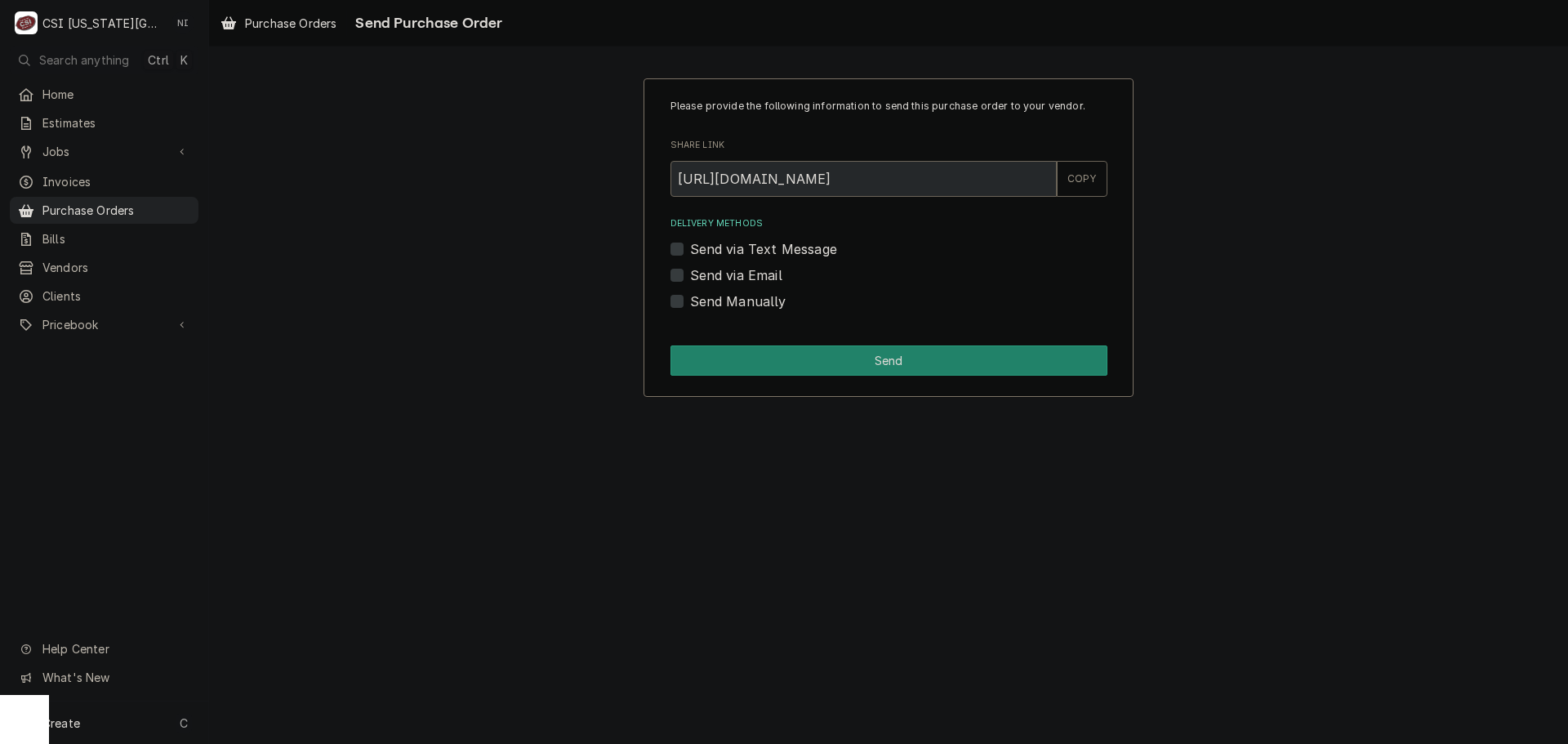
click at [690, 306] on label "Send Manually" at bounding box center [738, 301] width 97 height 19
click at [690, 306] on input "Send Manually" at bounding box center [908, 309] width 437 height 36
checkbox input "true"
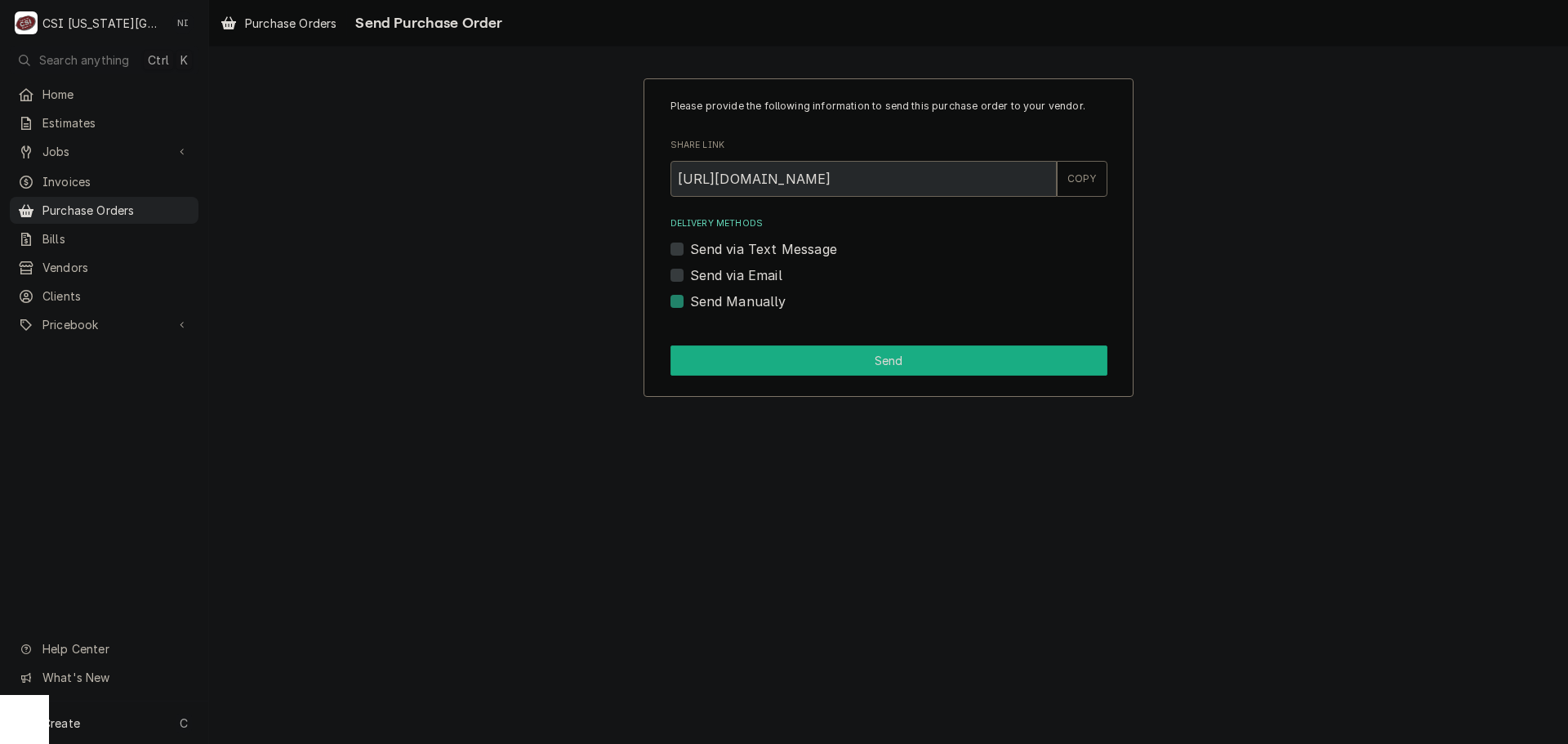
drag, startPoint x: 725, startPoint y: 357, endPoint x: 756, endPoint y: 383, distance: 40.5
click at [726, 358] on button "Send" at bounding box center [889, 360] width 437 height 30
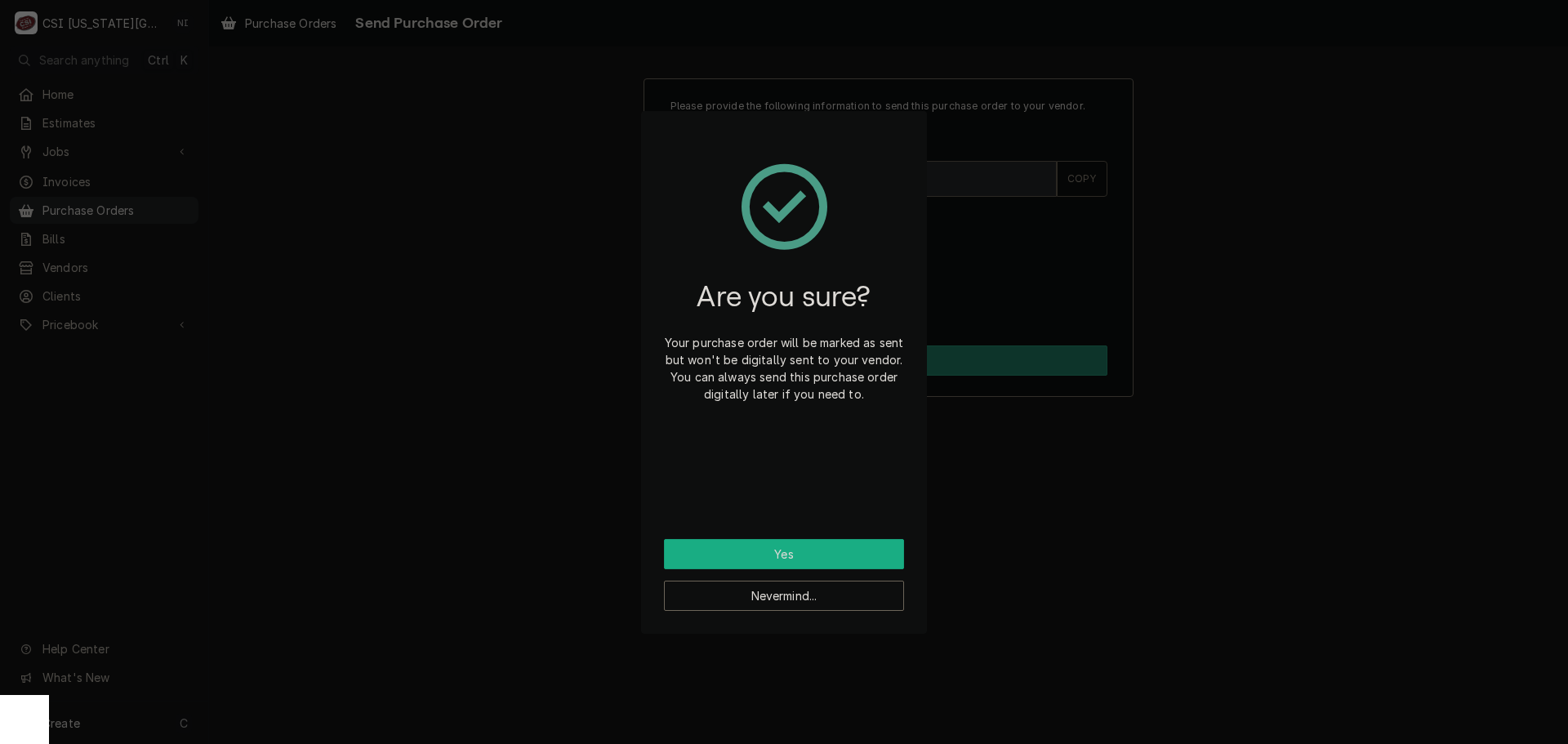
click at [785, 552] on button "Yes" at bounding box center [783, 554] width 240 height 30
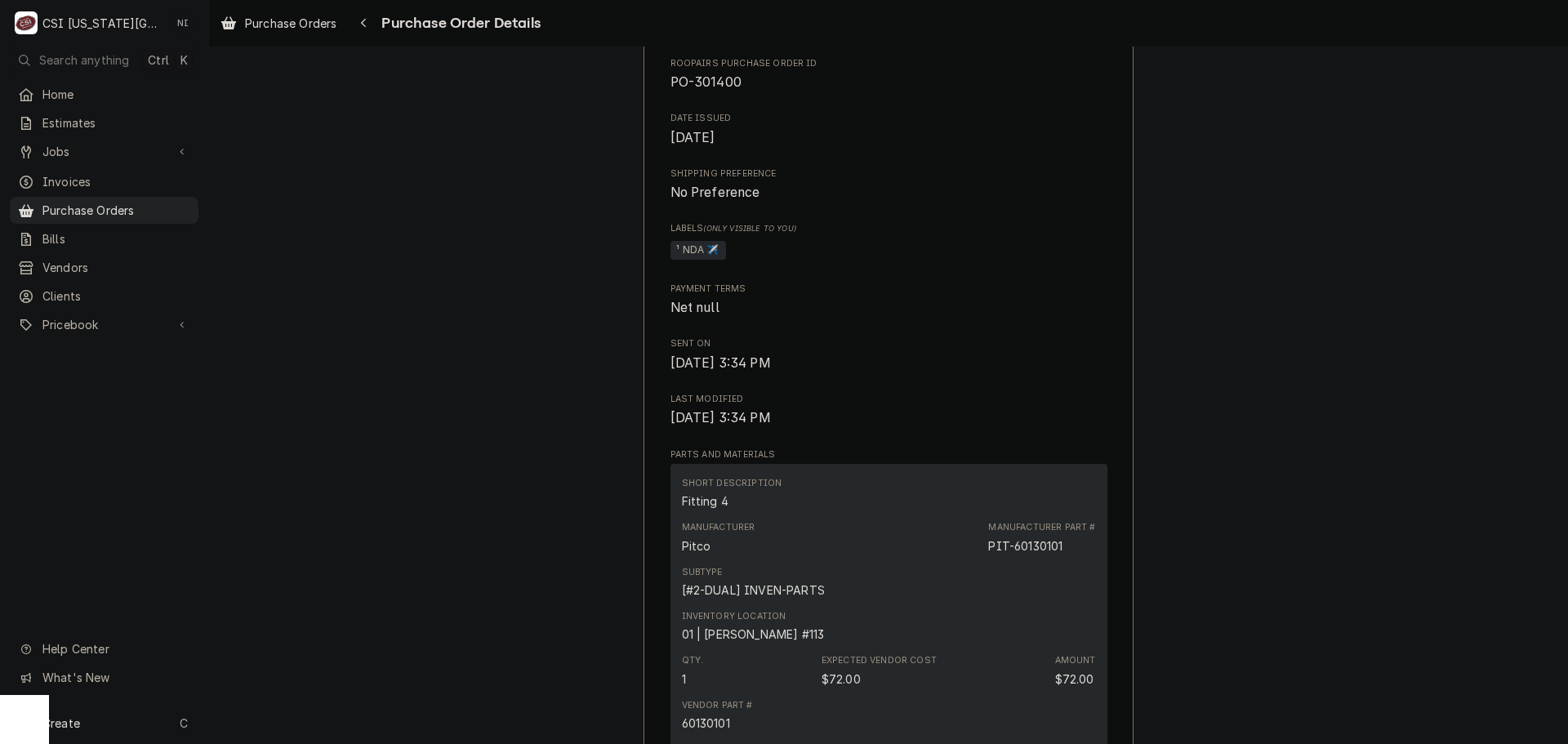
scroll to position [571, 0]
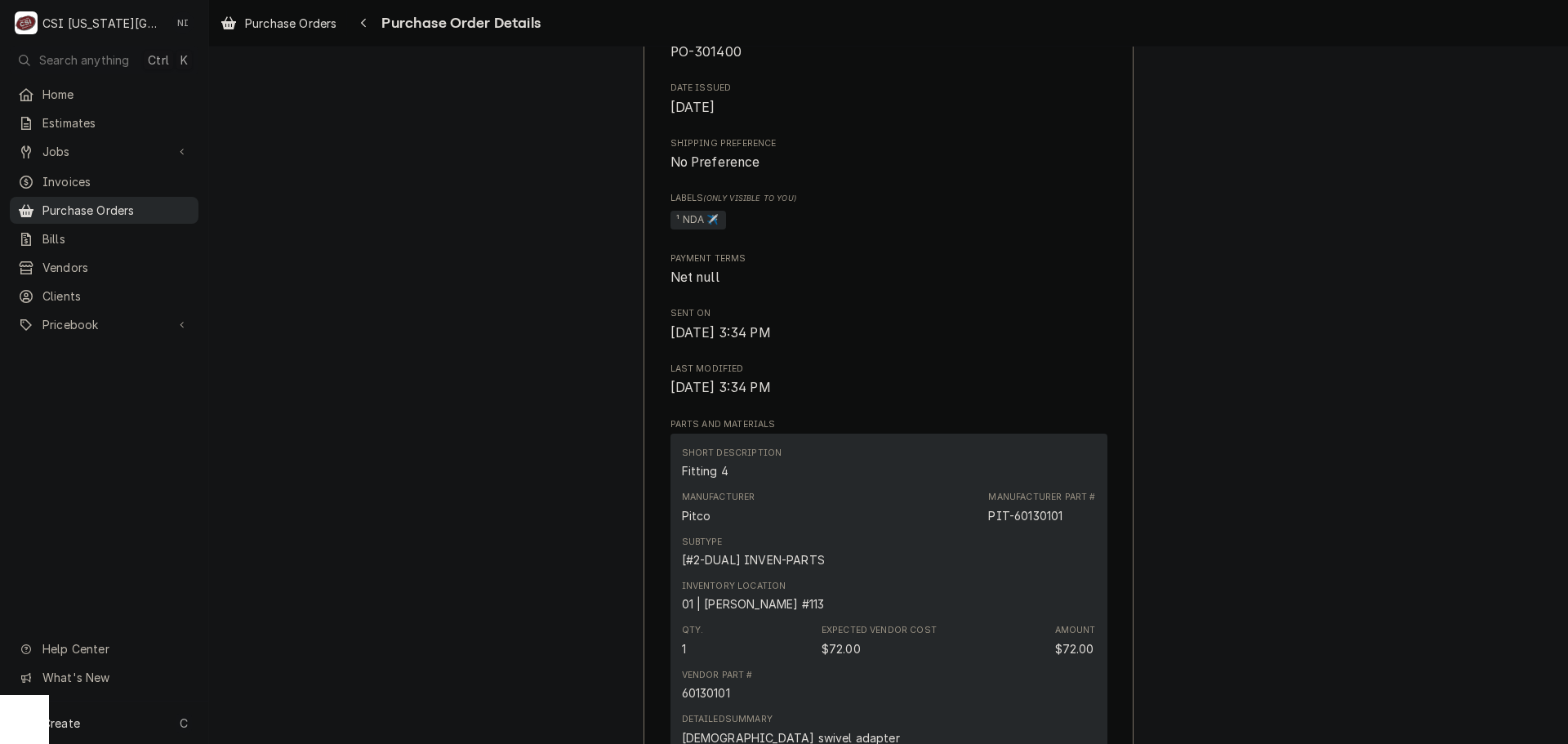
click at [92, 202] on span "Purchase Orders" at bounding box center [116, 210] width 148 height 17
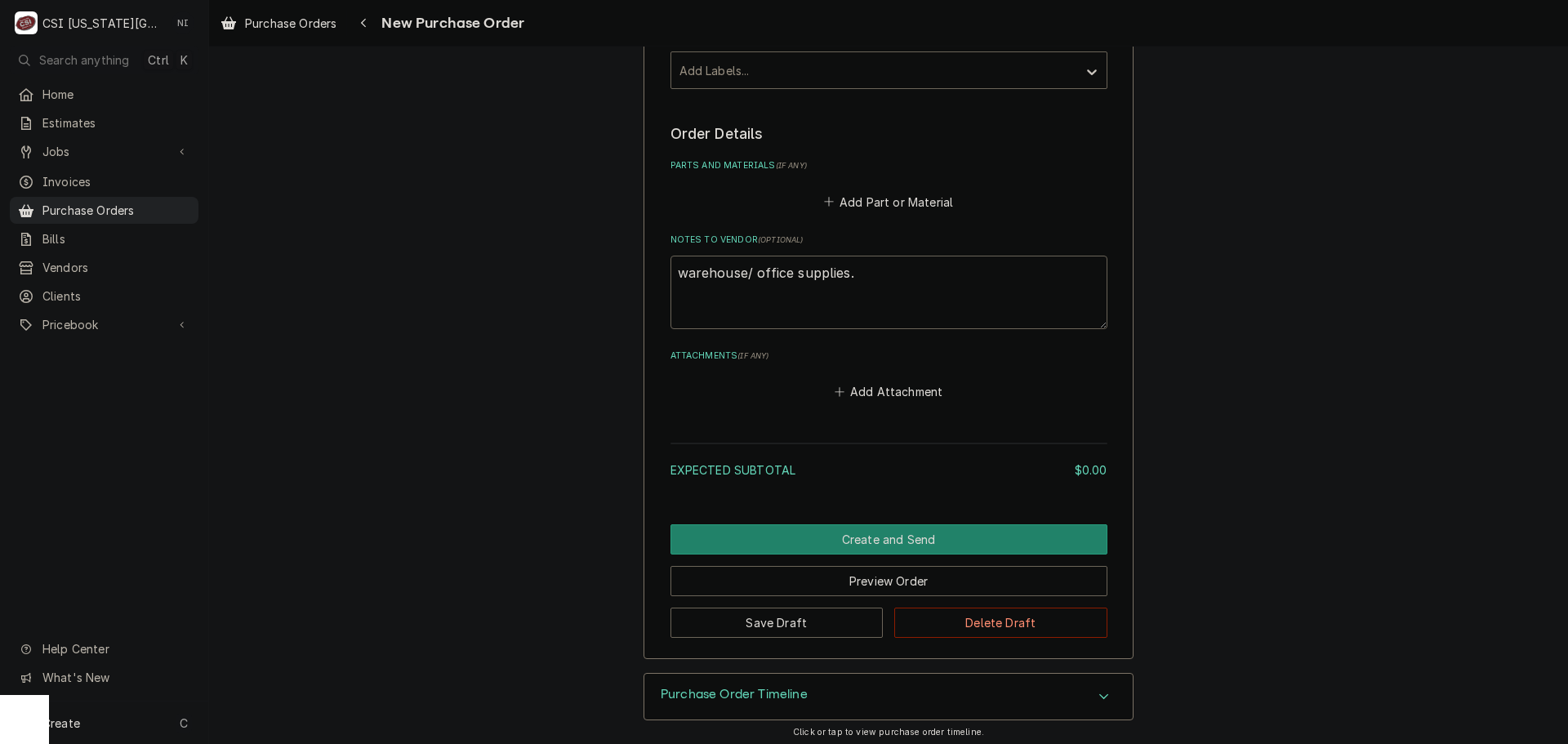
scroll to position [547, 0]
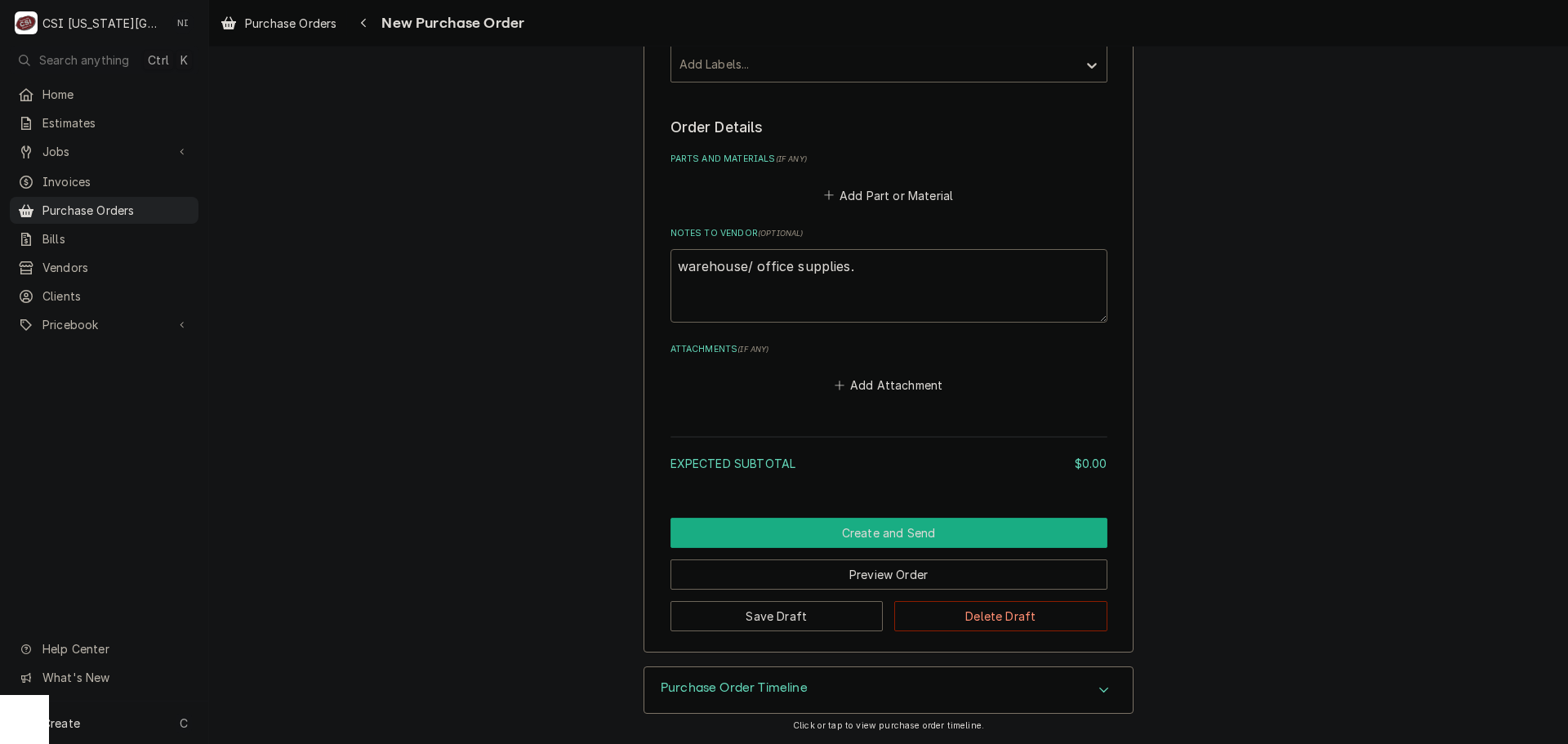
click at [889, 531] on button "Create and Send" at bounding box center [889, 532] width 437 height 30
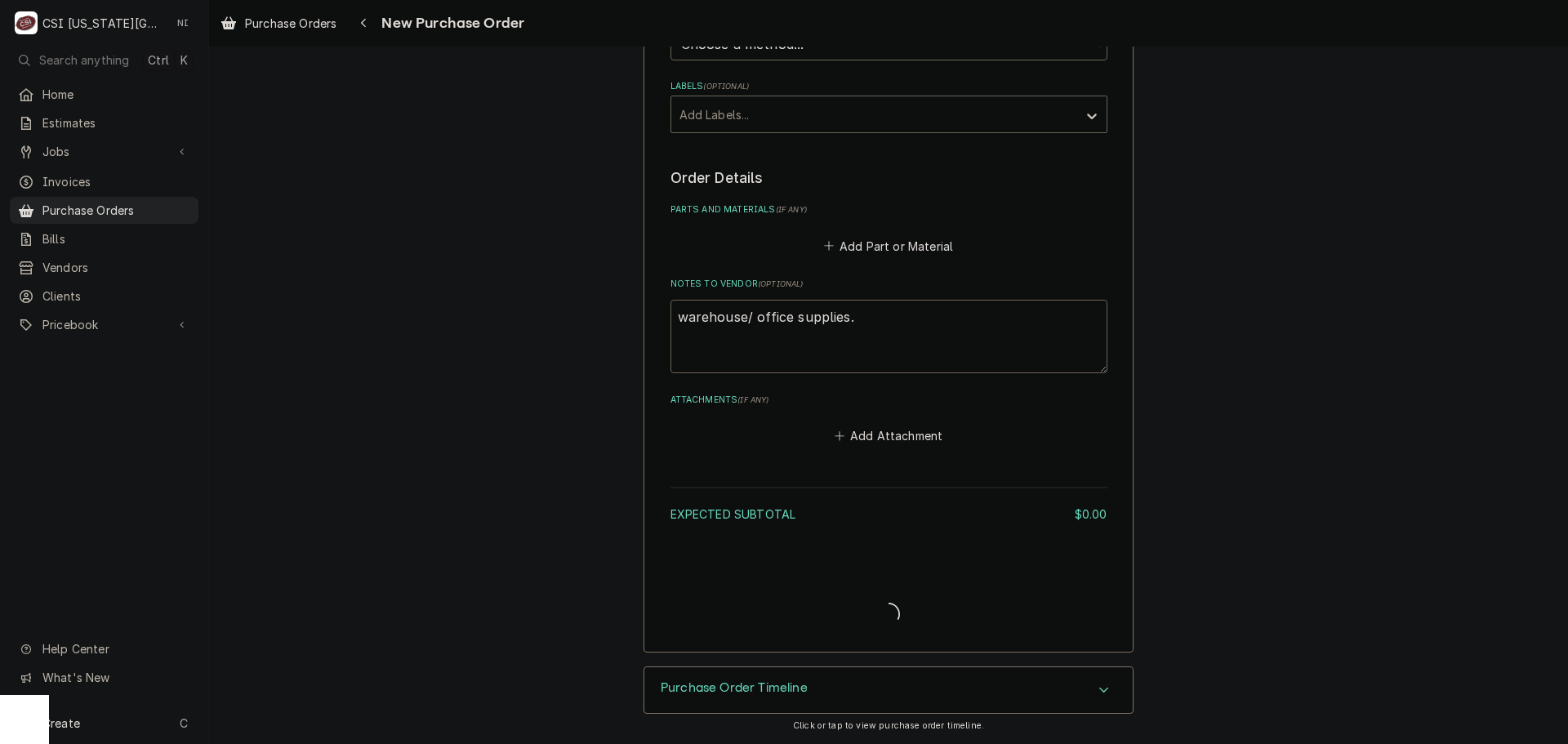
type textarea "x"
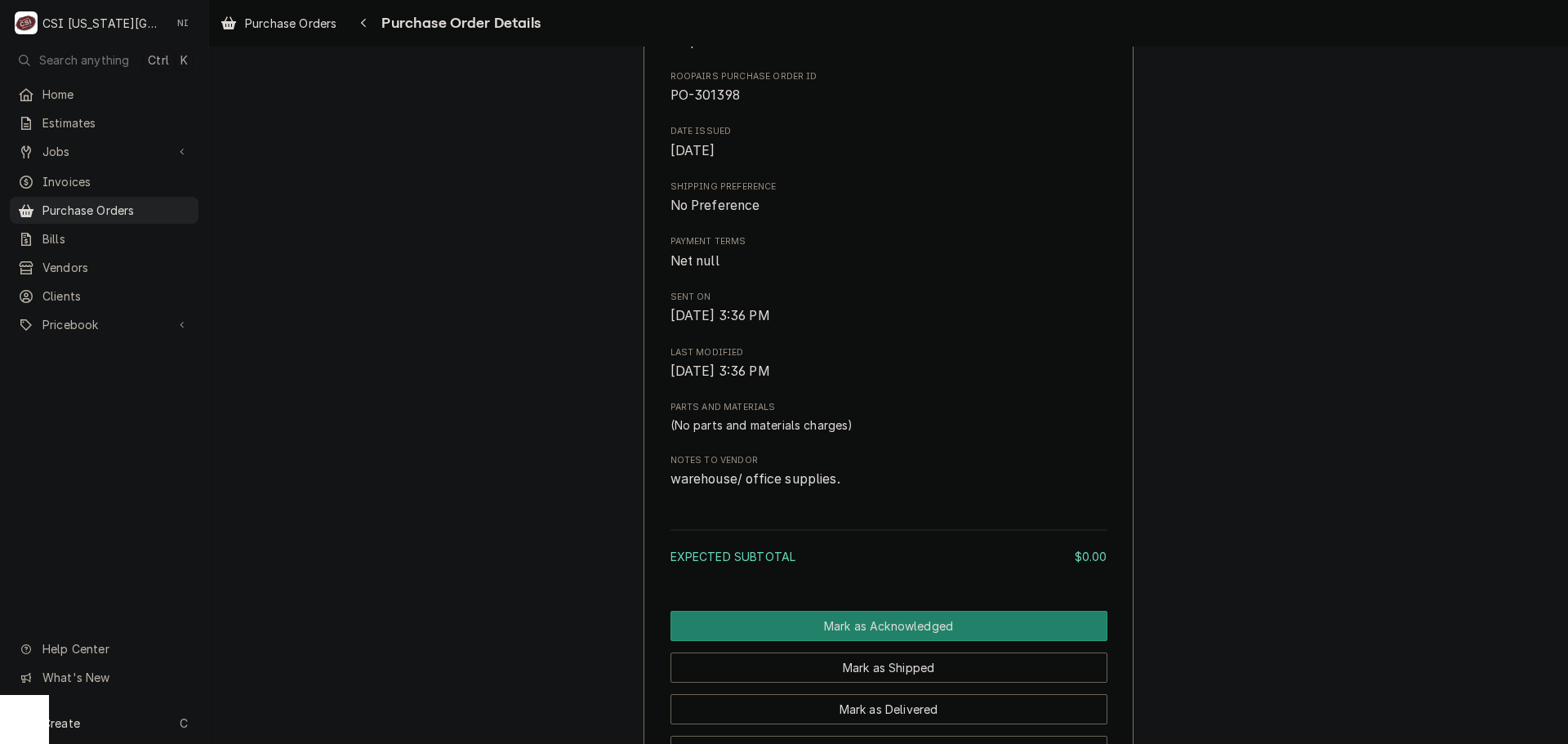
scroll to position [735, 0]
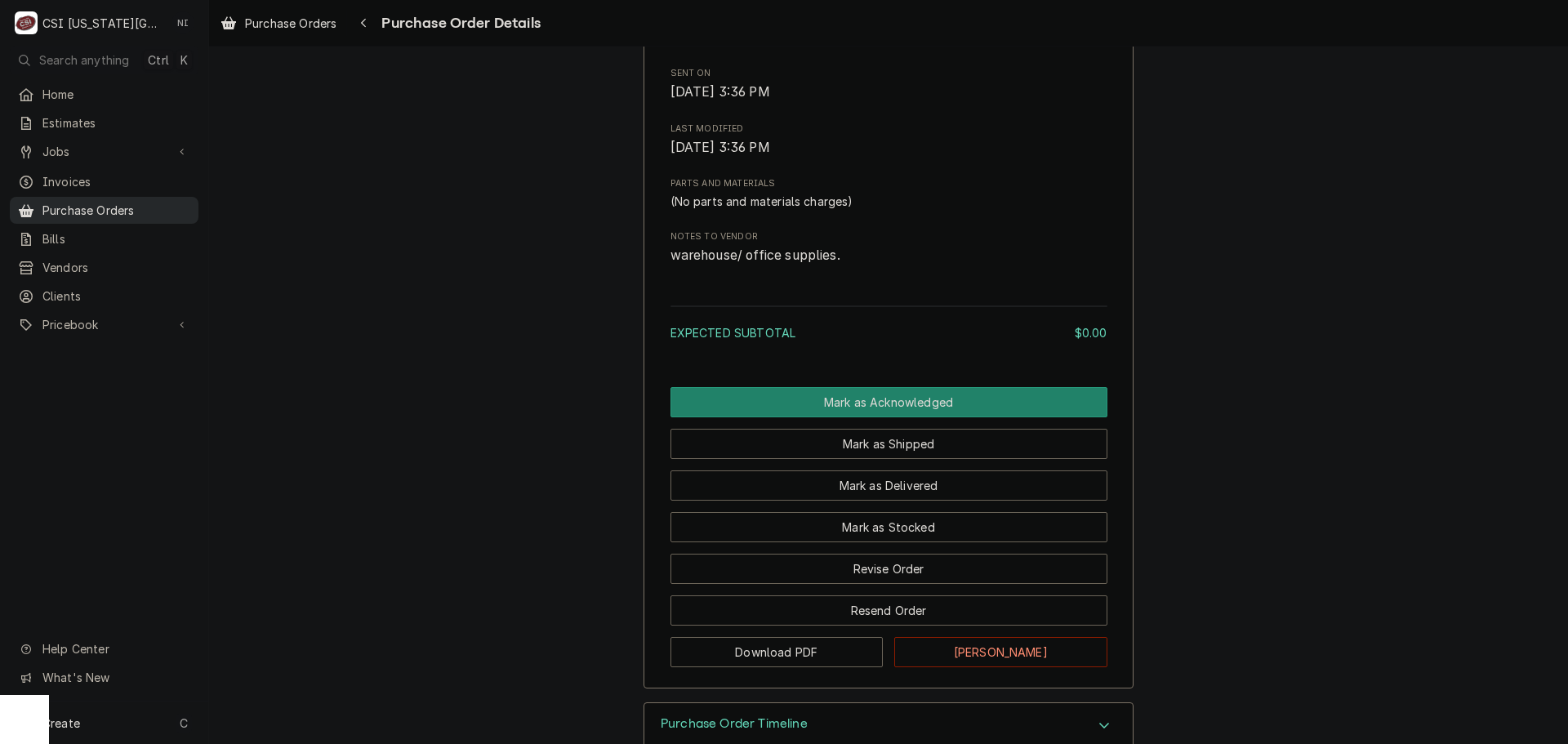
click at [121, 216] on div "Home Estimates Jobs Jobs Job Series Invoices Purchase Orders Bills Vendors Clie…" at bounding box center [104, 210] width 208 height 259
click at [125, 213] on div "Purchase Orders" at bounding box center [105, 210] width 182 height 20
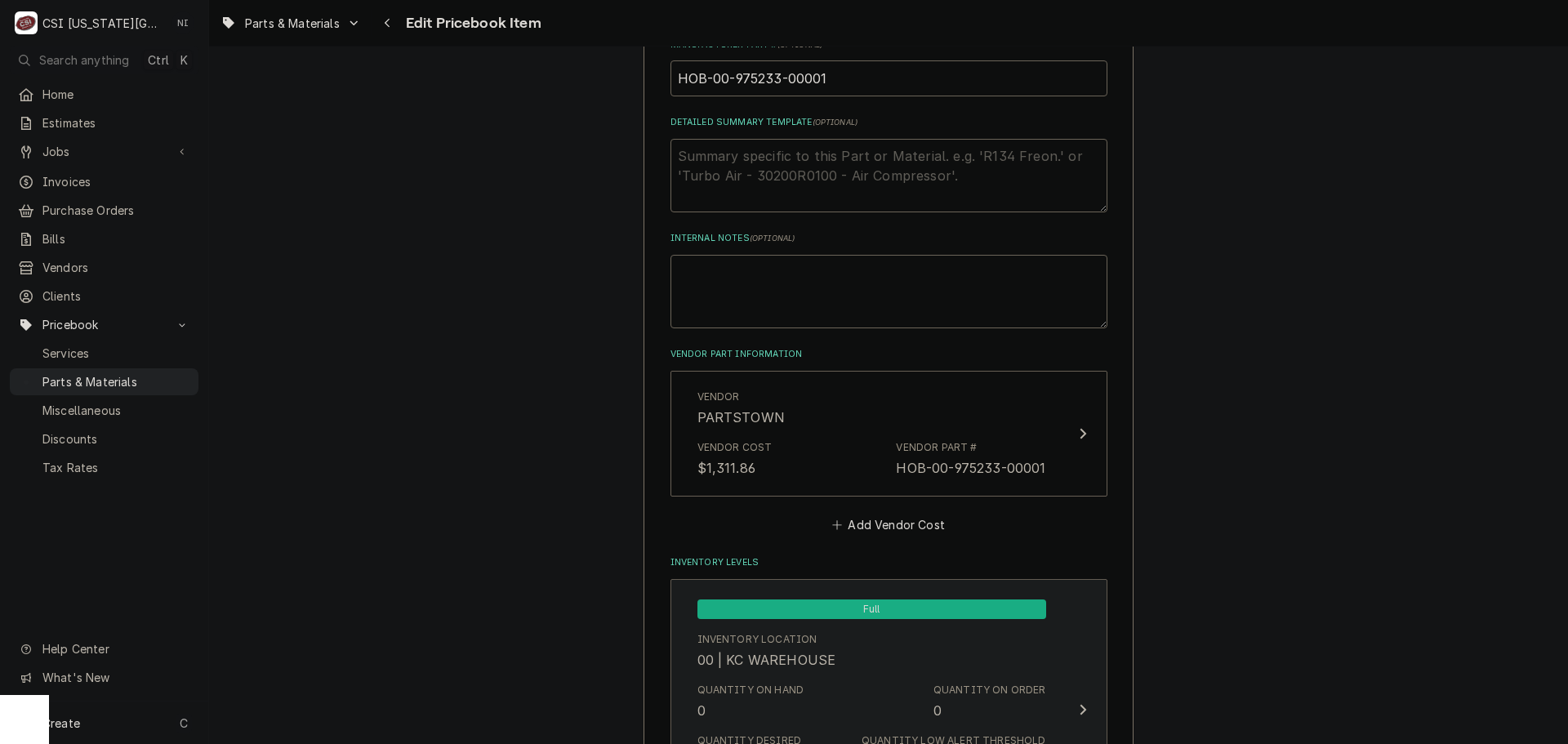
scroll to position [1225, 0]
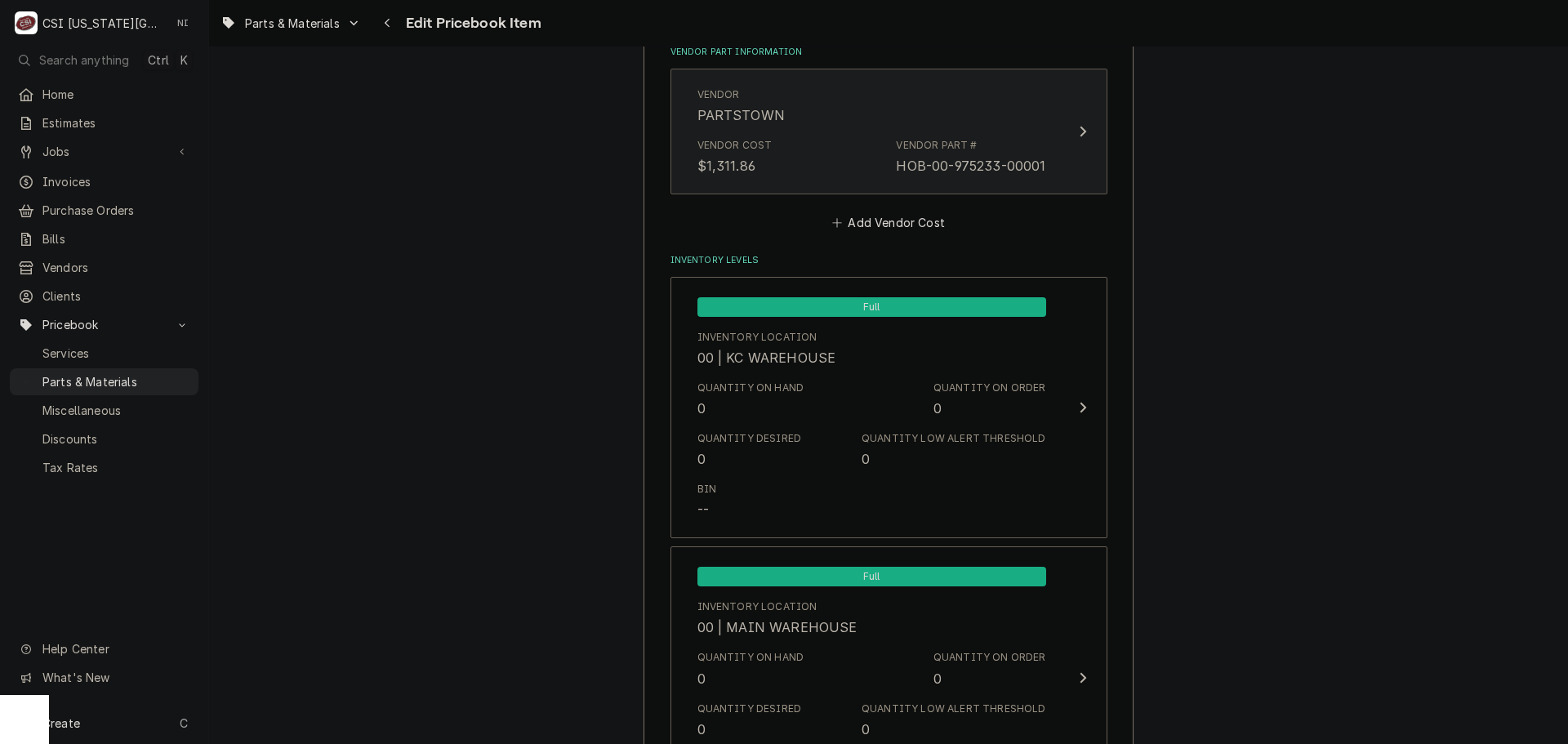
click at [840, 166] on div "Vendor Cost $1,311.86 Vendor Part # HOB-00-975233-00001" at bounding box center [872, 156] width 349 height 50
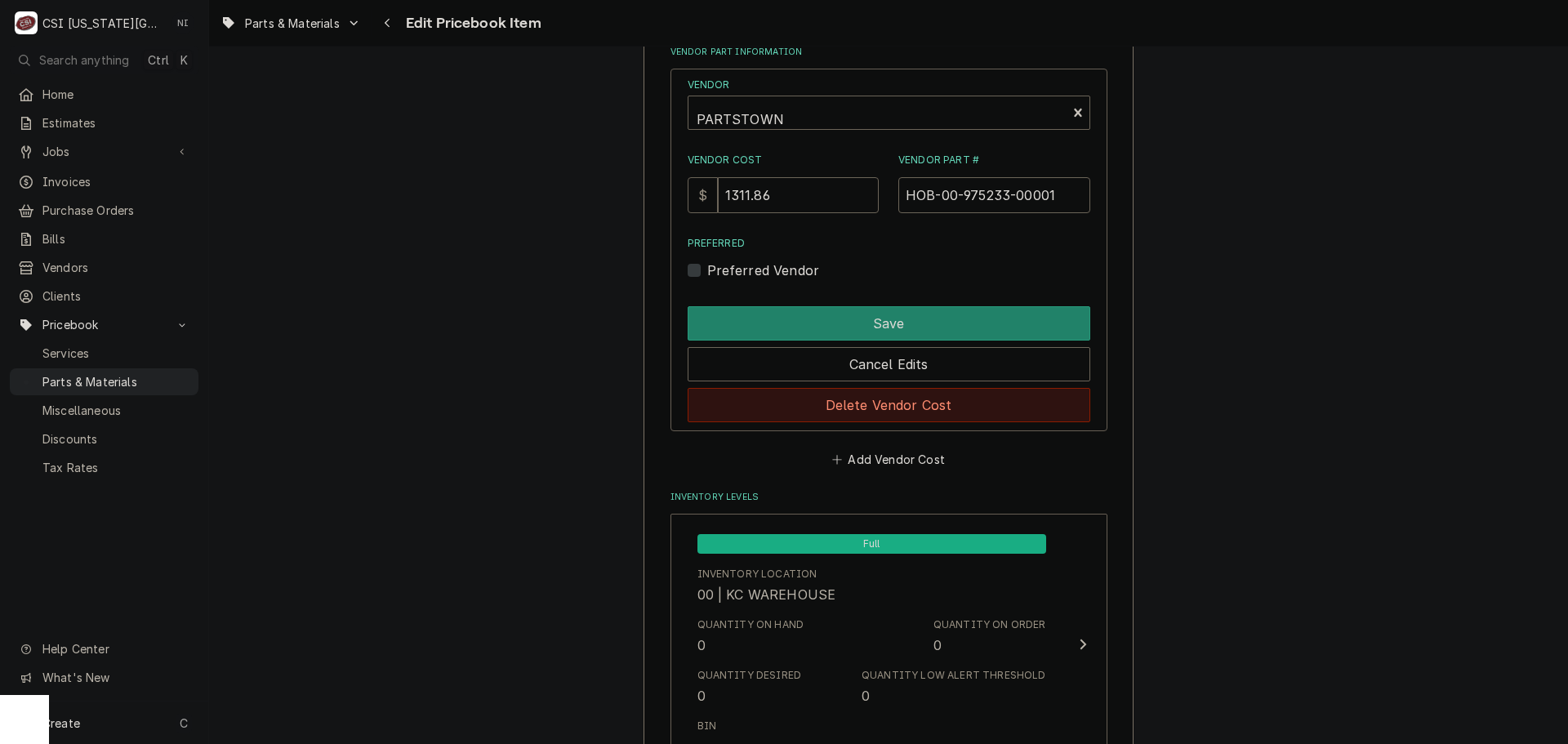
drag, startPoint x: 868, startPoint y: 407, endPoint x: 942, endPoint y: 403, distance: 74.1
click at [869, 407] on button "Delete Vendor Cost" at bounding box center [889, 405] width 402 height 35
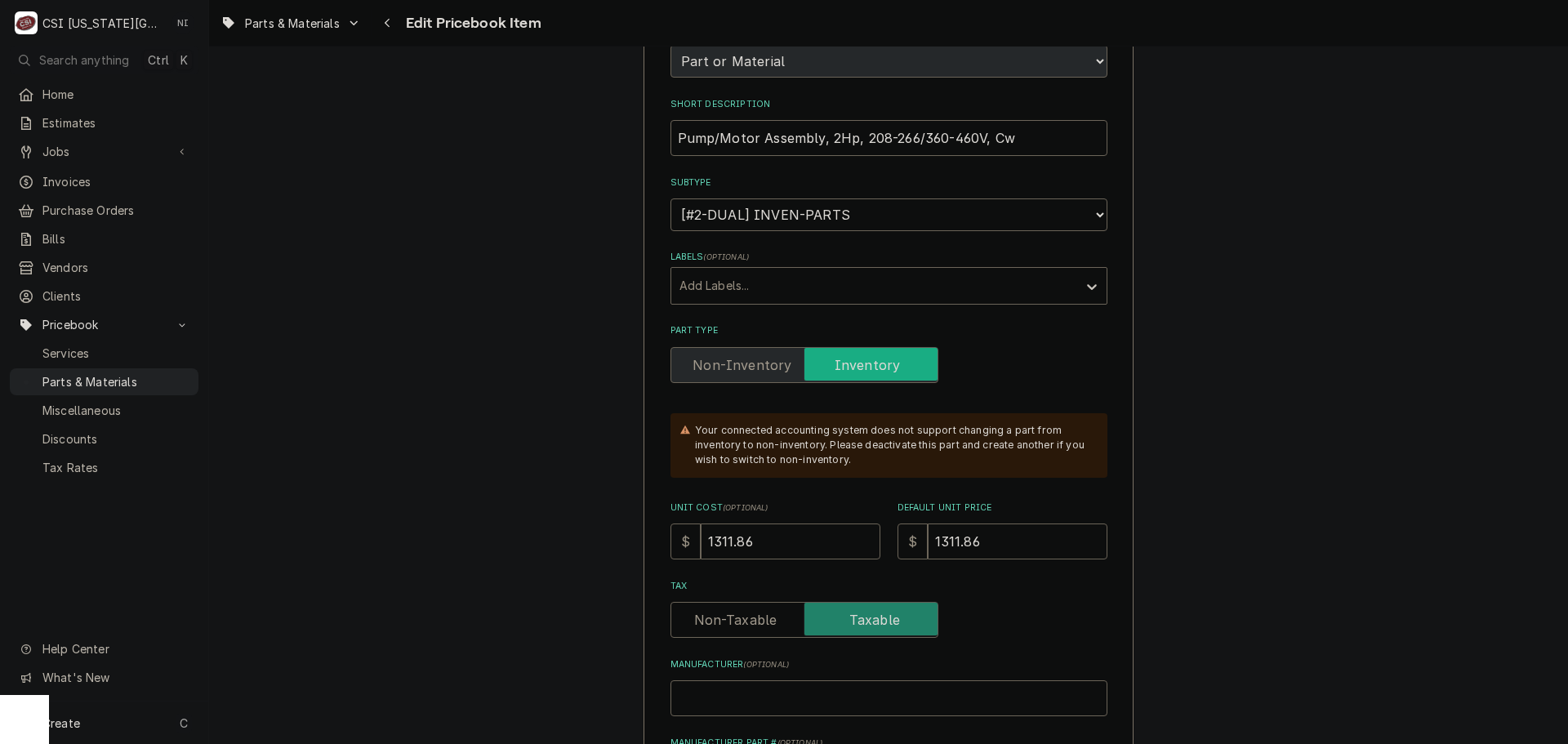
scroll to position [245, 0]
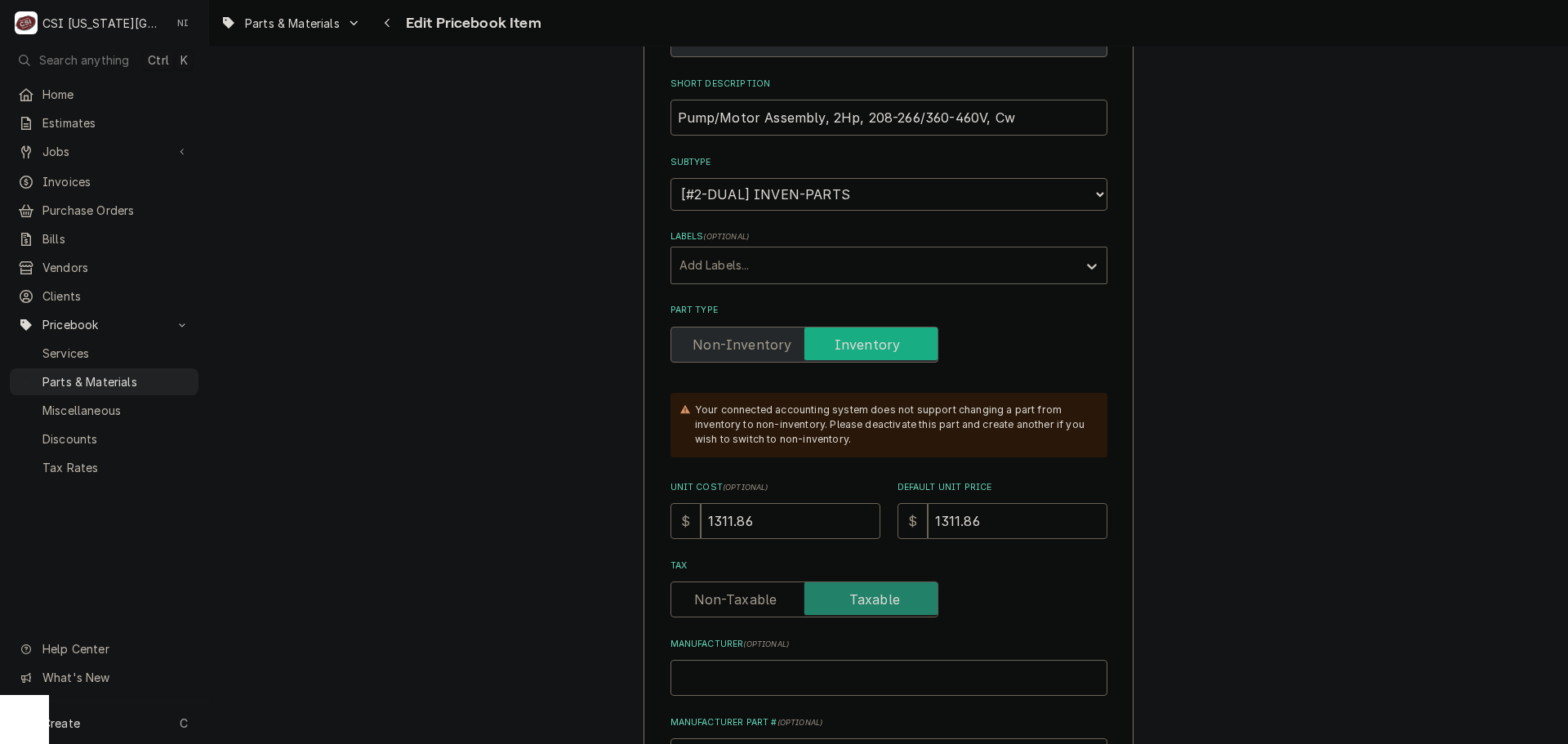
drag, startPoint x: 892, startPoint y: 516, endPoint x: 858, endPoint y: 516, distance: 34.0
click at [859, 516] on div "Unit Cost ( optional ) $ 1311.86 Default Unit Price $ 1311.86" at bounding box center [889, 509] width 437 height 58
type textarea "x"
type input "1"
type textarea "x"
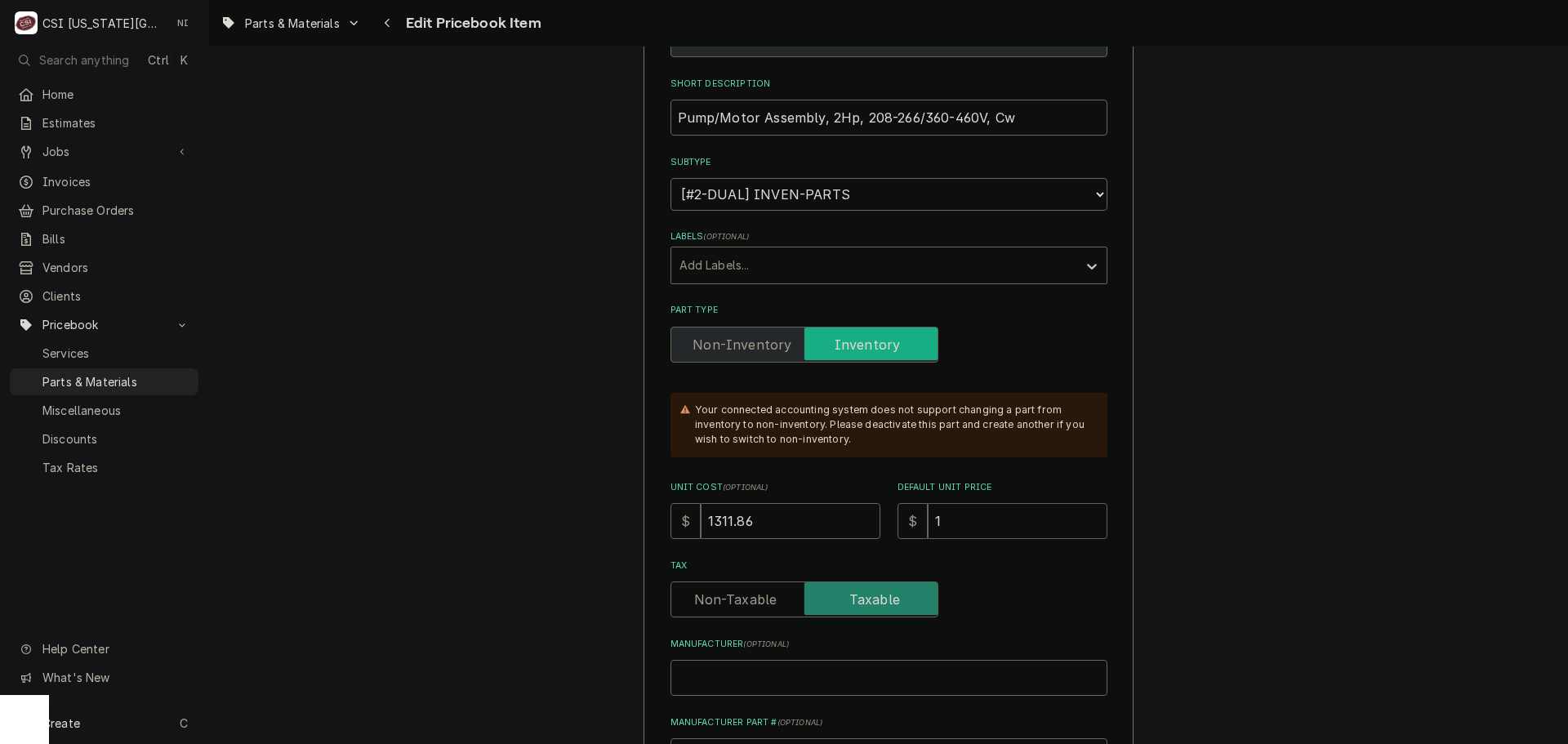
type input "15"
type textarea "x"
type input "150"
type textarea "x"
type input "1508"
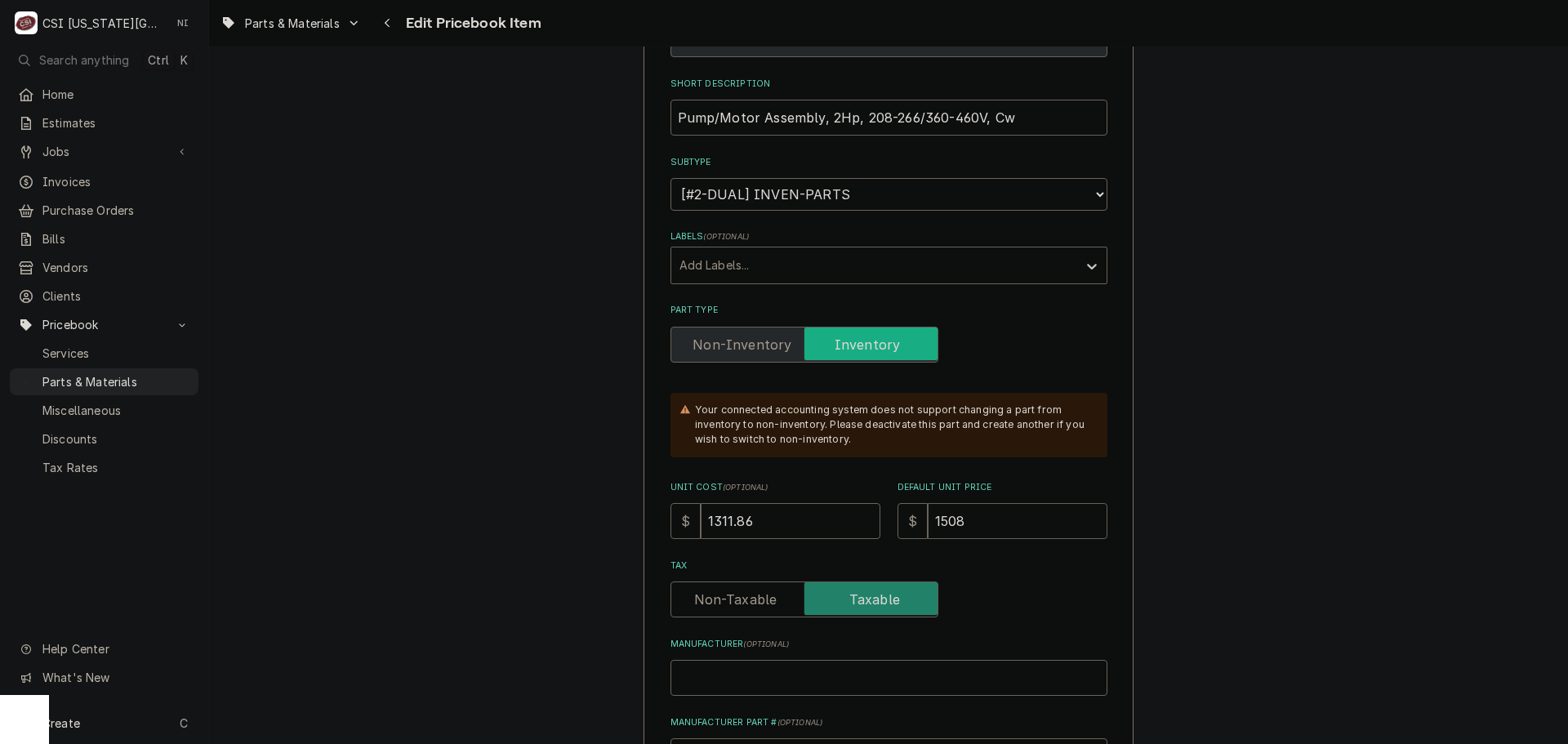
type textarea "x"
type input "15083"
type textarea "x"
type input "1508357"
type textarea "x"
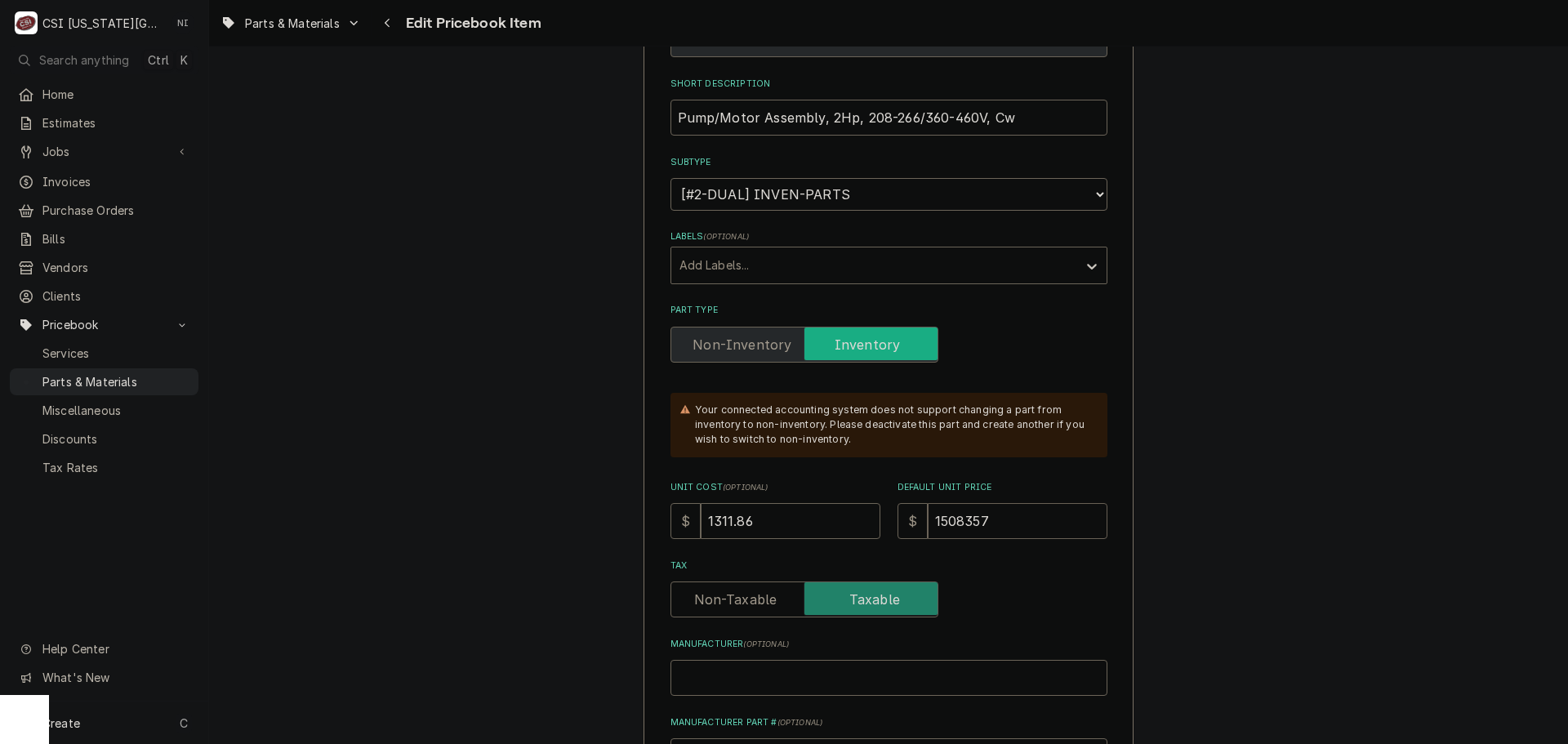
type input "150835"
type textarea "x"
type input "15083"
type textarea "x"
type input "1508"
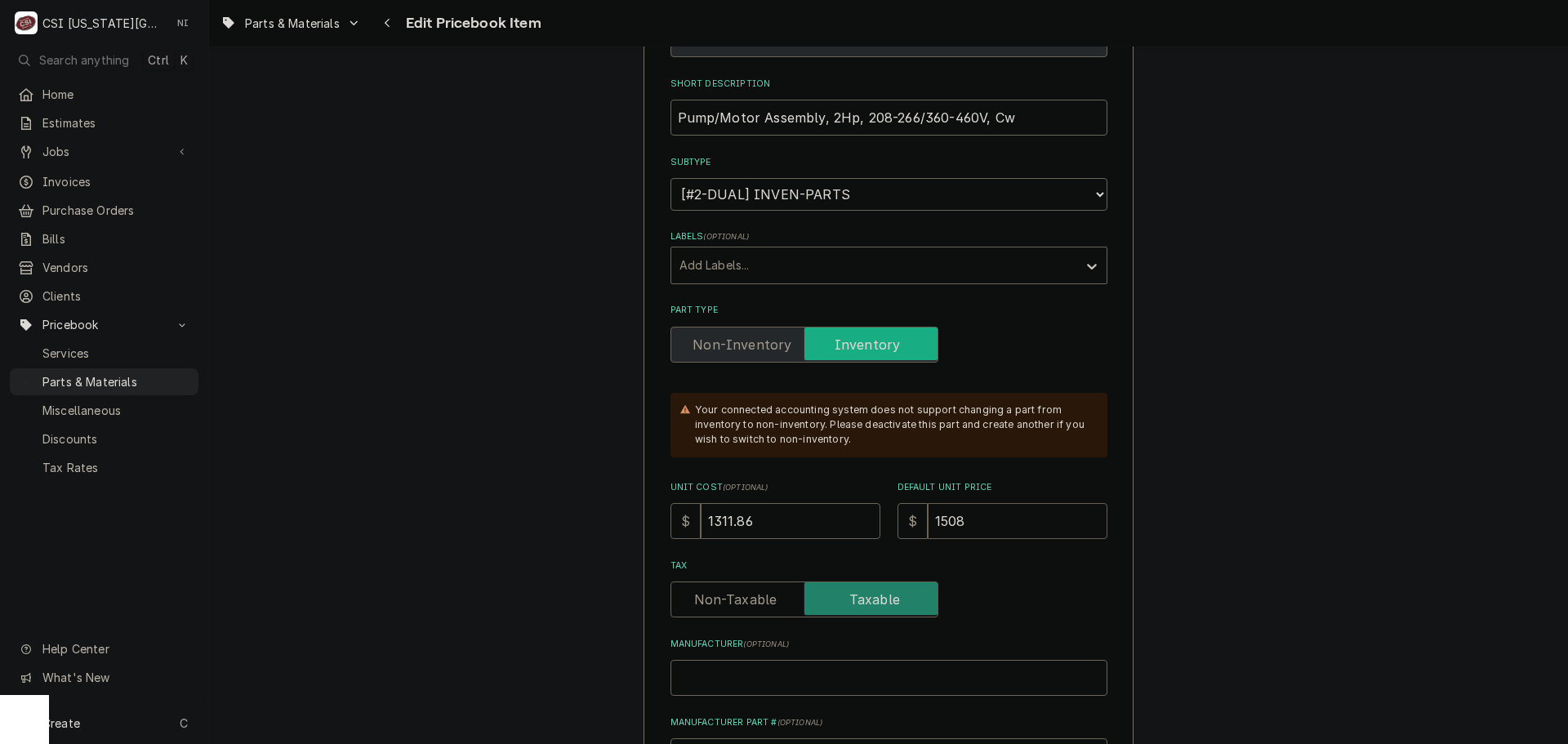
drag, startPoint x: 958, startPoint y: 521, endPoint x: 969, endPoint y: 509, distance: 16.3
click at [959, 518] on input "1508" at bounding box center [1017, 521] width 180 height 36
type textarea "x"
type input "1508.0"
type textarea "x"
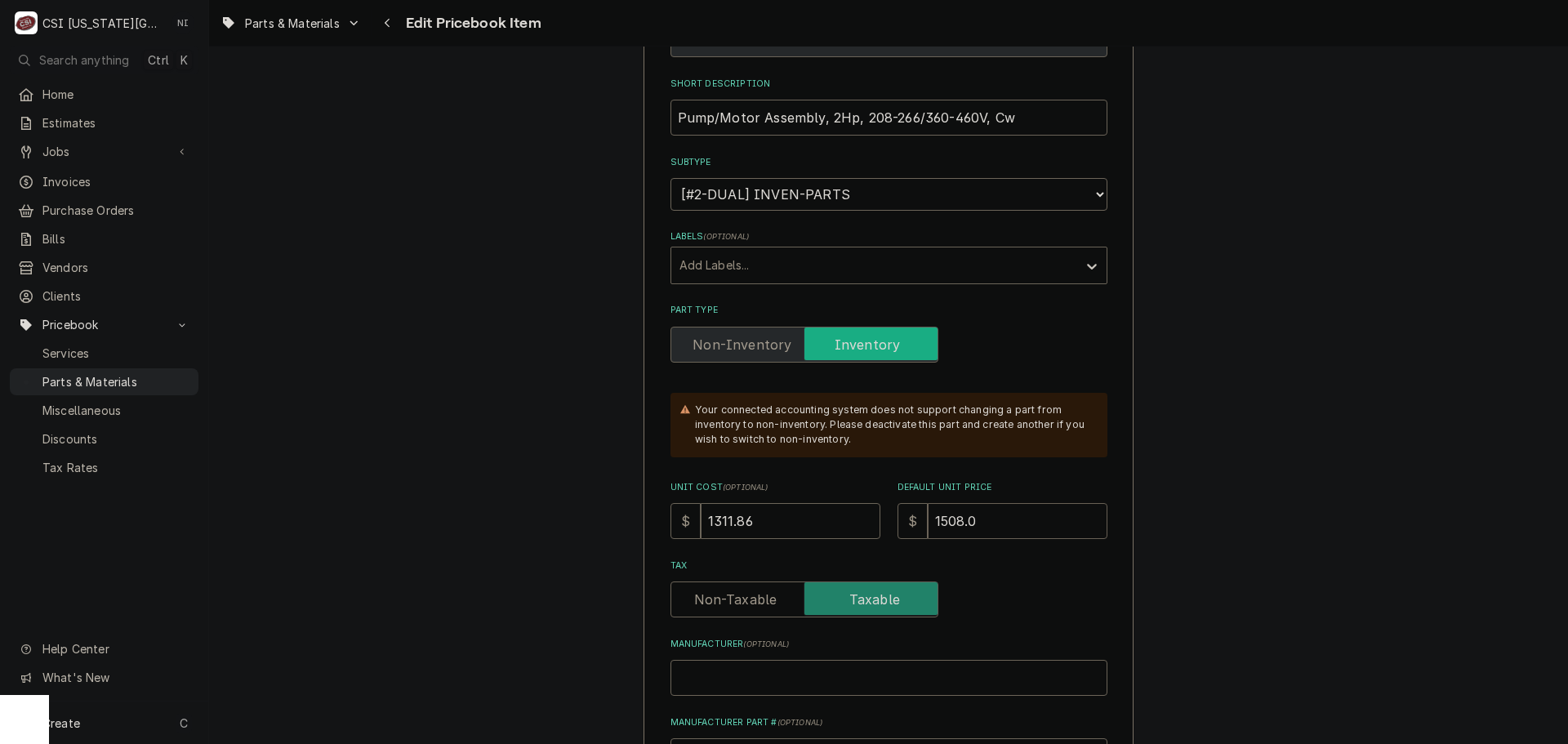
type input "1508.07"
type textarea "x"
type input "1508.0"
type textarea "x"
type input "1508"
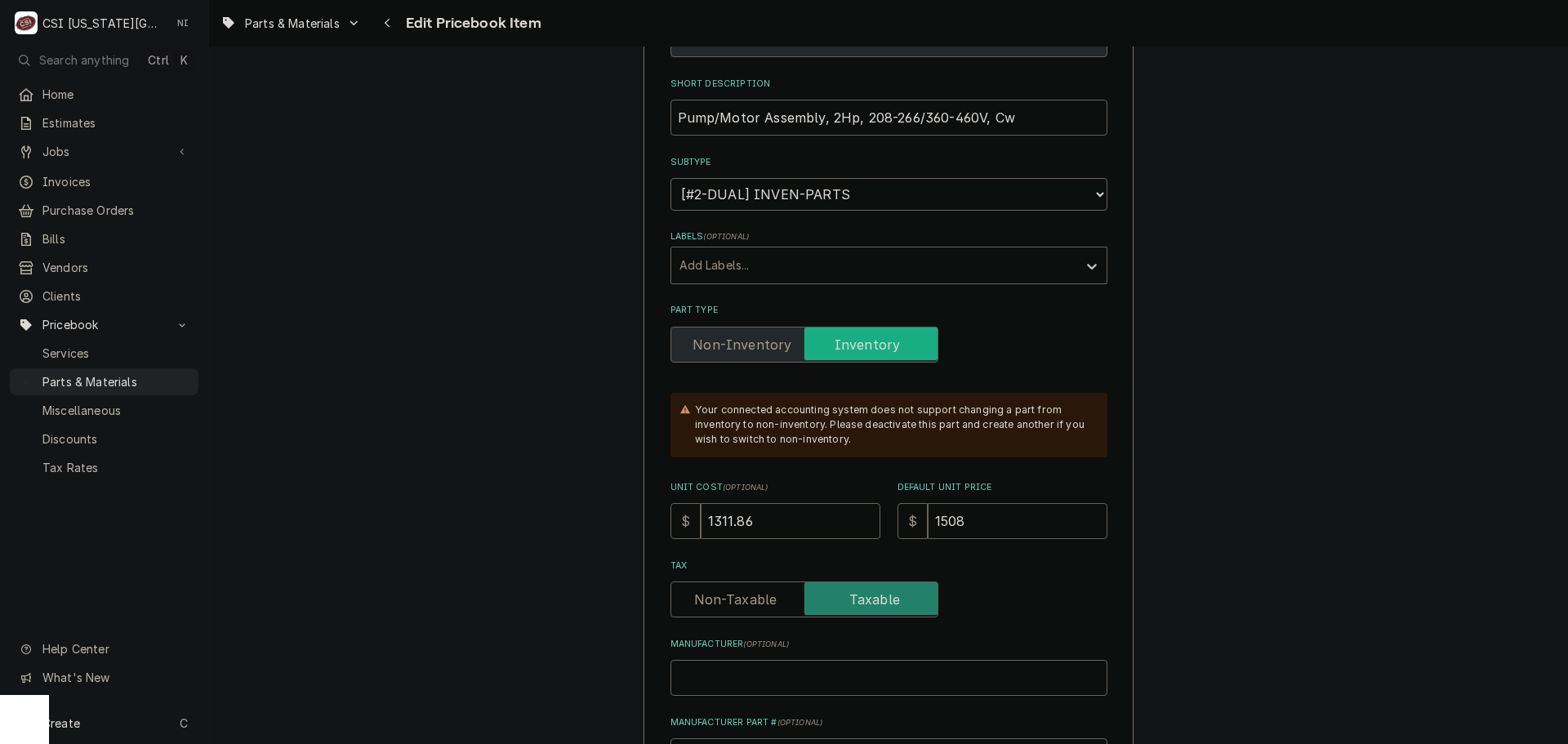
type textarea "x"
type input "1508.5"
type textarea "x"
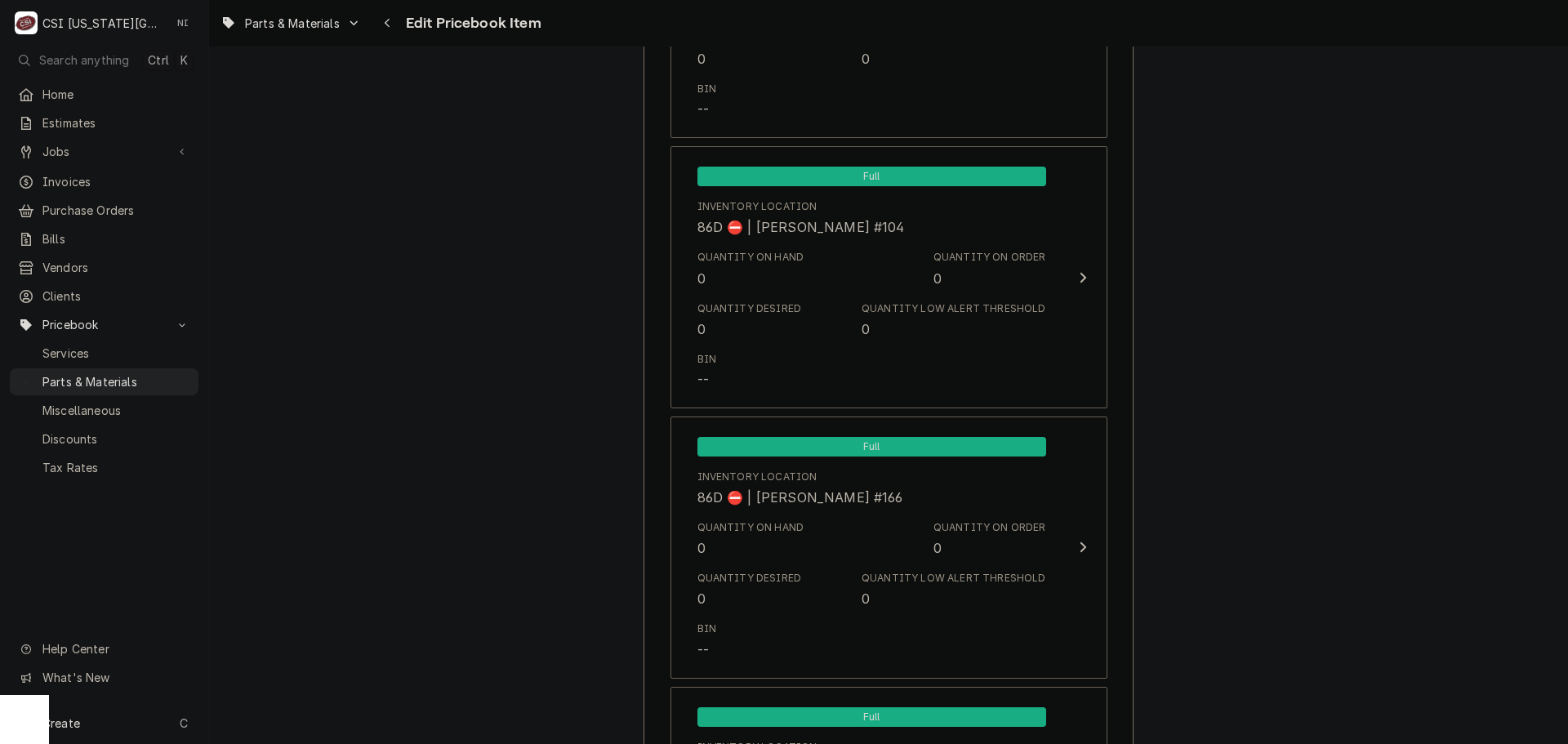
scroll to position [15824, 0]
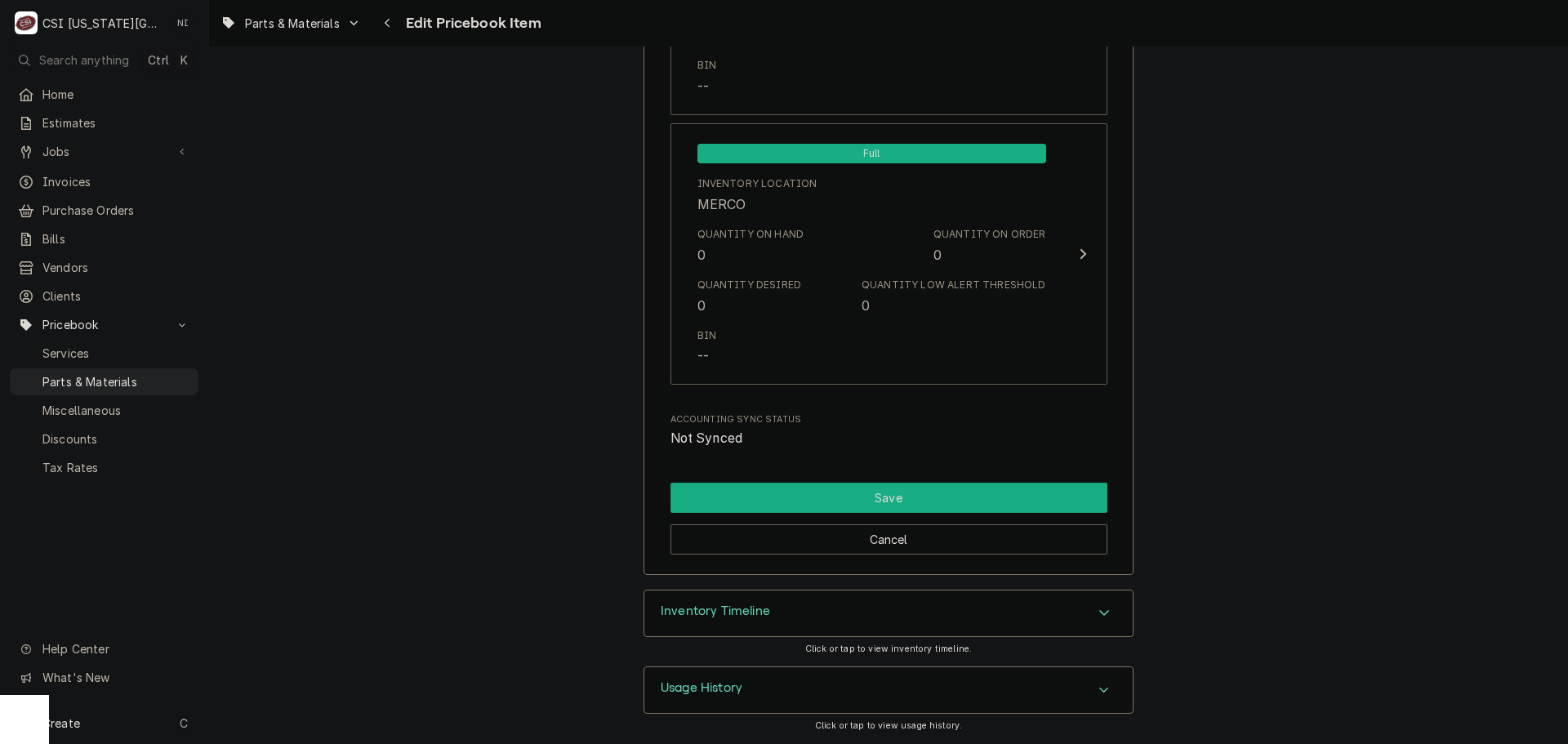
type input "1508.57"
click at [979, 495] on button "Save" at bounding box center [889, 498] width 437 height 30
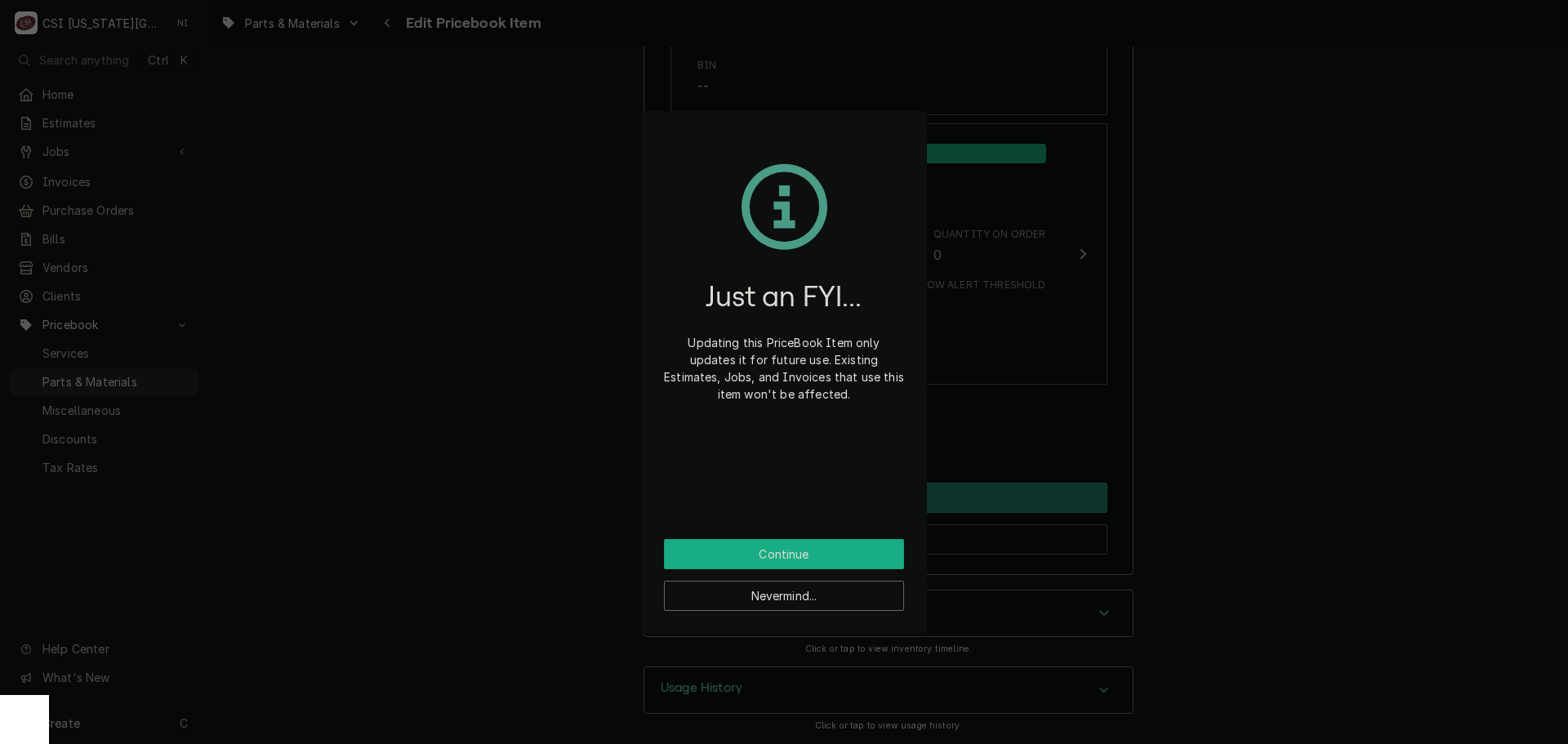
click at [882, 548] on button "Continue" at bounding box center [783, 554] width 240 height 30
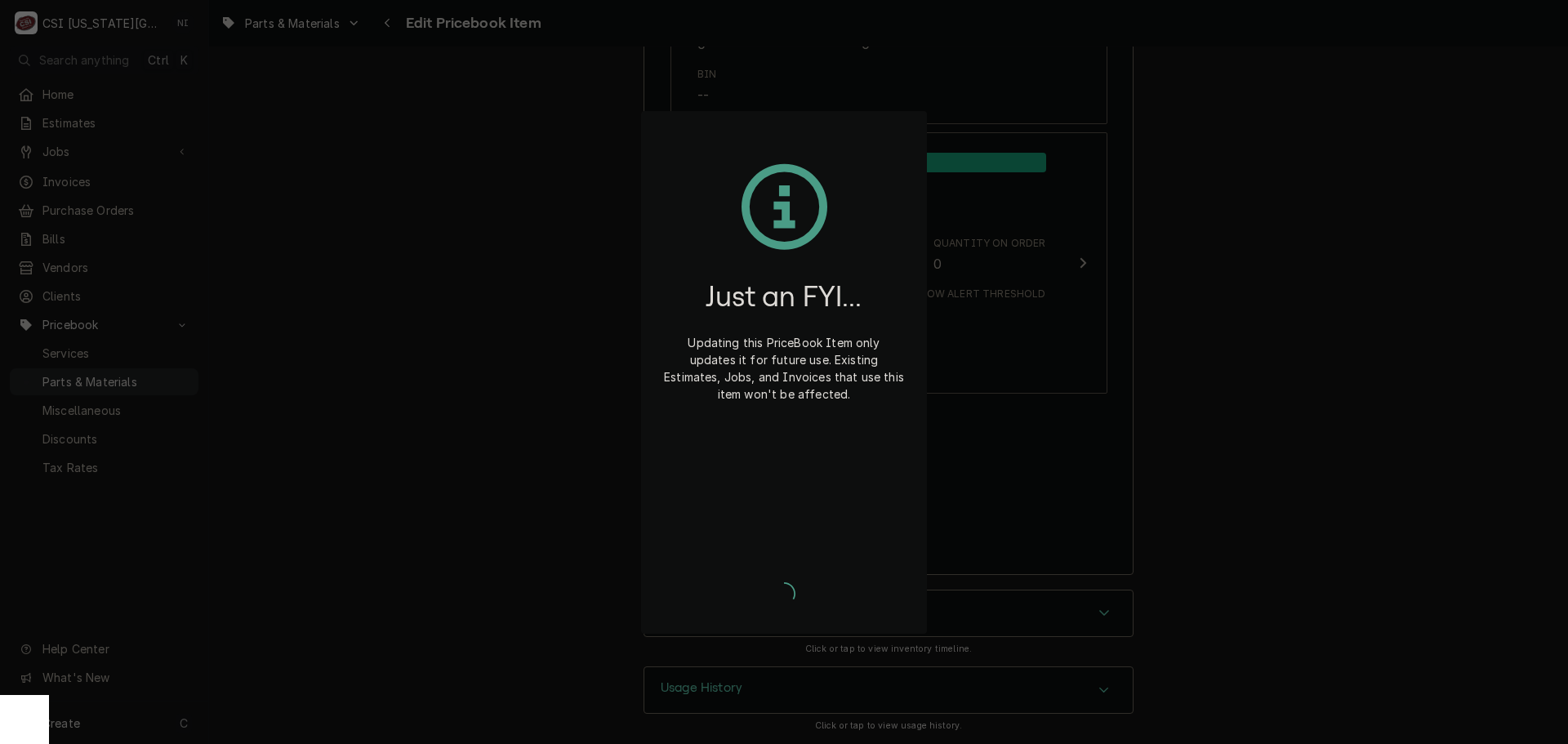
type textarea "x"
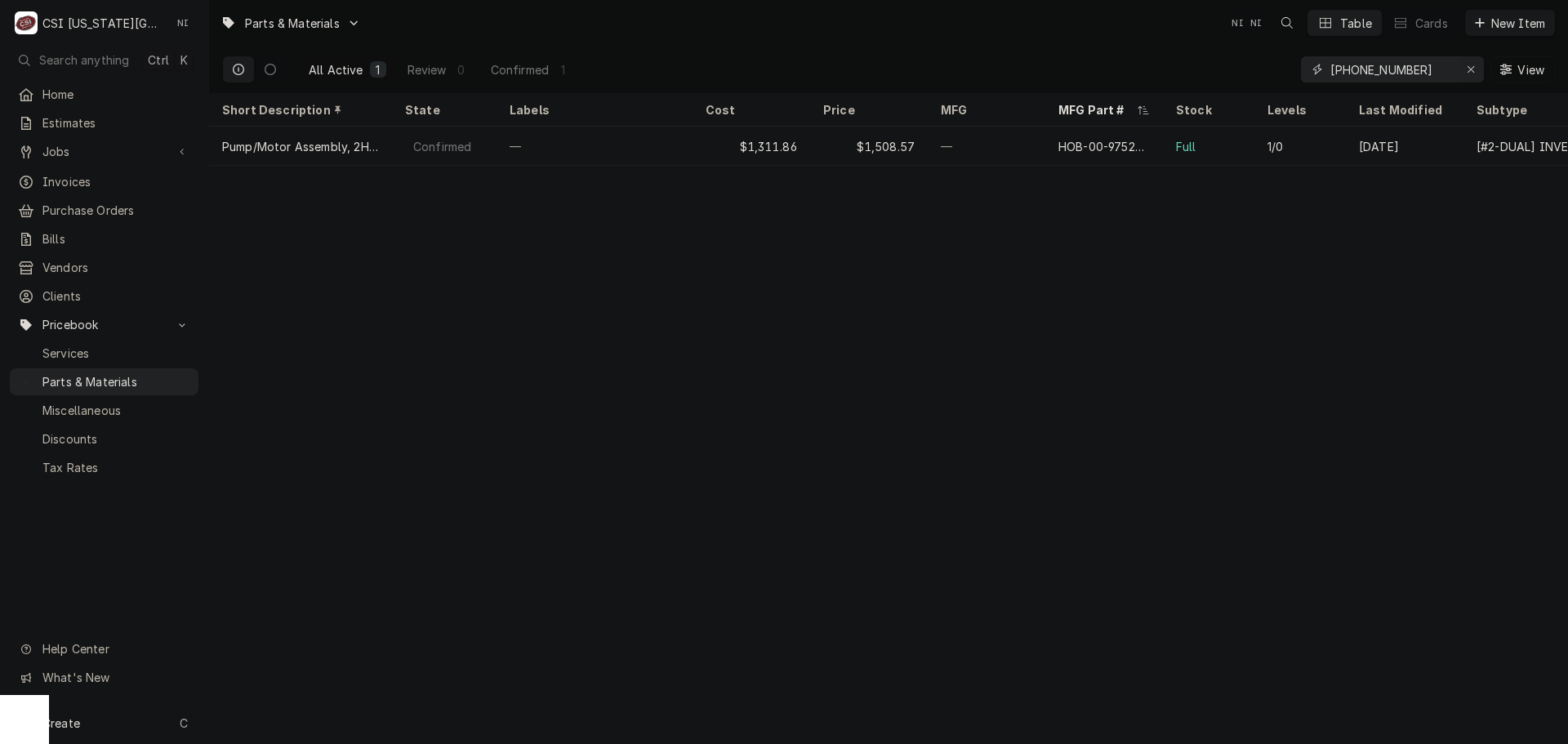
click at [1466, 67] on icon "Erase input" at bounding box center [1471, 69] width 9 height 12
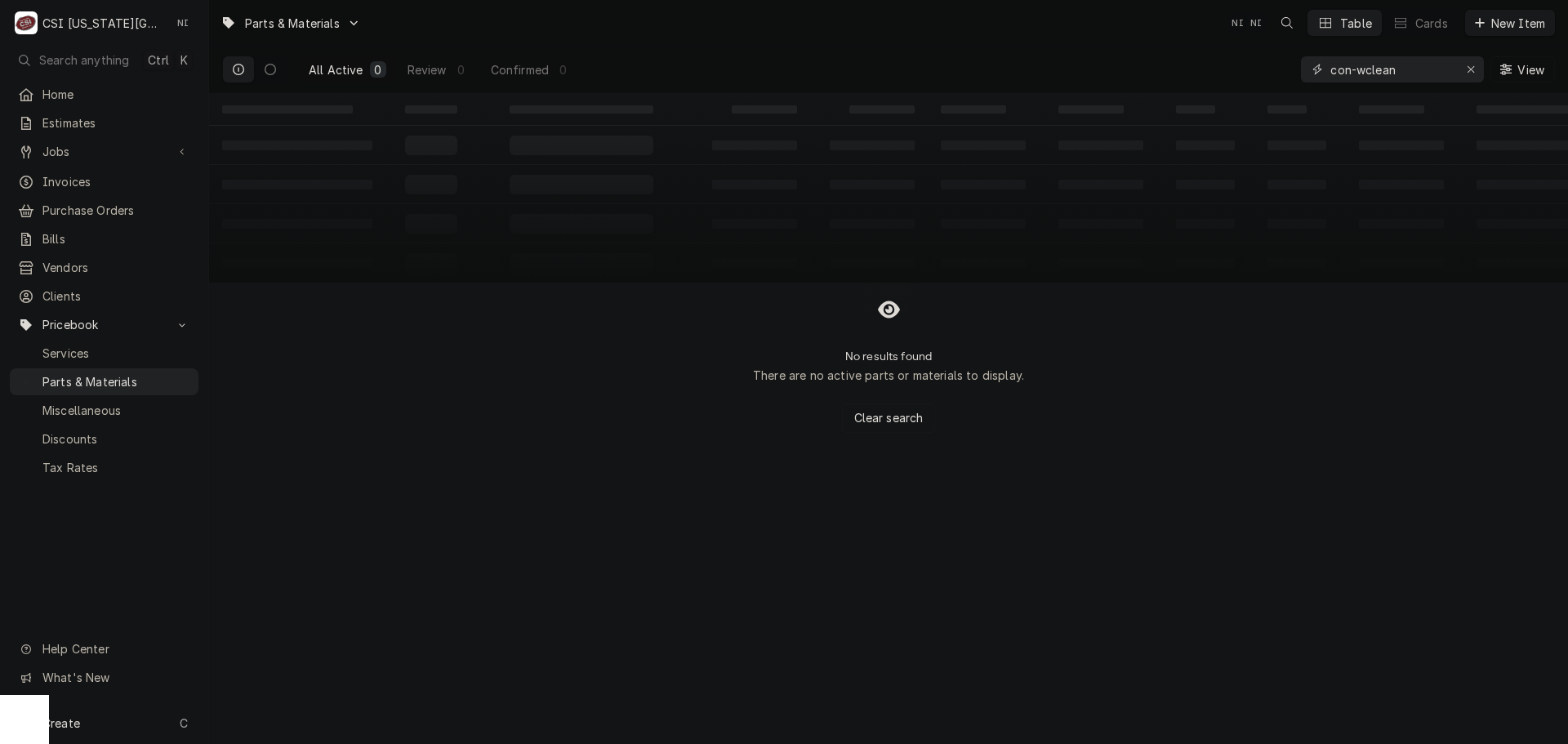
drag, startPoint x: 1352, startPoint y: 71, endPoint x: 1288, endPoint y: 71, distance: 64.0
click at [1288, 71] on div "All Active 0 Review 0 Confirmed 0 con-wclean View" at bounding box center [889, 70] width 1332 height 46
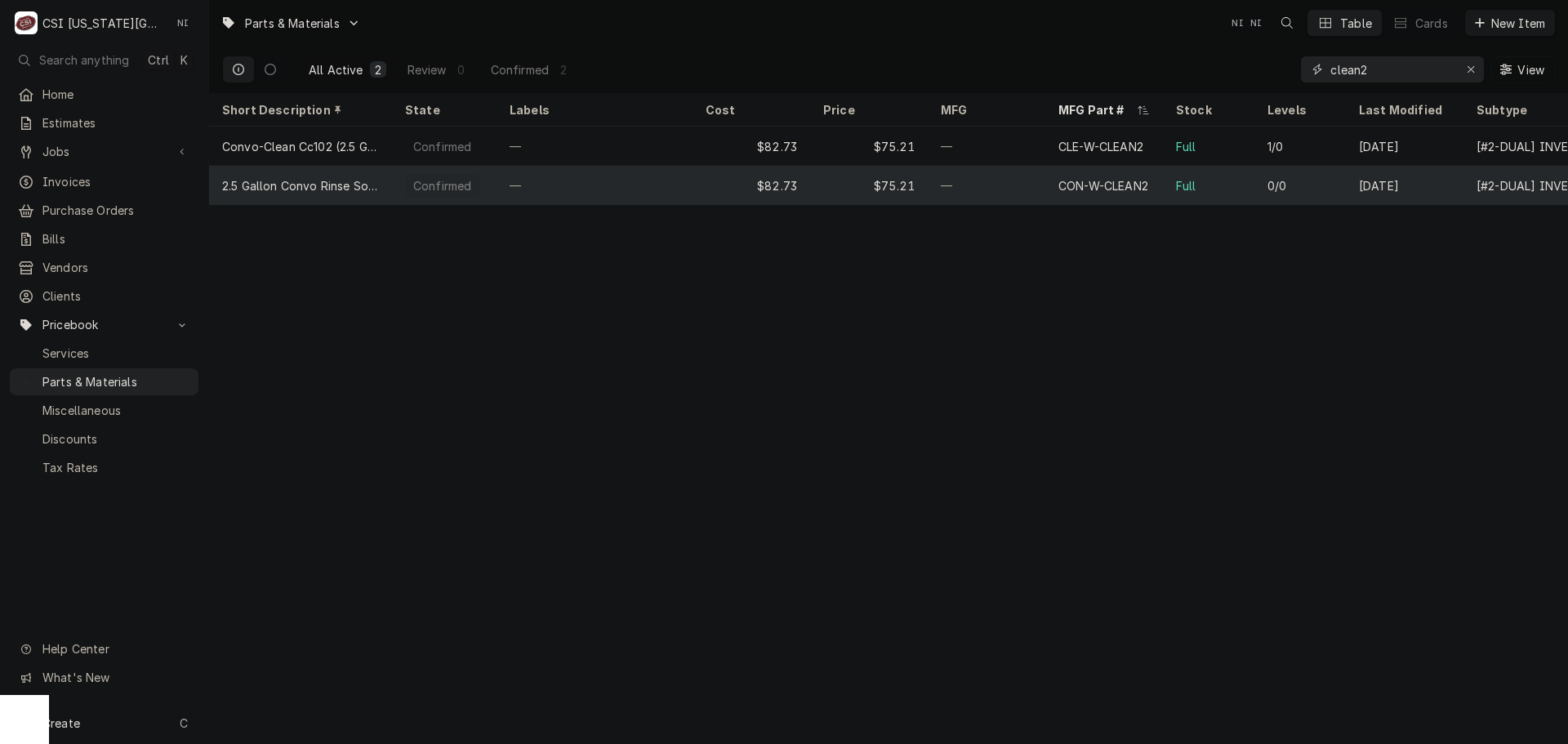
type input "clean2"
click at [1147, 188] on div "CON-W-CLEAN2" at bounding box center [1103, 185] width 89 height 17
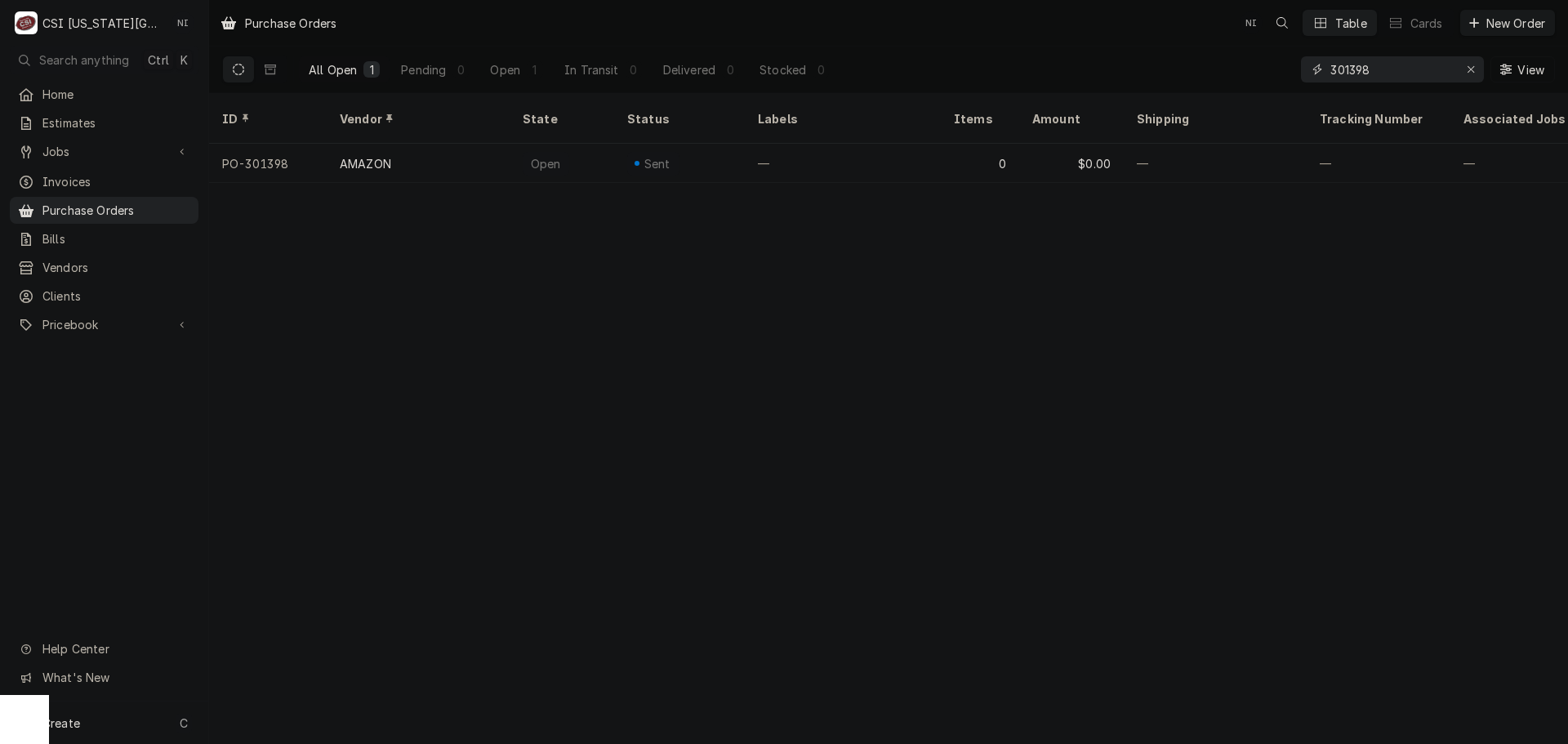
drag, startPoint x: 1365, startPoint y: 71, endPoint x: 1251, endPoint y: 47, distance: 116.5
click at [1257, 48] on div "All Open 1 Pending 0 Open 1 In Transit 0 Delivered 0 Stocked 0 301398 View" at bounding box center [889, 70] width 1332 height 46
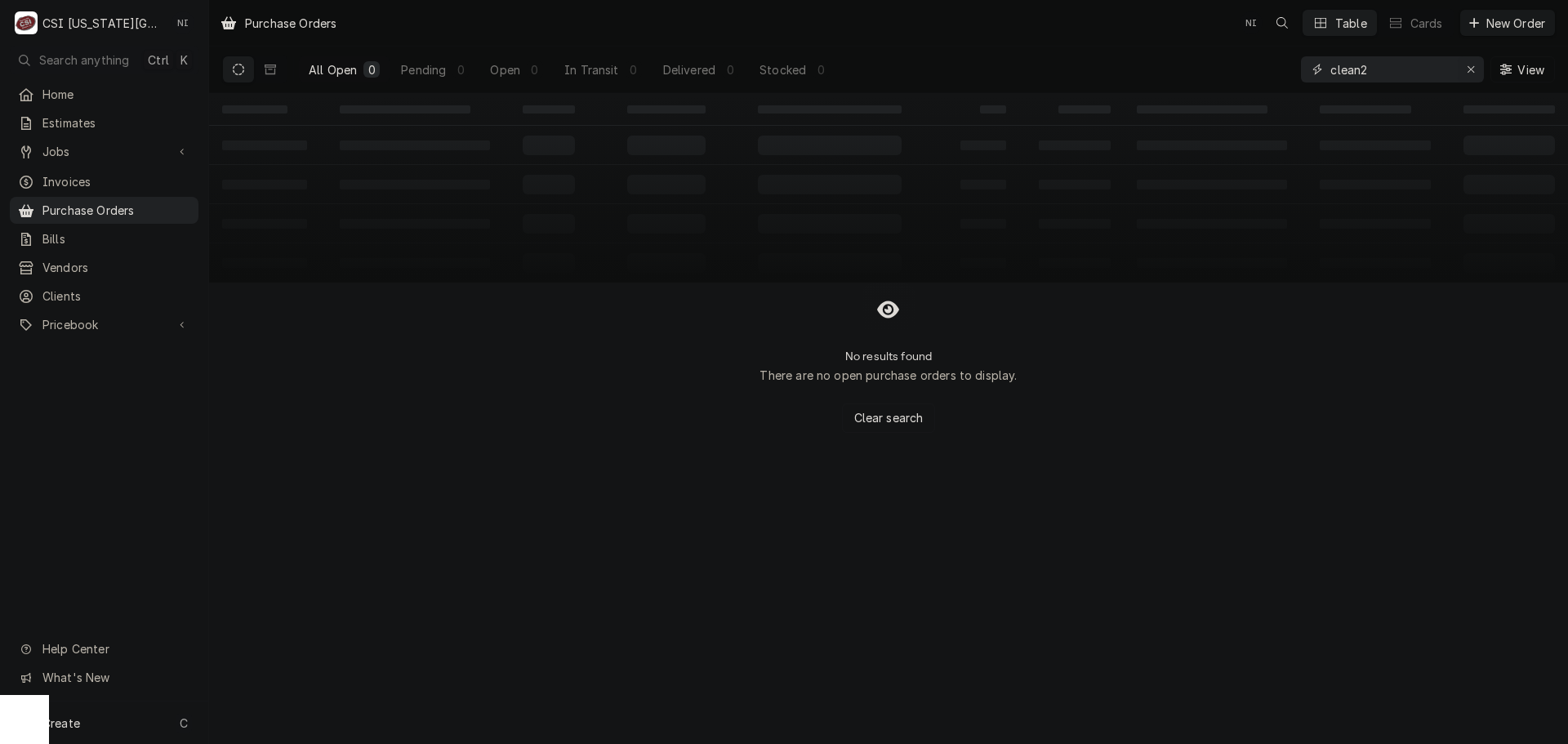
type input "clean2"
click at [1476, 68] on div "Erase input" at bounding box center [1471, 69] width 16 height 16
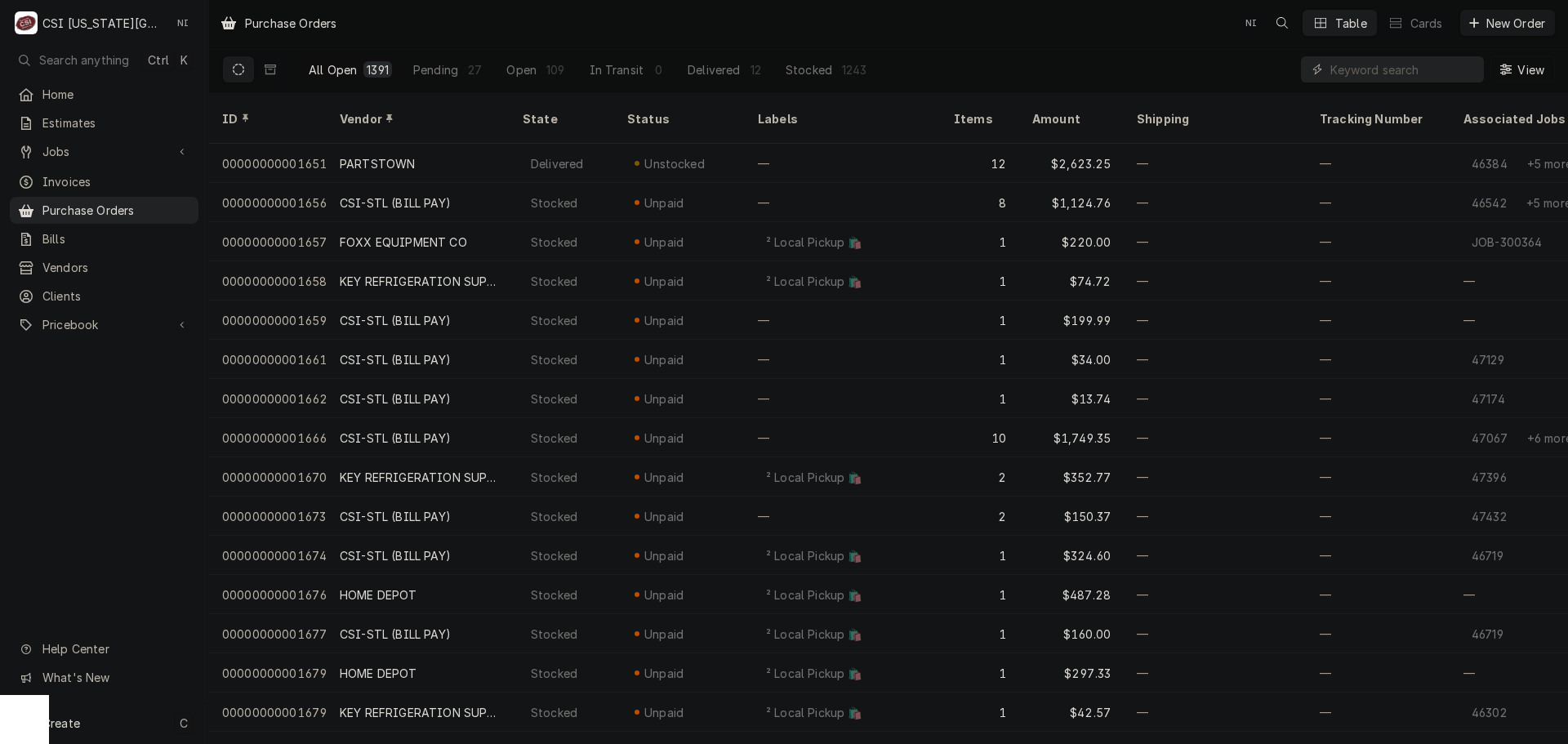
drag, startPoint x: 146, startPoint y: 723, endPoint x: 200, endPoint y: 708, distance: 56.0
click at [146, 723] on div "Create C" at bounding box center [104, 723] width 208 height 43
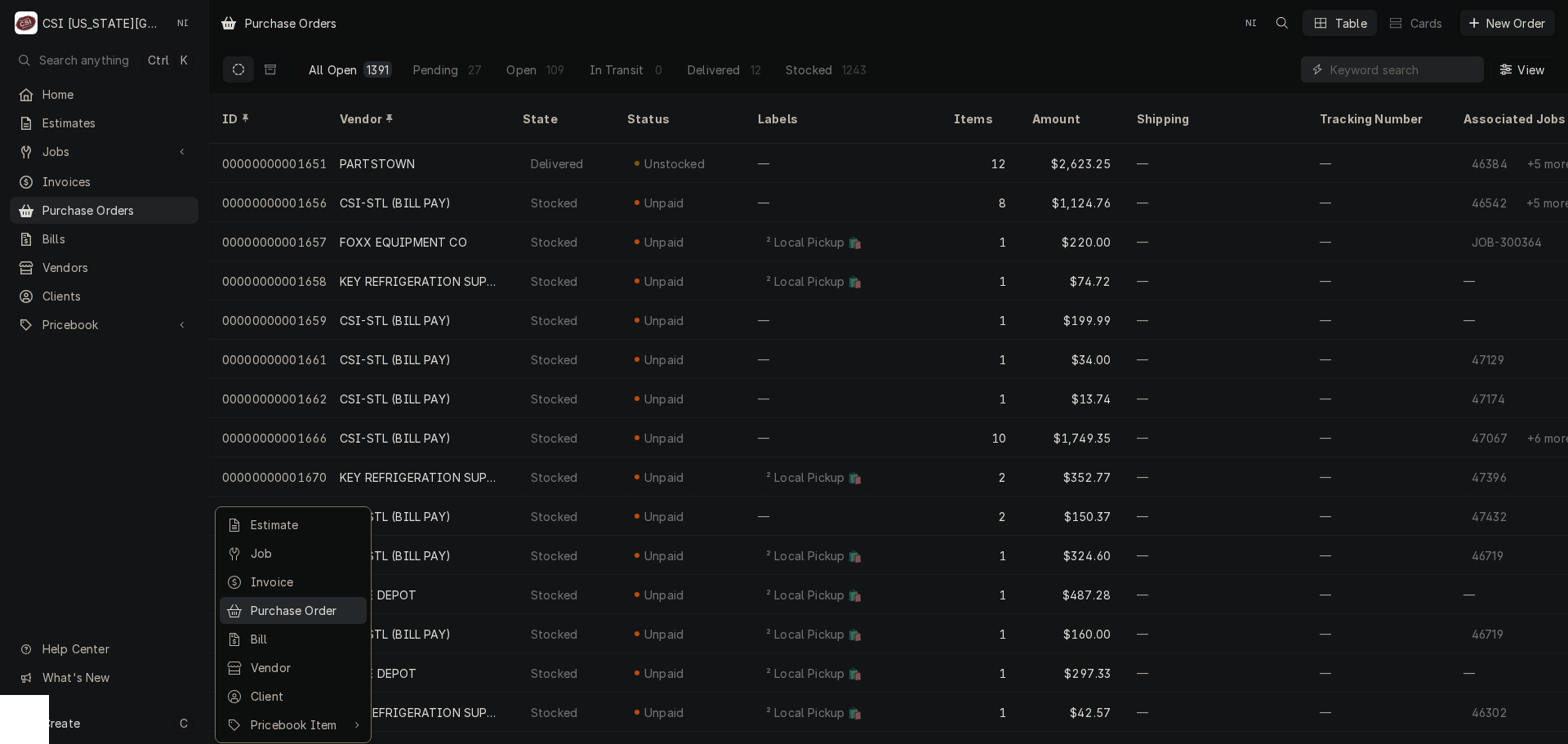
click at [341, 601] on div "Purchase Order" at bounding box center [306, 609] width 110 height 17
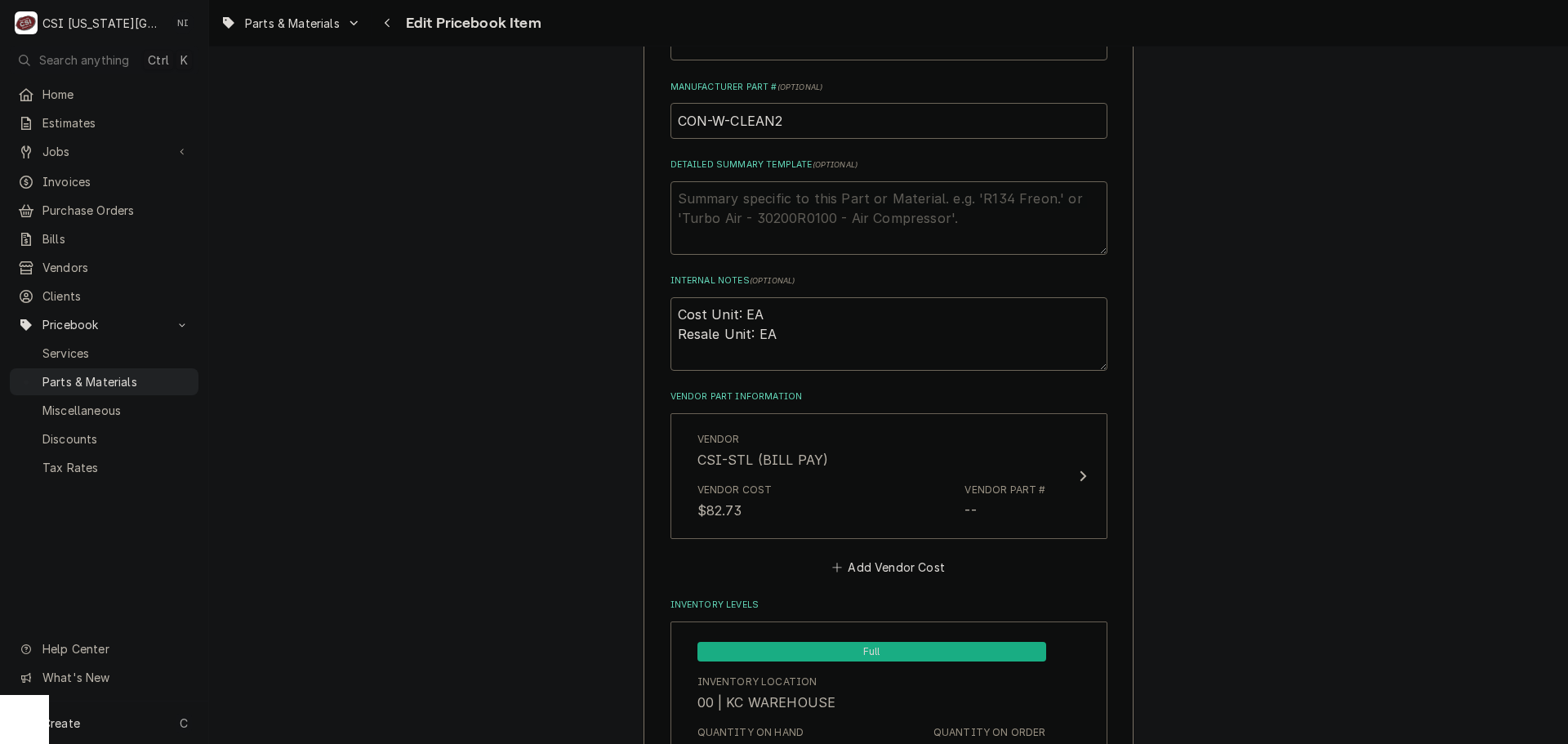
scroll to position [898, 0]
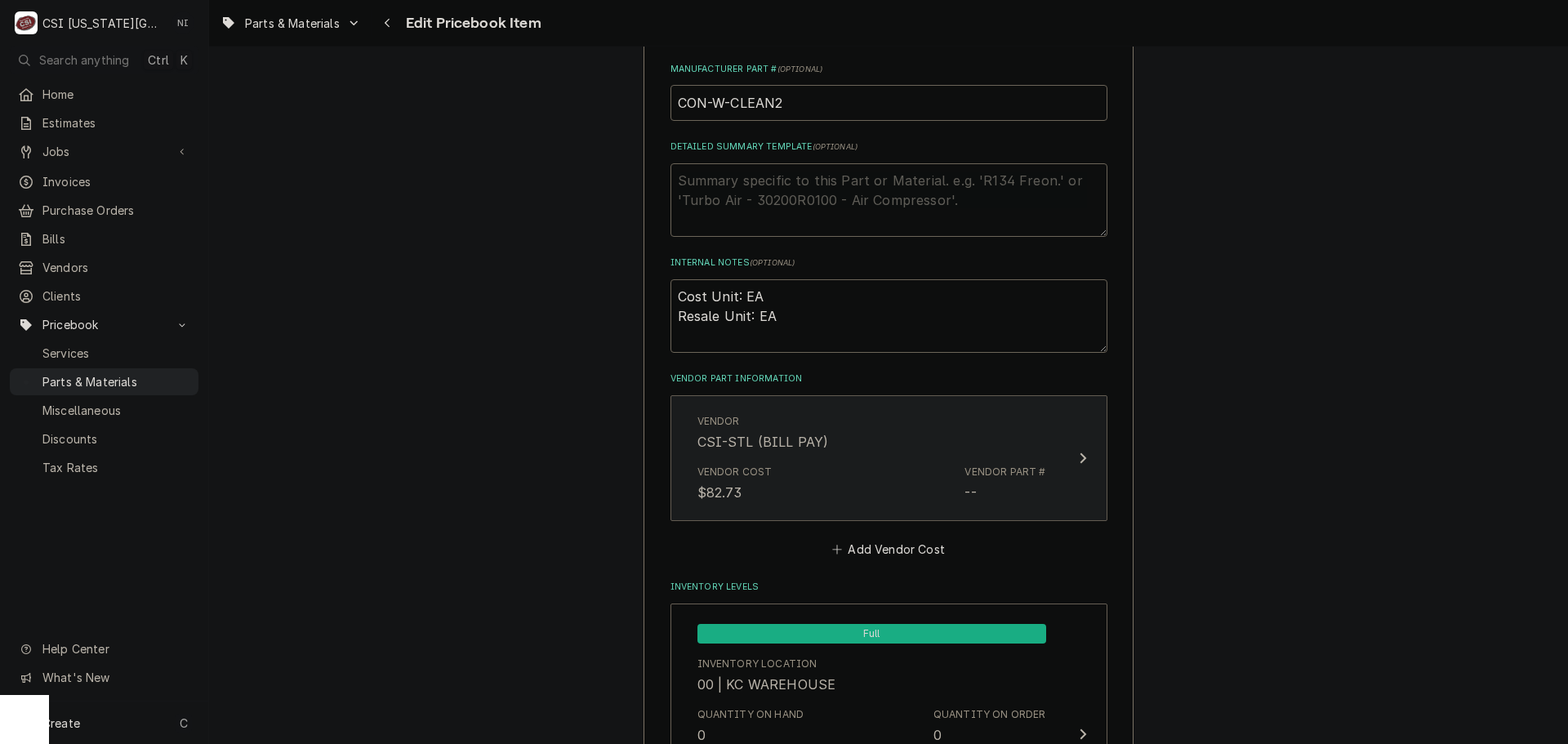
click at [1055, 440] on button "Vendor CSI-STL (BILL PAY) Vendor Cost $82.73 Vendor Part # --" at bounding box center [889, 458] width 437 height 126
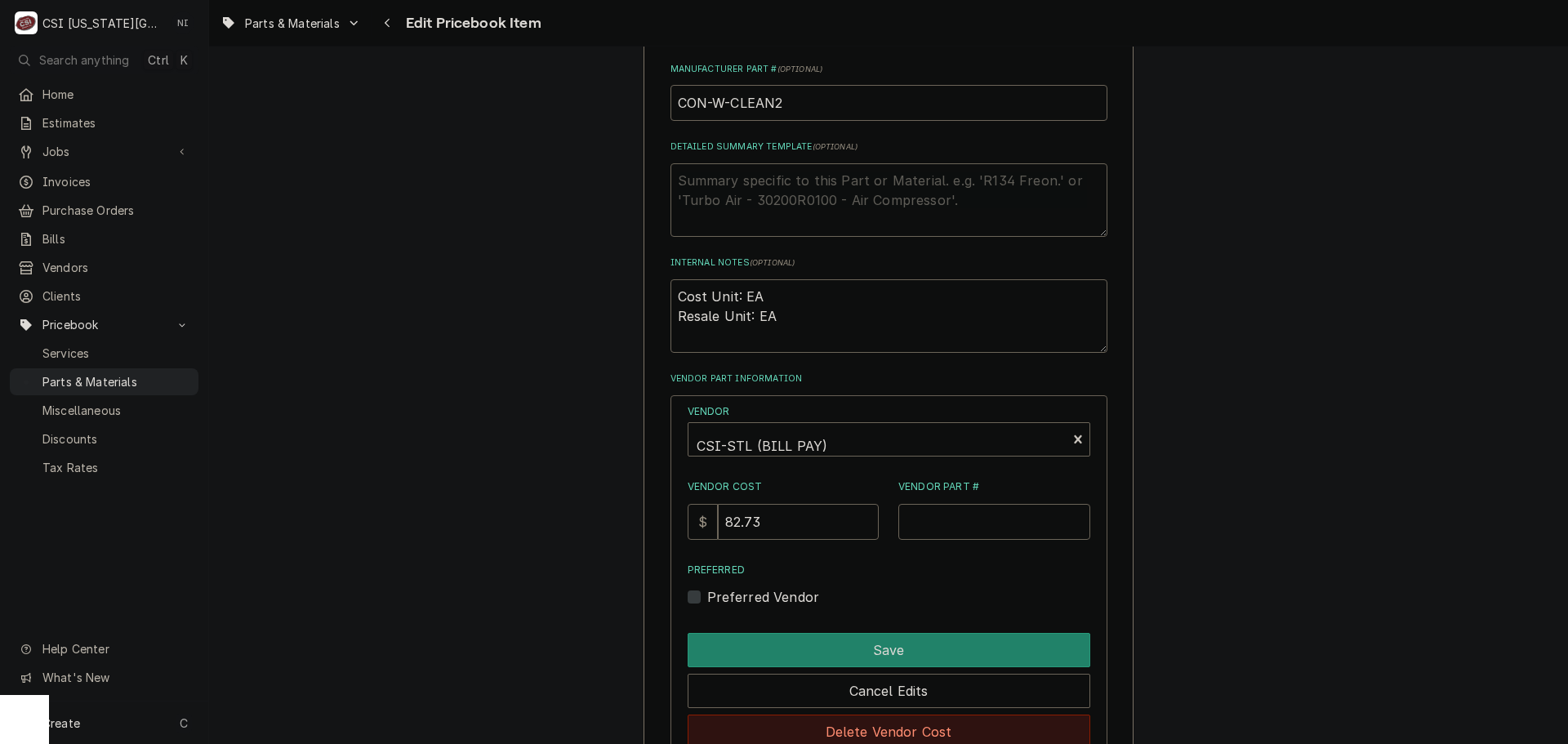
drag, startPoint x: 960, startPoint y: 714, endPoint x: 985, endPoint y: 716, distance: 25.1
click at [960, 714] on div "Delete Vendor Cost" at bounding box center [889, 728] width 402 height 41
click at [983, 719] on button "Delete Vendor Cost" at bounding box center [889, 731] width 402 height 35
type textarea "x"
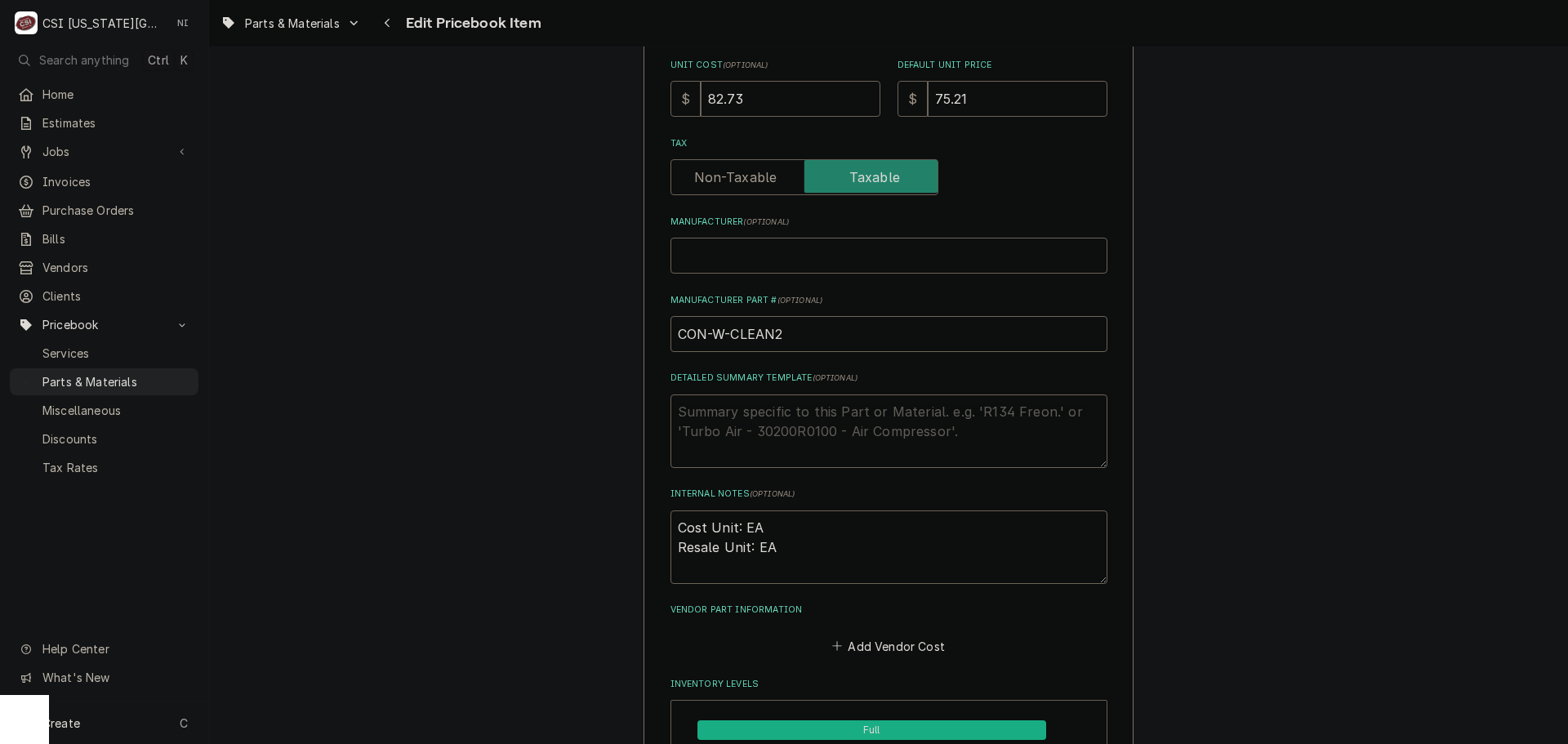
scroll to position [653, 0]
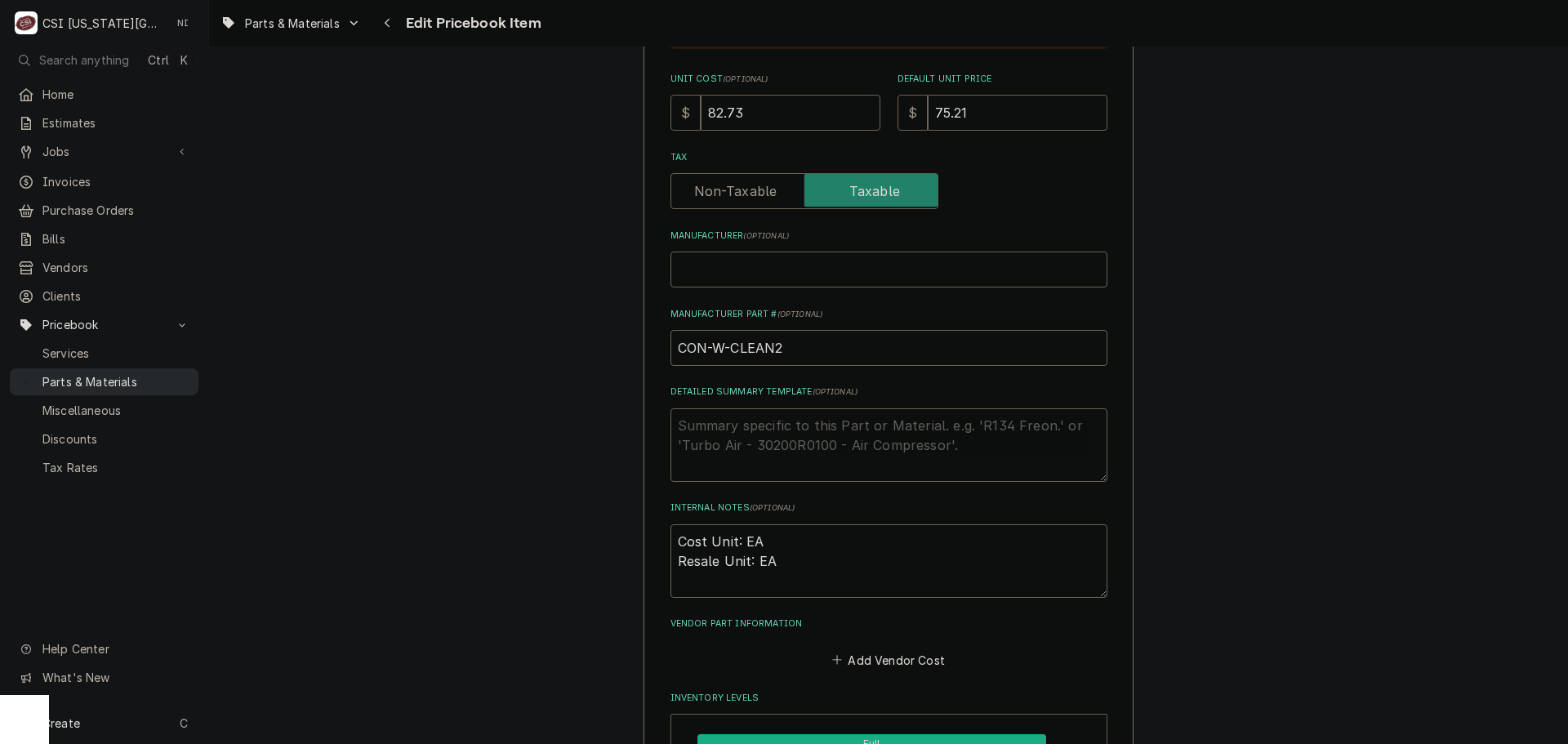
click at [161, 373] on span "Parts & Materials" at bounding box center [116, 381] width 148 height 17
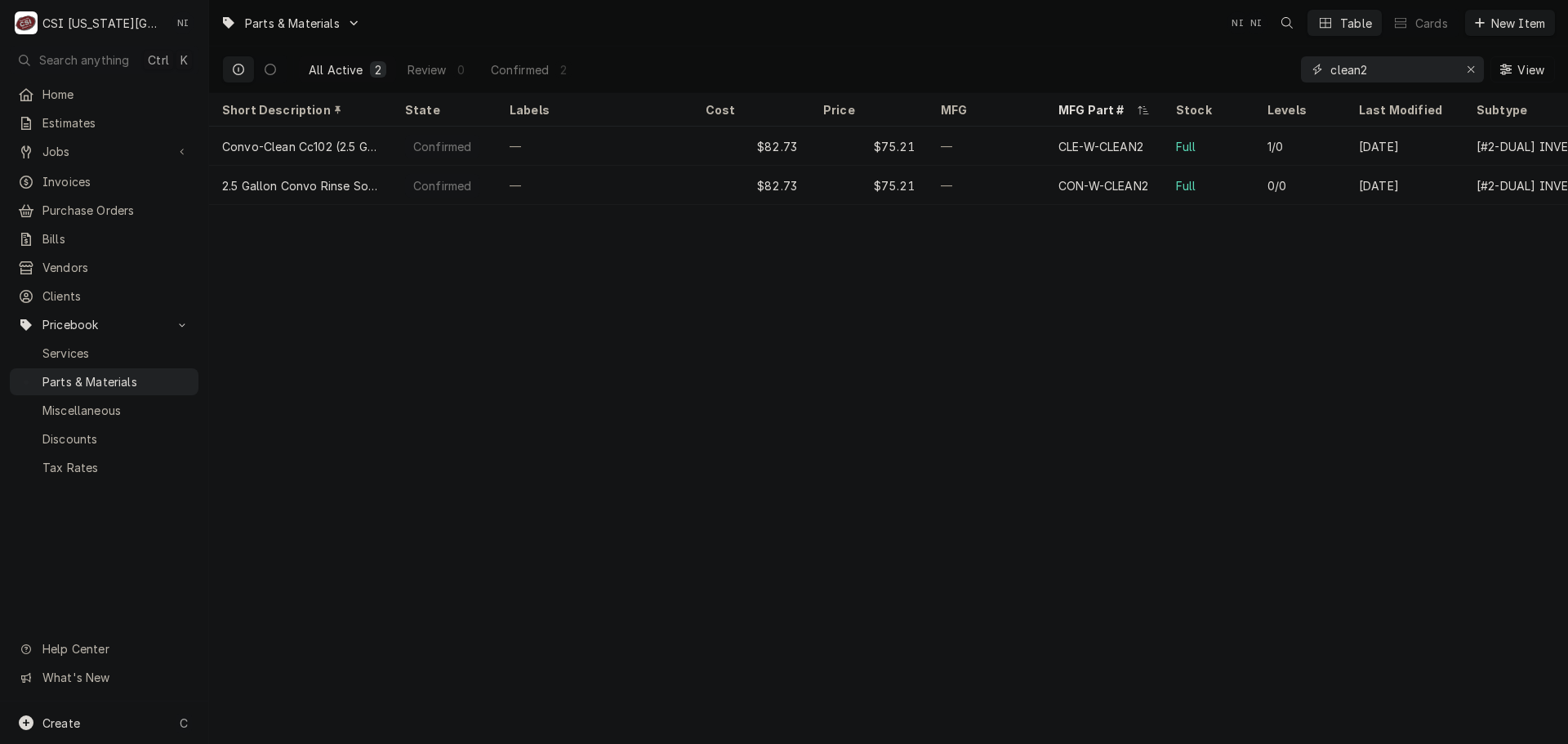
click at [1374, 72] on input "clean2" at bounding box center [1391, 69] width 122 height 26
drag, startPoint x: 1376, startPoint y: 69, endPoint x: 1306, endPoint y: 71, distance: 70.0
click at [1306, 71] on div "clean2" at bounding box center [1392, 69] width 182 height 26
drag, startPoint x: 1366, startPoint y: 70, endPoint x: 1308, endPoint y: 68, distance: 58.0
click at [1308, 68] on div "care2" at bounding box center [1392, 69] width 182 height 26
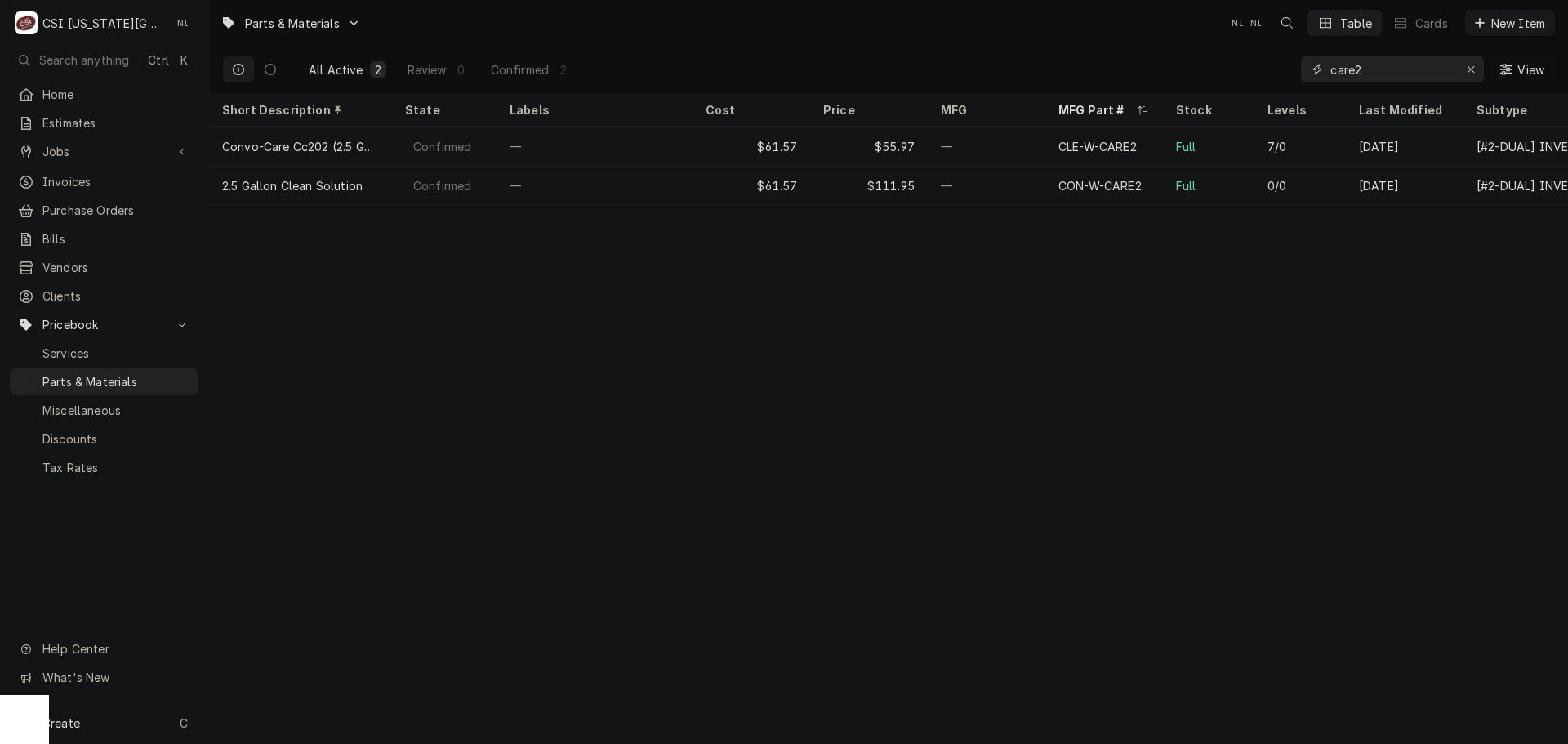
paste input "106174"
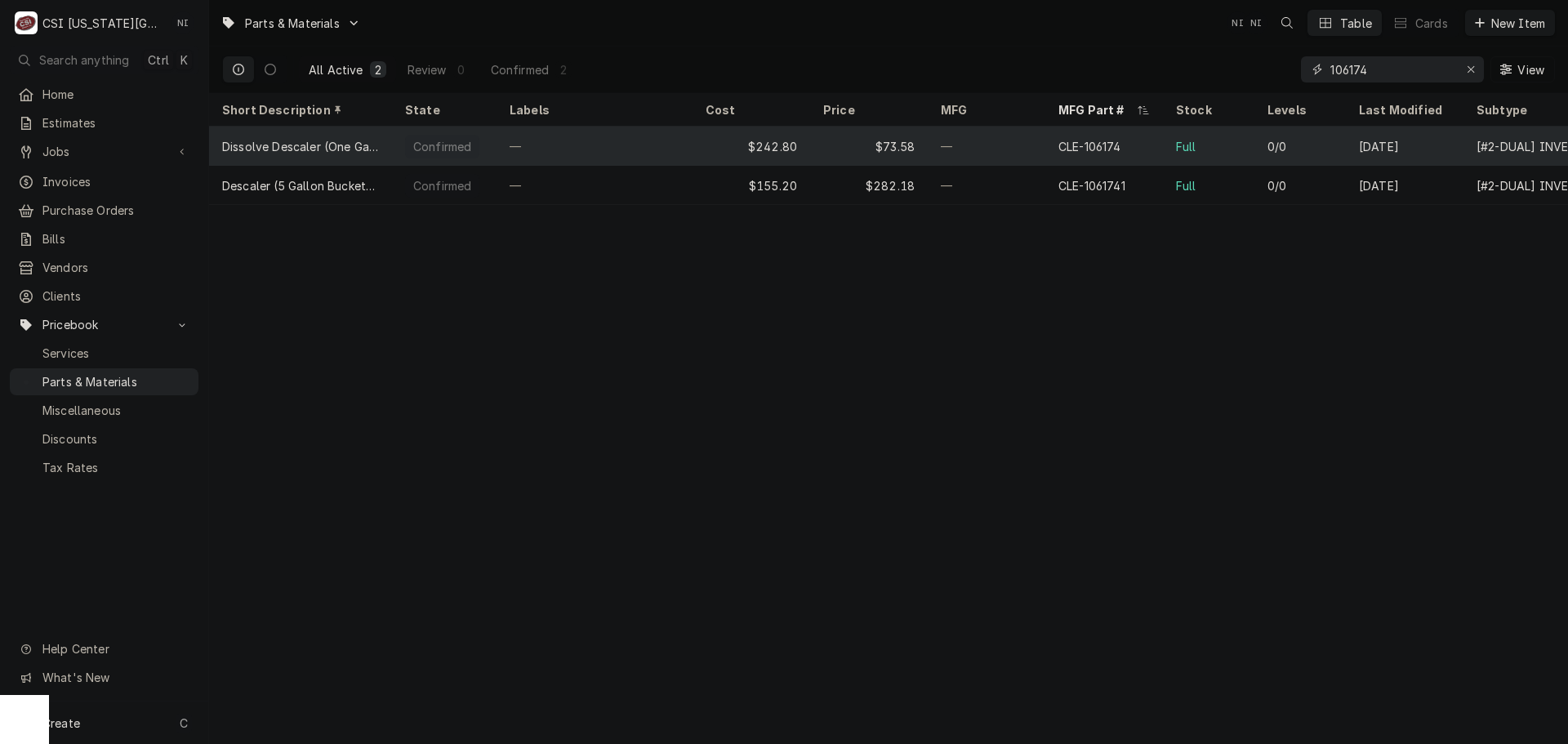
type input "106174"
click at [973, 149] on div "—" at bounding box center [986, 146] width 118 height 39
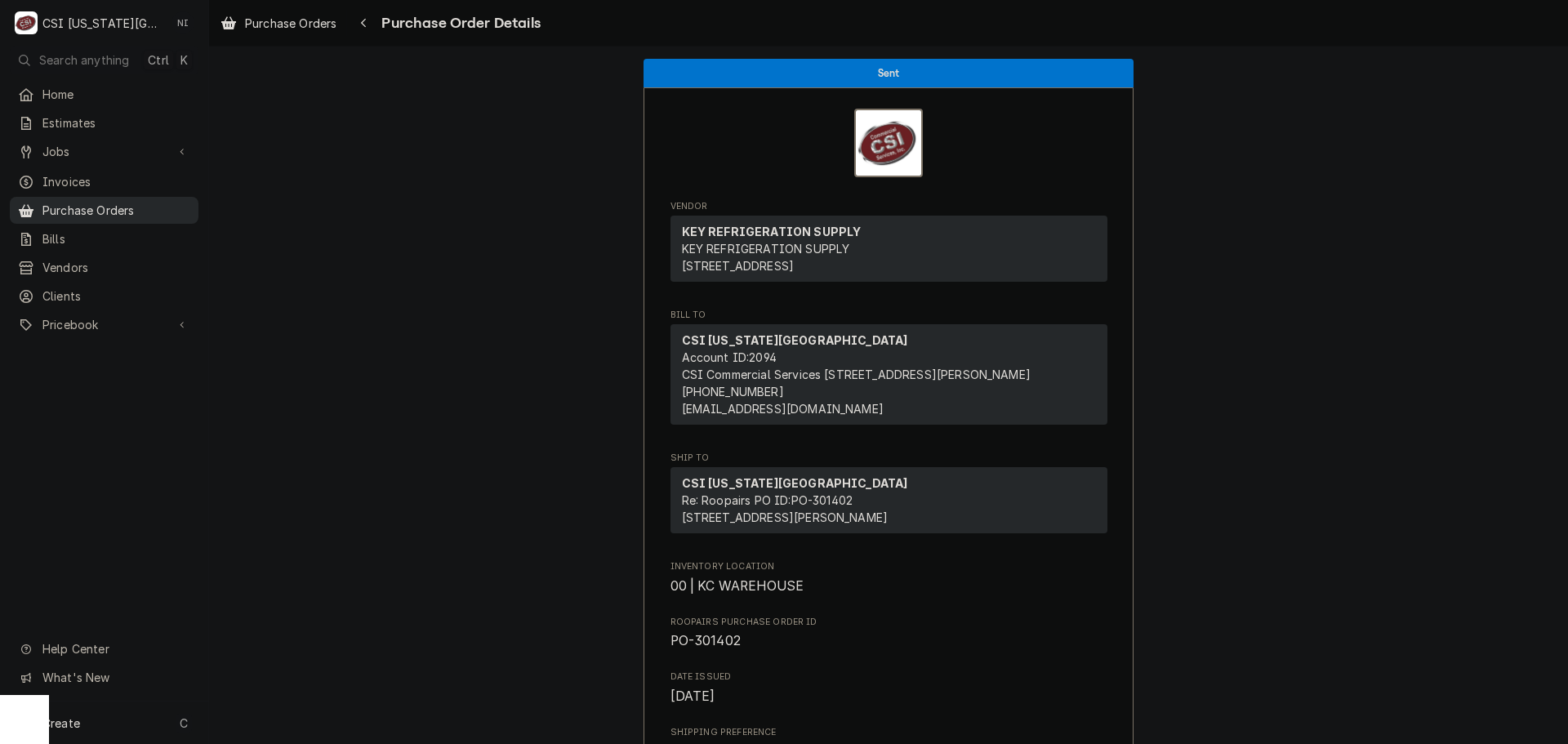
click at [178, 205] on span "Purchase Orders" at bounding box center [116, 210] width 148 height 17
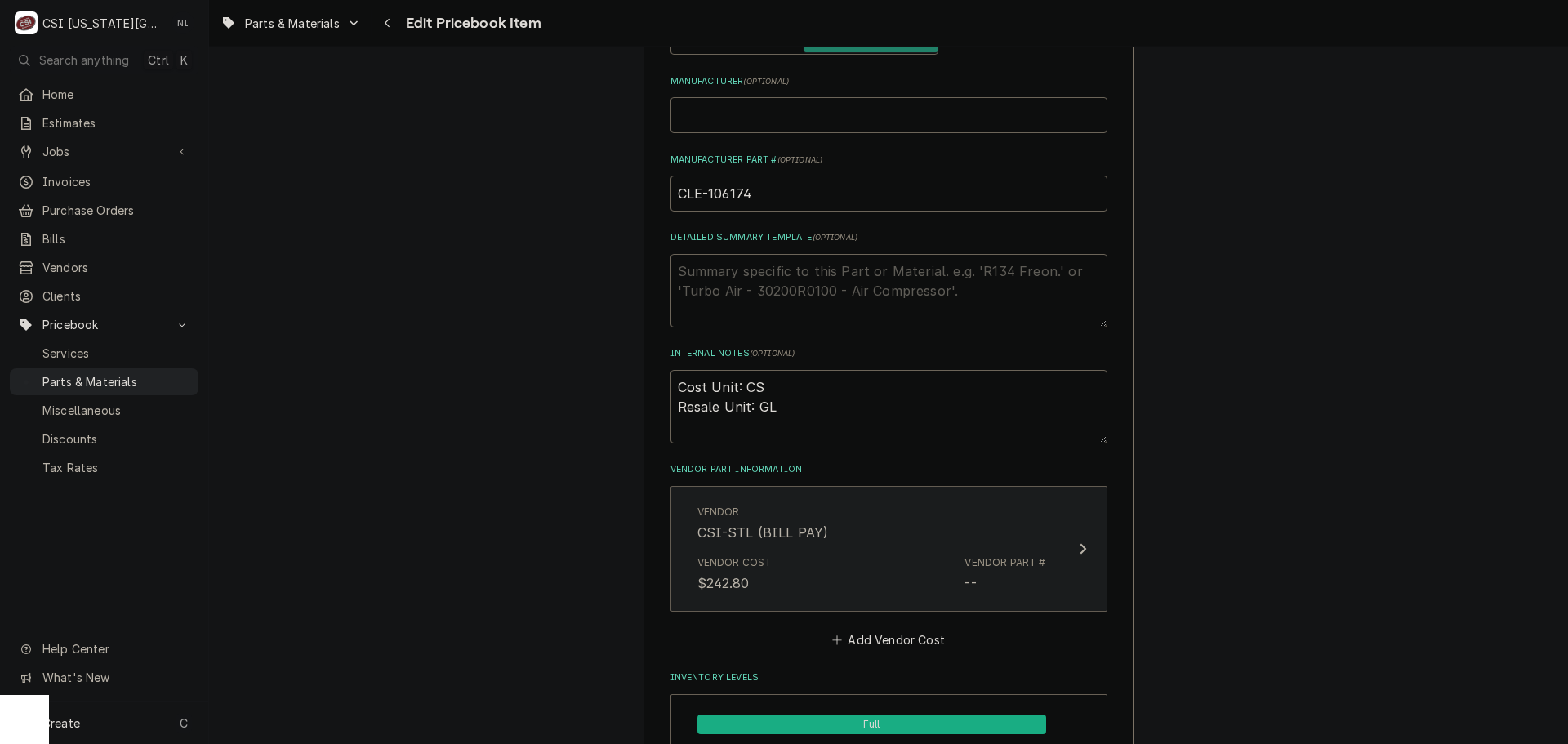
scroll to position [817, 0]
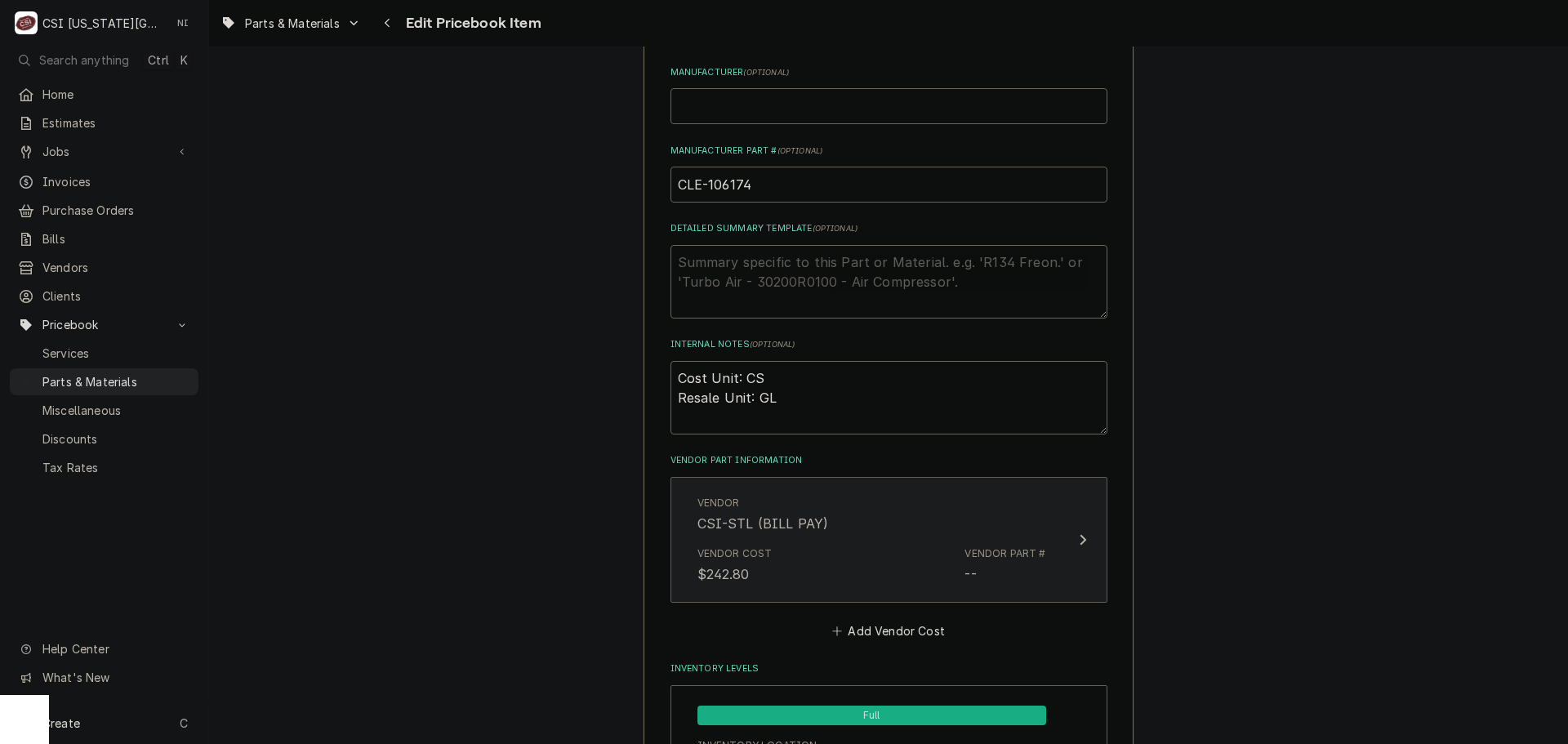
click at [959, 525] on div "Vendor CSI-STL (BILL PAY)" at bounding box center [872, 514] width 349 height 50
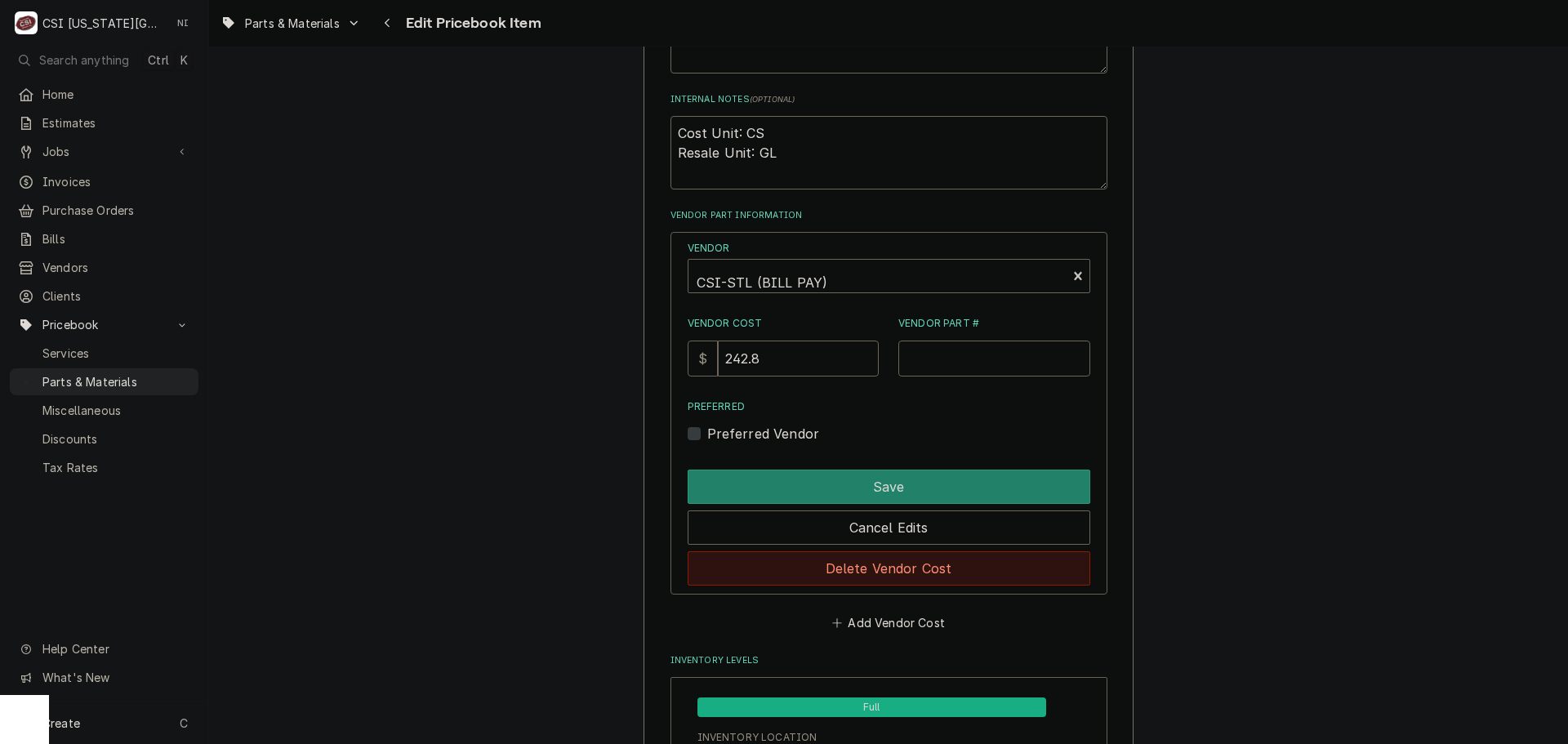
click at [883, 579] on button "Delete Vendor Cost" at bounding box center [889, 568] width 402 height 35
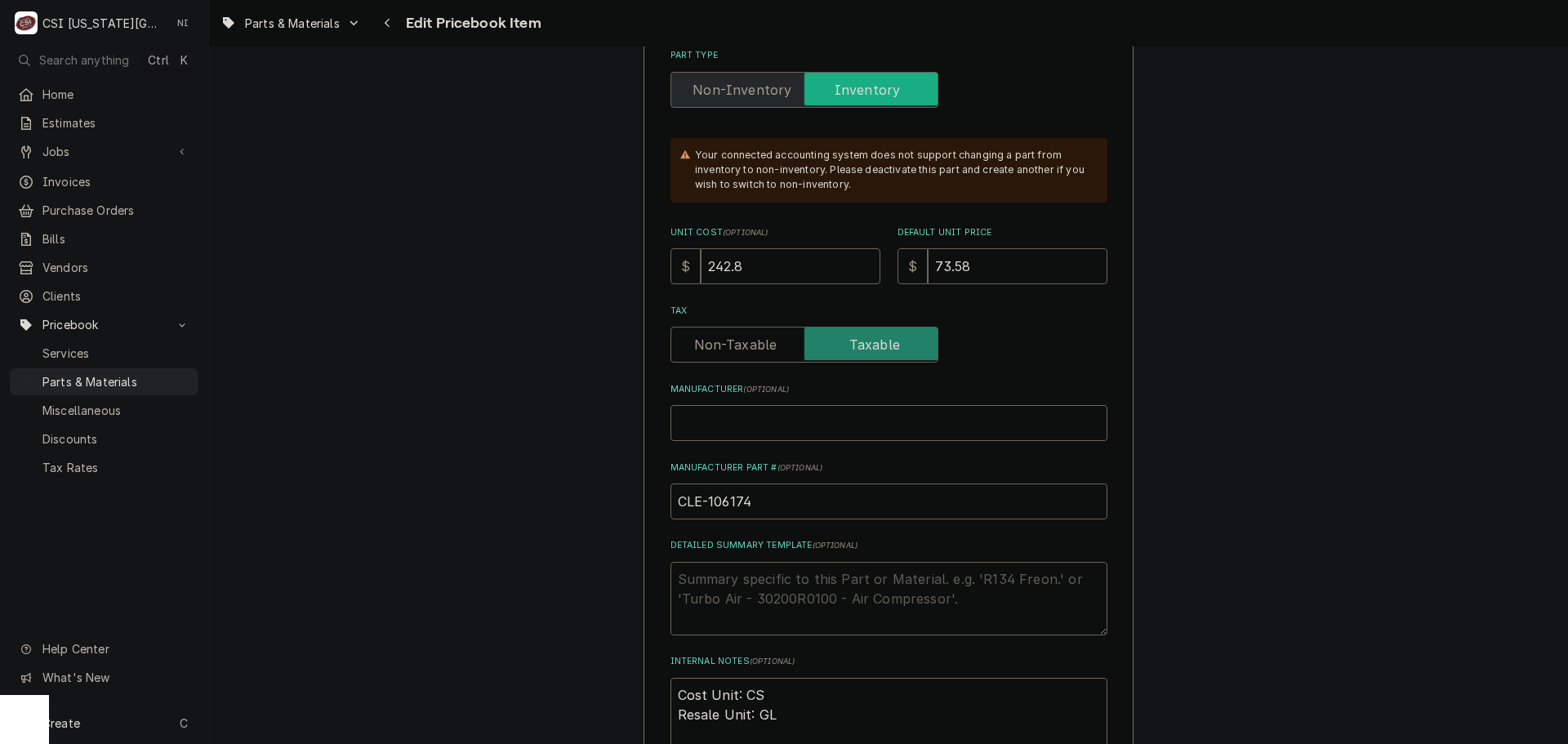
scroll to position [490, 0]
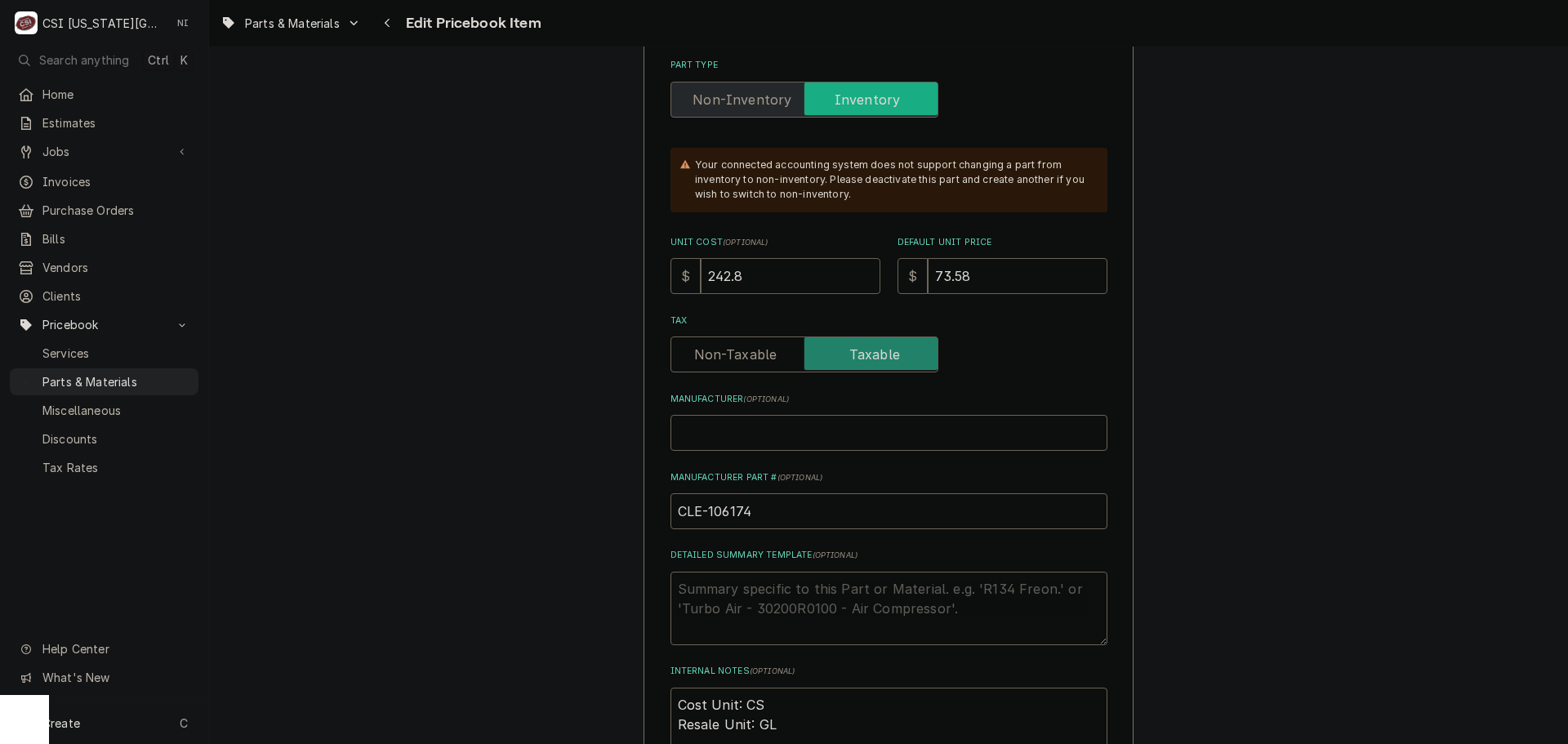
drag, startPoint x: 757, startPoint y: 279, endPoint x: 641, endPoint y: 274, distance: 116.1
type textarea "x"
type input "5"
type textarea "x"
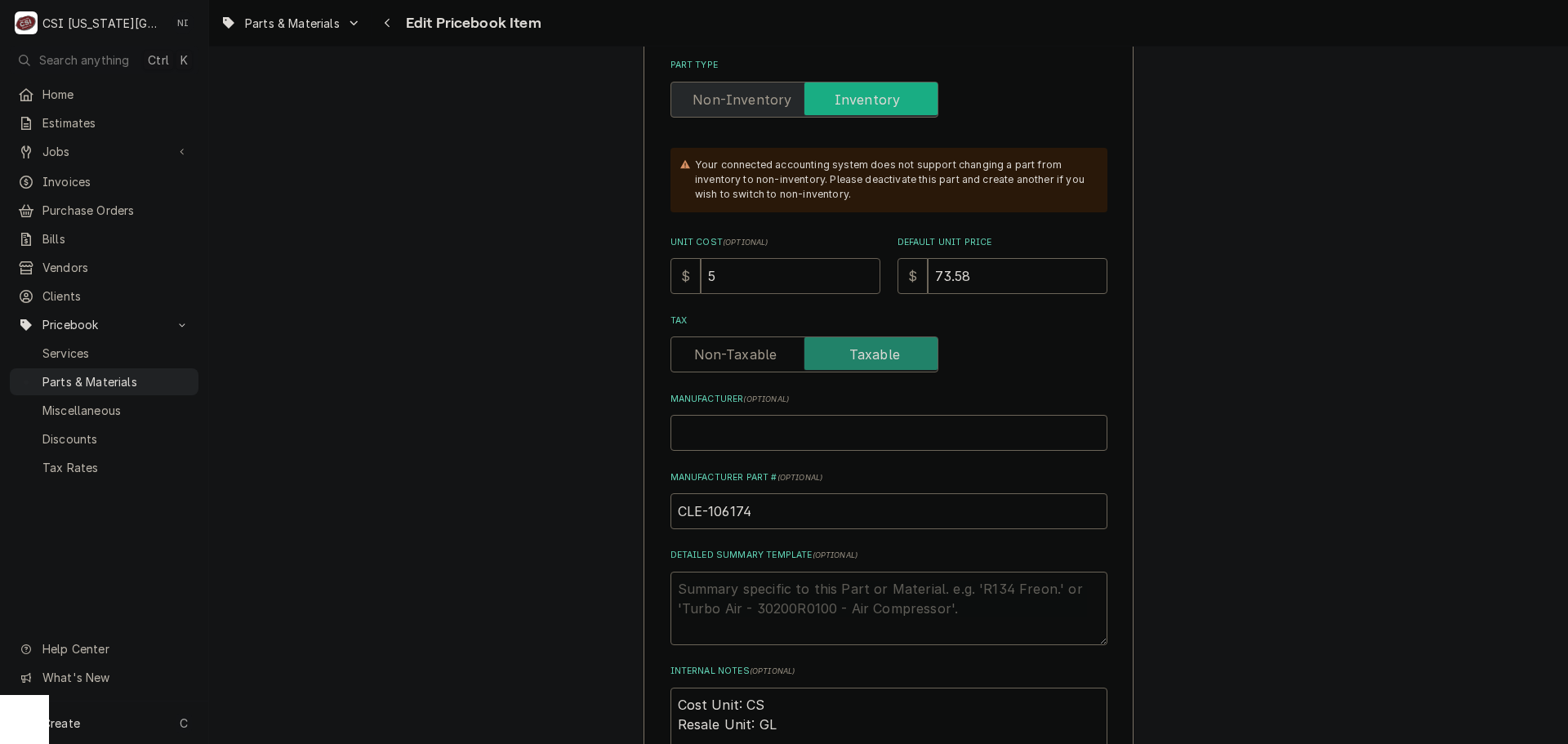
type input "57"
type textarea "x"
type input "57.8"
type textarea "x"
type input "57.80"
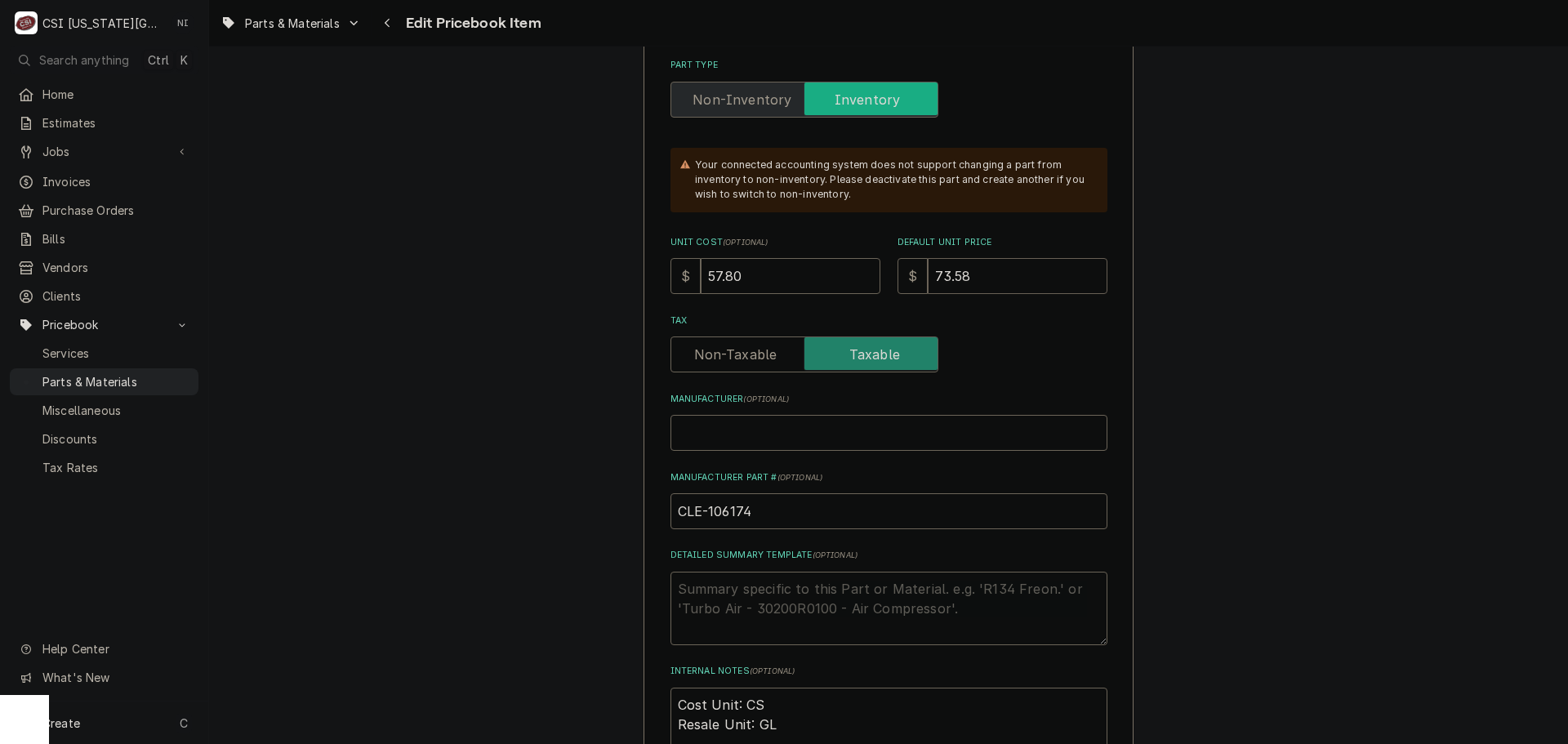
type textarea "x"
type input "1"
type textarea "x"
type input "10"
type textarea "x"
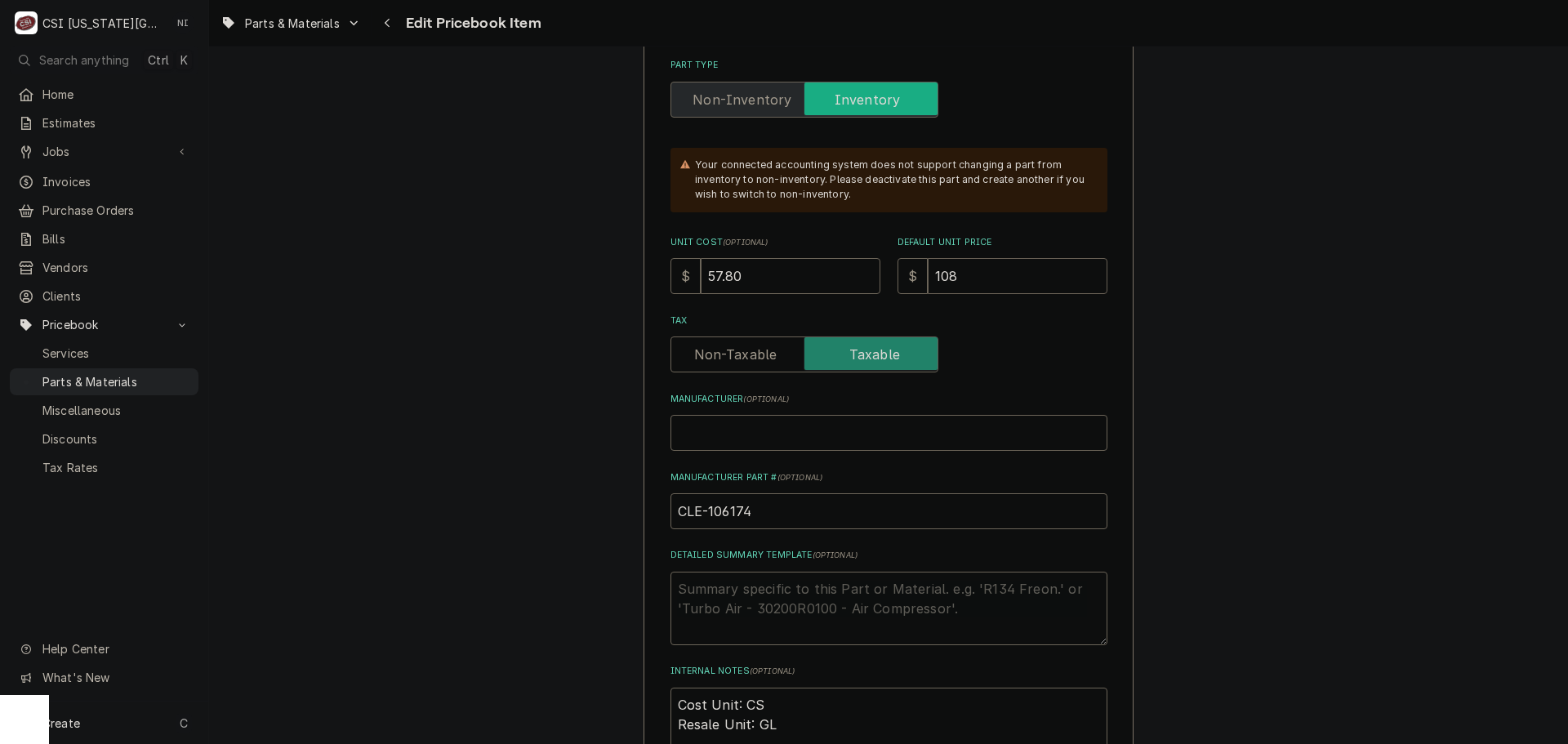
type input "1085"
type textarea "x"
type input "108"
type textarea "x"
type input "108"
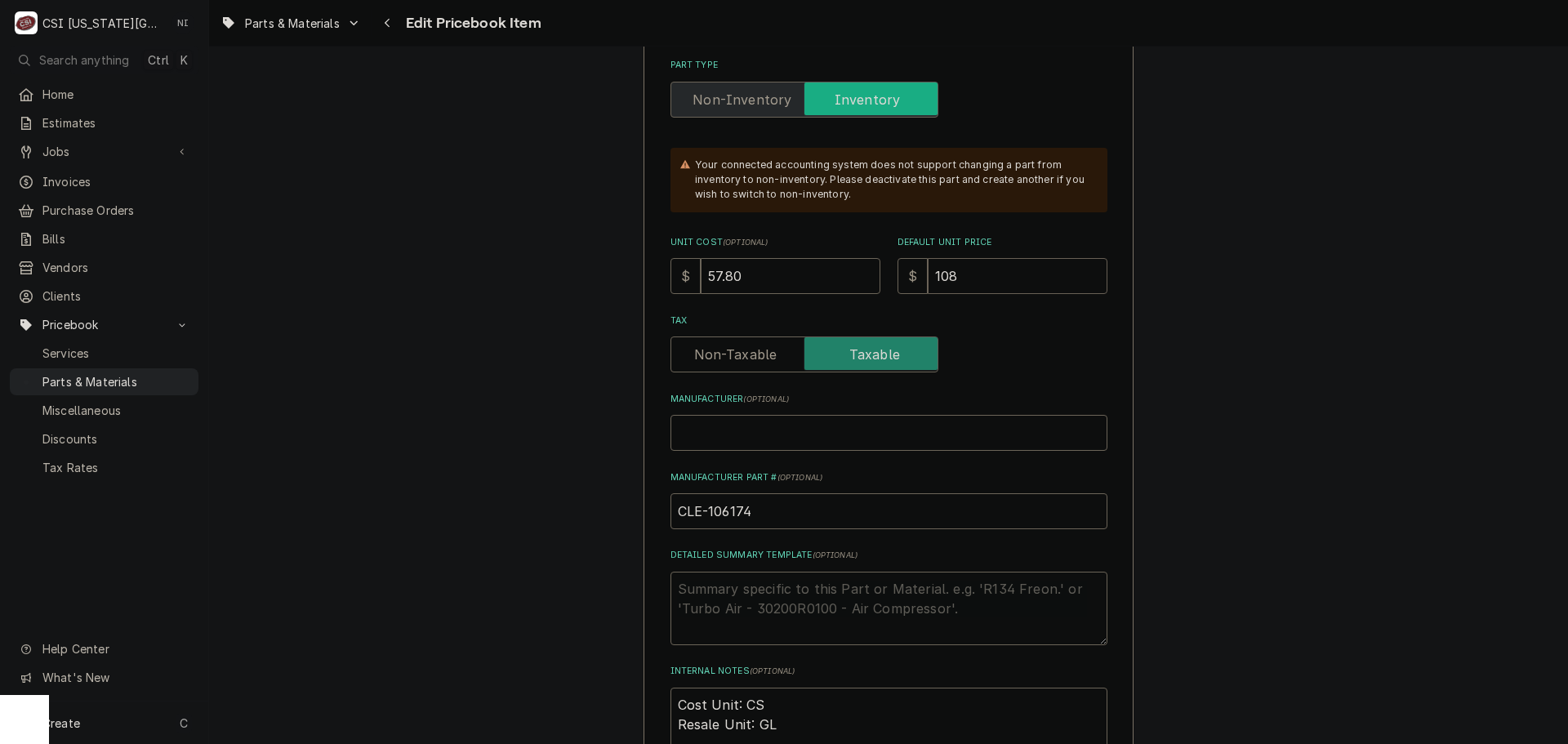
type textarea "x"
type input "1085"
type textarea "x"
type input "108"
drag, startPoint x: 935, startPoint y: 276, endPoint x: 904, endPoint y: 276, distance: 31.0
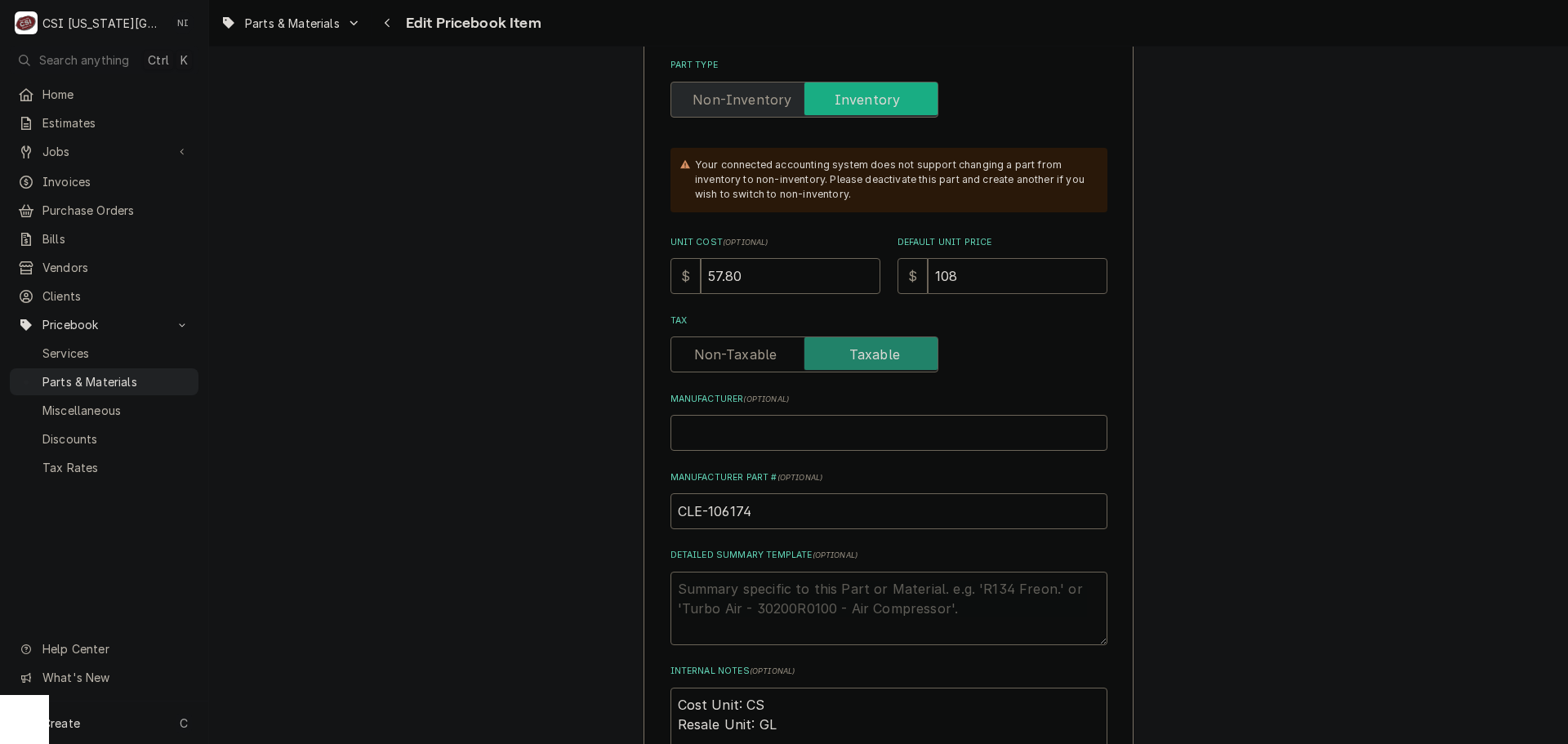
click at [904, 276] on div "$ 108" at bounding box center [1002, 275] width 210 height 36
type textarea "x"
type input "1"
type textarea "x"
type input "10"
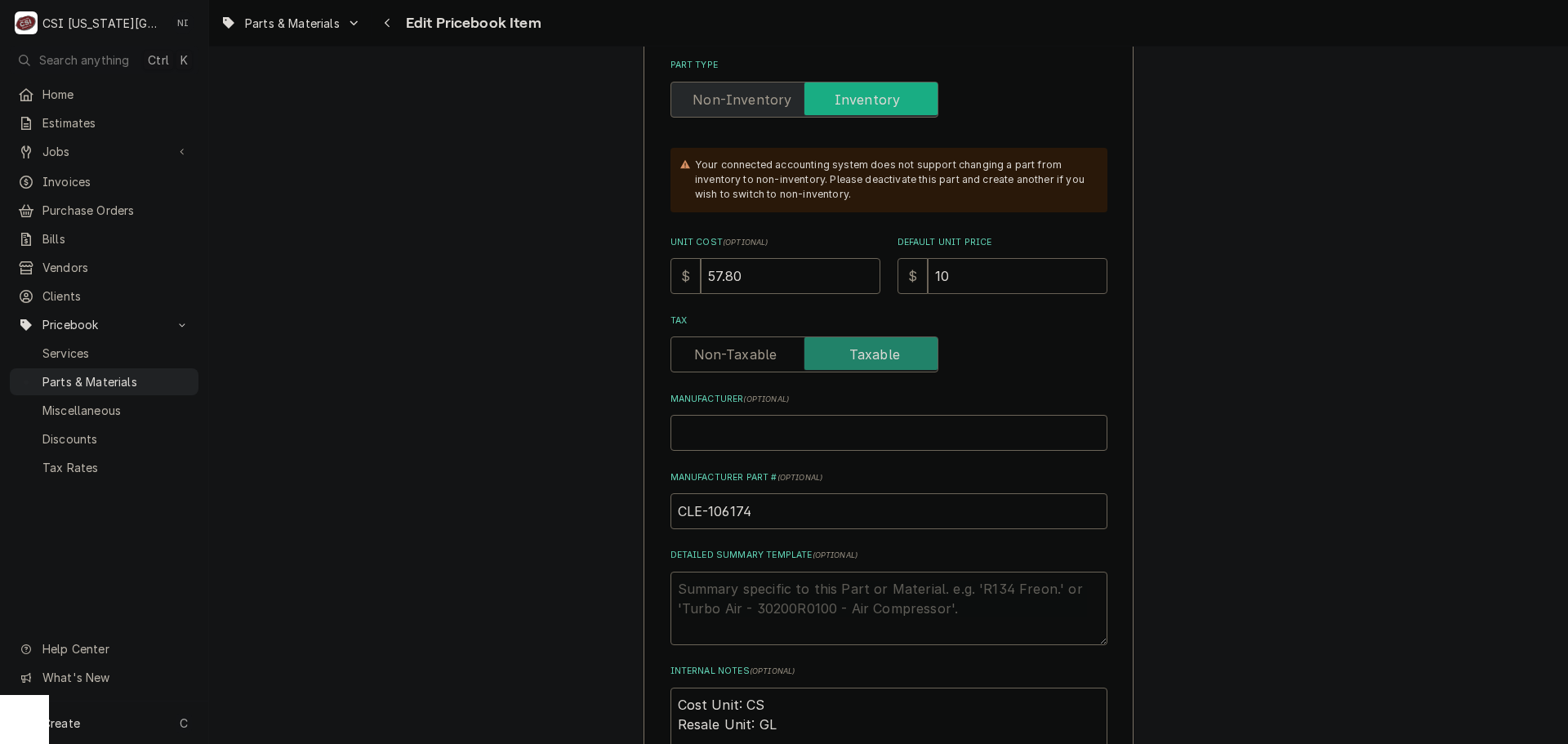
type textarea "x"
type input "105"
type textarea "x"
type input "105.0"
type textarea "x"
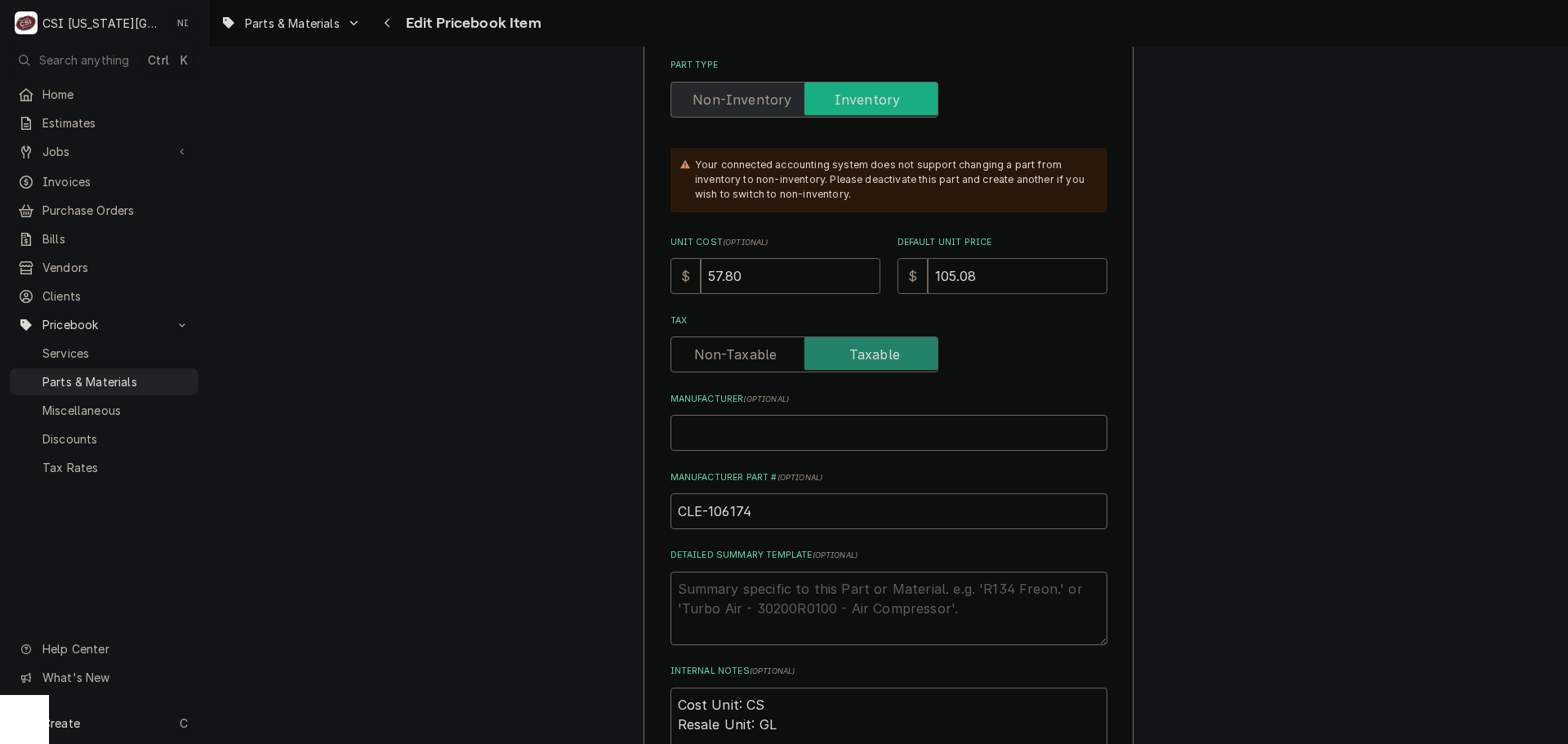
type input "105.08"
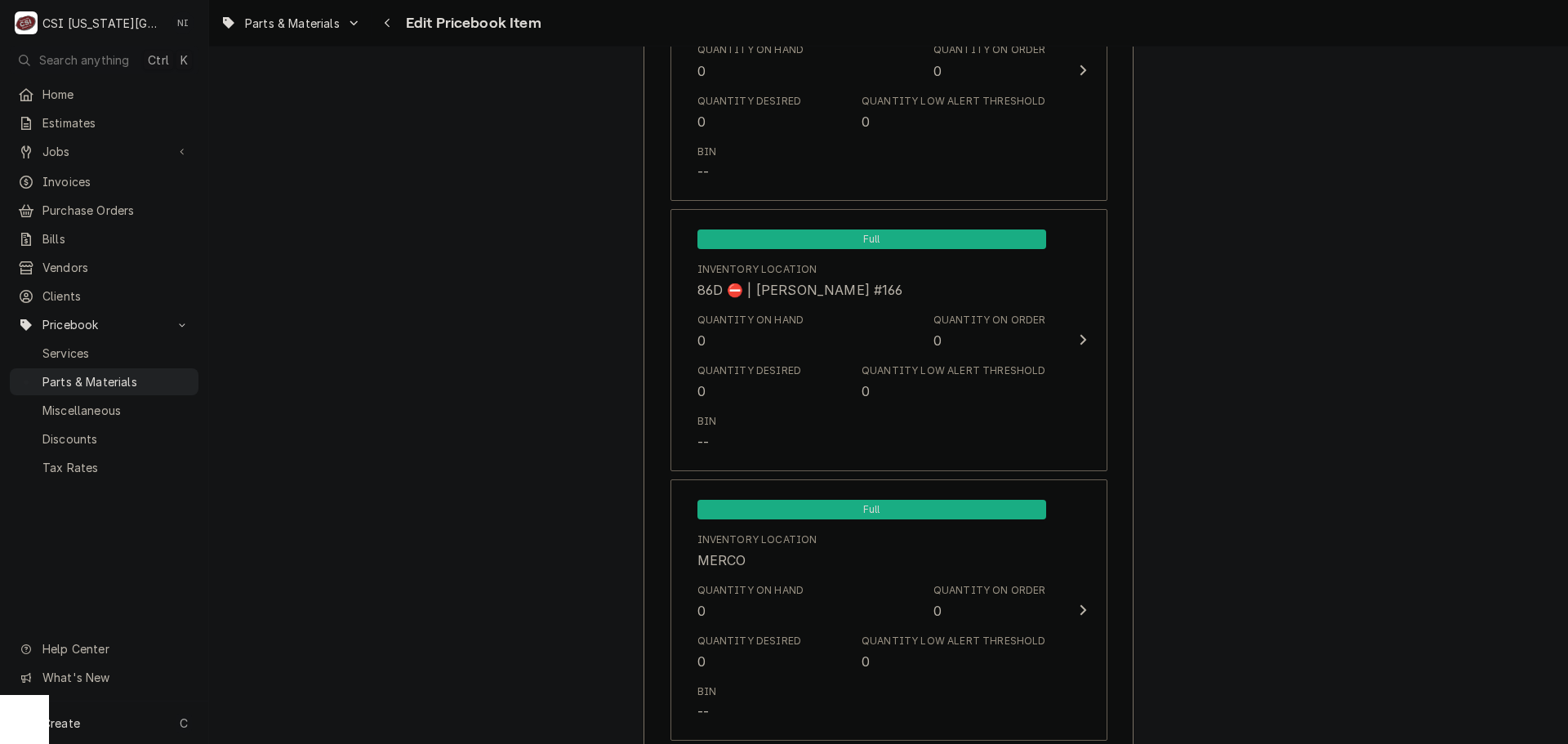
scroll to position [15824, 0]
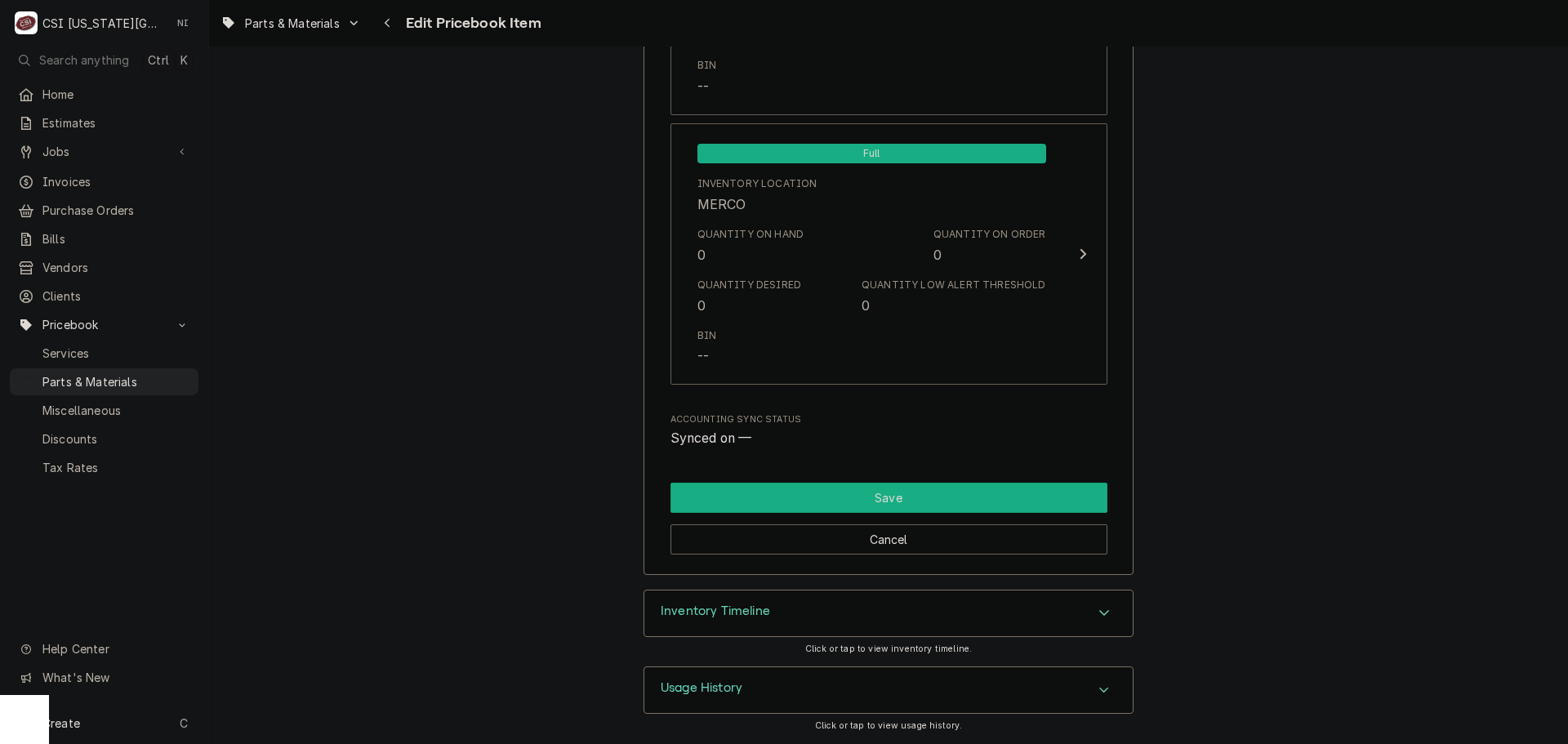
click at [1021, 508] on button "Save" at bounding box center [889, 498] width 437 height 30
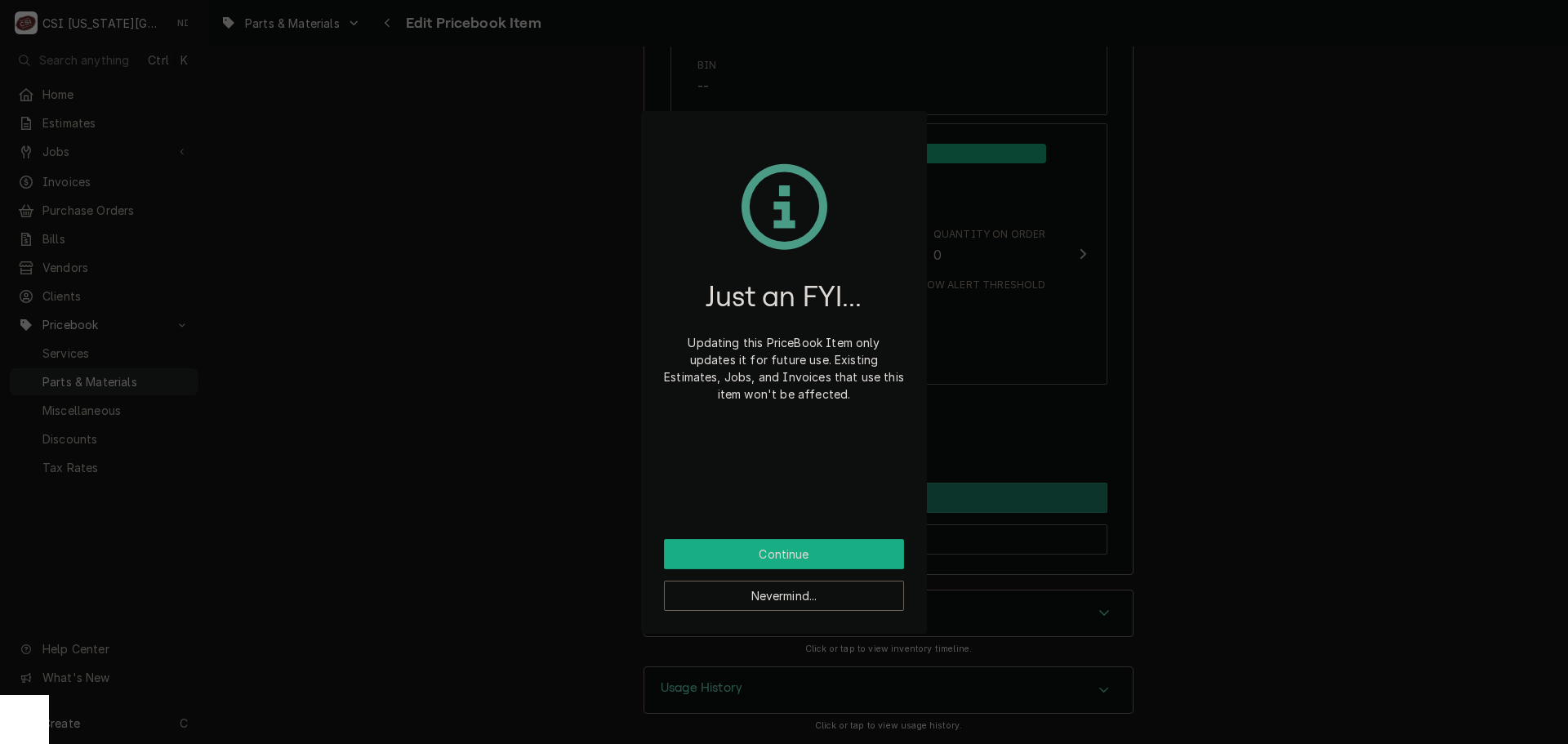
click at [866, 558] on button "Continue" at bounding box center [783, 554] width 240 height 30
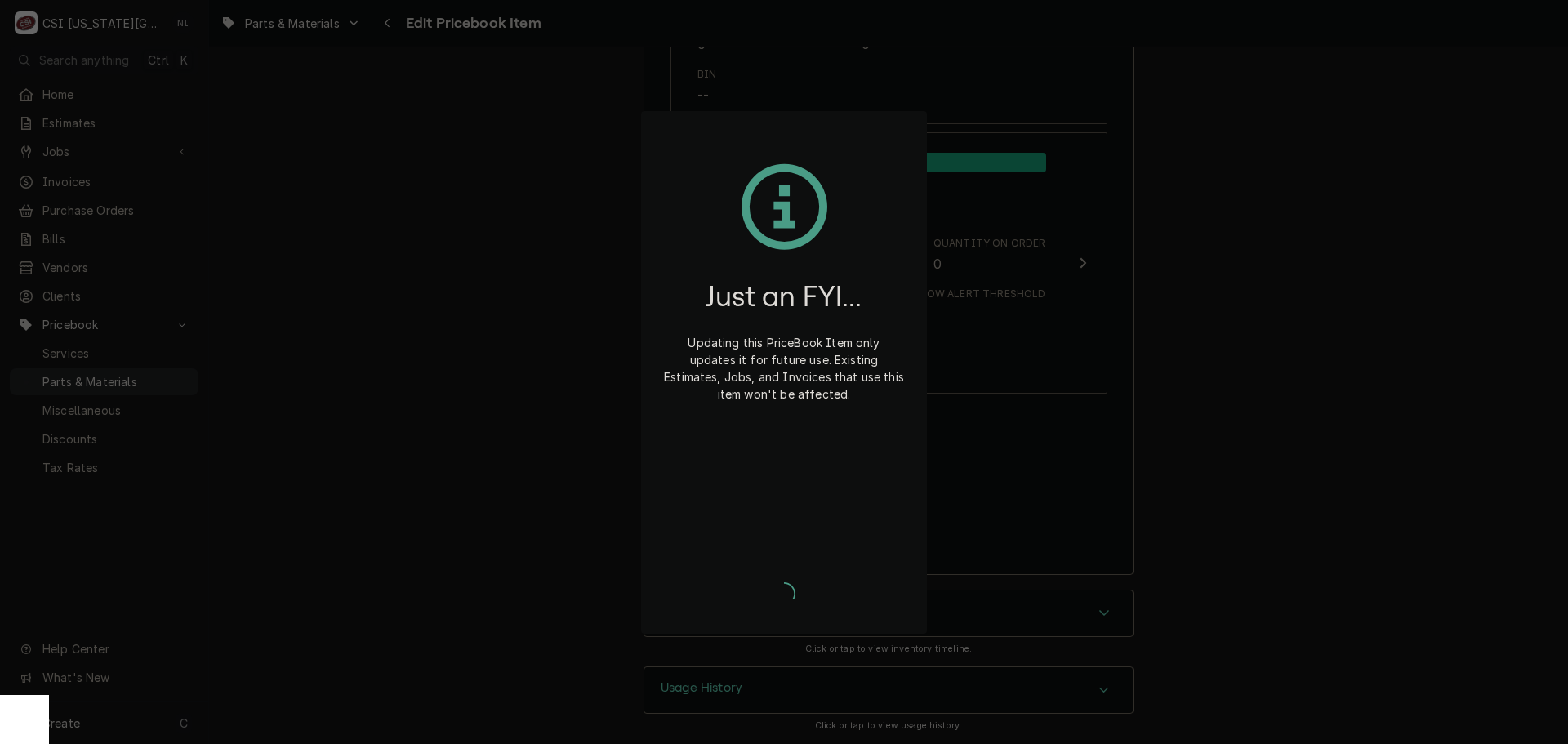
type textarea "x"
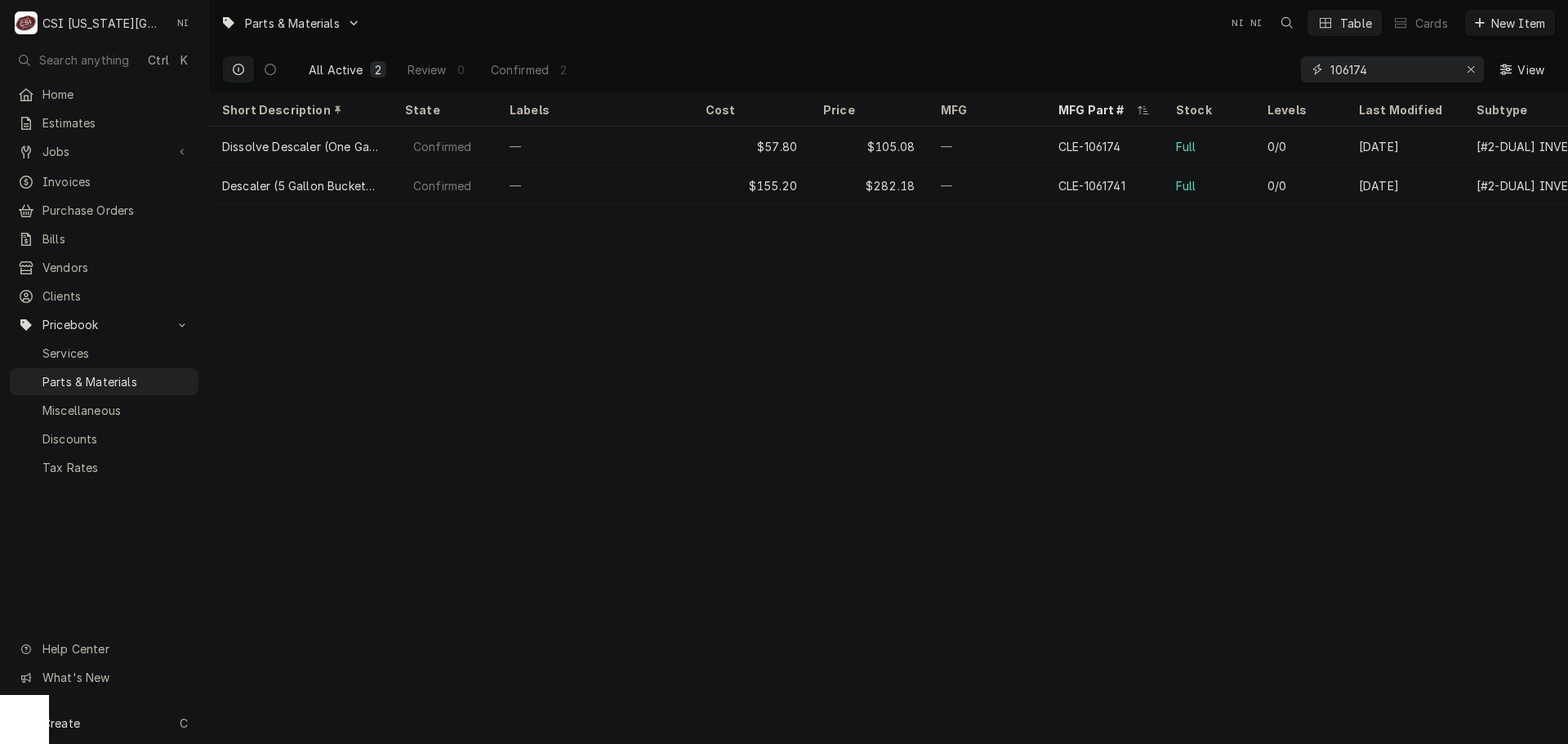
drag, startPoint x: 1370, startPoint y: 81, endPoint x: 1205, endPoint y: 79, distance: 165.0
click at [1213, 79] on div "All Active 2 Review 0 Confirmed 2 106174 View" at bounding box center [889, 70] width 1332 height 46
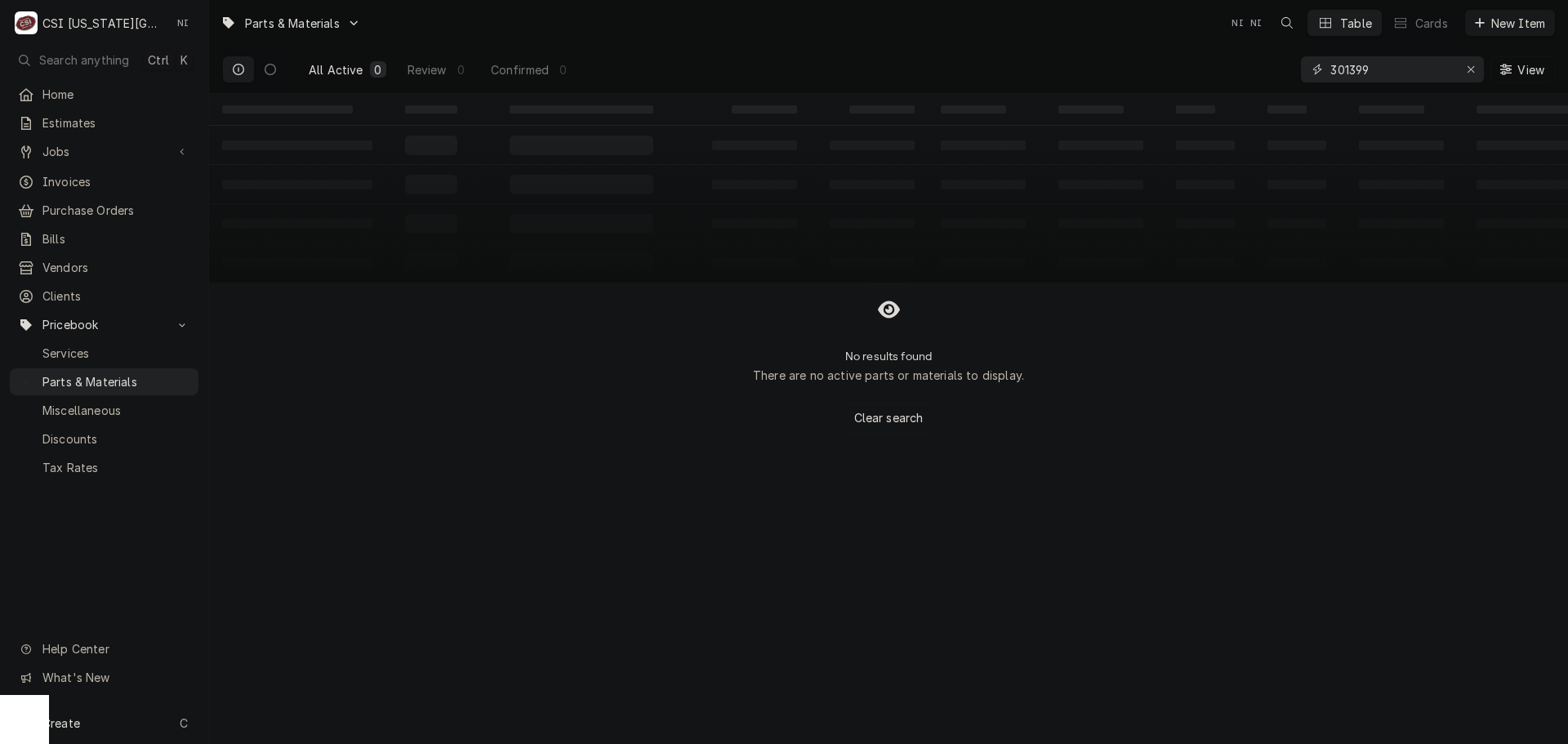
type input "301399"
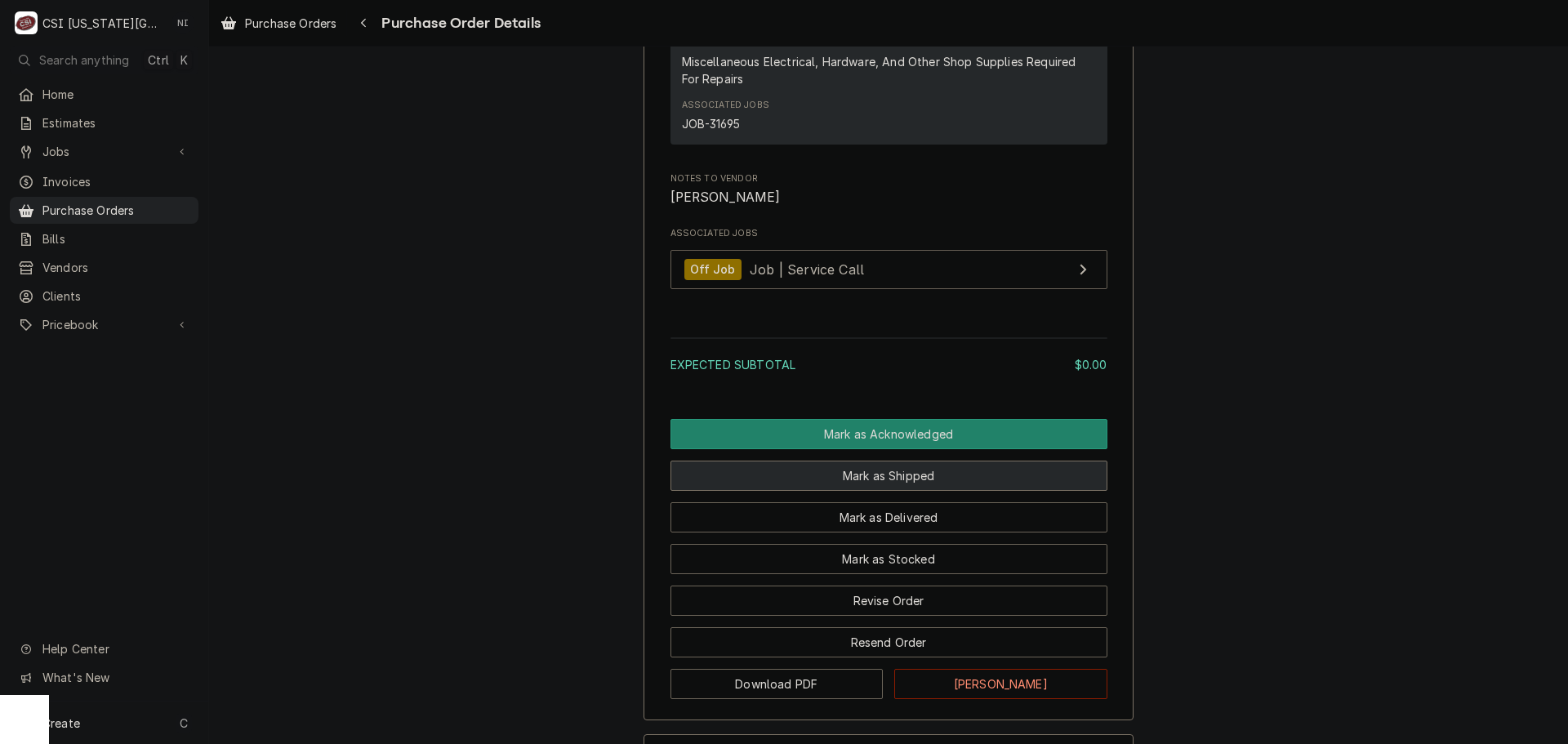
scroll to position [1321, 0]
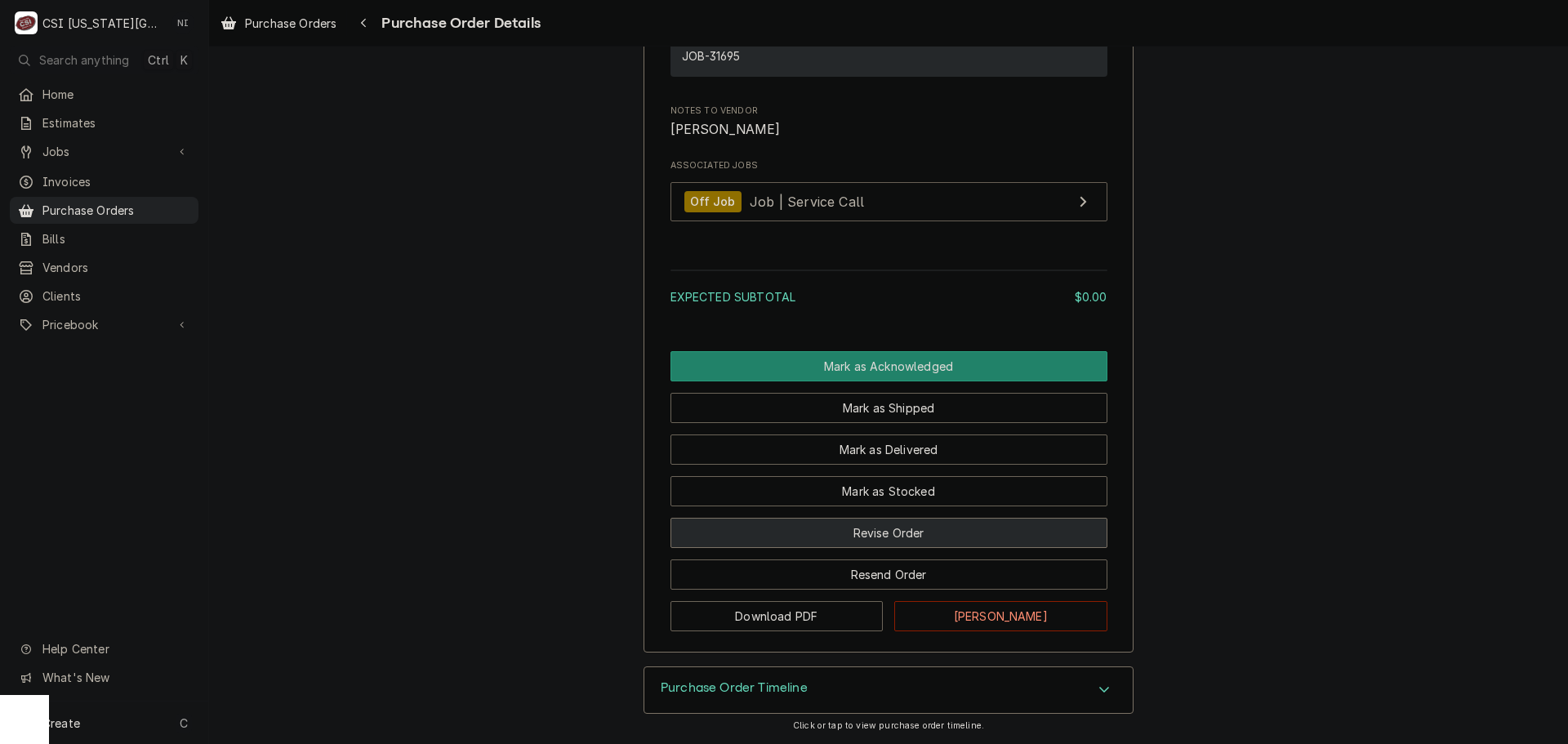
drag, startPoint x: 946, startPoint y: 529, endPoint x: 934, endPoint y: 519, distance: 15.6
click at [946, 529] on button "Revise Order" at bounding box center [889, 532] width 437 height 30
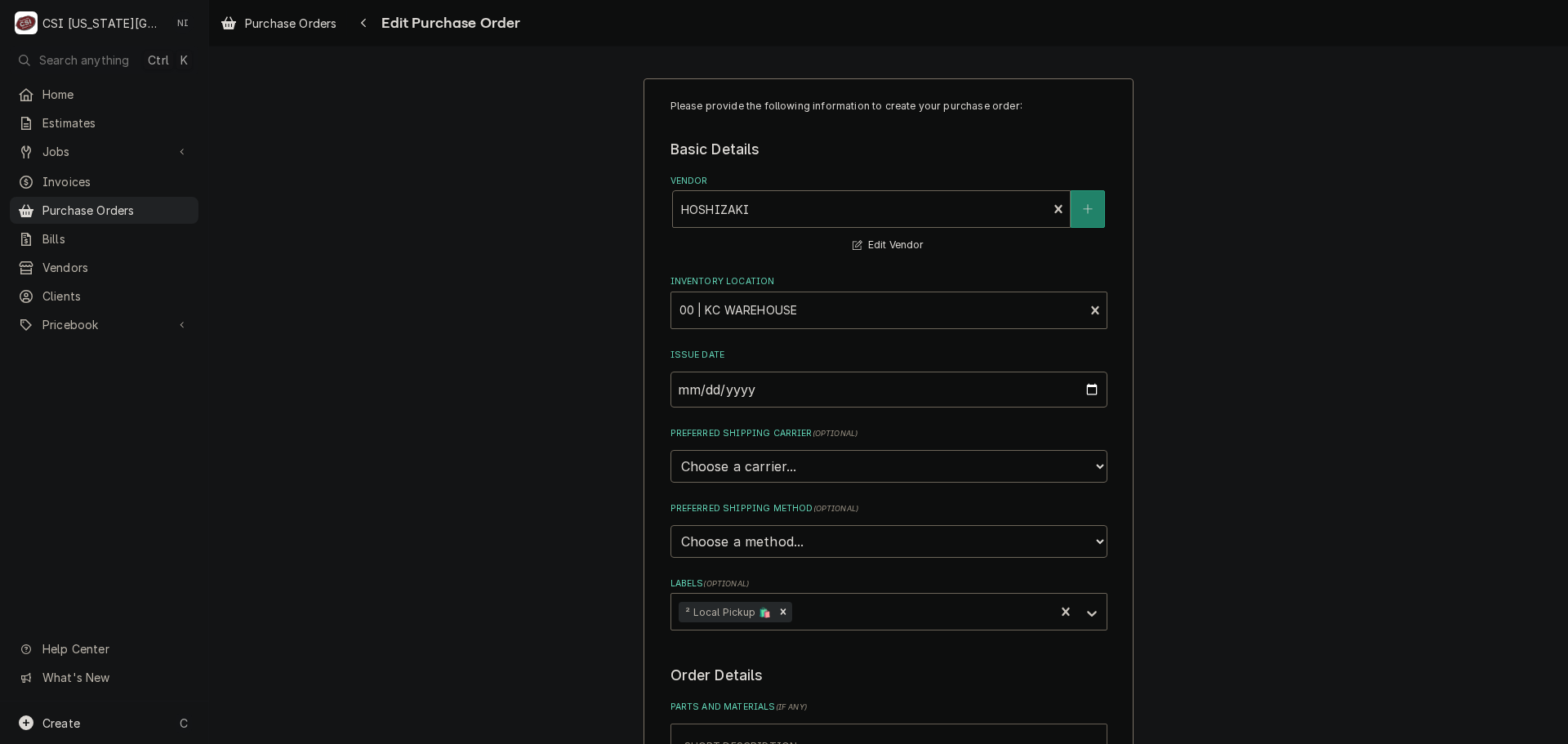
scroll to position [327, 0]
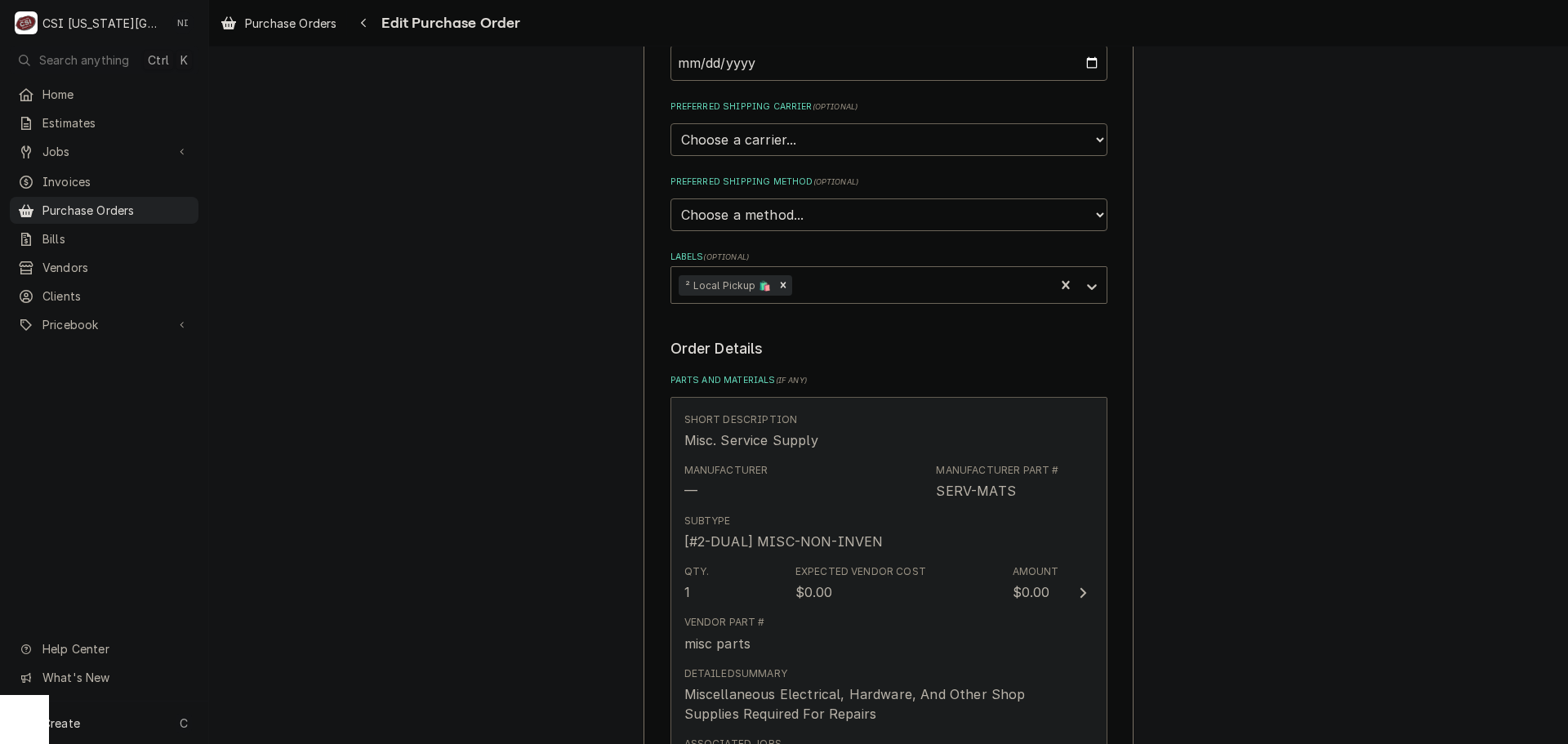
click at [832, 461] on div "Manufacturer — Manufacturer Part # SERV-MATS" at bounding box center [871, 481] width 375 height 50
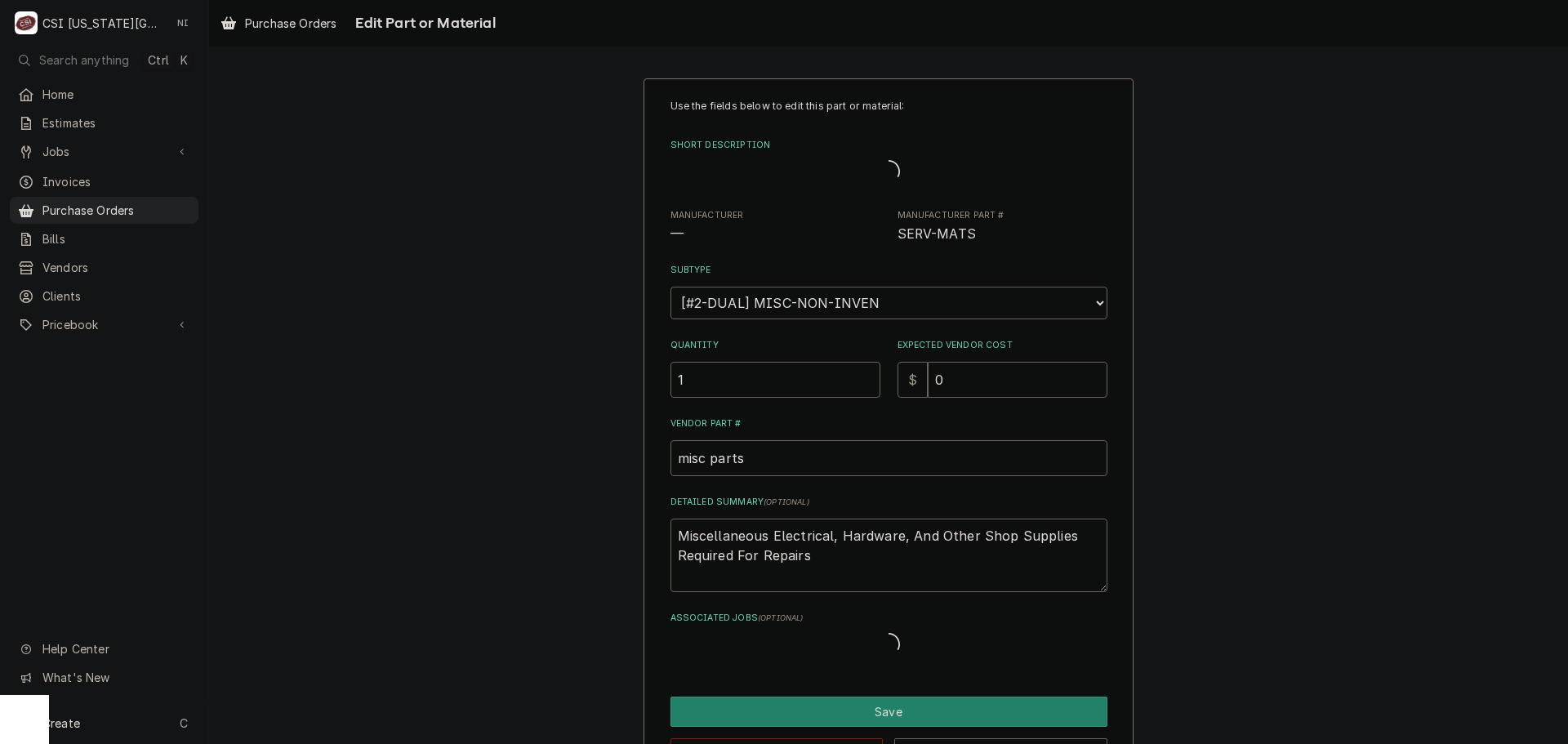
type textarea "x"
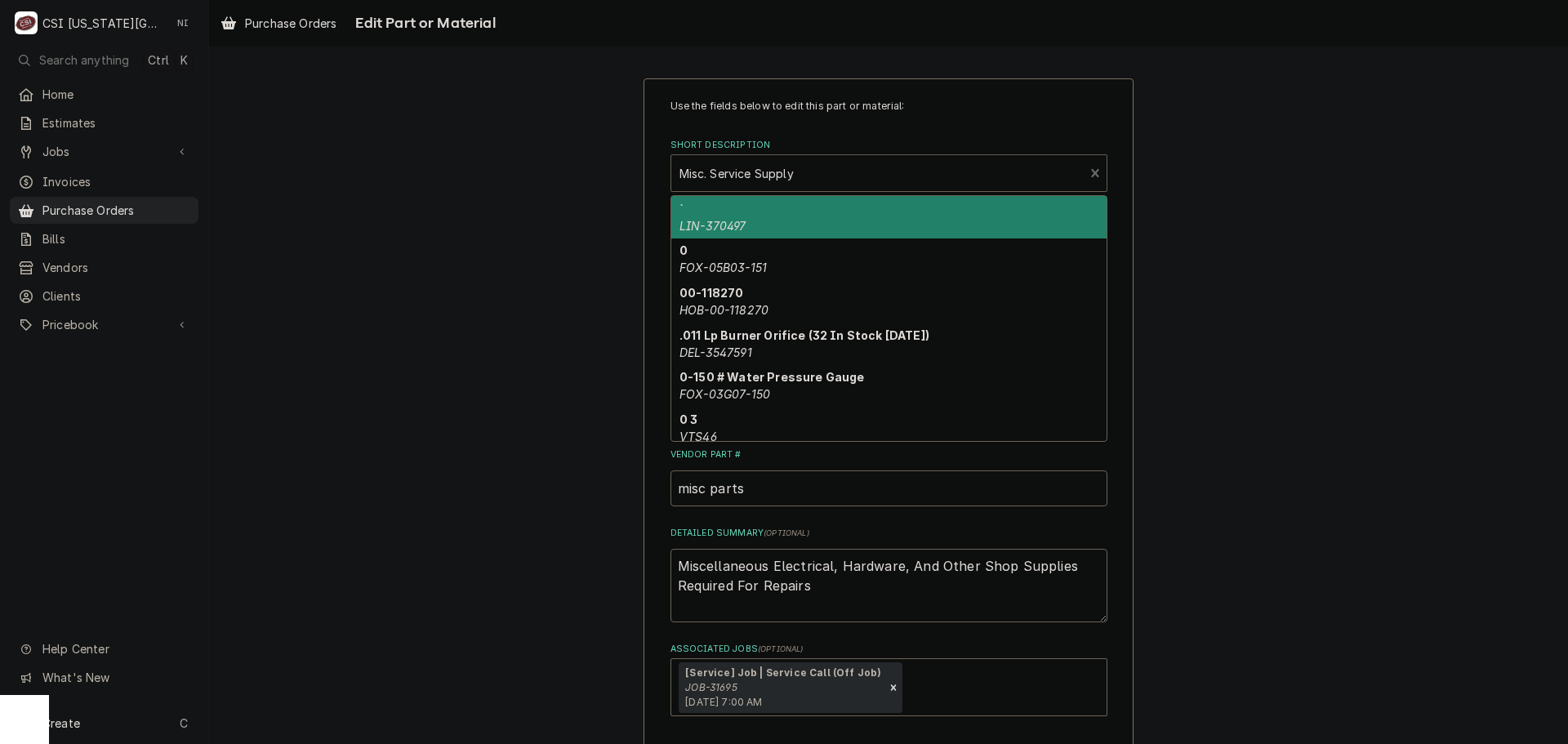
drag, startPoint x: 781, startPoint y: 174, endPoint x: 787, endPoint y: 182, distance: 10.0
click at [786, 177] on div "Short Description" at bounding box center [878, 173] width 397 height 29
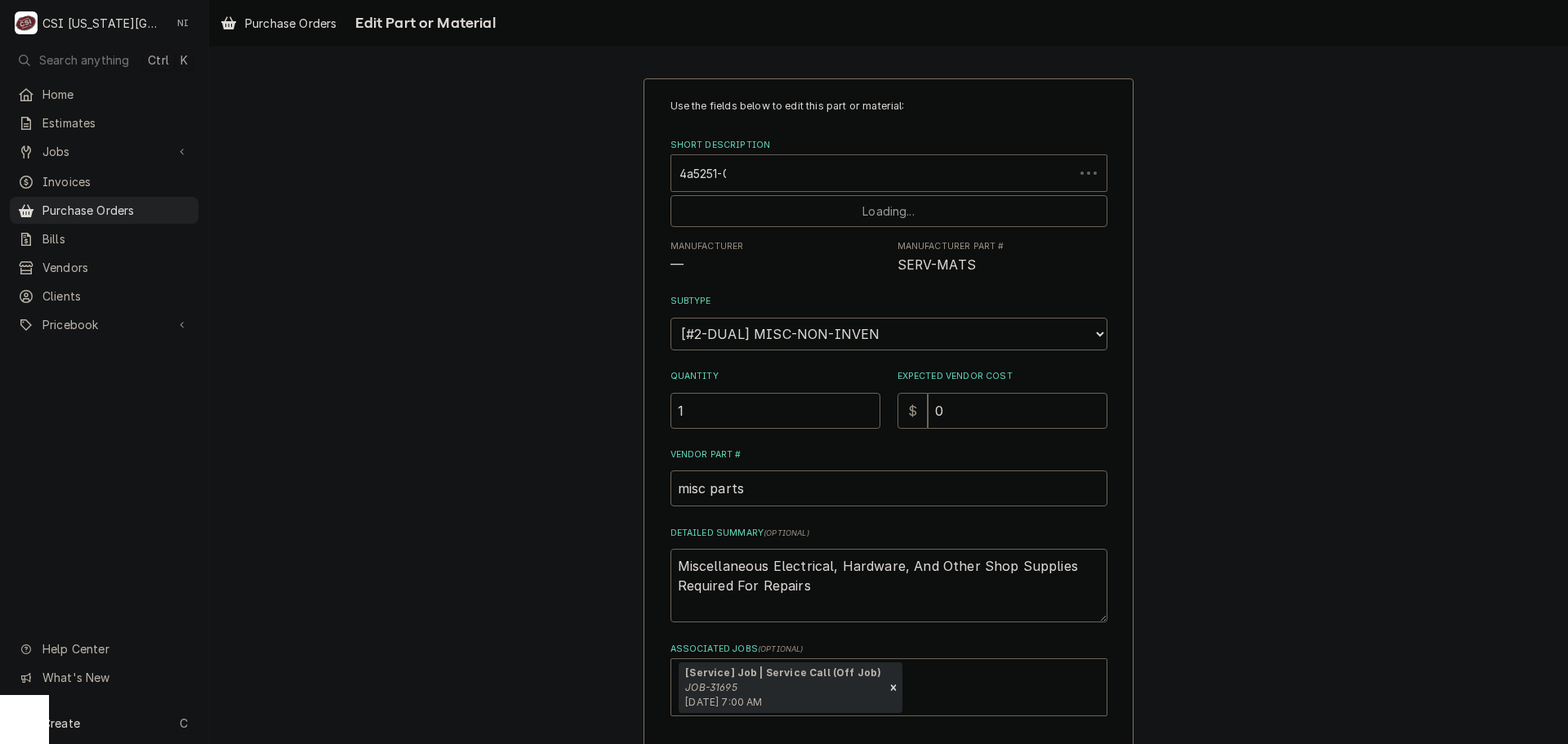
type input "4a5251-06"
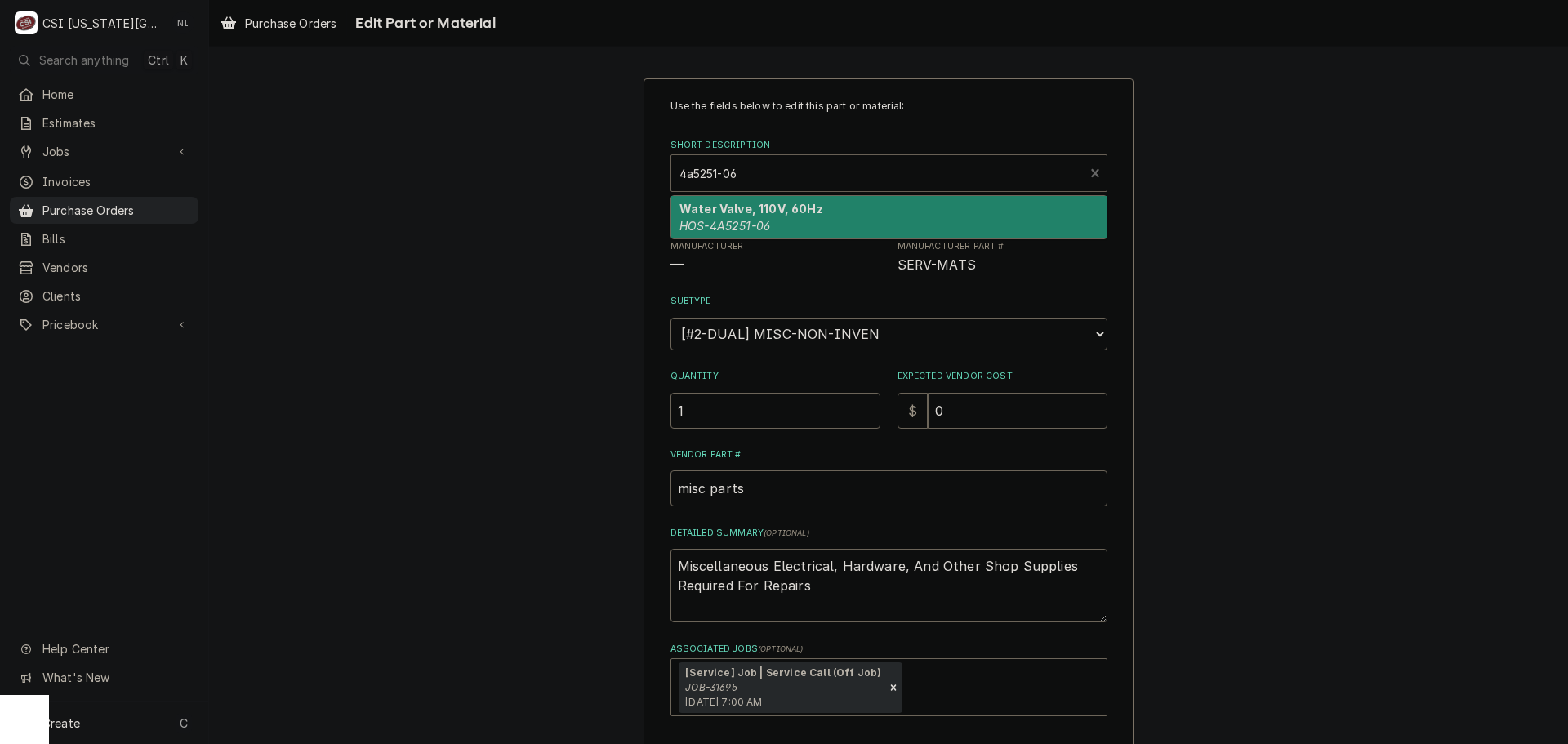
click at [748, 219] on em "HOS-4A5251-06" at bounding box center [725, 226] width 90 height 14
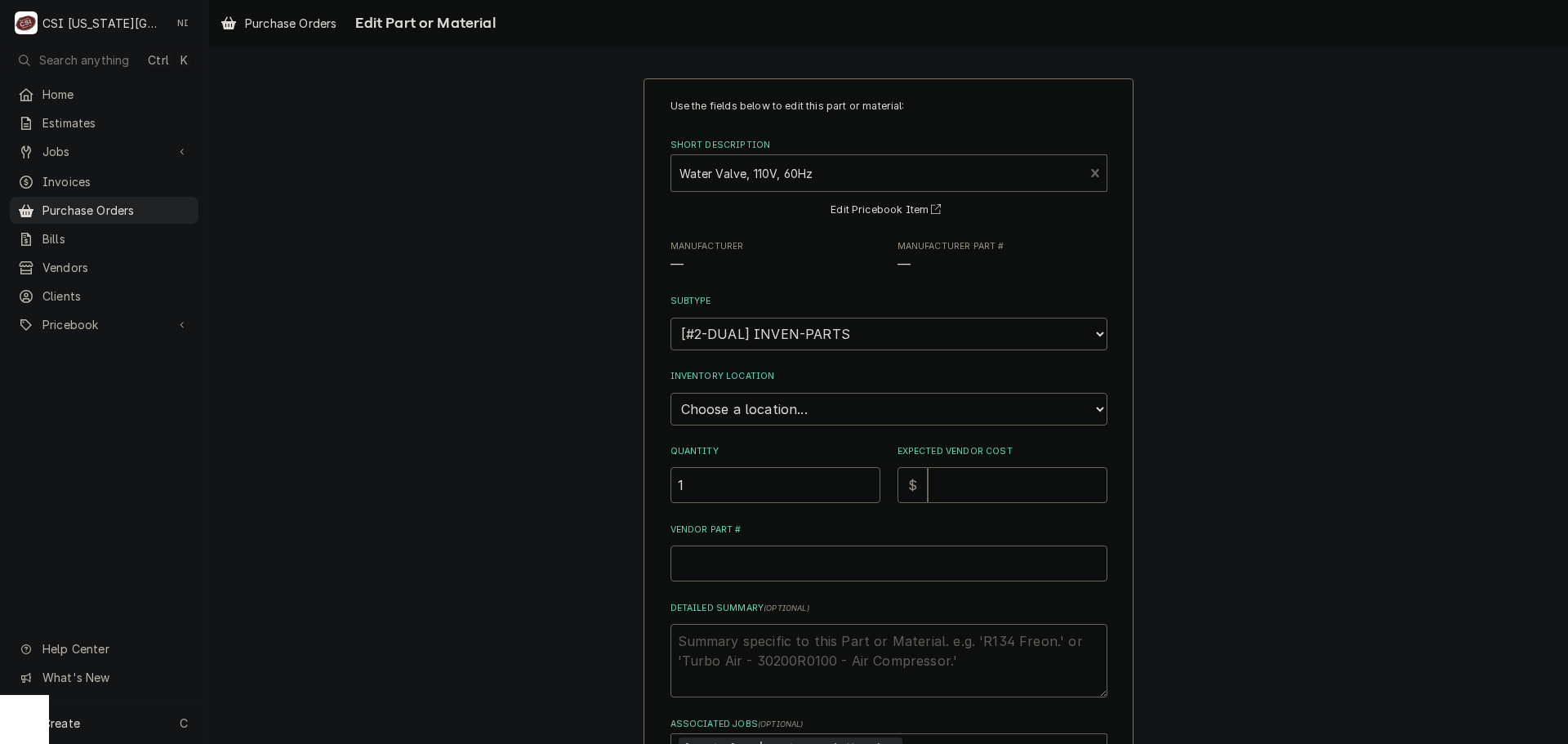
type textarea "x"
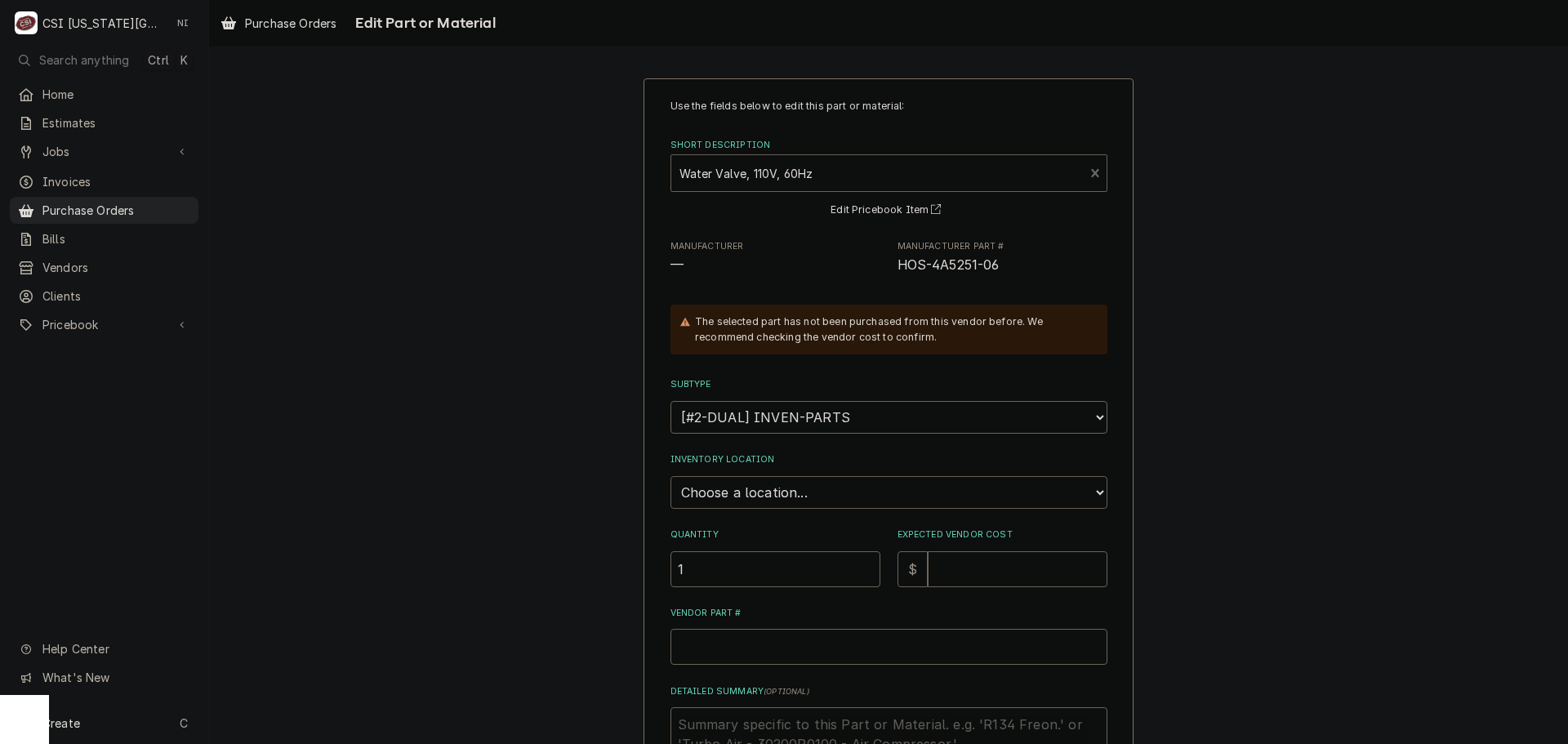
click at [765, 489] on select "Choose a location... 00 | KC WAREHOUSE 00 | MAIN WAREHOUSE 01 | BRIAN BREAZIER …" at bounding box center [889, 492] width 437 height 33
select select "2756"
click at [671, 476] on select "Choose a location... 00 | KC WAREHOUSE 00 | MAIN WAREHOUSE 01 | BRIAN BREAZIER …" at bounding box center [889, 492] width 437 height 33
click at [943, 562] on input "Expected Vendor Cost" at bounding box center [1017, 569] width 180 height 36
type textarea "x"
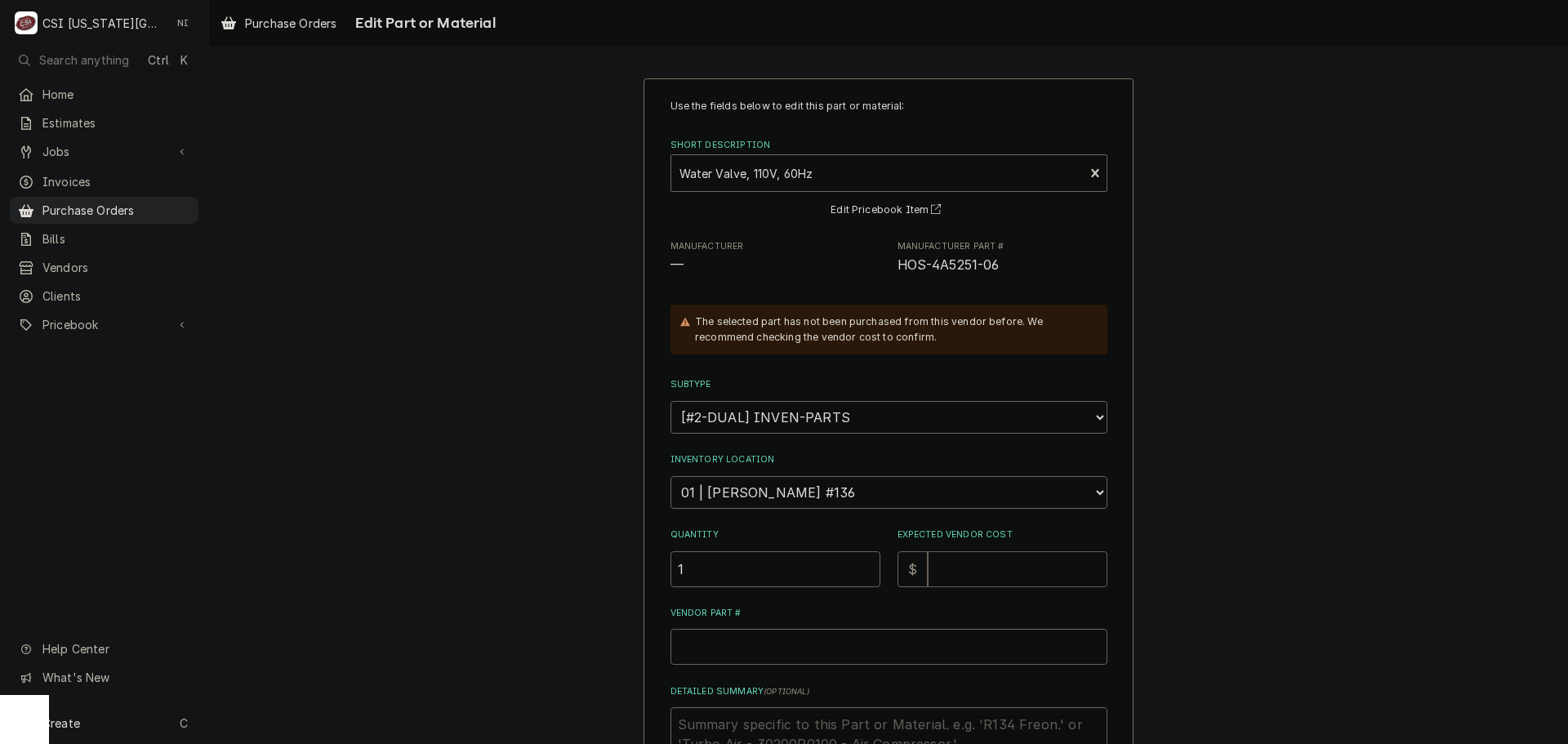
type input "6"
type textarea "x"
type input "61"
type textarea "x"
type input "61.5"
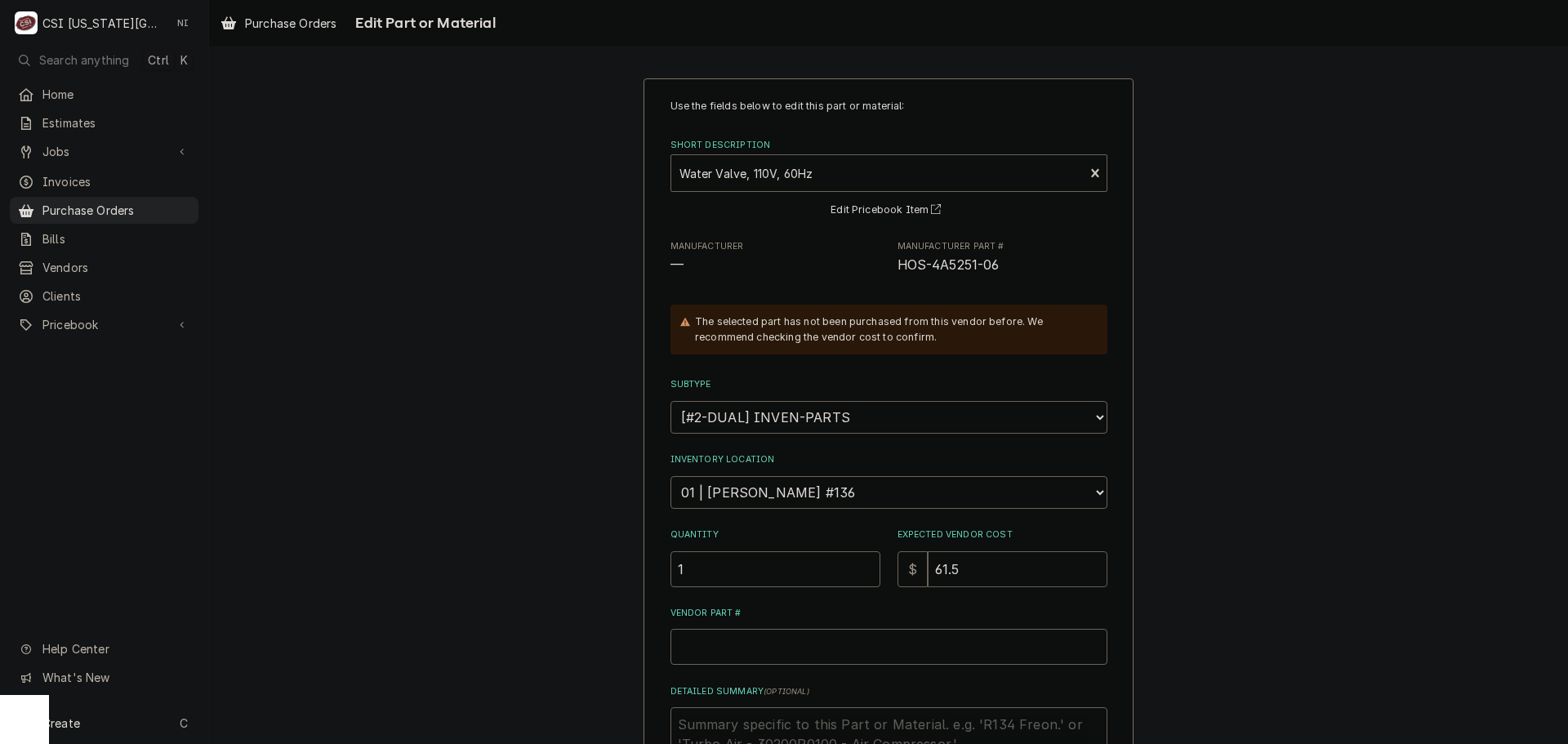
type textarea "x"
type input "61.54"
drag, startPoint x: 979, startPoint y: 255, endPoint x: 907, endPoint y: 263, distance: 72.4
click at [872, 260] on div "Manufacturer — Manufacturer Part # HOS-4A5251-06" at bounding box center [889, 258] width 437 height 35
click at [982, 266] on span "HOS-4A5251-06" at bounding box center [948, 265] width 102 height 16
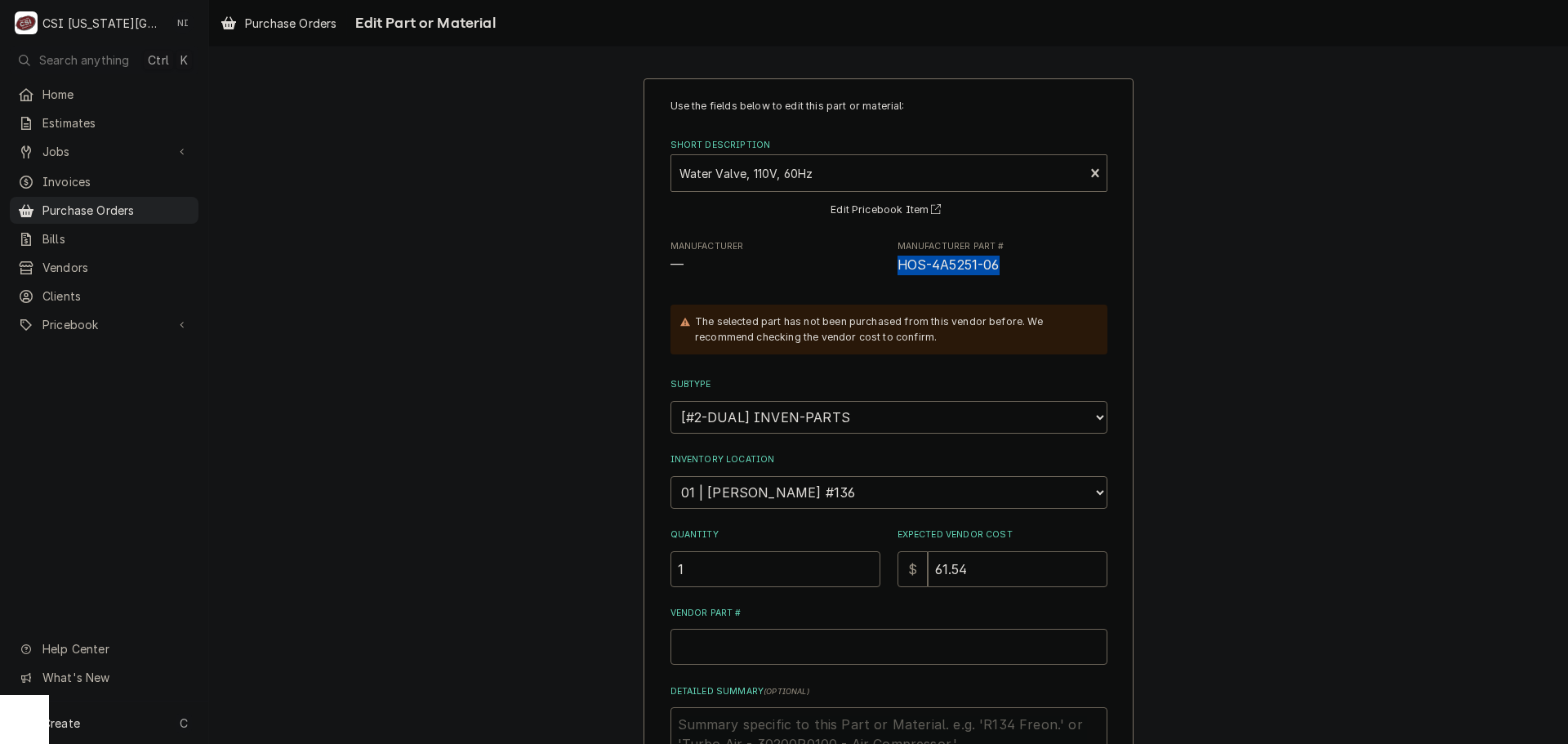
drag, startPoint x: 1006, startPoint y: 266, endPoint x: 887, endPoint y: 270, distance: 119.1
click at [887, 270] on div "Manufacturer — Manufacturer Part # HOS-4A5251-06" at bounding box center [889, 258] width 437 height 35
copy span "HOS-4A5251-06"
click at [854, 638] on input "Vendor Part #" at bounding box center [889, 647] width 437 height 36
paste input "HOS-4A5251-06"
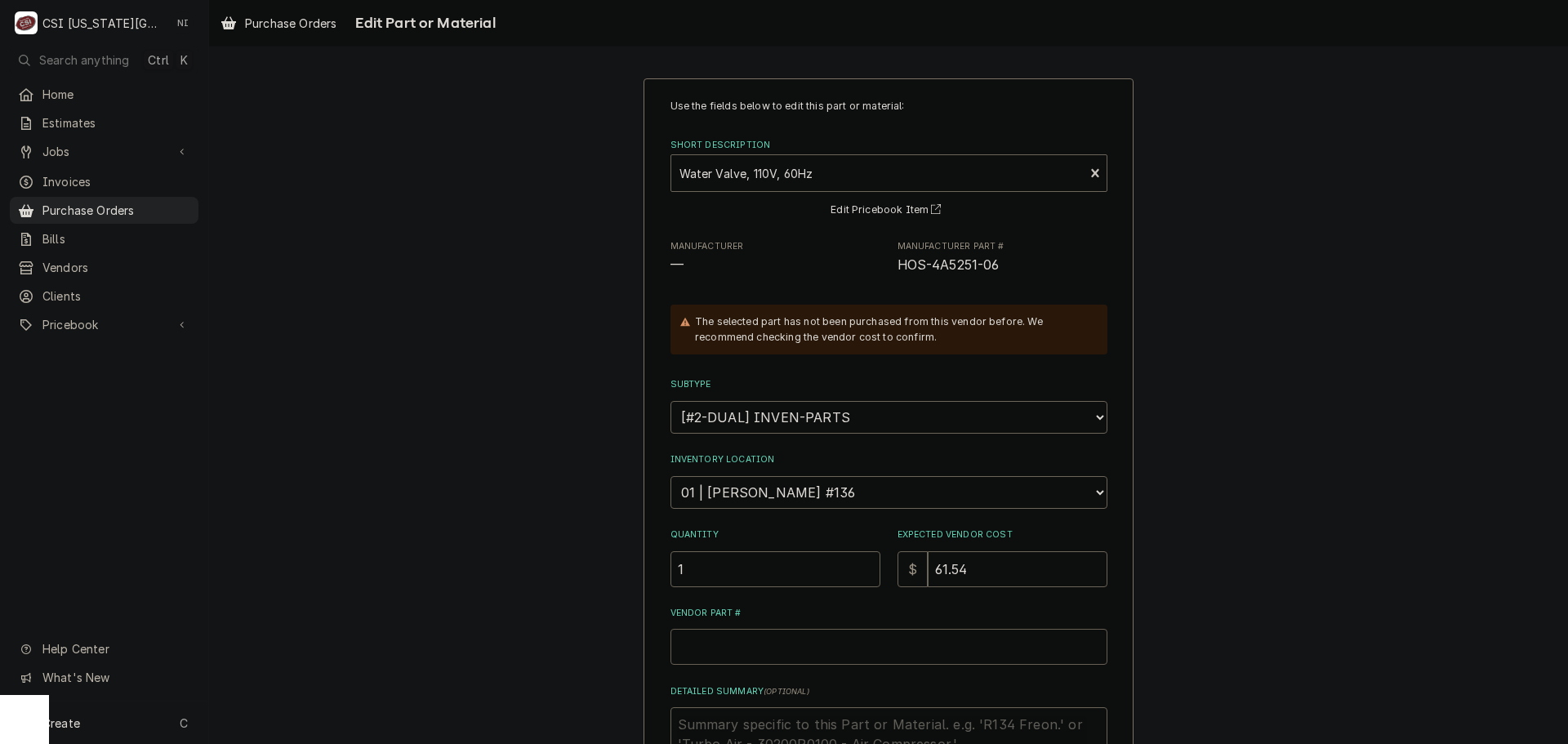
type textarea "x"
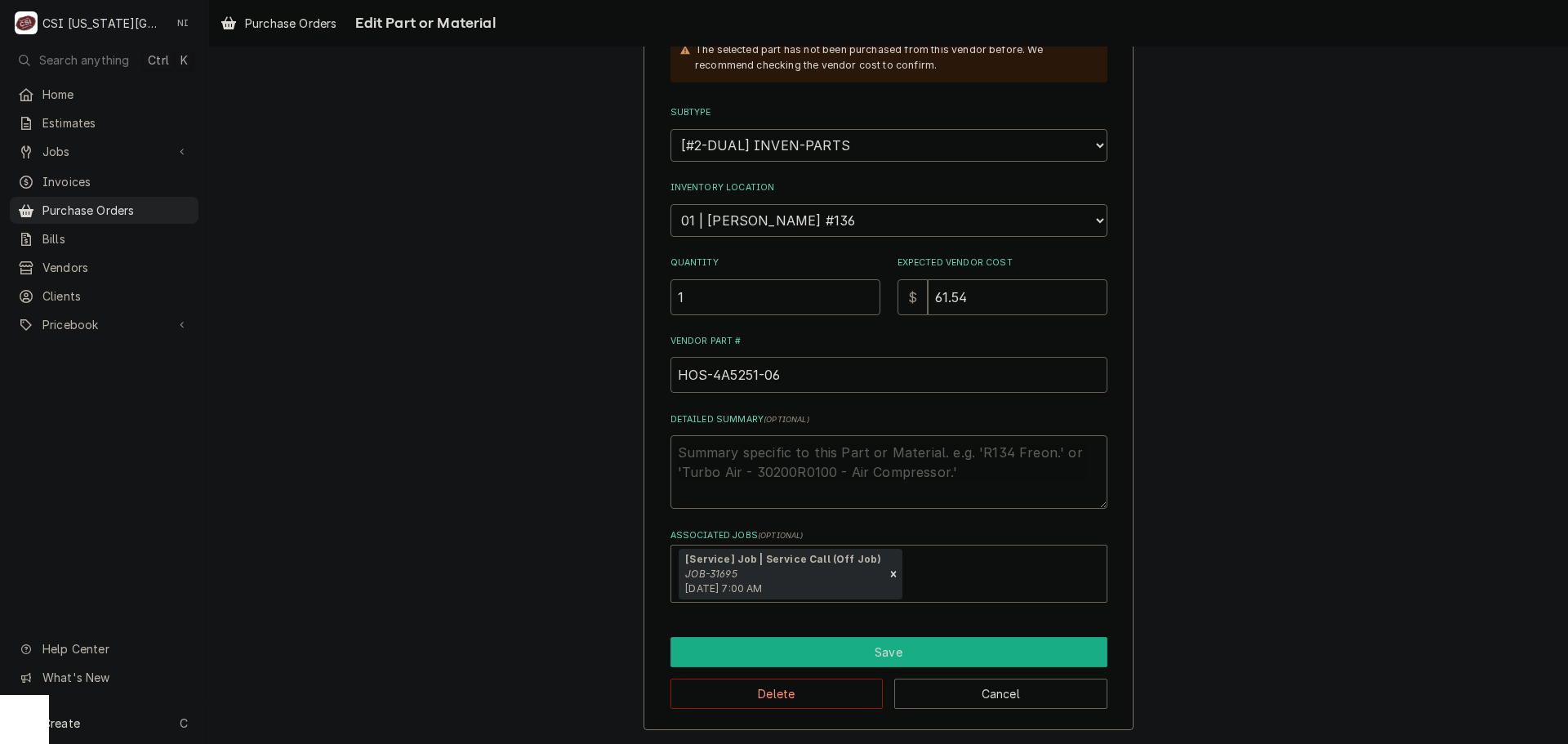
type input "HOS-4A5251-06"
click at [805, 659] on button "Save" at bounding box center [889, 652] width 437 height 30
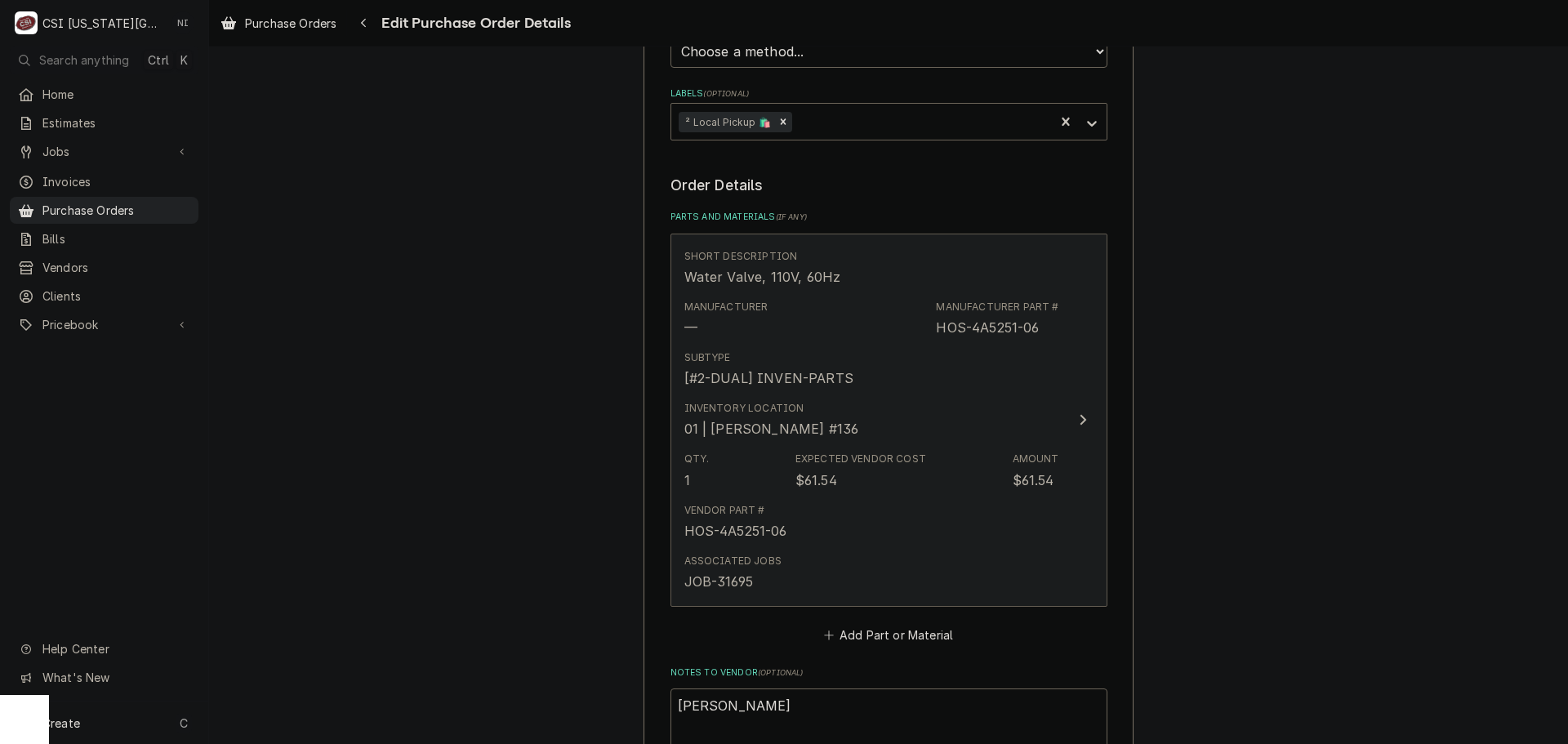
scroll to position [846, 0]
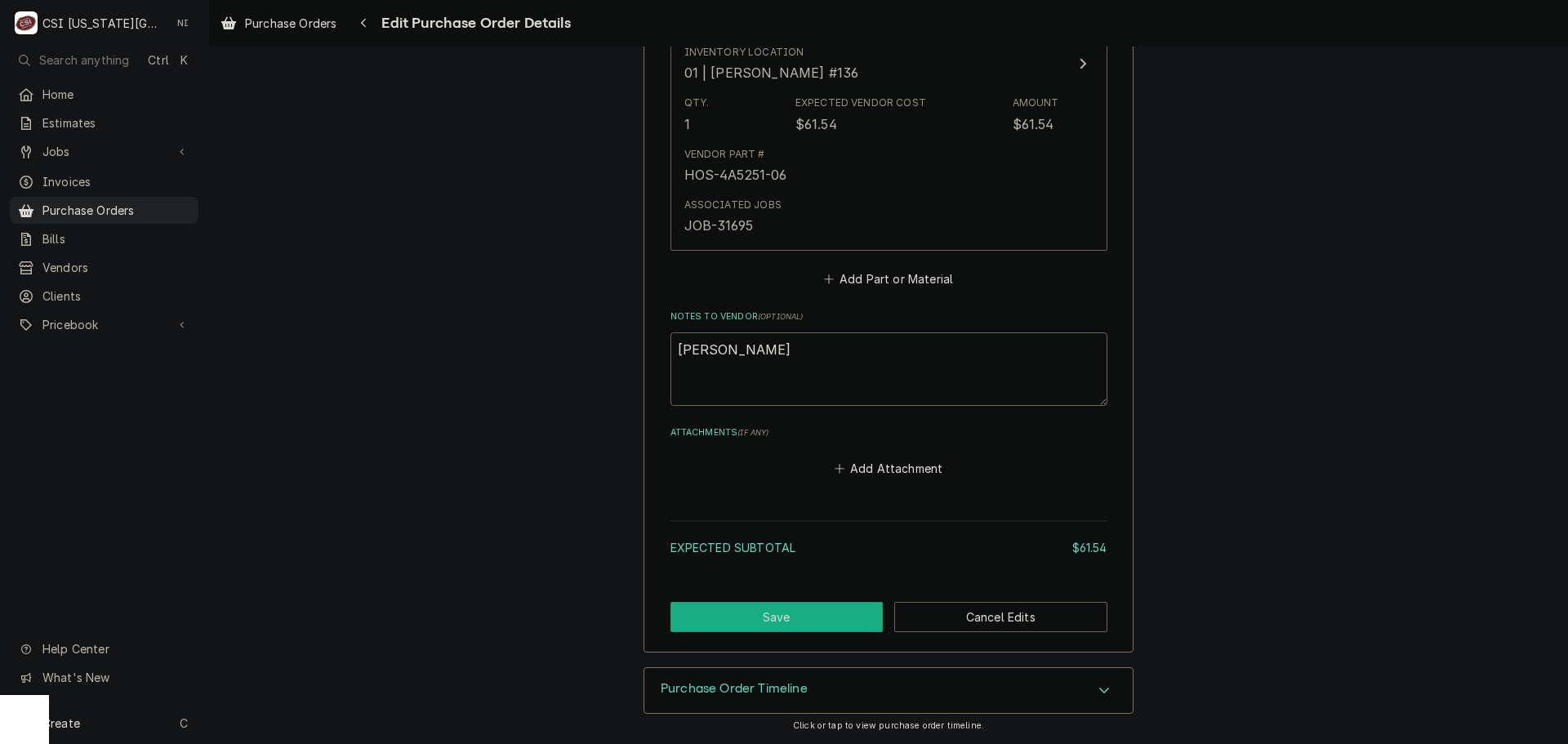
click at [826, 618] on button "Save" at bounding box center [777, 616] width 213 height 30
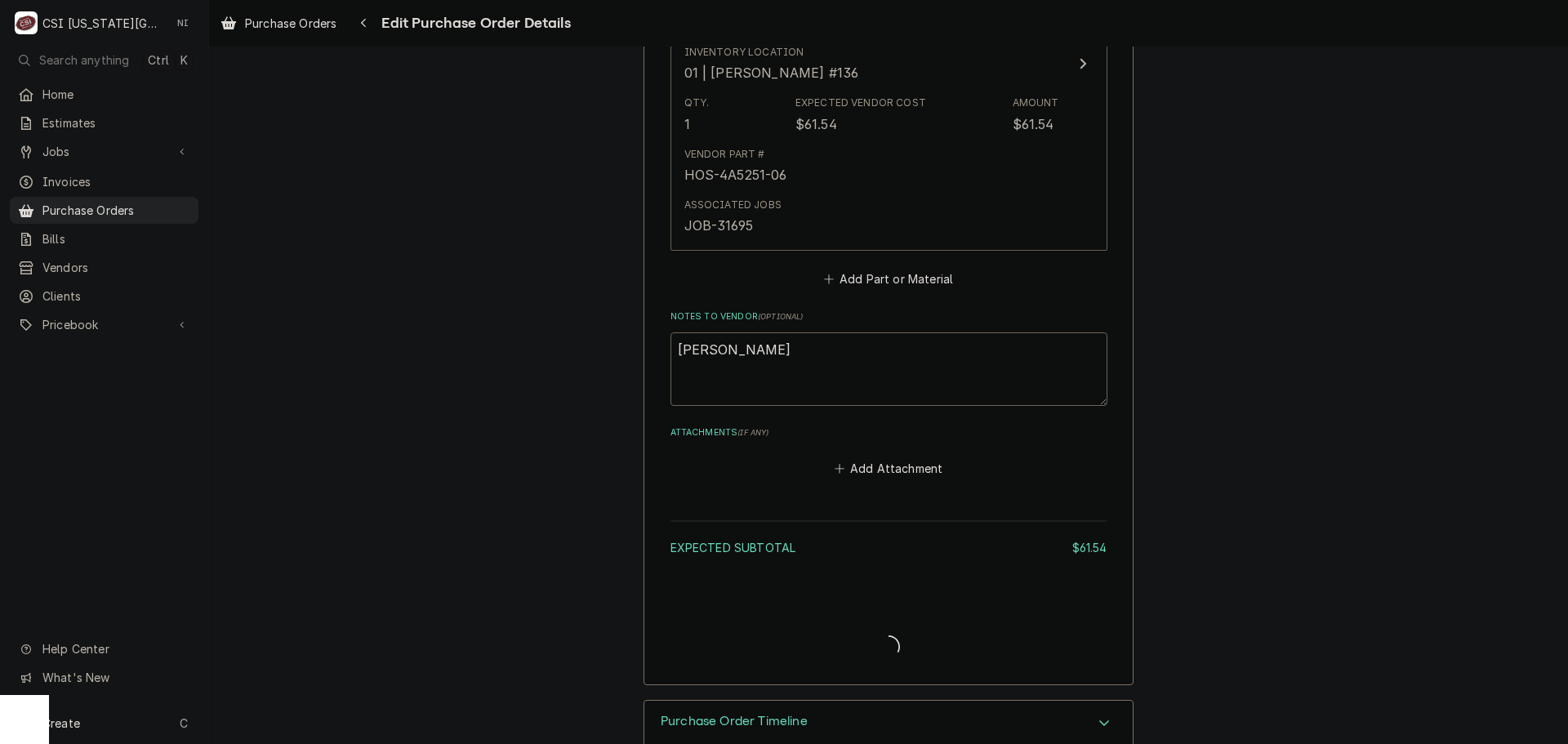
type textarea "x"
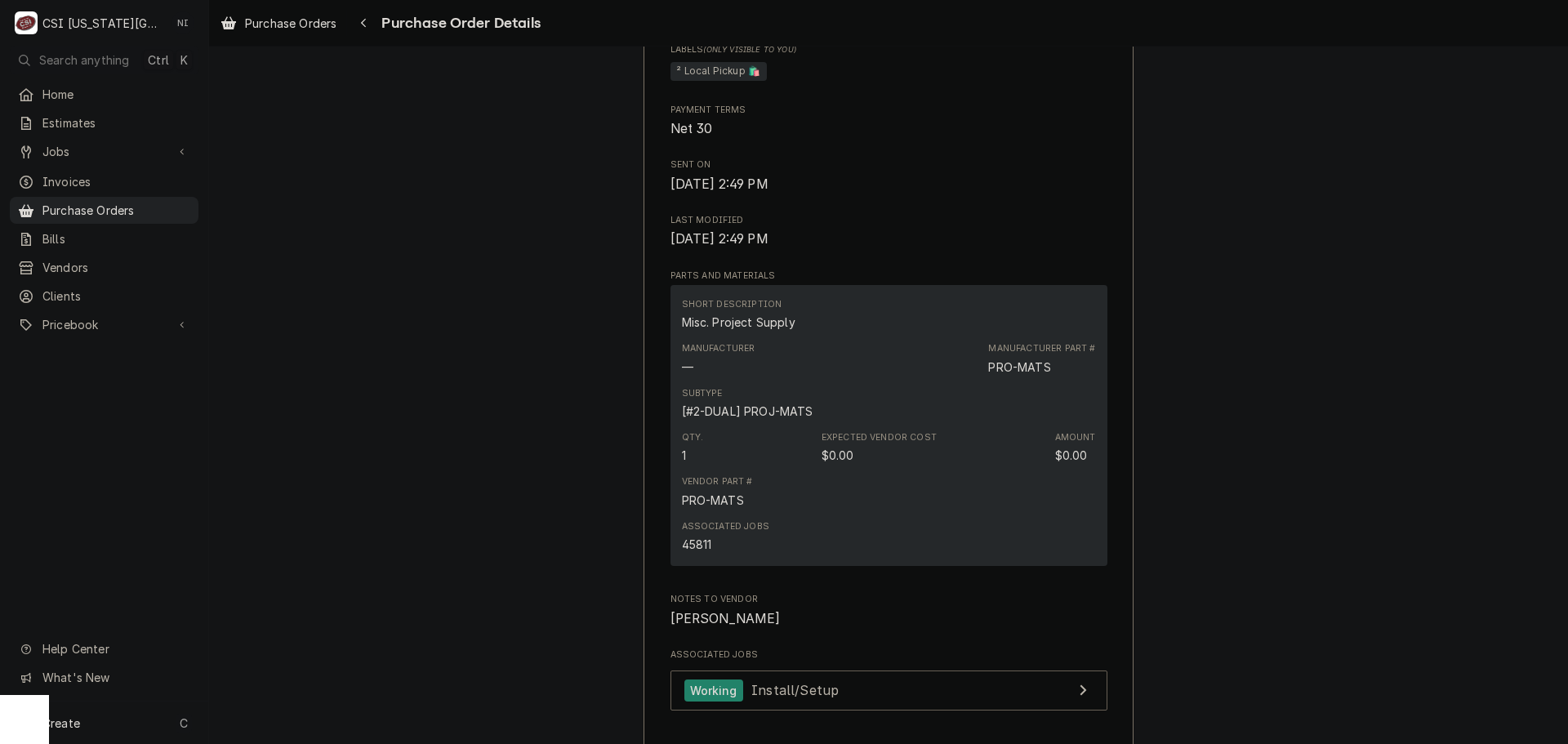
scroll to position [1061, 0]
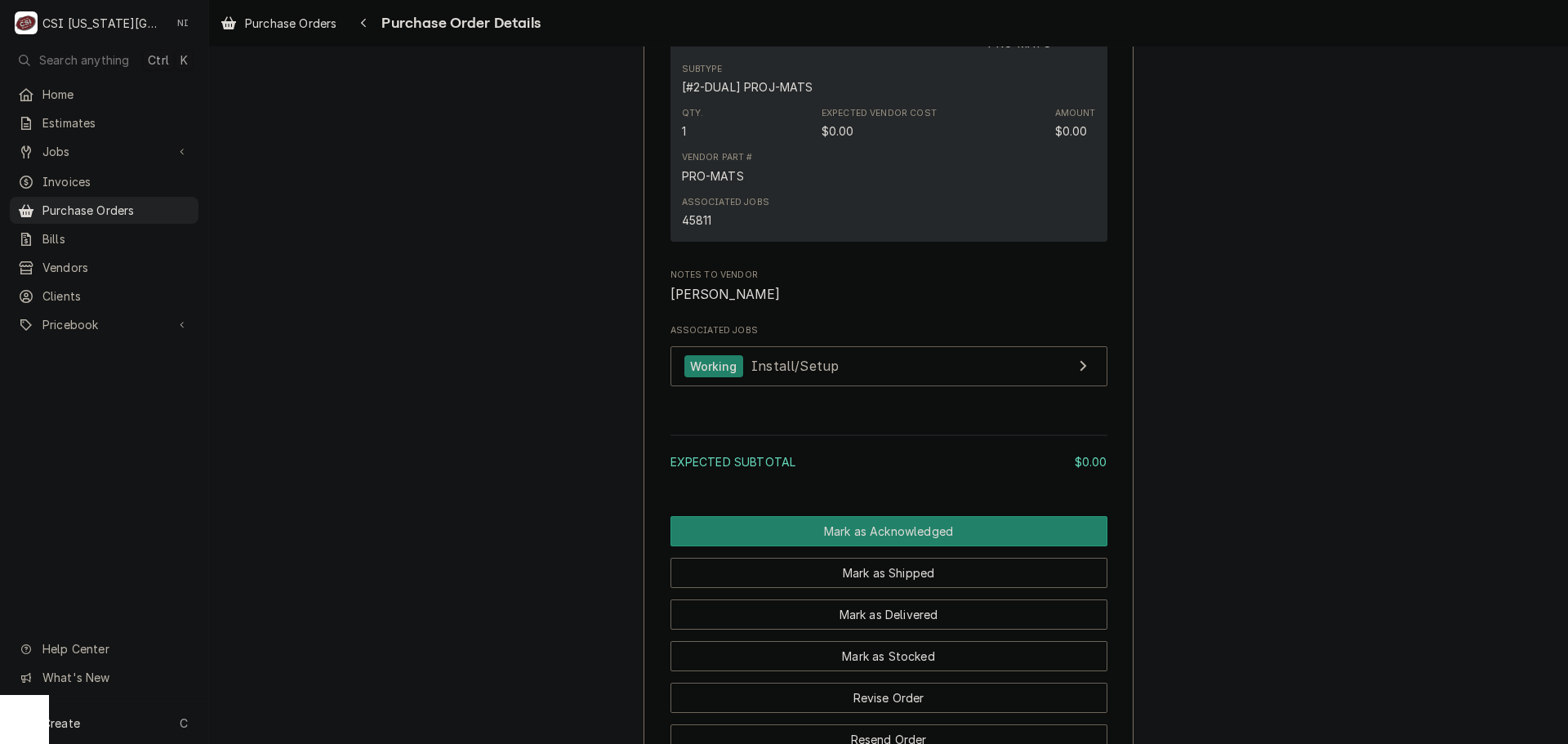
click at [926, 235] on div "Associated Jobs 45811" at bounding box center [889, 213] width 414 height 44
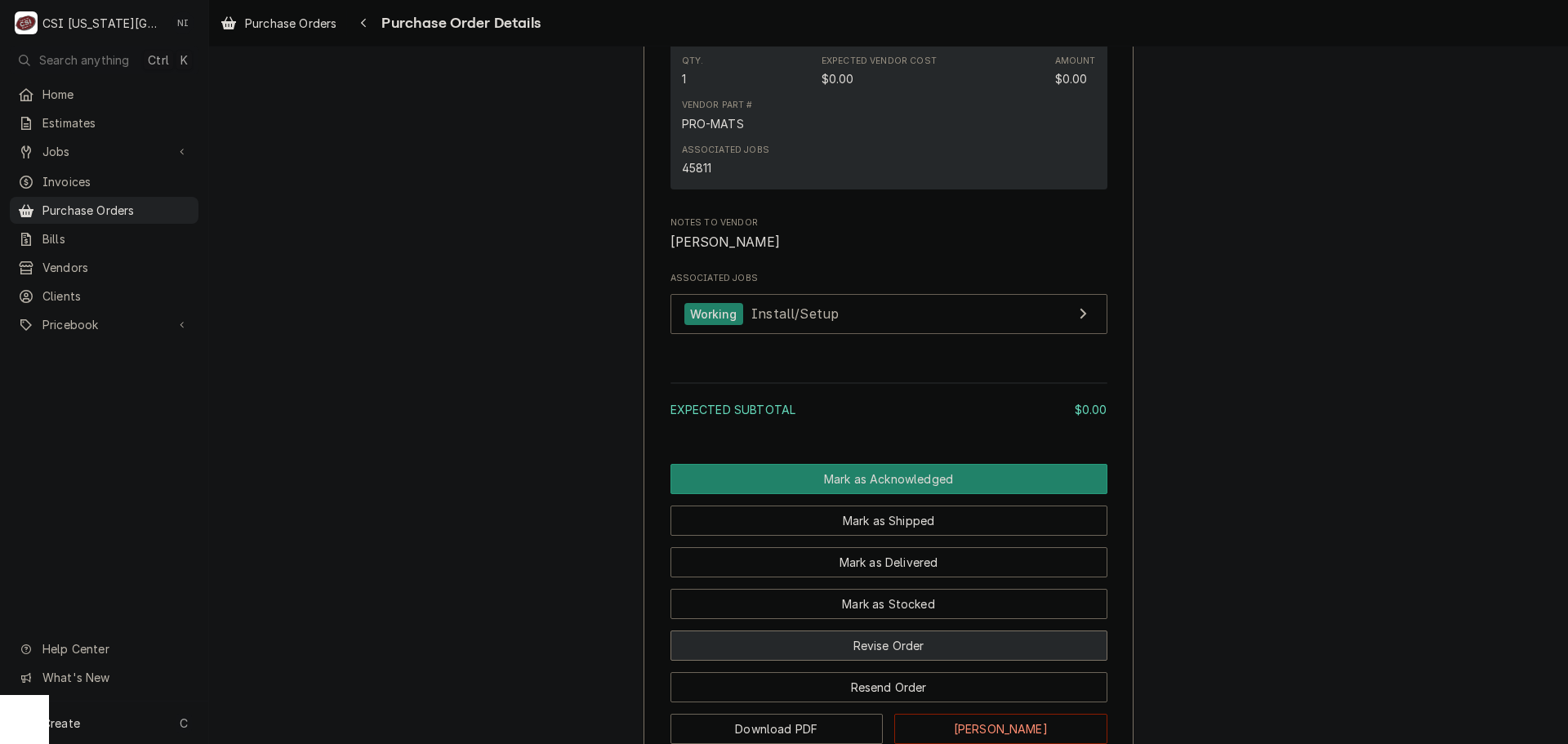
scroll to position [1143, 0]
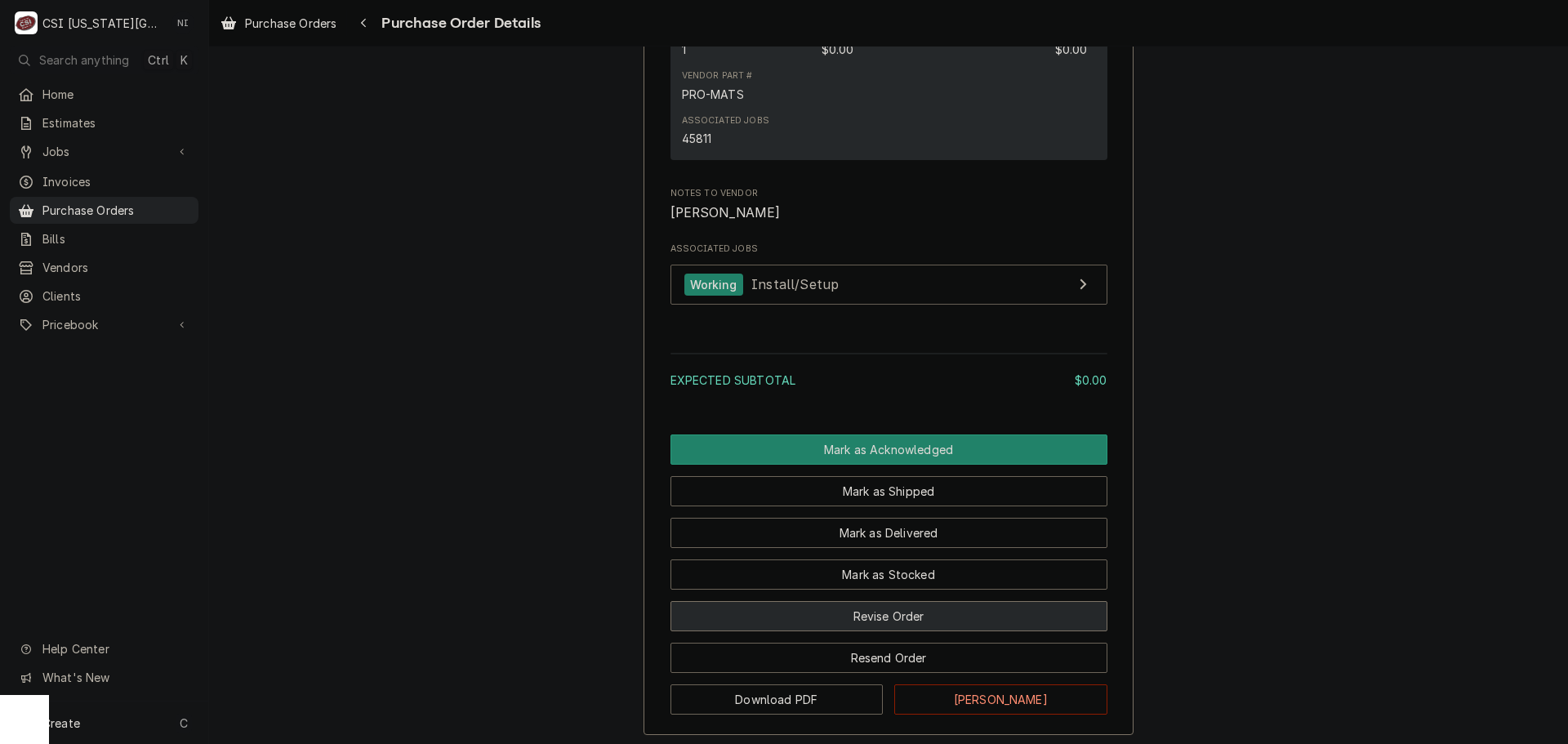
click at [923, 631] on button "Revise Order" at bounding box center [889, 616] width 437 height 30
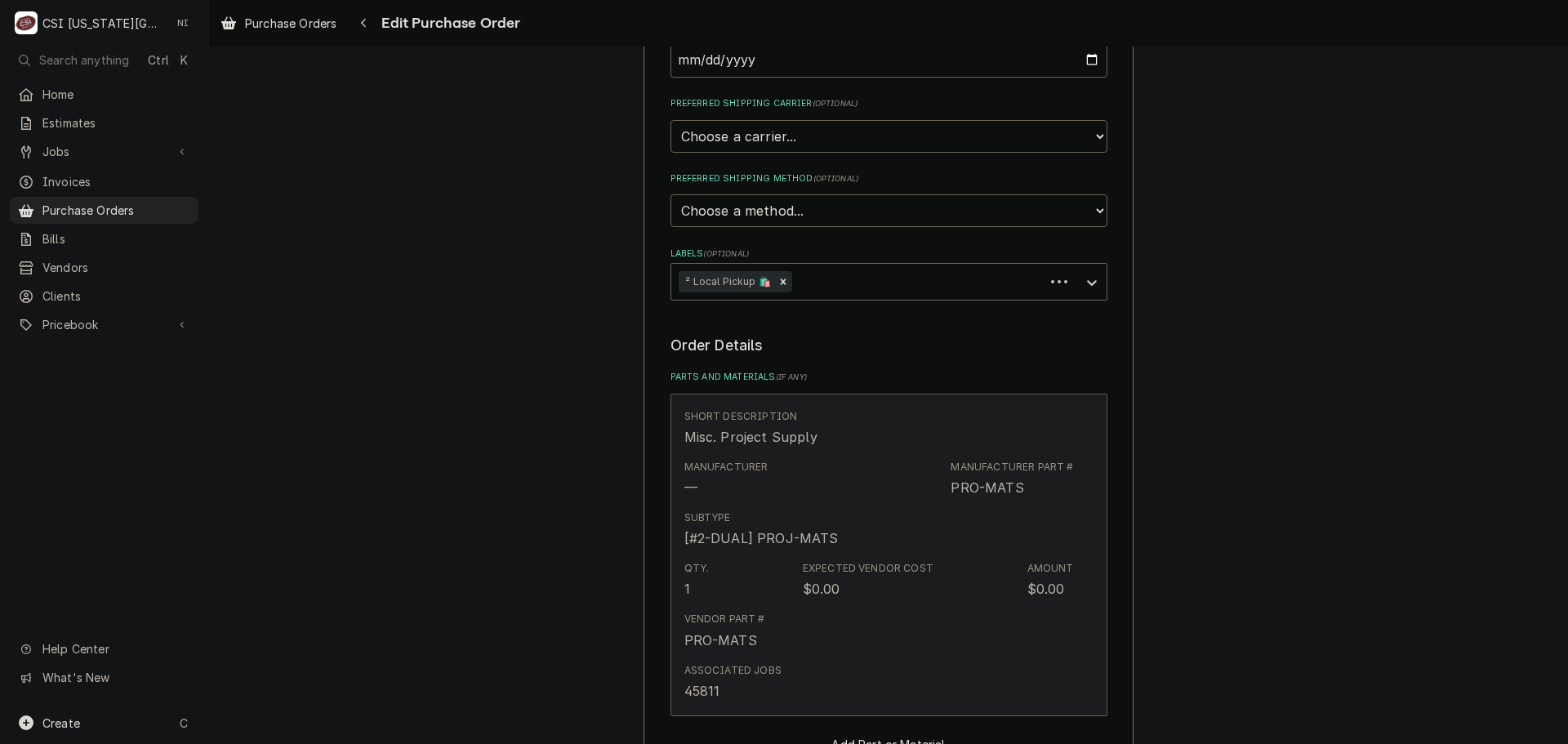
scroll to position [490, 0]
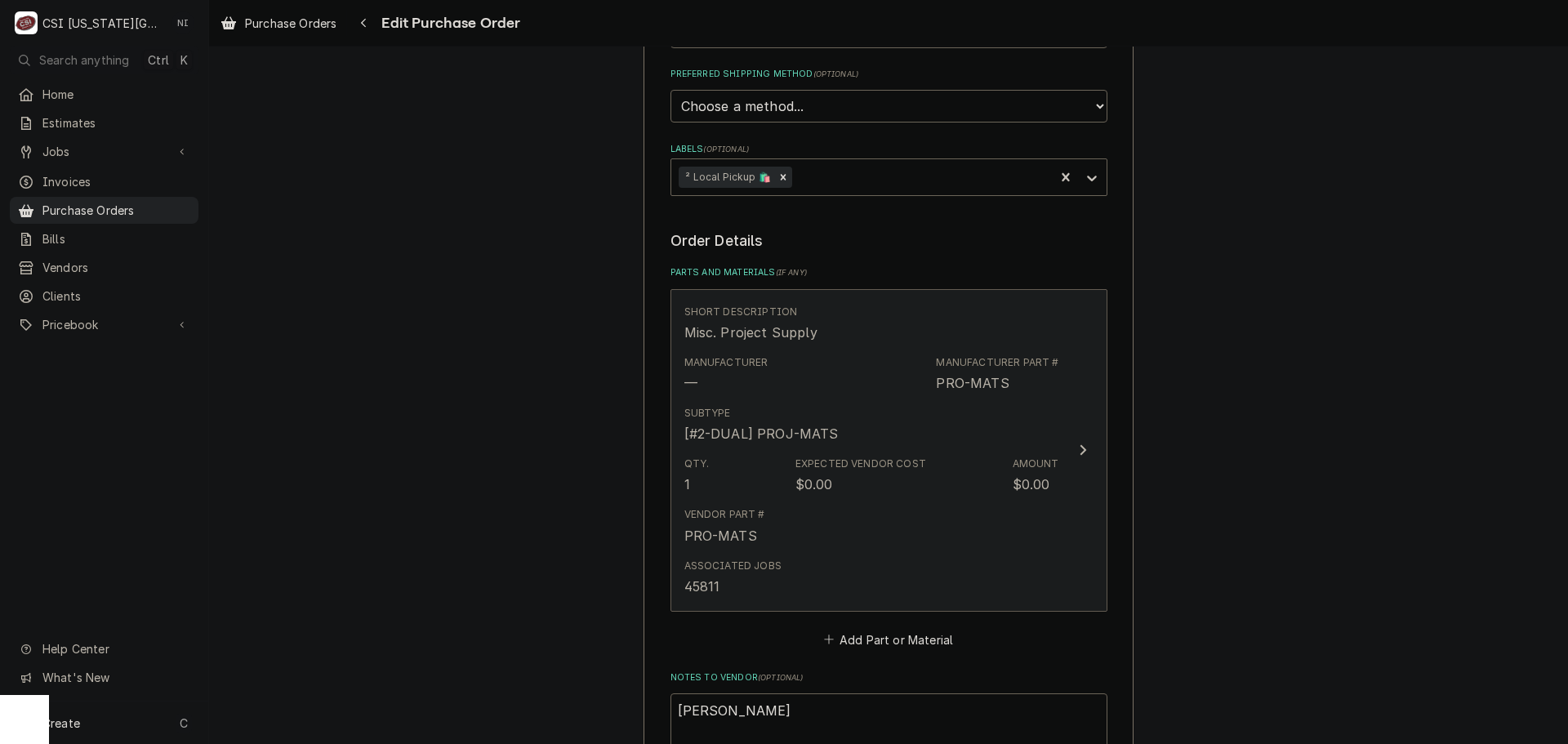
click at [941, 453] on div "Qty. 1 Expected Vendor Cost $0.00 Amount $0.00" at bounding box center [871, 475] width 375 height 50
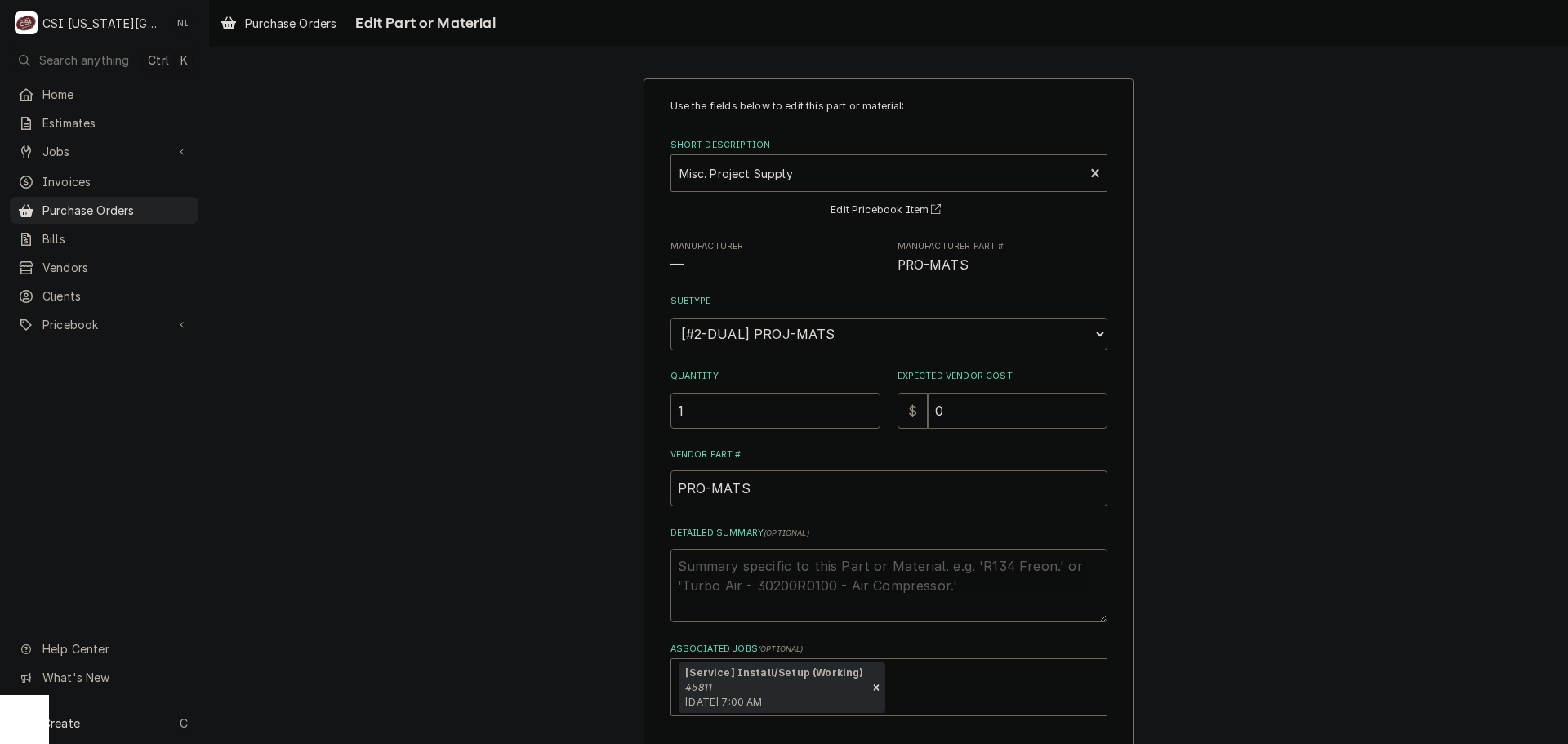
drag, startPoint x: 957, startPoint y: 416, endPoint x: 873, endPoint y: 410, distance: 84.2
click at [904, 413] on div "$ 0" at bounding box center [1002, 410] width 210 height 36
type textarea "x"
type input "3"
type textarea "x"
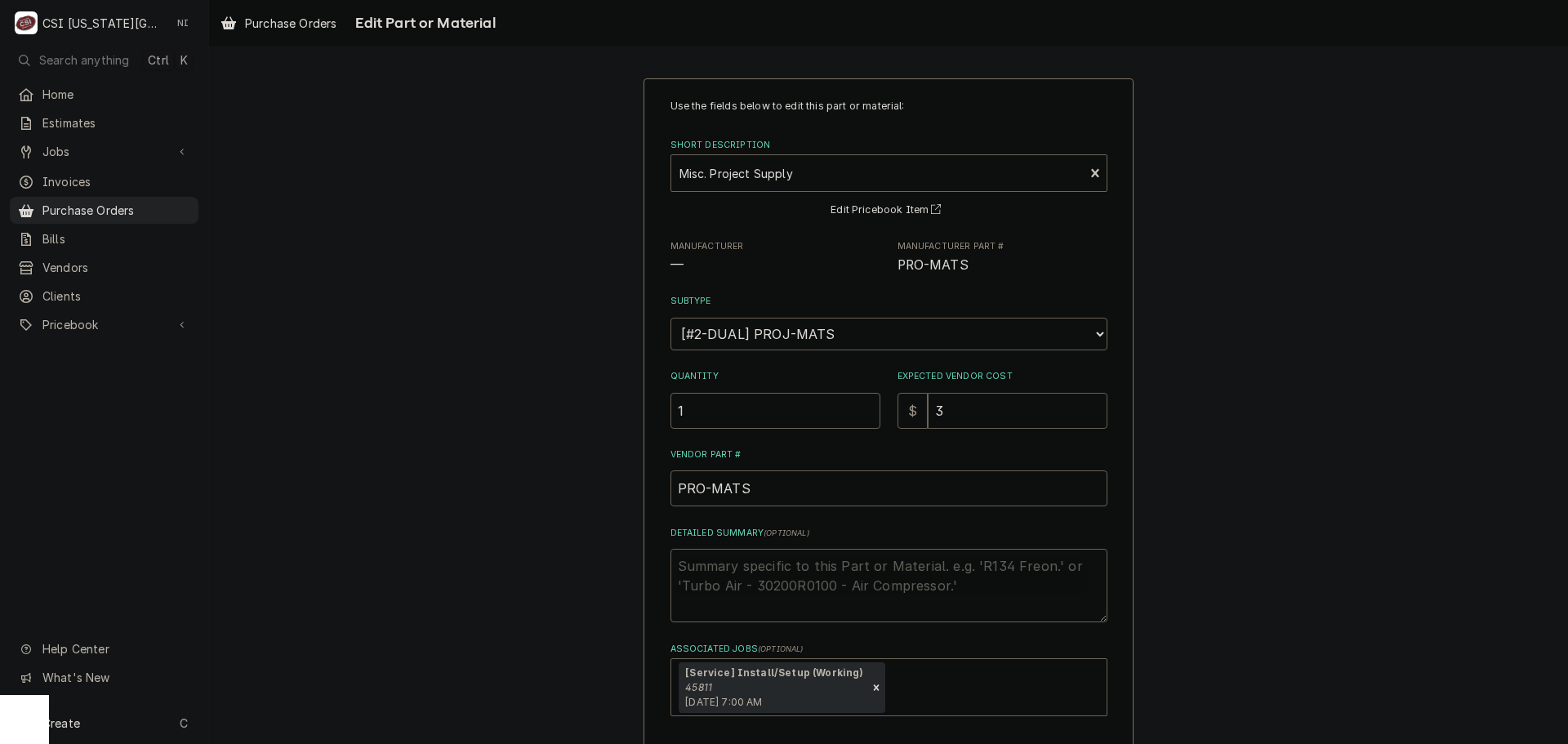
type input "34"
type textarea "x"
type input "342"
type textarea "x"
type input "342.6"
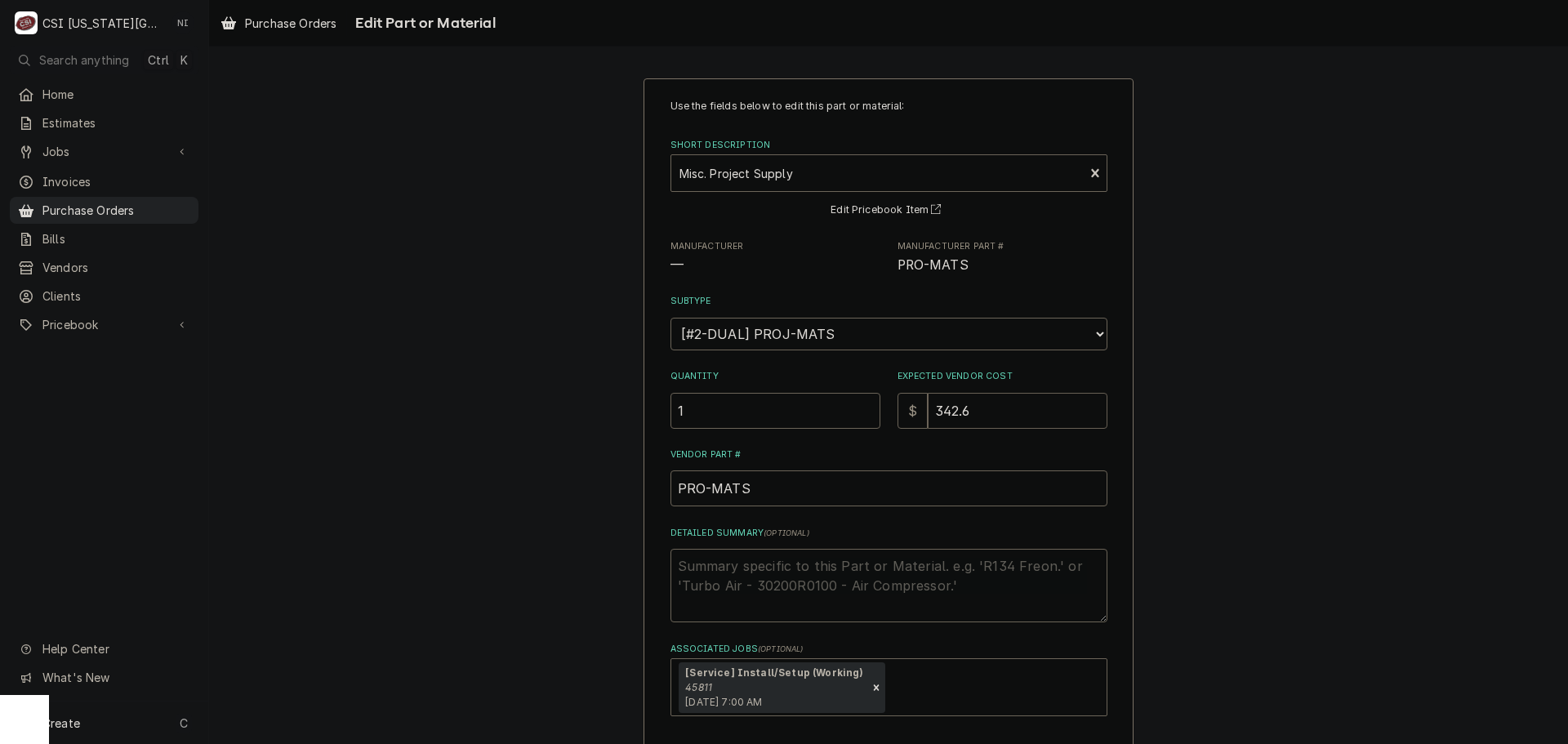
type textarea "x"
type input "342.66"
click at [892, 579] on textarea "Detailed Summary ( optional )" at bounding box center [889, 585] width 437 height 74
type textarea "x"
type textarea "s"
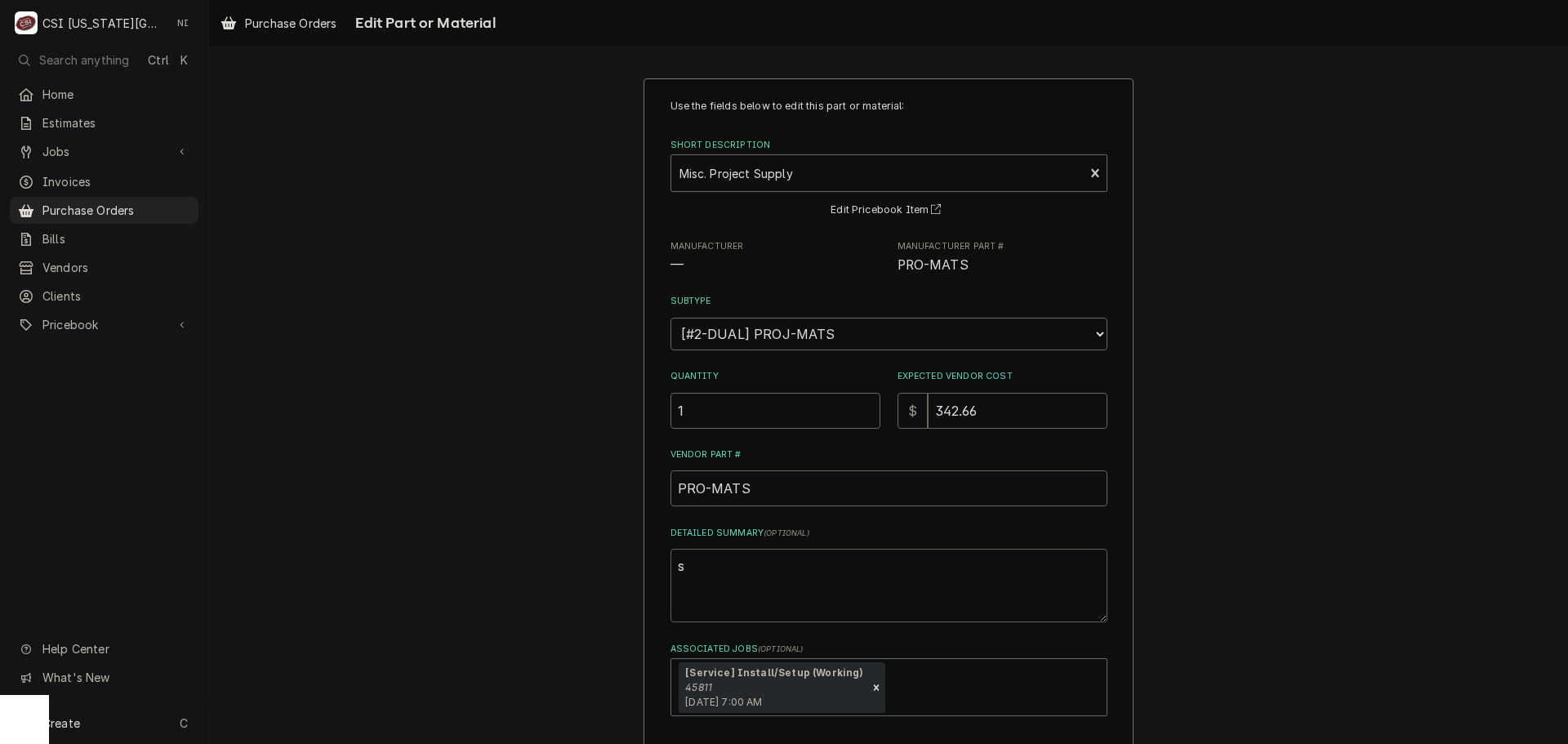
type textarea "x"
type textarea "si"
type textarea "x"
type textarea "sil"
type textarea "x"
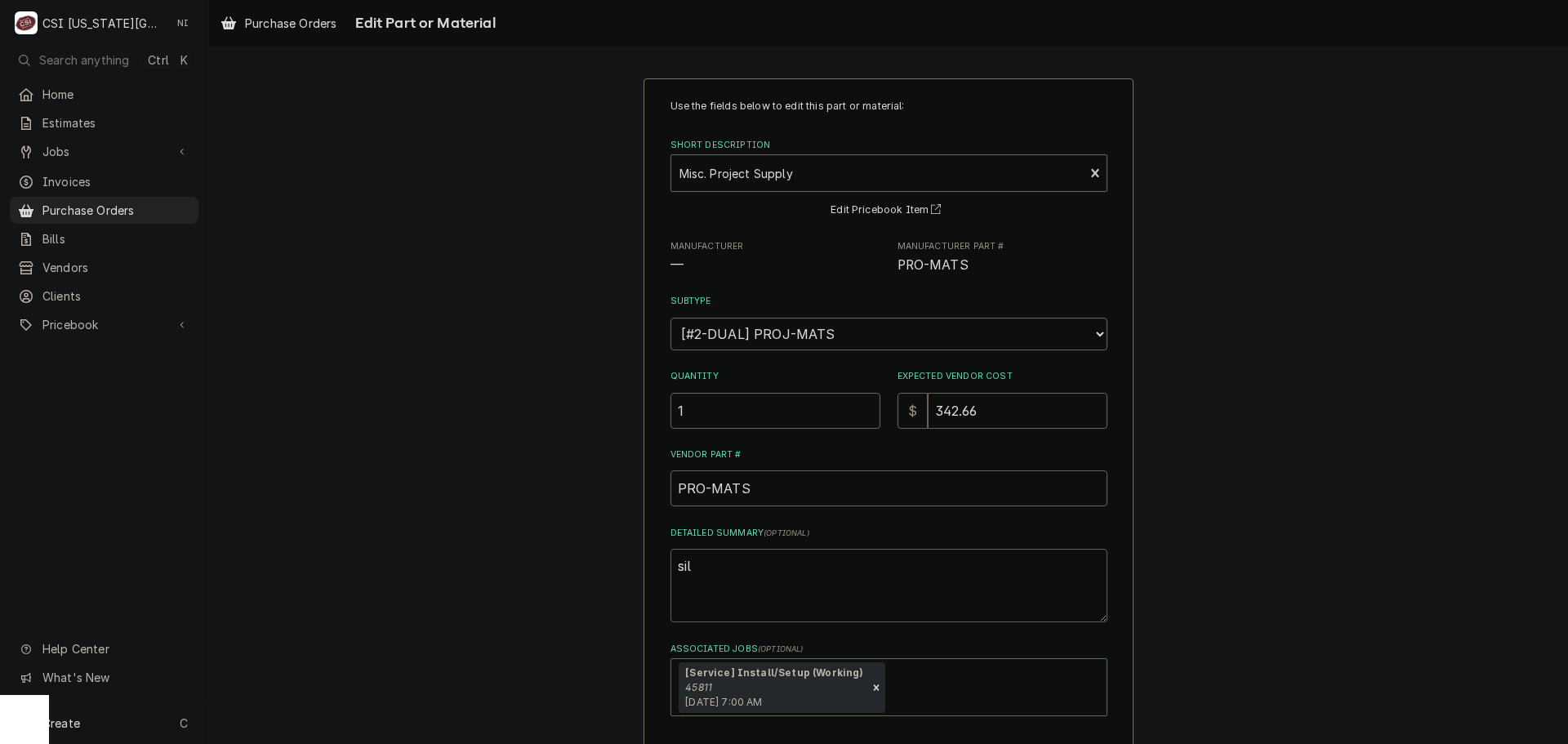
type textarea "sili"
type textarea "x"
type textarea "silic"
type textarea "x"
type textarea "silico"
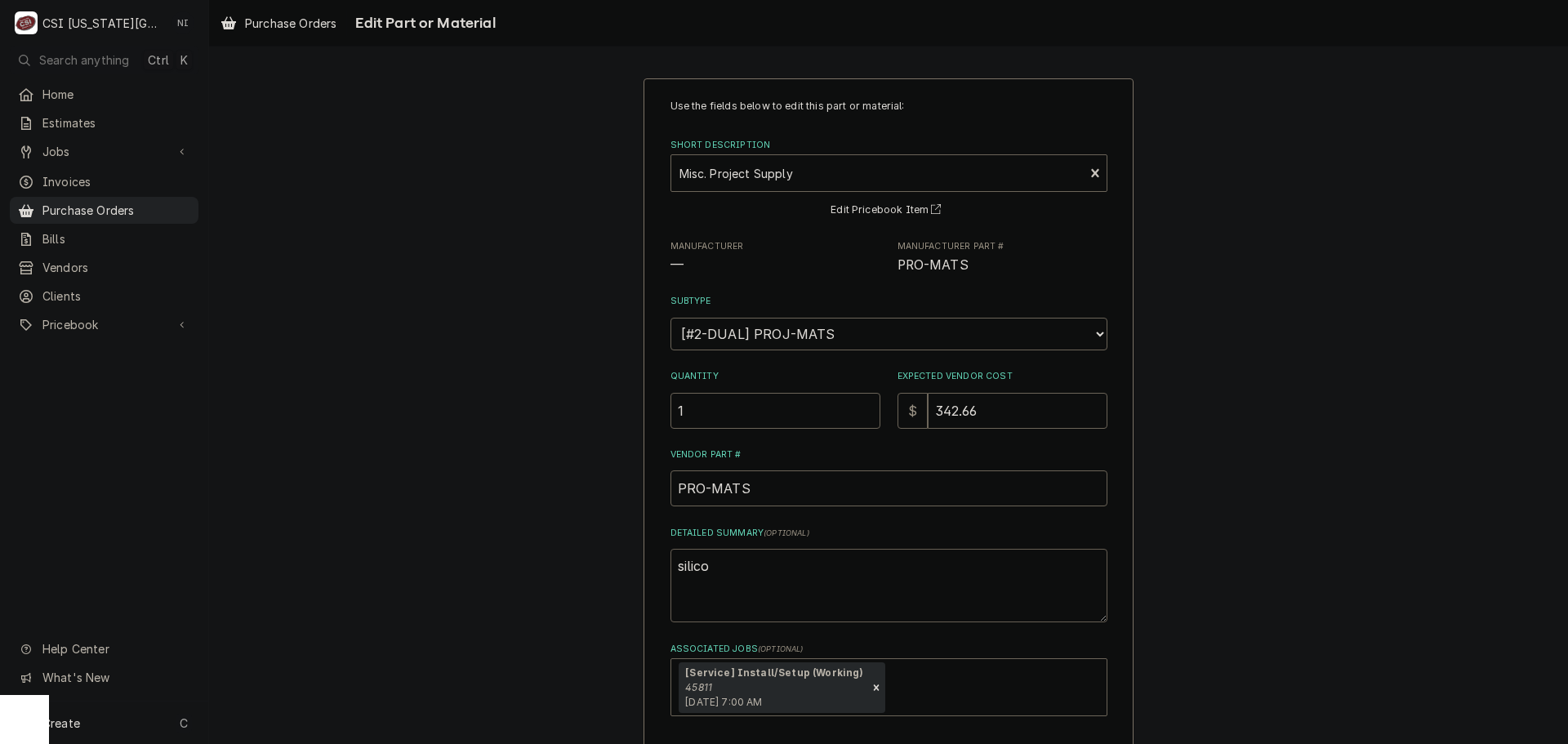
type textarea "x"
type textarea "silicon"
type textarea "x"
type textarea "silicon,"
type textarea "x"
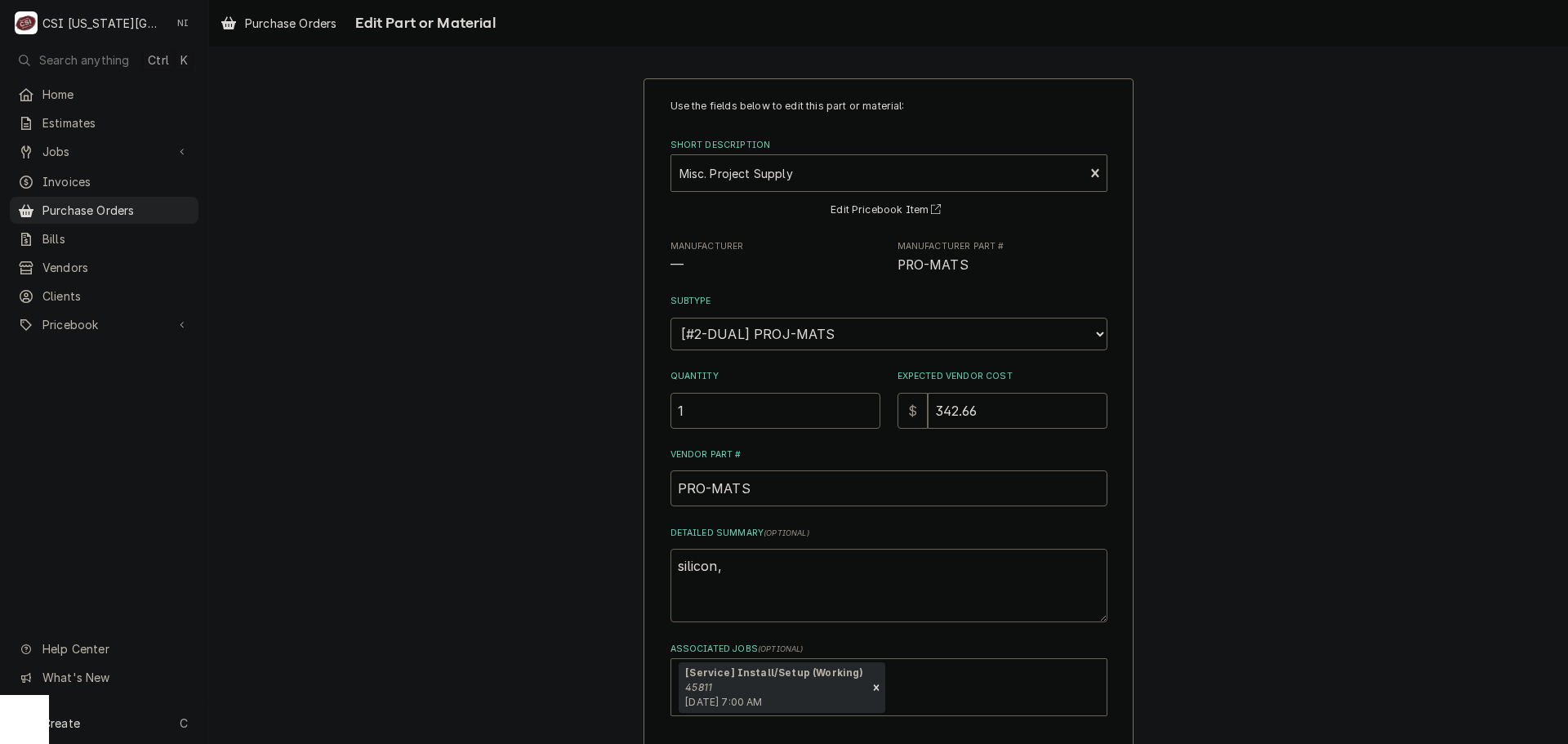
type textarea "silicon,"
type textarea "x"
type textarea "silicon,"
type textarea "x"
type textarea "silicon"
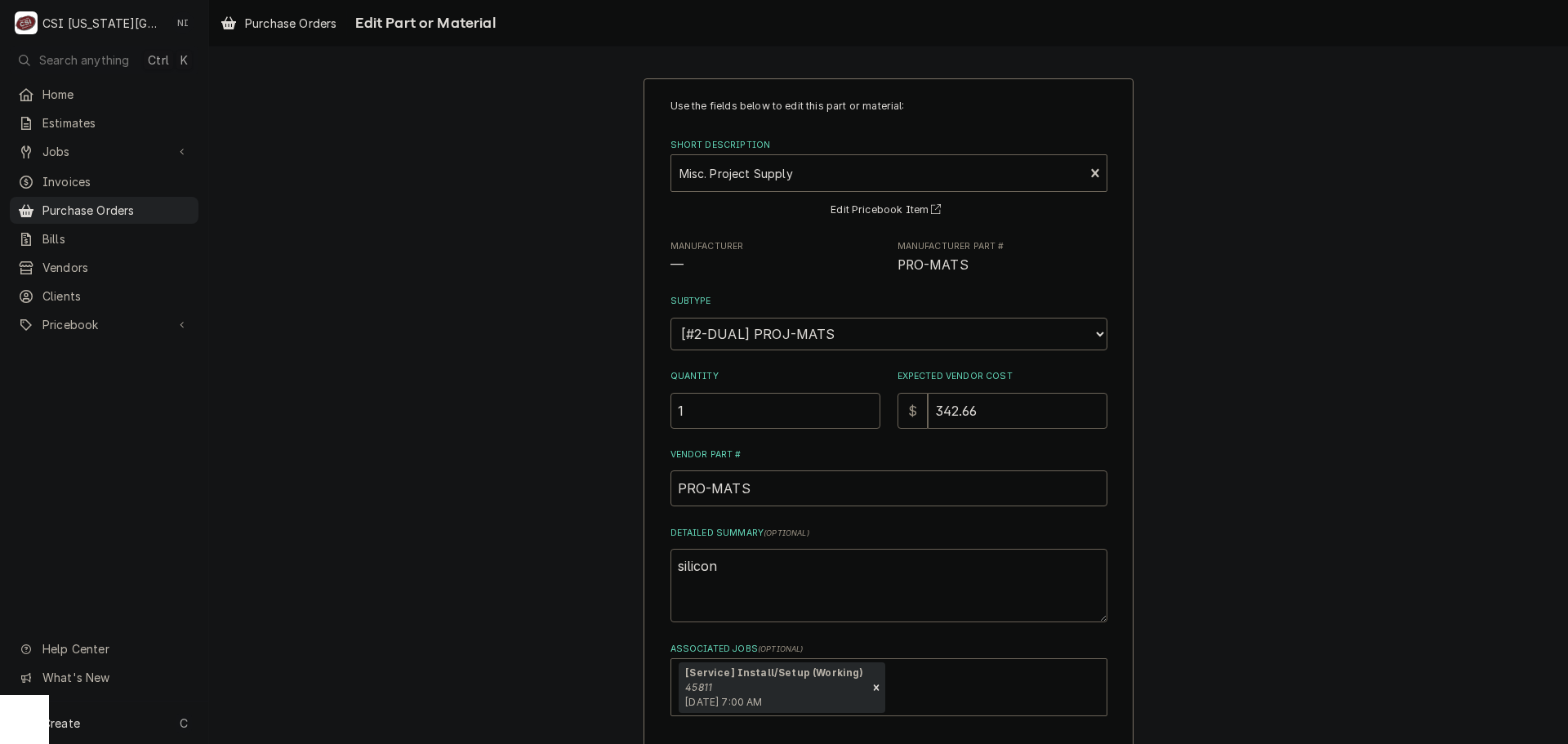
type textarea "x"
type textarea "silico"
type textarea "x"
type textarea "silicoe"
type textarea "x"
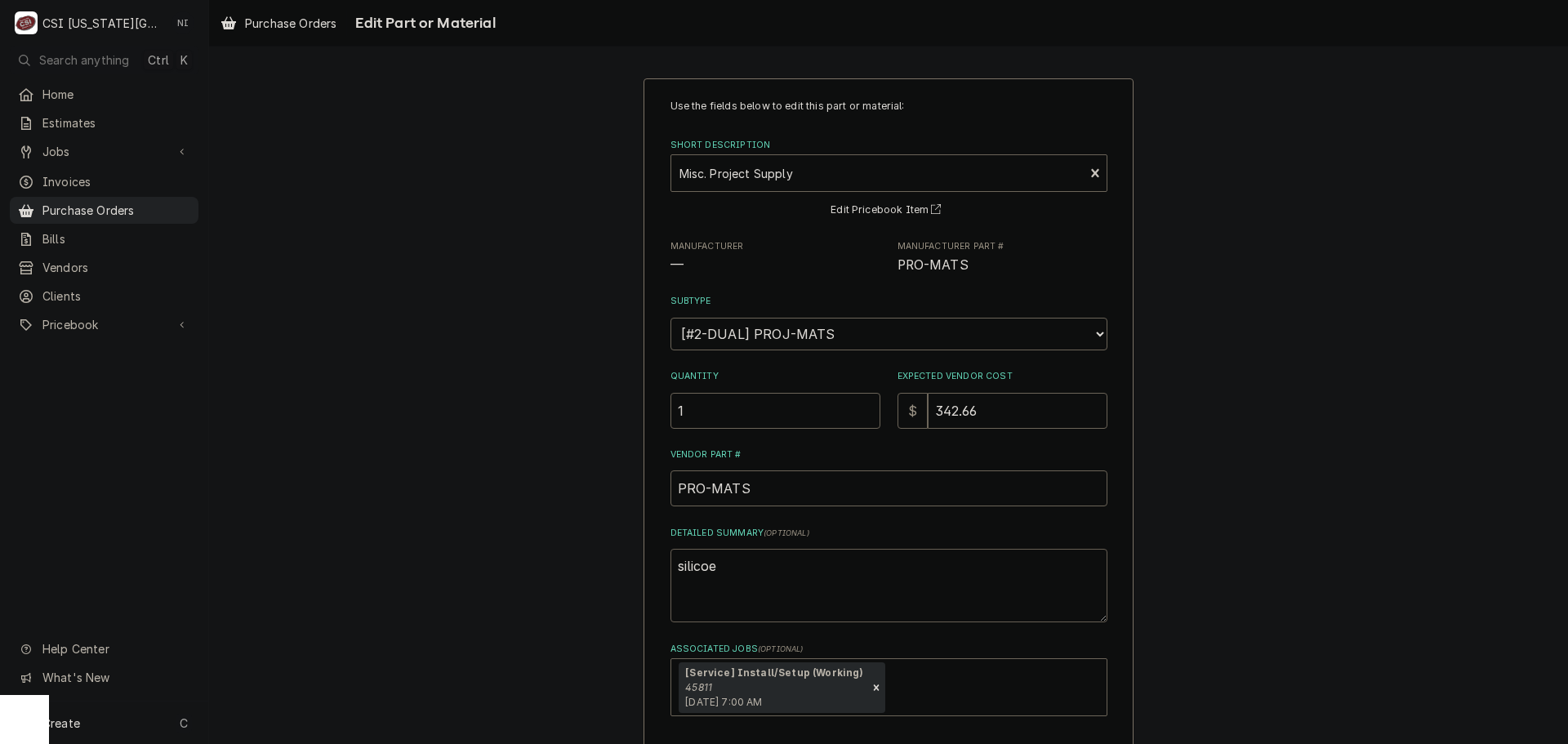
type textarea "silicoe,"
type textarea "x"
type textarea "silicoe"
type textarea "x"
type textarea "silico"
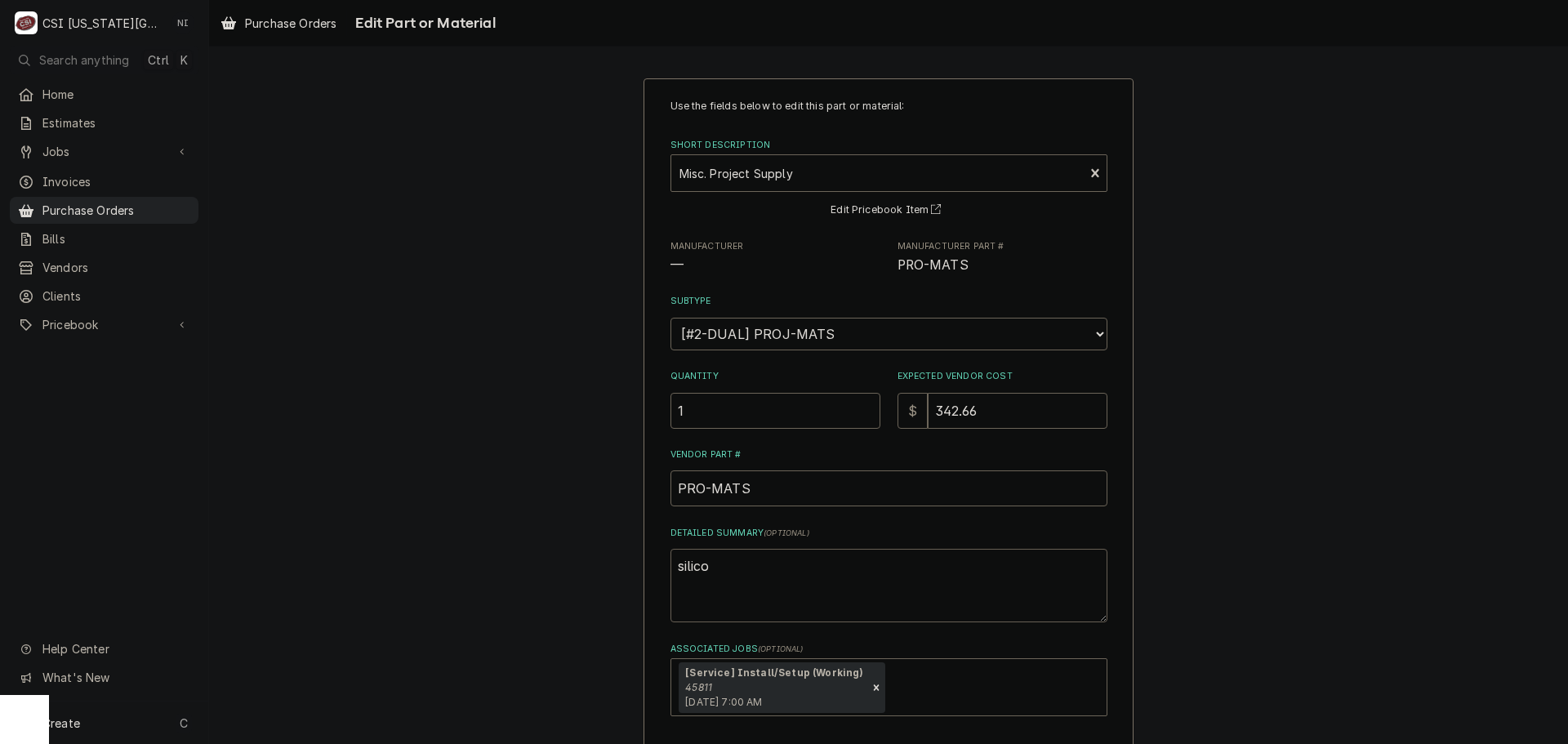
type textarea "x"
type textarea "silicon"
type textarea "x"
type textarea "silicone"
type textarea "x"
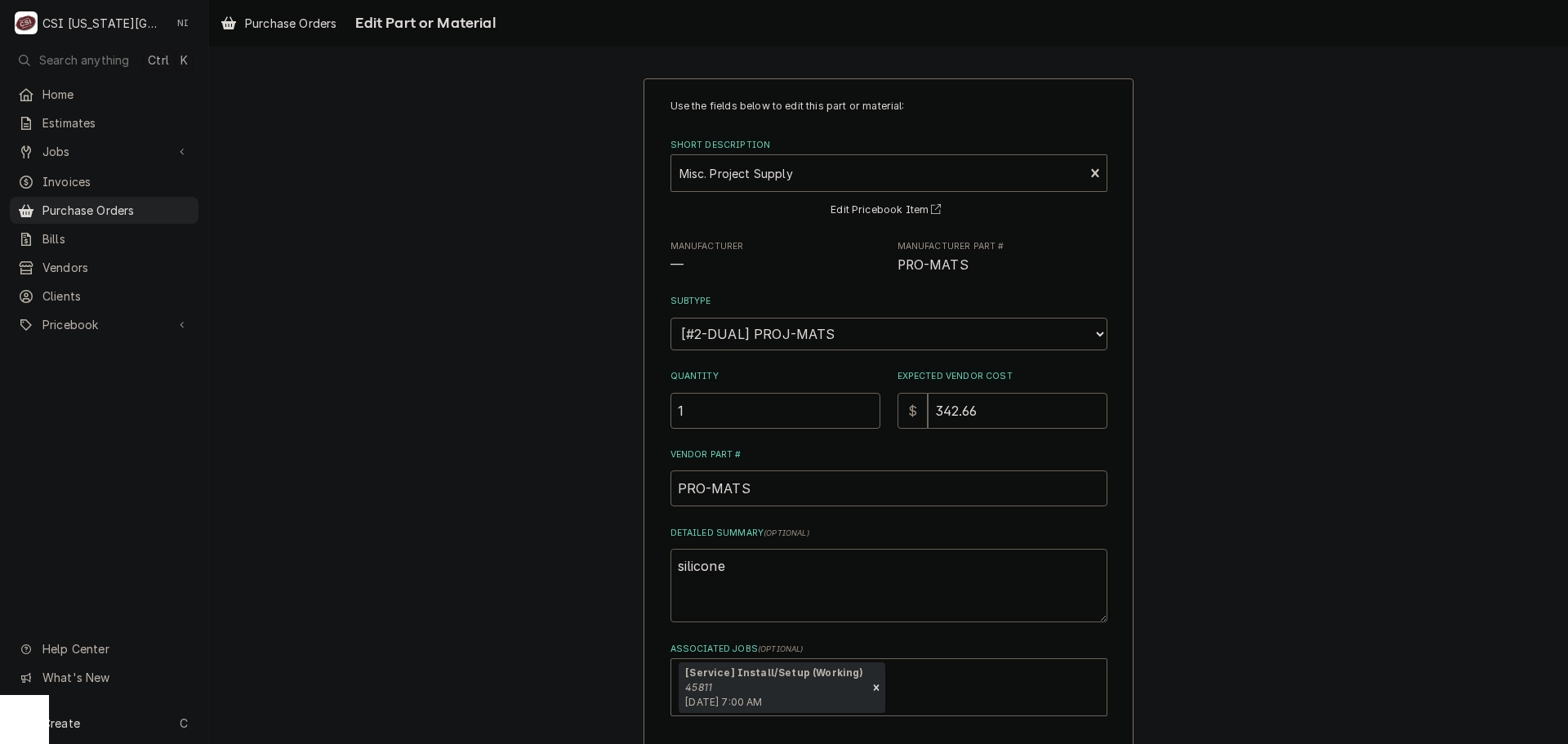
type textarea "silicone,"
type textarea "x"
type textarea "silicone,"
type textarea "x"
type textarea "silicone, pi"
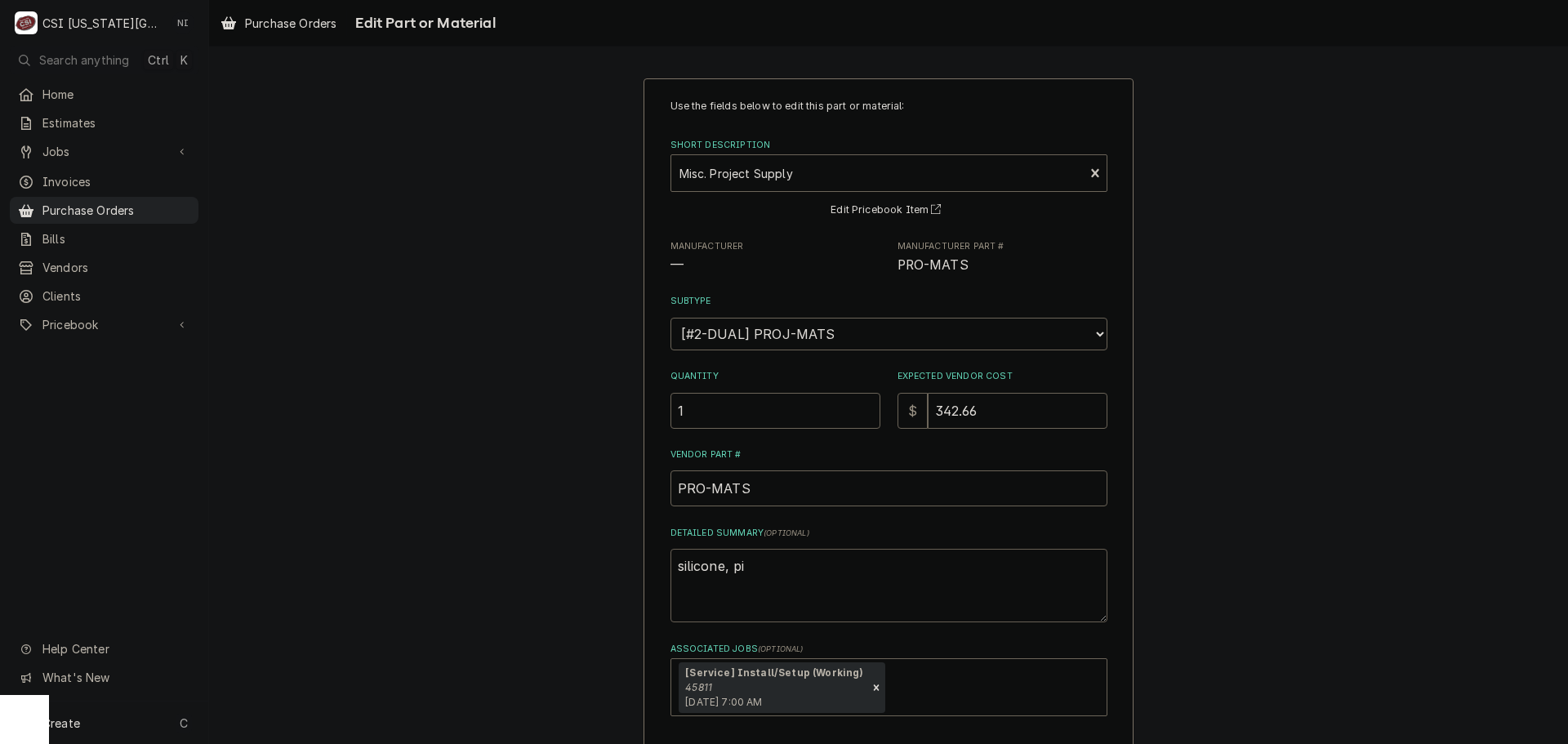
type textarea "x"
type textarea "silicone, pik"
type textarea "x"
type textarea "silicone, pi"
type textarea "x"
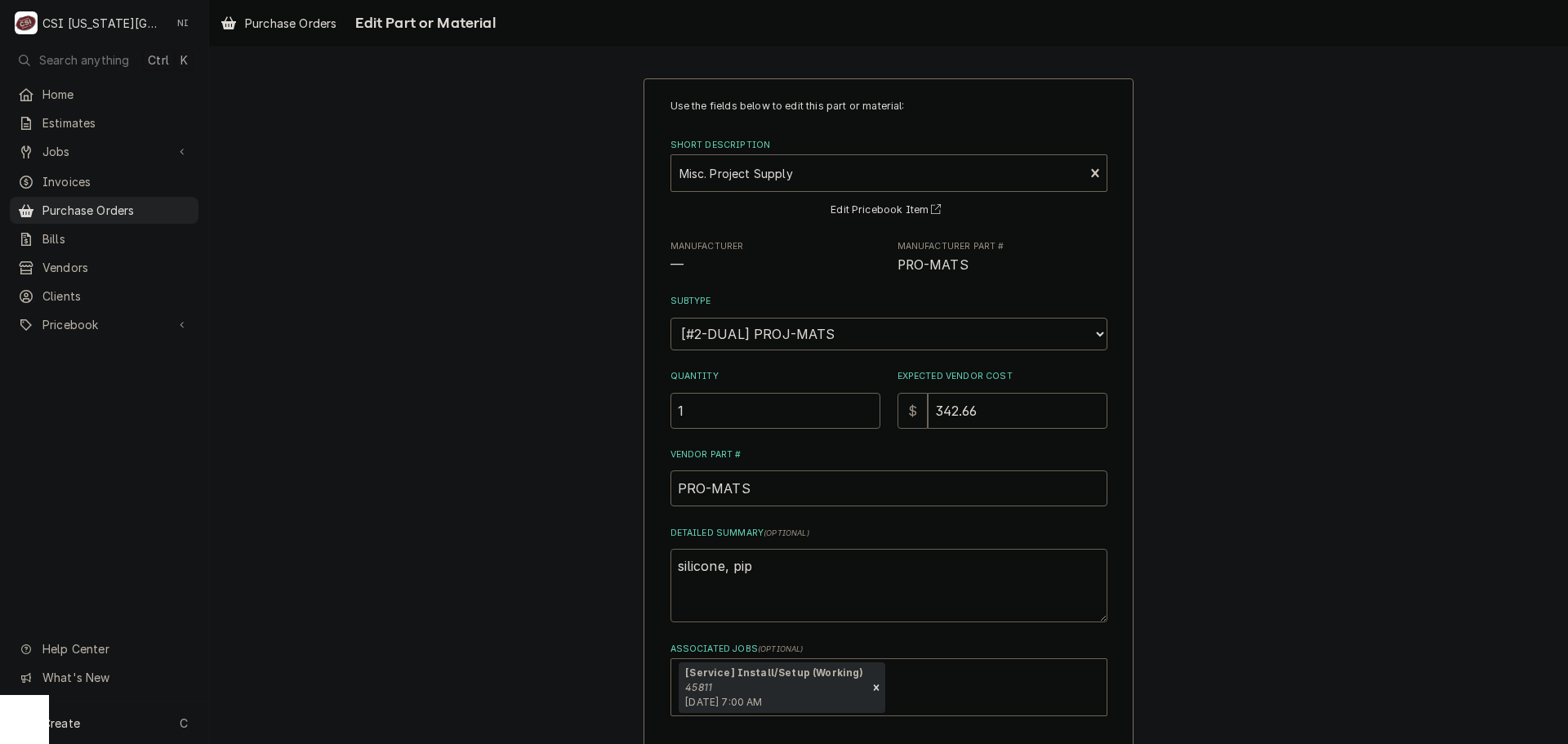
type textarea "silicone, pipe"
type textarea "x"
type textarea "silicone, pipe i"
type textarea "x"
type textarea "silicone, pipe in"
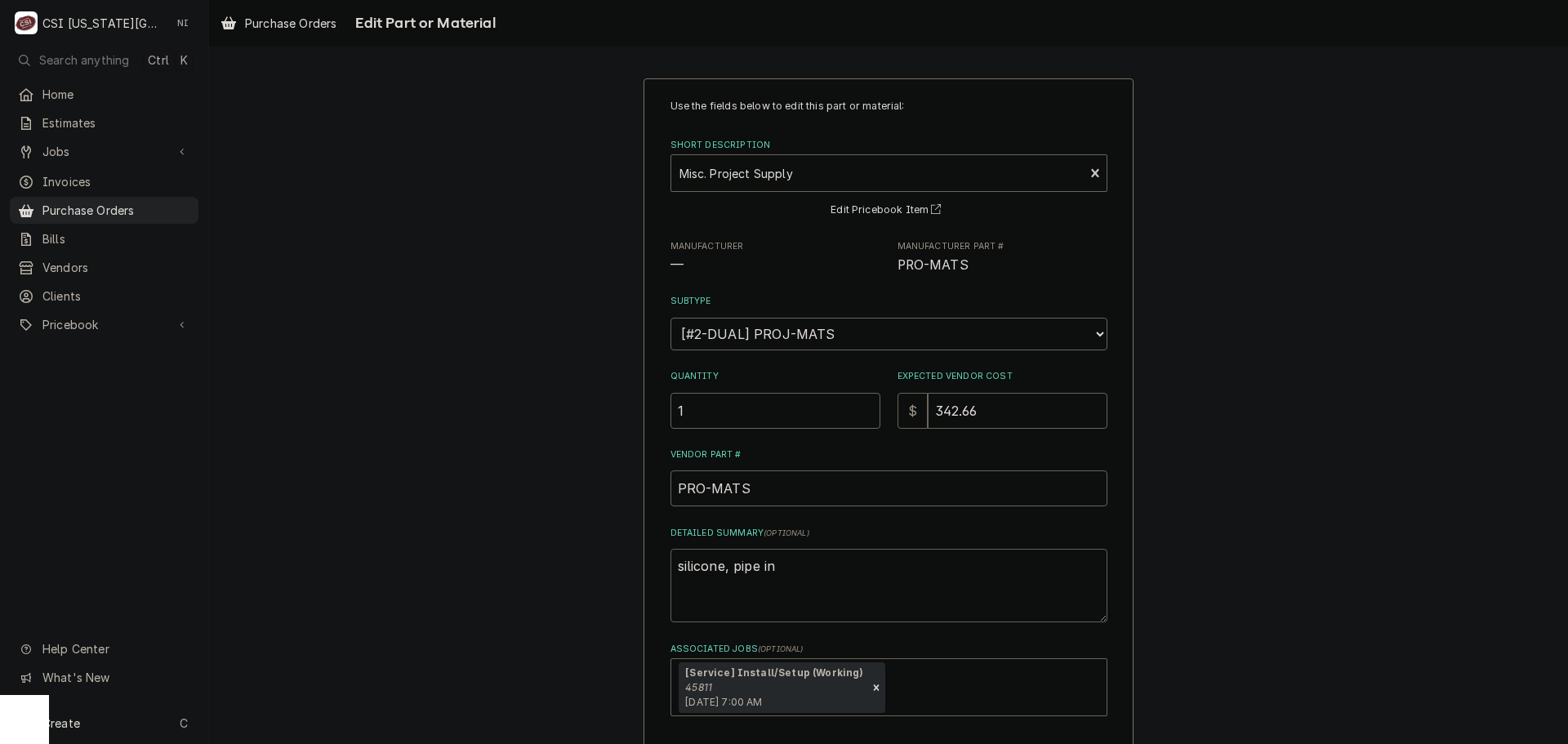
type textarea "x"
type textarea "silicone, pipe ins"
type textarea "x"
type textarea "silicone, pipe insu"
type textarea "x"
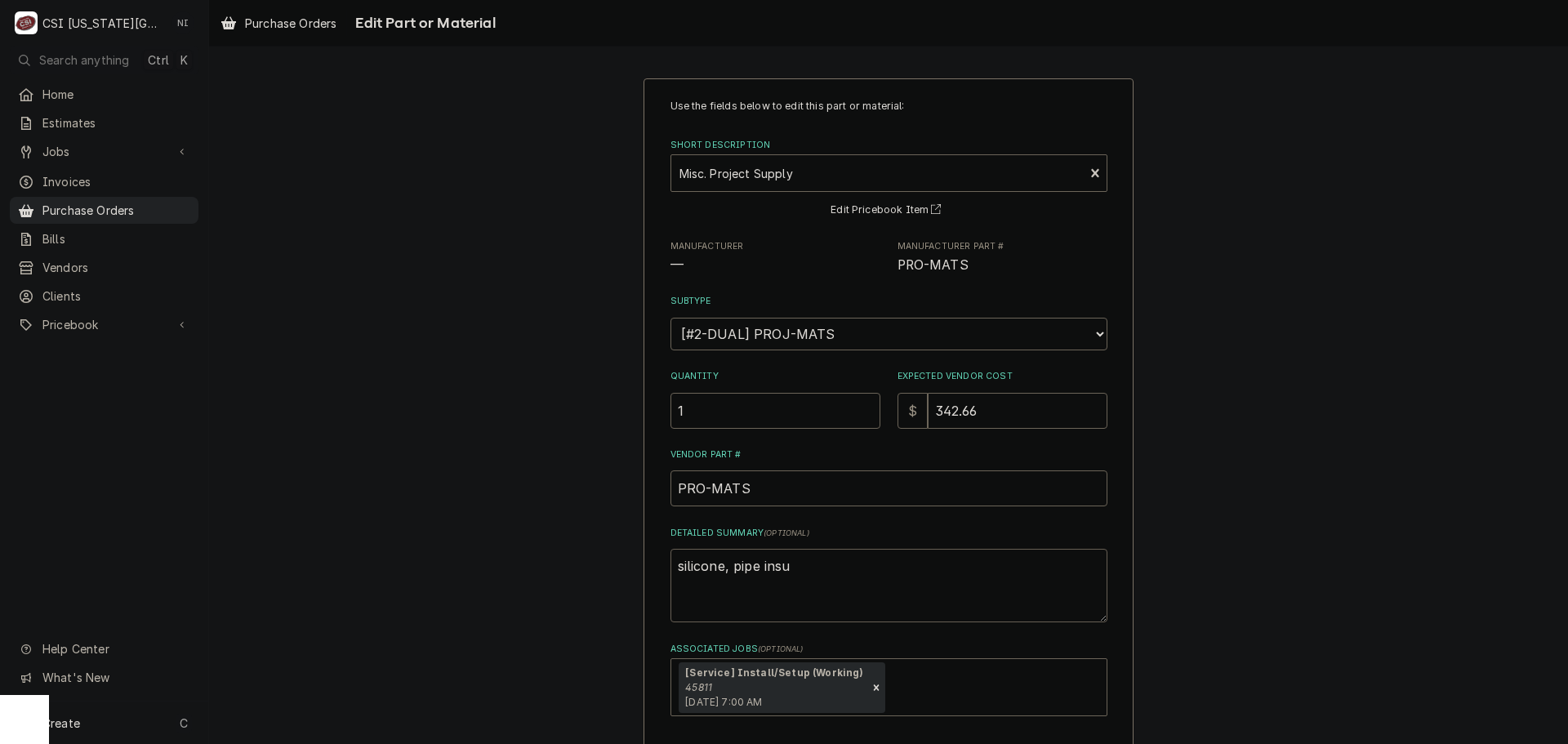
type textarea "silicone, pipe insuy"
type textarea "x"
type textarea "silicone, pipe insu"
type textarea "x"
type textarea "silicone, pipe insul"
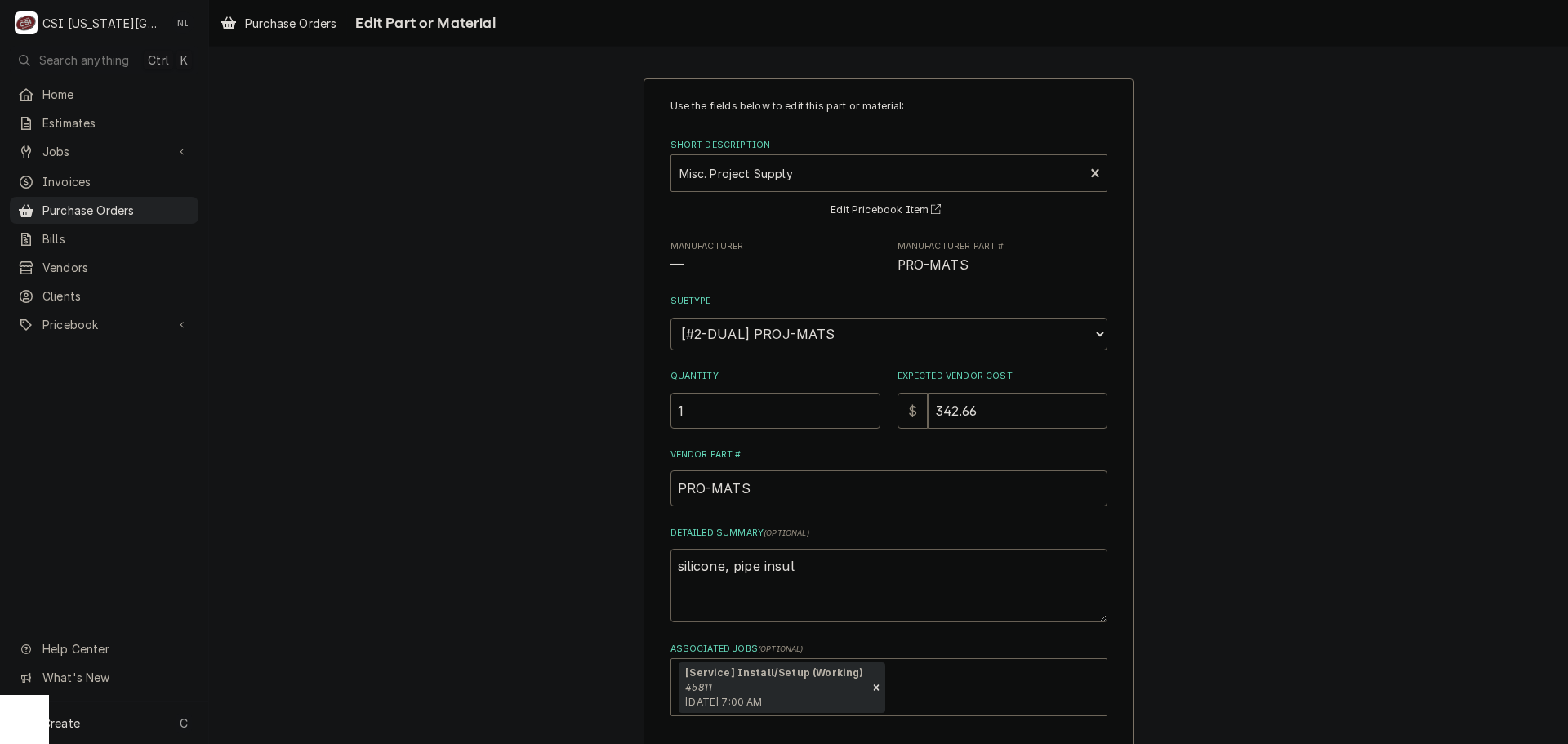
type textarea "x"
type textarea "silicone, pipe insula"
type textarea "x"
type textarea "silicone, pipe insulat"
type textarea "x"
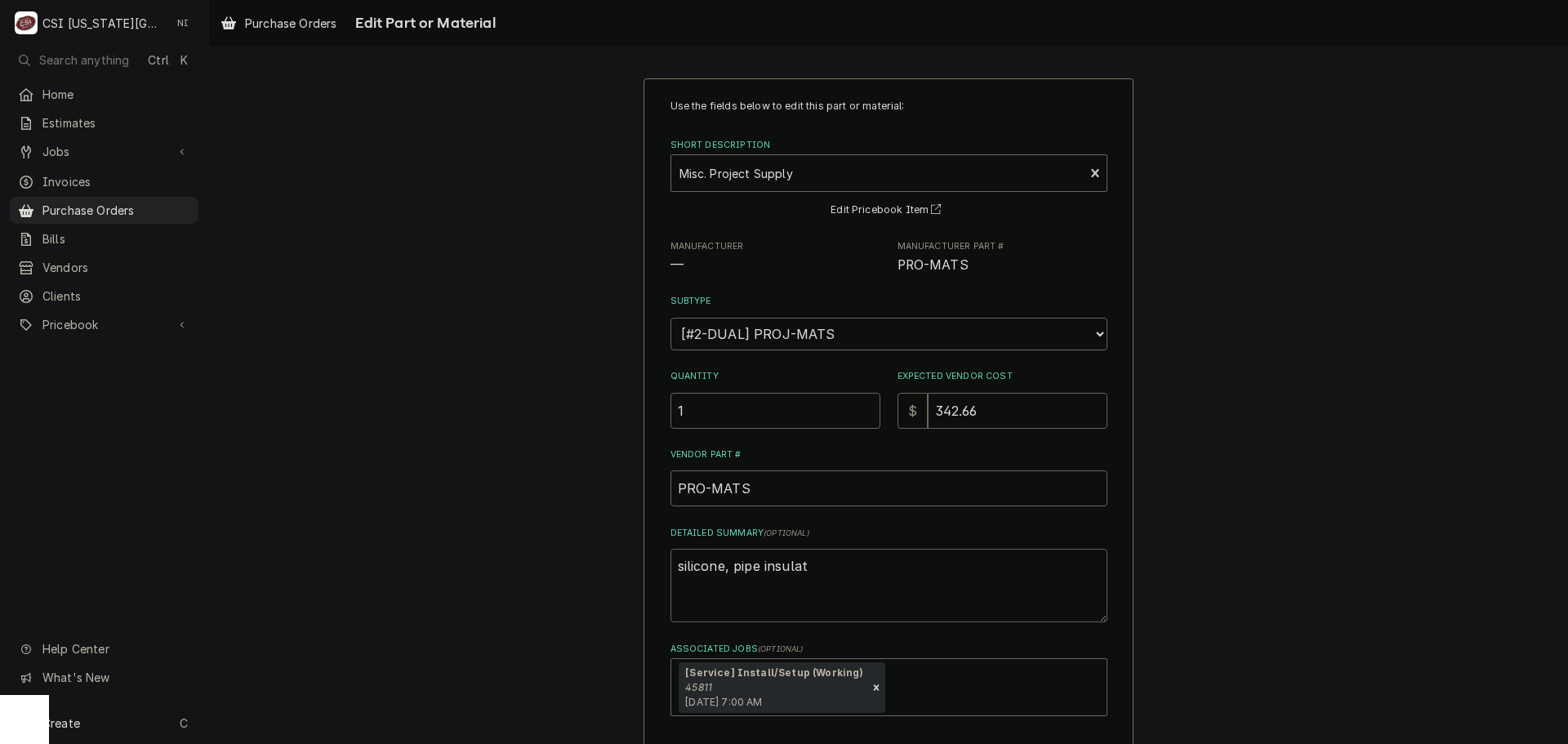
type textarea "silicone, pipe insulati"
type textarea "x"
type textarea "silicone, pipe insulatio"
type textarea "x"
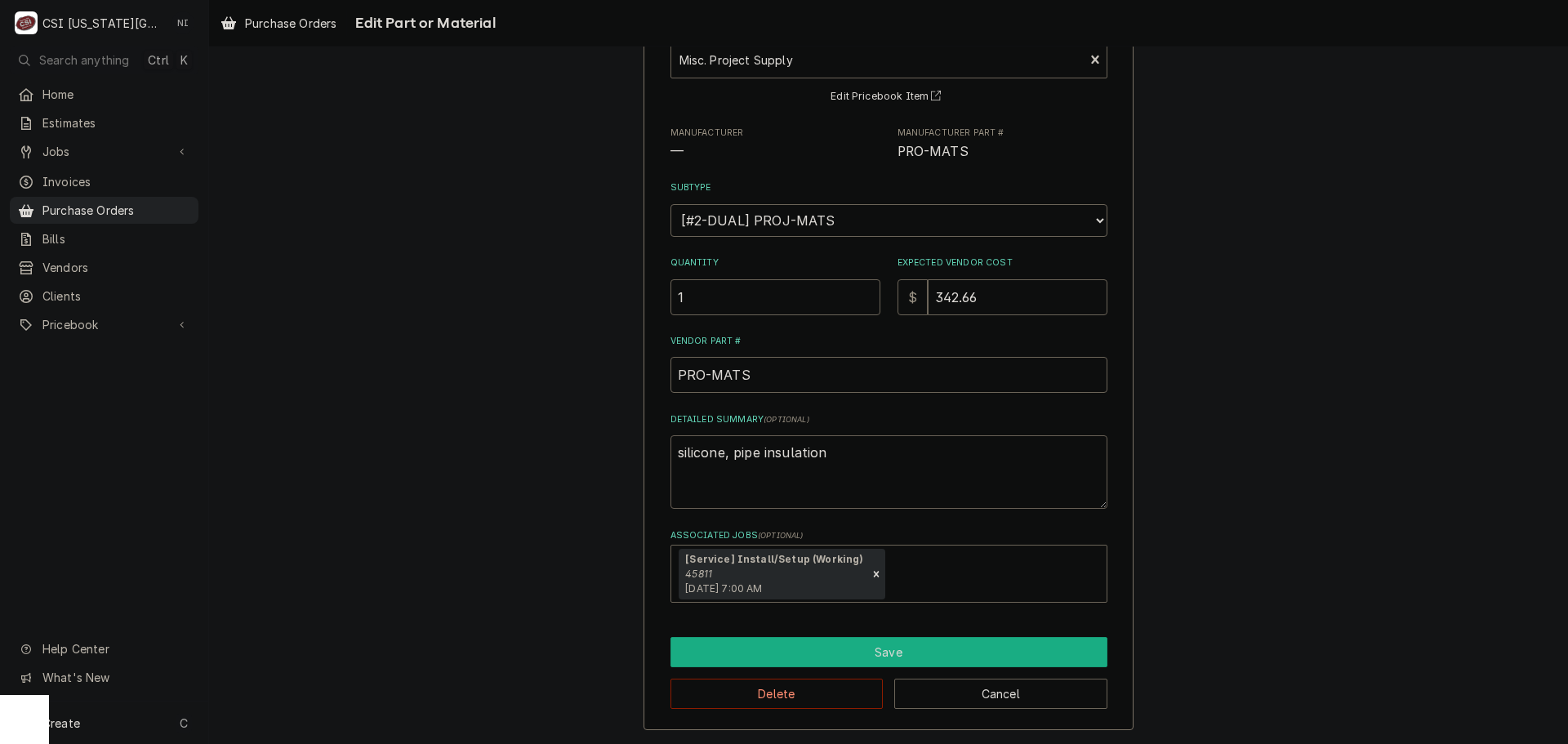
type textarea "silicone, pipe insulation"
click at [940, 655] on button "Save" at bounding box center [889, 652] width 437 height 30
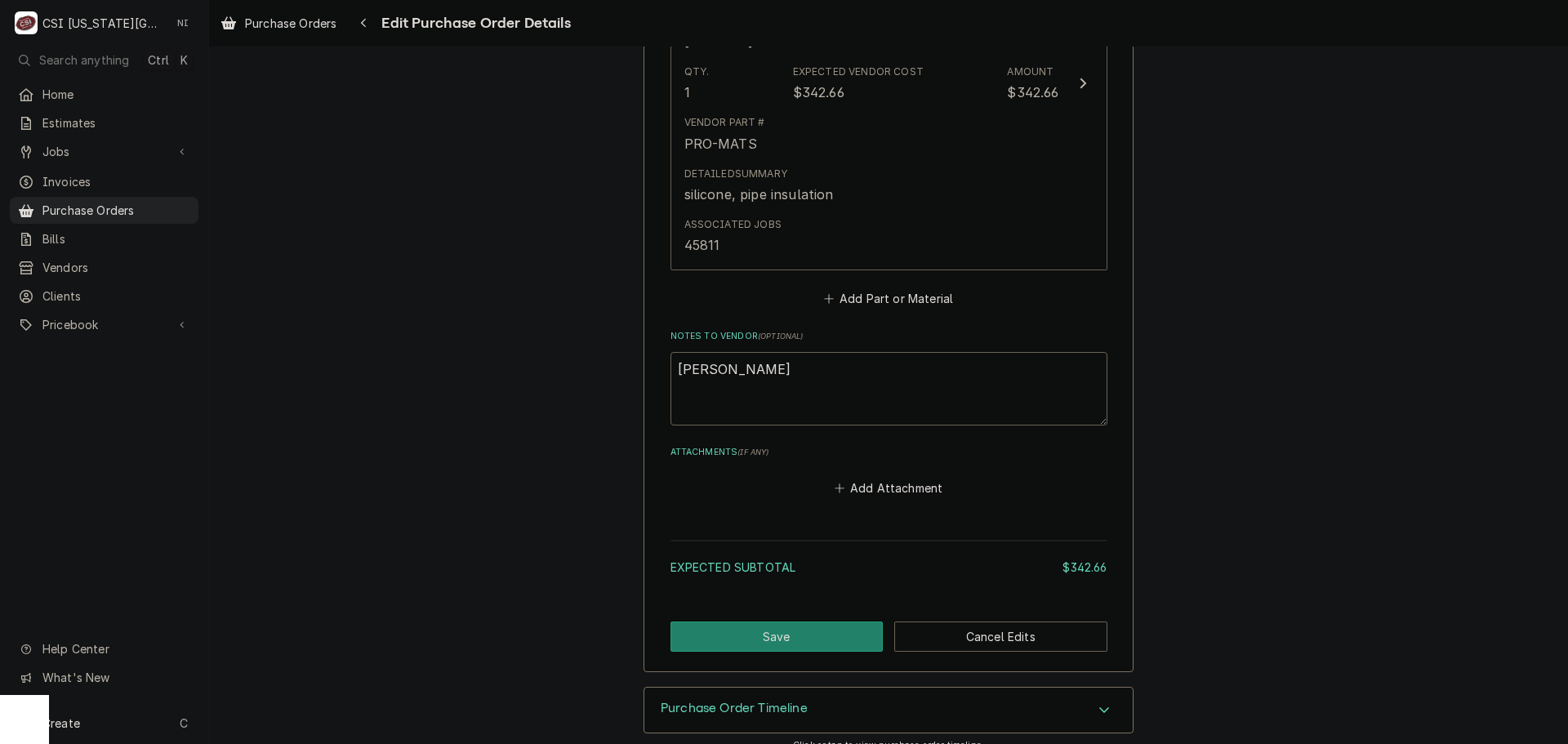
scroll to position [902, 0]
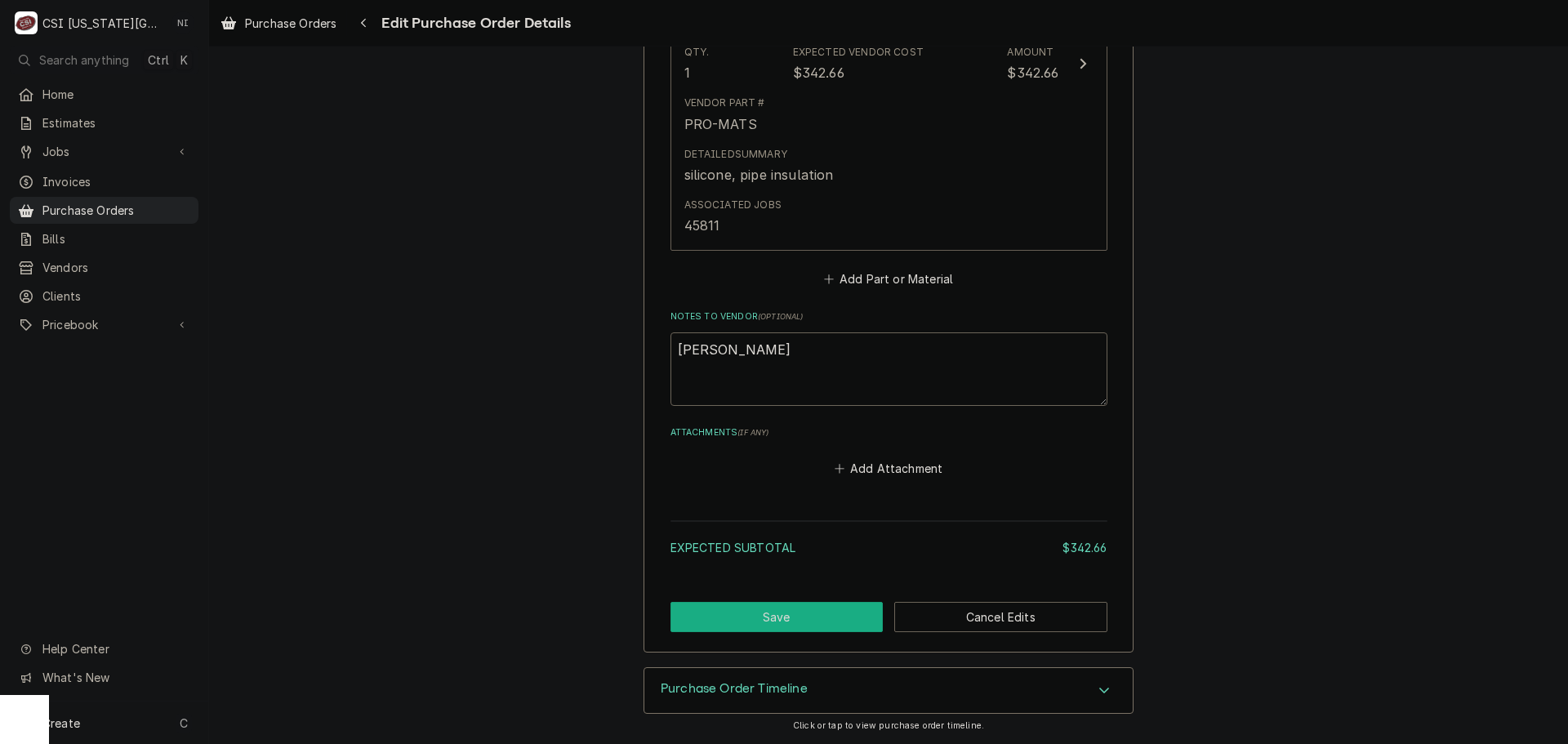
click at [833, 617] on button "Save" at bounding box center [777, 616] width 213 height 30
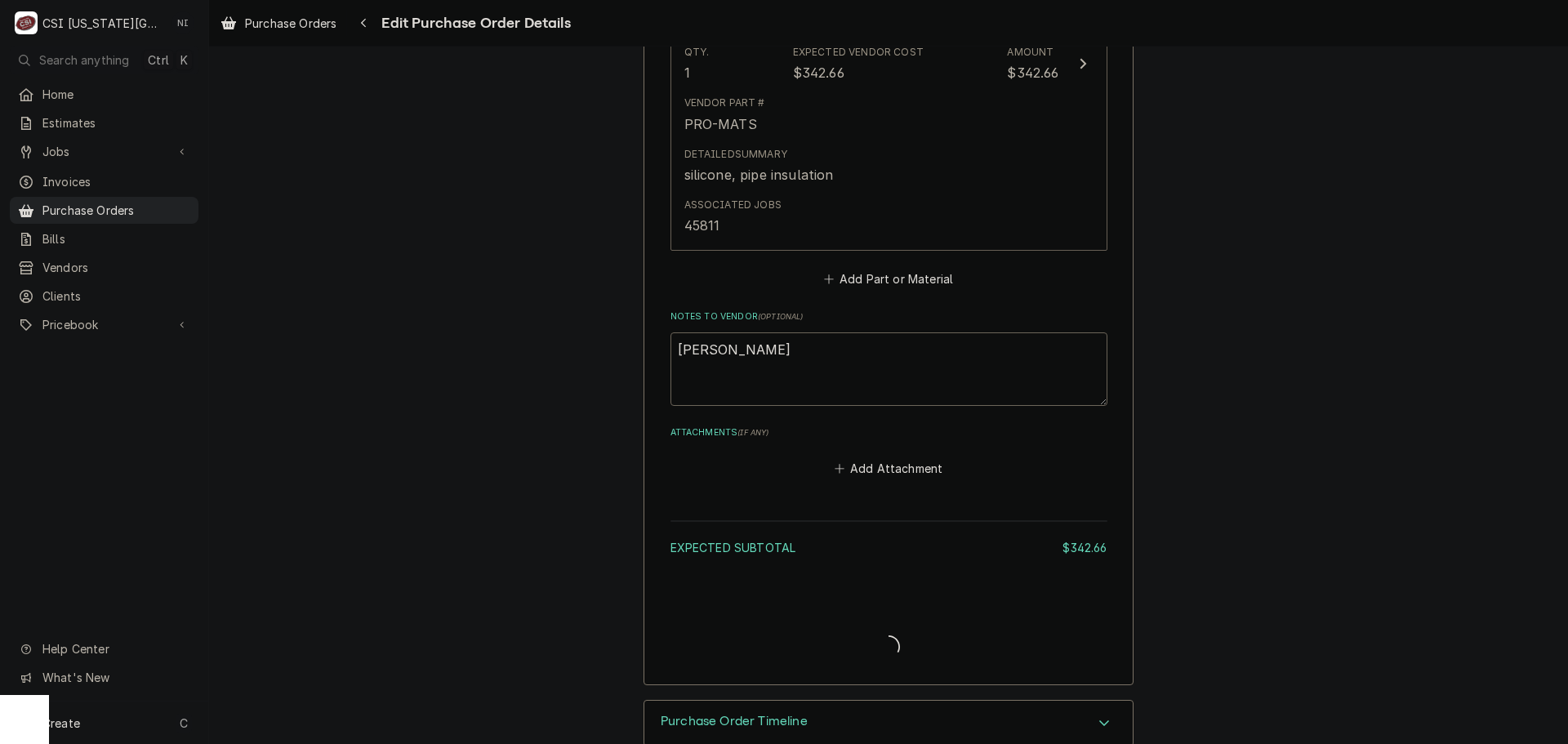
type textarea "x"
